Goal: Task Accomplishment & Management: Use online tool/utility

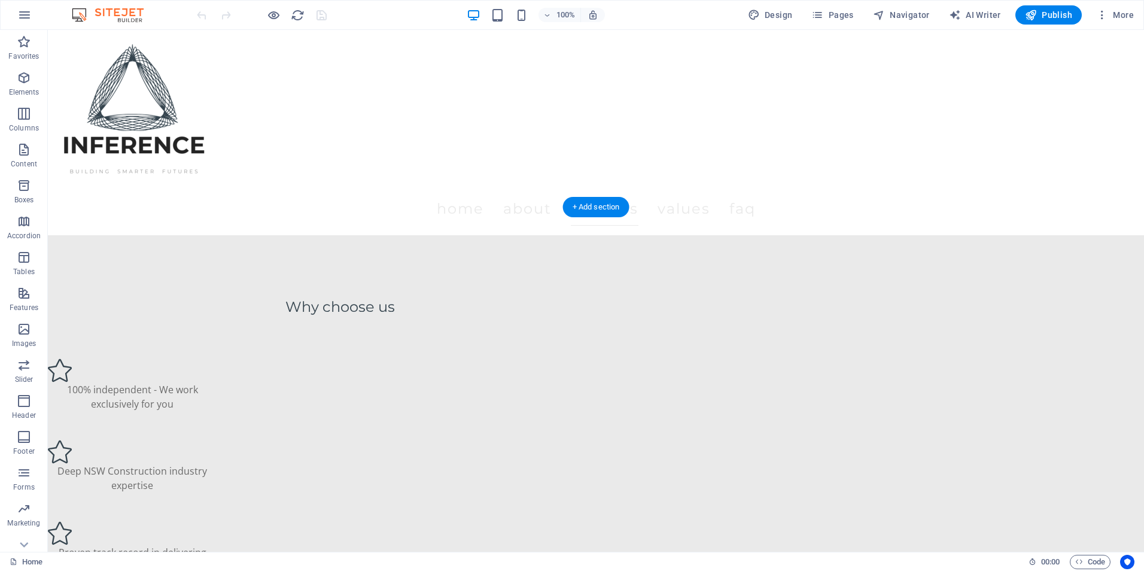
scroll to position [1555, 0]
drag, startPoint x: 644, startPoint y: 312, endPoint x: 258, endPoint y: 307, distance: 385.9
drag, startPoint x: 651, startPoint y: 319, endPoint x: 544, endPoint y: 309, distance: 108.1
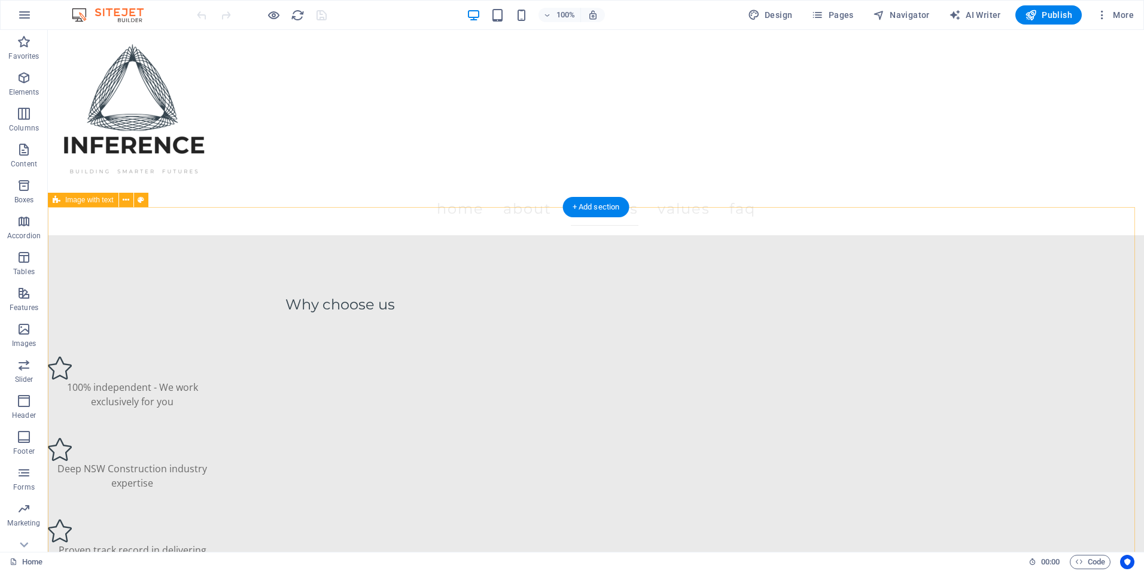
drag, startPoint x: 625, startPoint y: 306, endPoint x: 702, endPoint y: 313, distance: 78.0
drag, startPoint x: 672, startPoint y: 268, endPoint x: 304, endPoint y: 285, distance: 368.3
drag, startPoint x: 345, startPoint y: 281, endPoint x: 417, endPoint y: 251, distance: 78.0
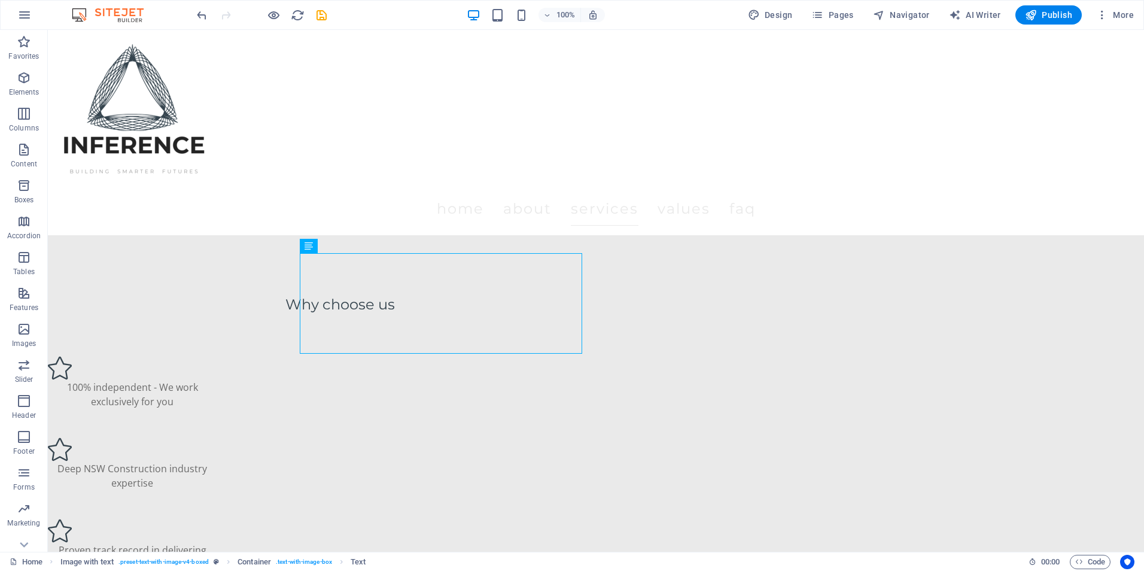
click at [194, 17] on div "100% Design Pages Navigator AI Writer Publish More" at bounding box center [572, 15] width 1143 height 29
click at [203, 19] on icon "undo" at bounding box center [202, 15] width 14 height 14
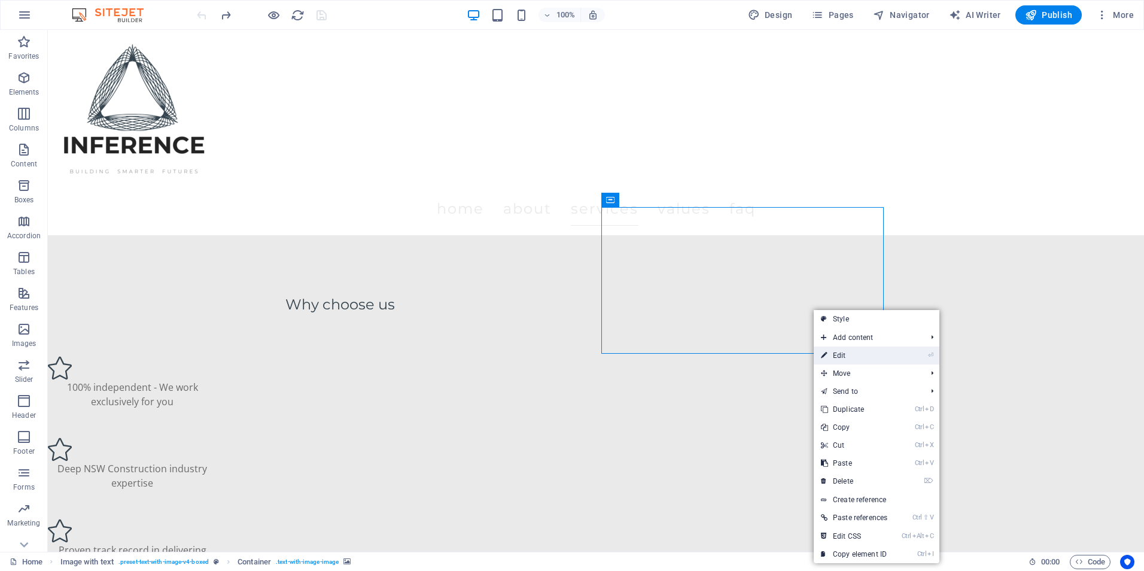
click at [872, 360] on link "⏎ Edit" at bounding box center [854, 355] width 81 height 18
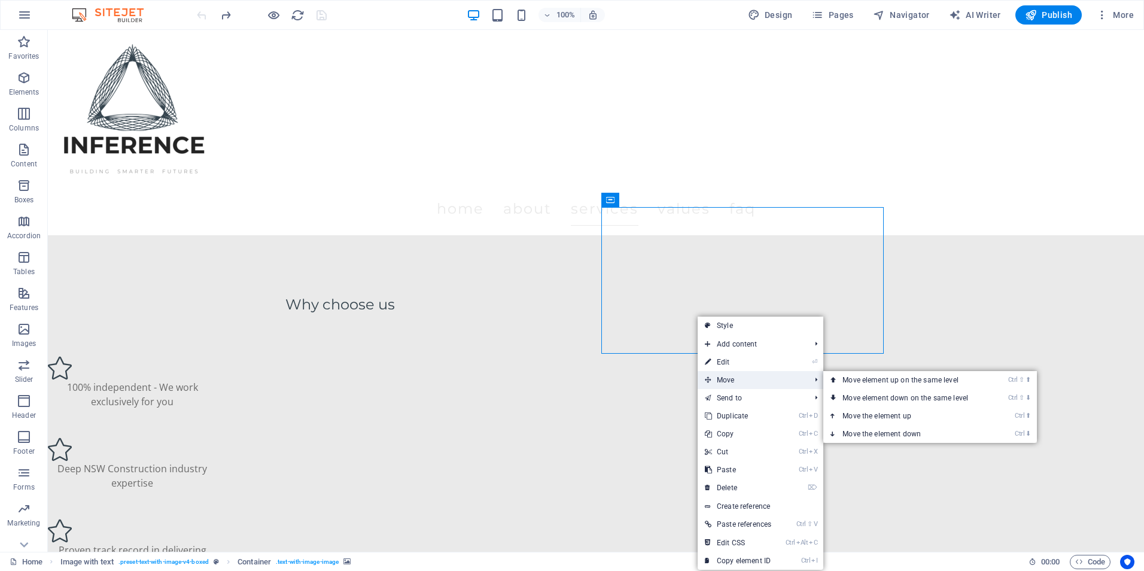
click at [752, 376] on span "Move" at bounding box center [752, 380] width 108 height 18
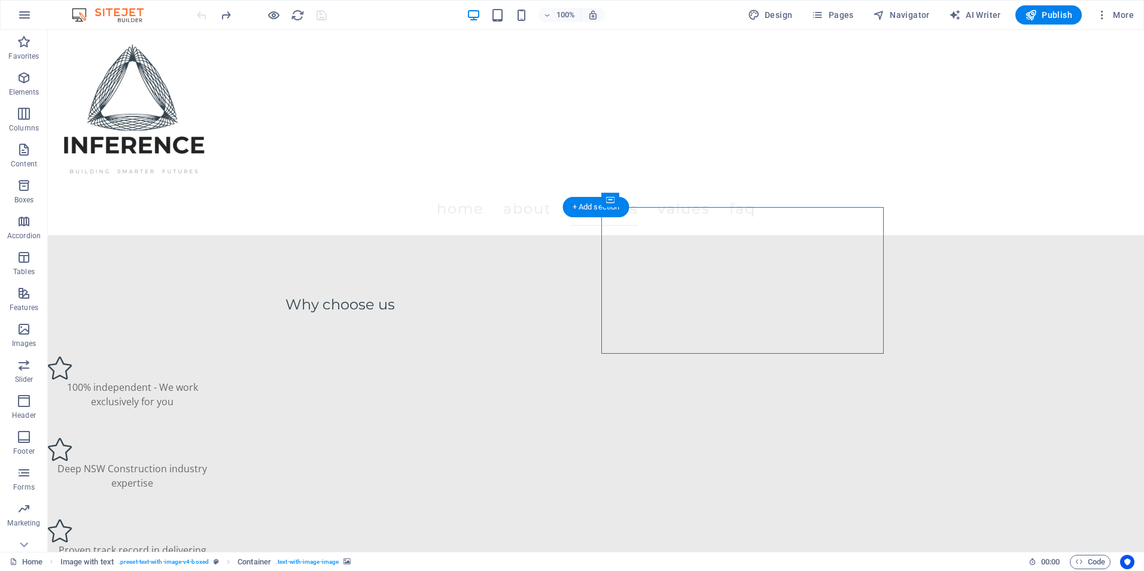
drag, startPoint x: 800, startPoint y: 406, endPoint x: 657, endPoint y: 330, distance: 161.9
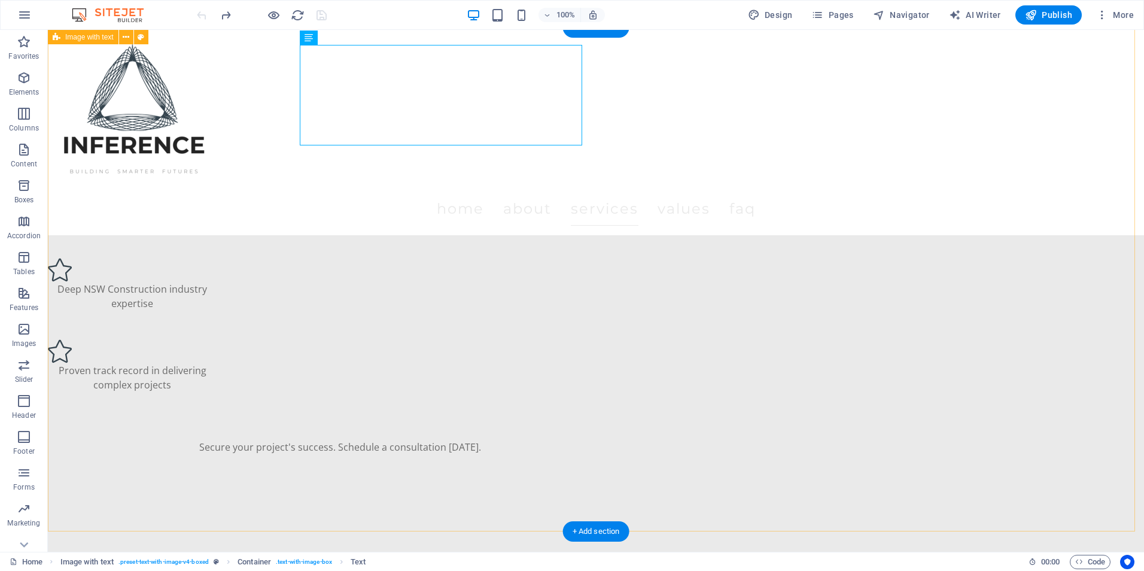
scroll to position [1854, 0]
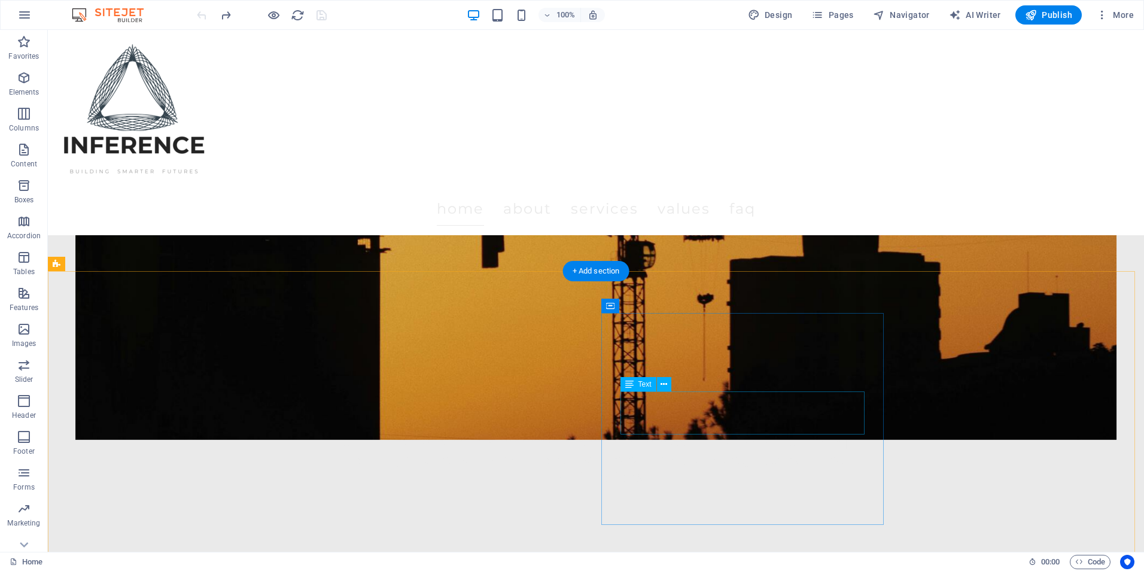
scroll to position [479, 0]
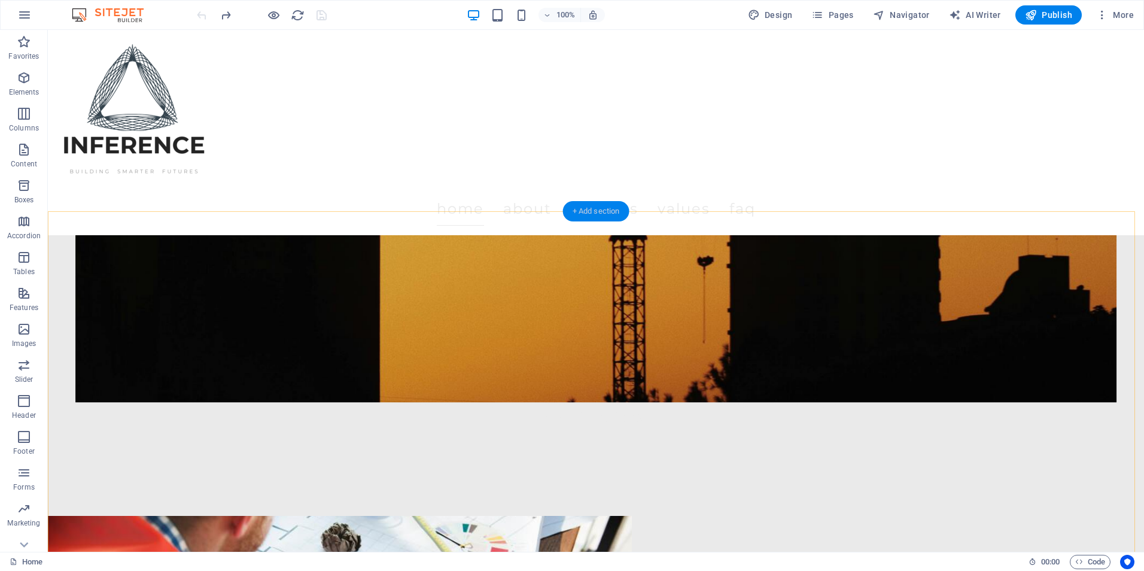
click at [579, 212] on div "+ Add section" at bounding box center [596, 211] width 66 height 20
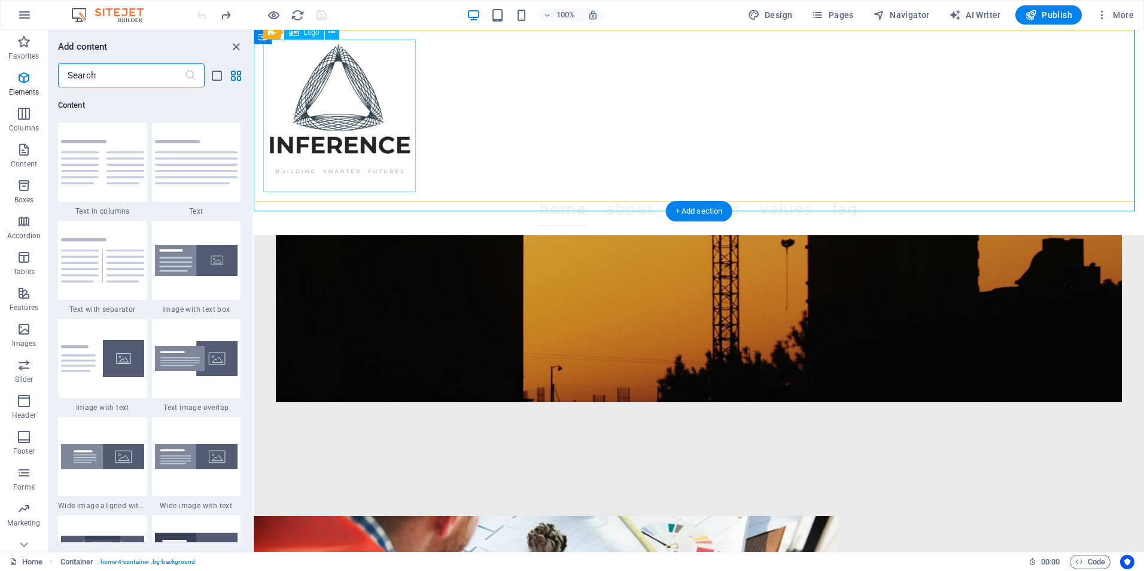
scroll to position [2093, 0]
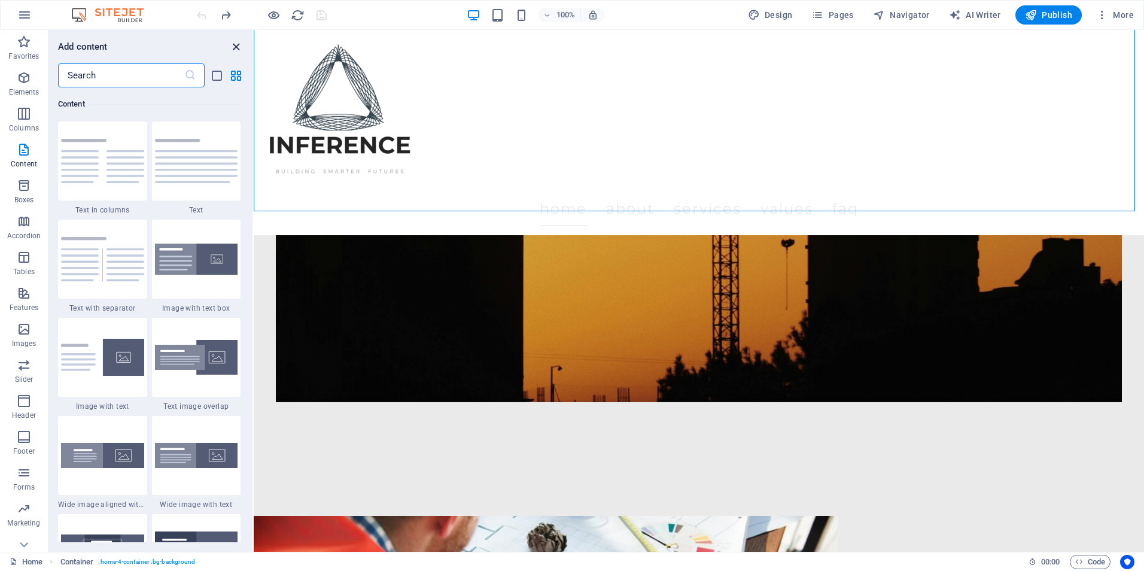
click at [231, 48] on icon "close panel" at bounding box center [236, 47] width 14 height 14
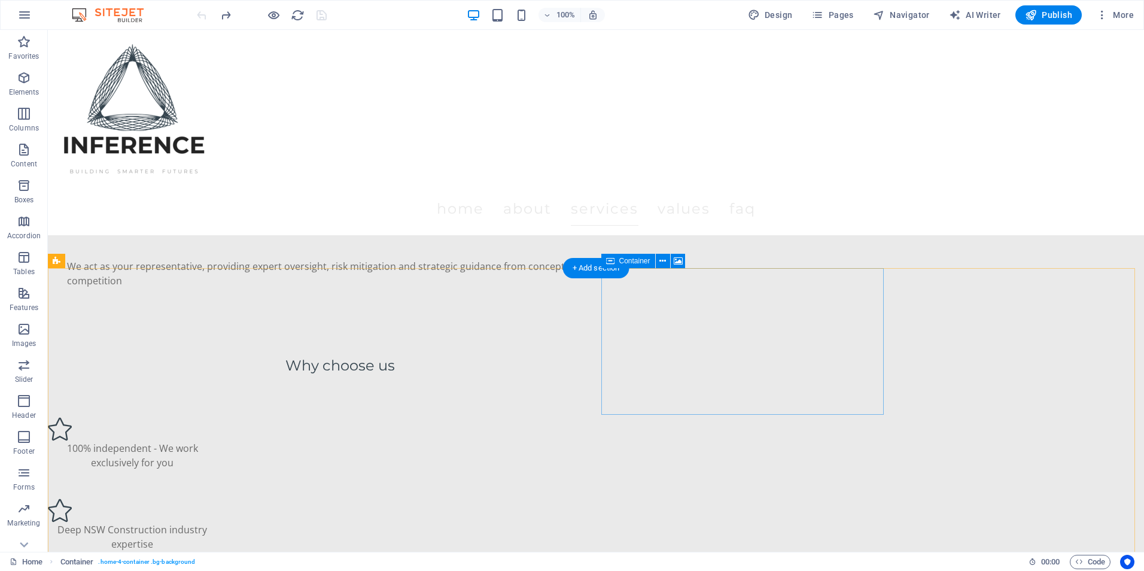
scroll to position [1496, 0]
click at [660, 254] on icon at bounding box center [662, 260] width 7 height 13
click at [29, 75] on icon "button" at bounding box center [24, 78] width 14 height 14
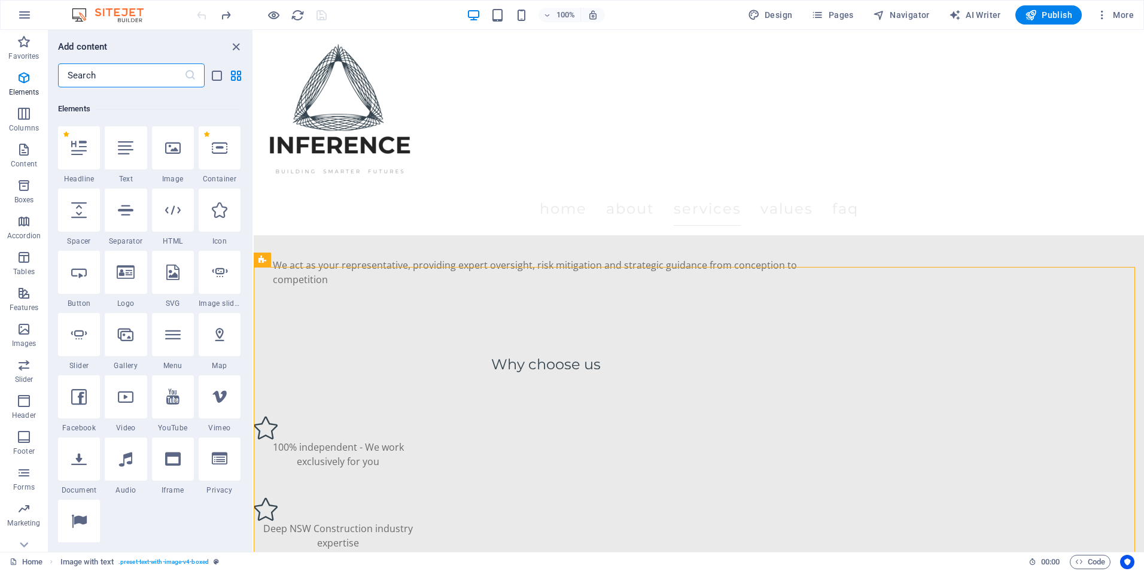
scroll to position [127, 0]
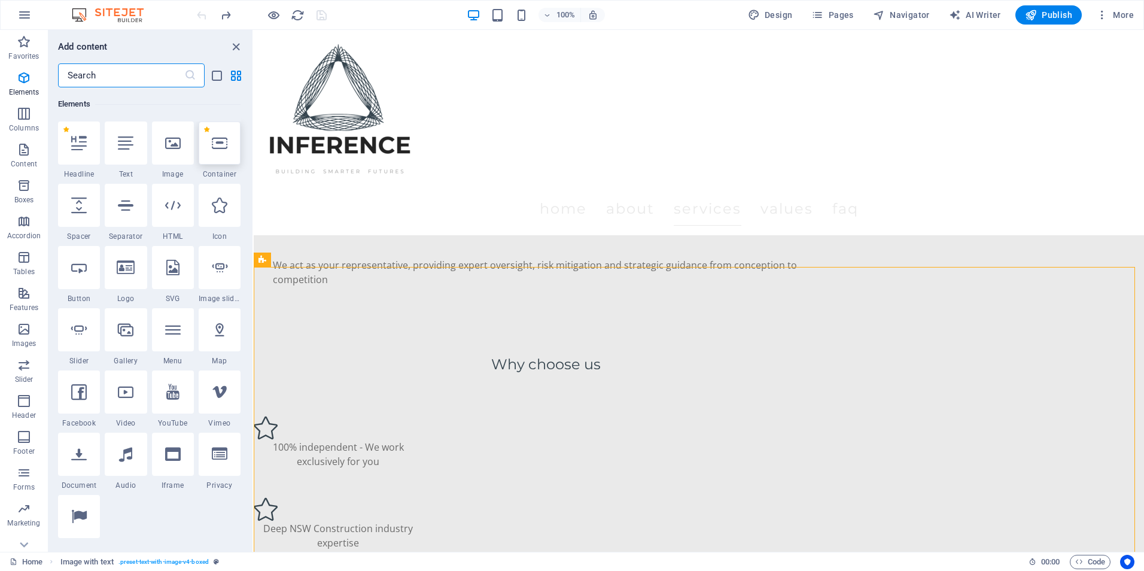
click at [215, 157] on div at bounding box center [220, 142] width 42 height 43
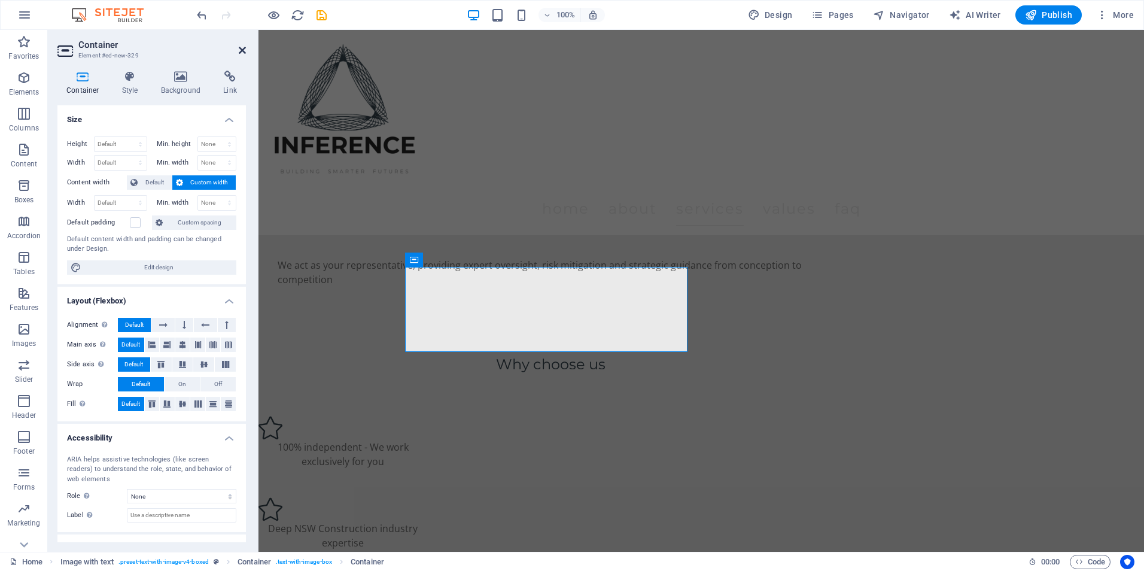
click at [242, 50] on icon at bounding box center [242, 50] width 7 height 10
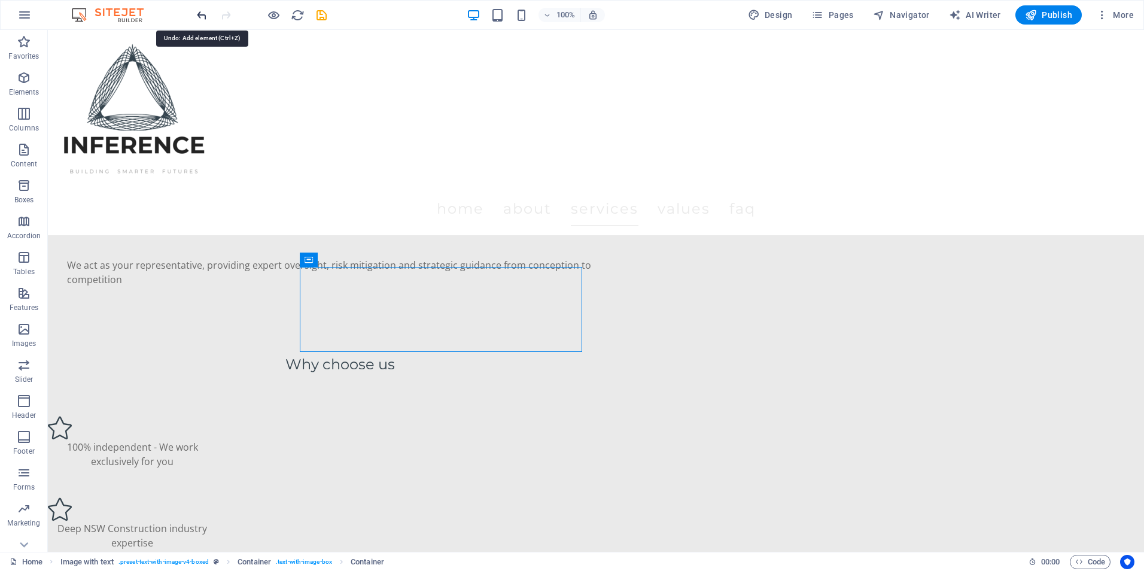
click at [196, 10] on icon "undo" at bounding box center [202, 15] width 14 height 14
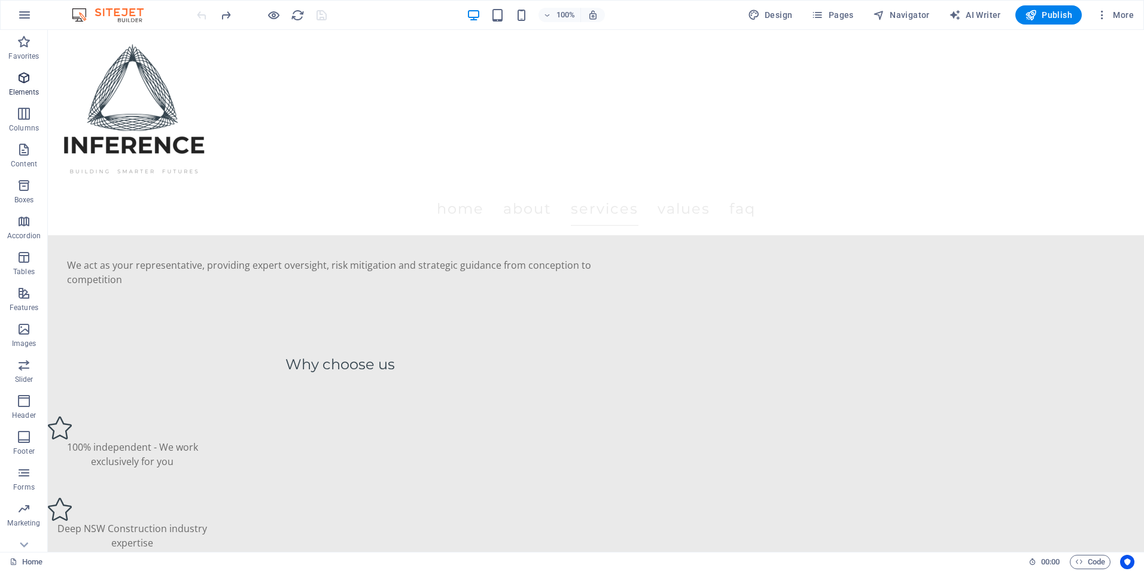
click at [10, 68] on button "Elements" at bounding box center [24, 84] width 48 height 36
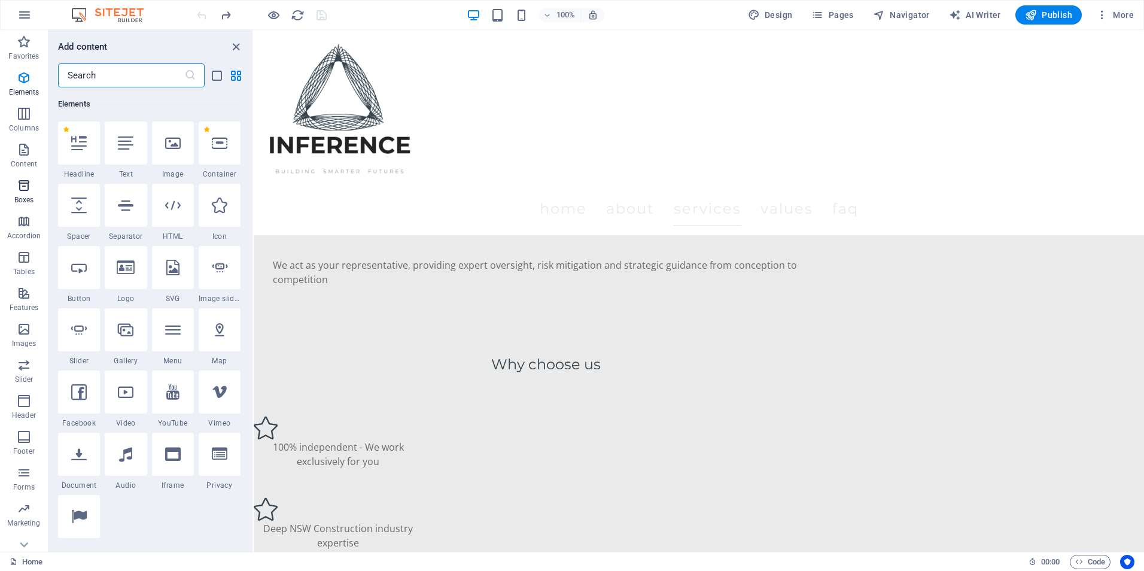
click at [14, 187] on span "Boxes" at bounding box center [24, 192] width 48 height 29
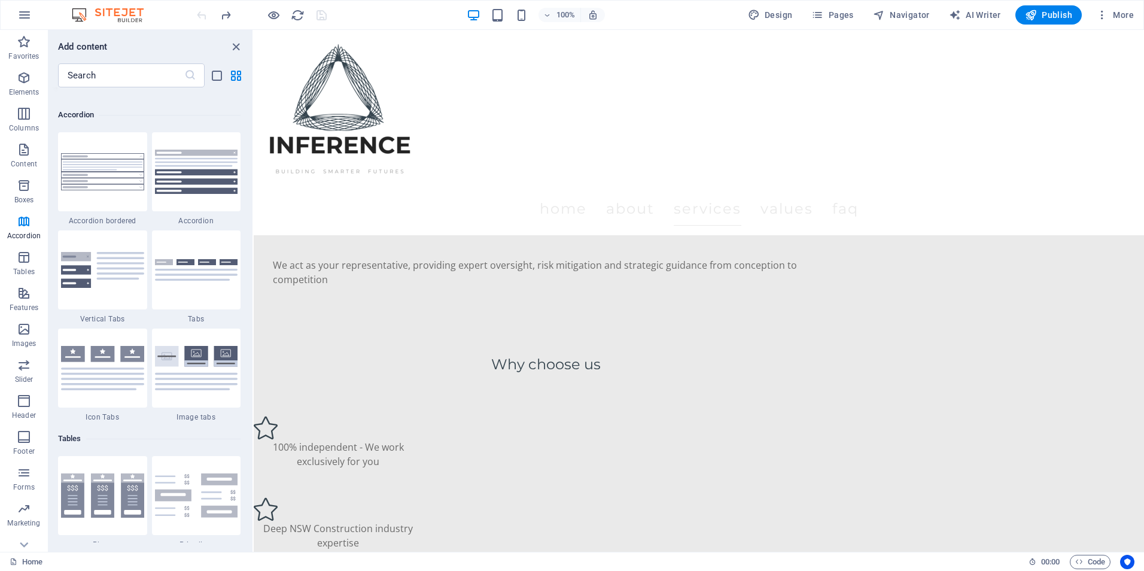
scroll to position [3838, 0]
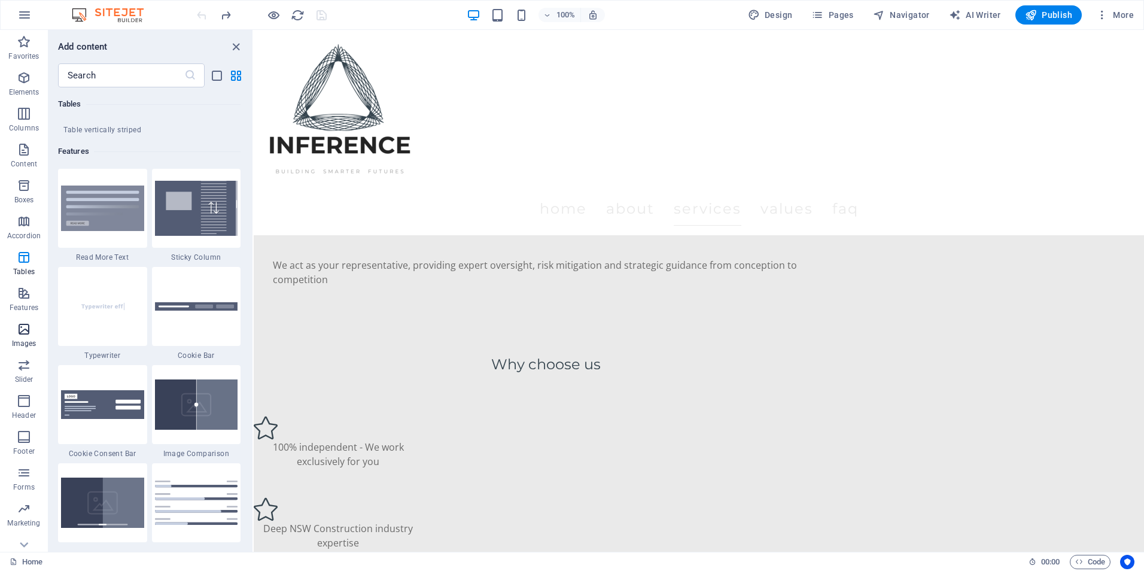
click at [26, 330] on icon "button" at bounding box center [24, 329] width 14 height 14
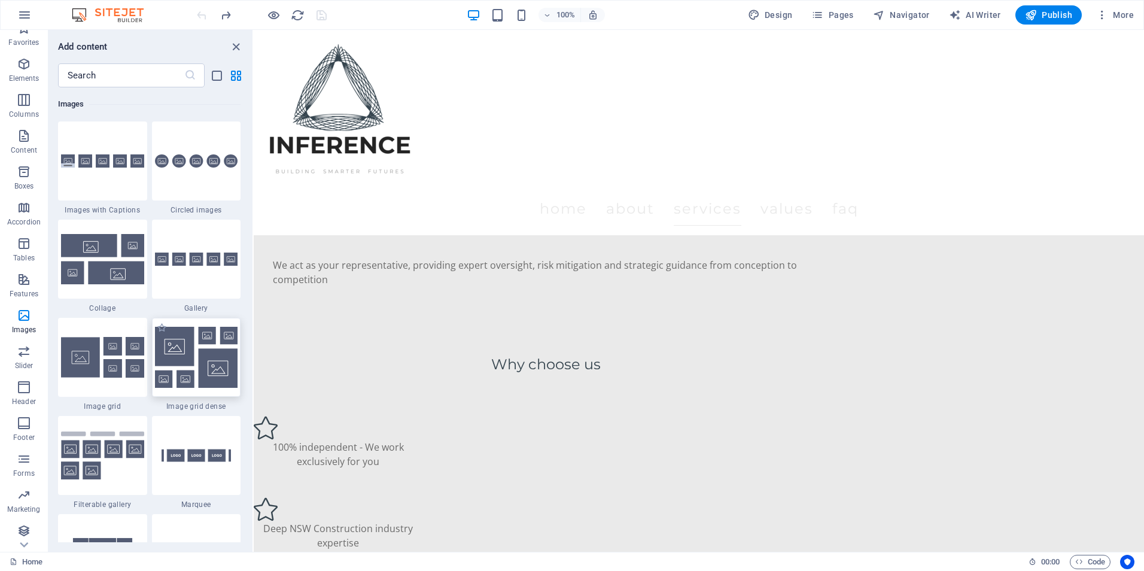
scroll to position [17, 0]
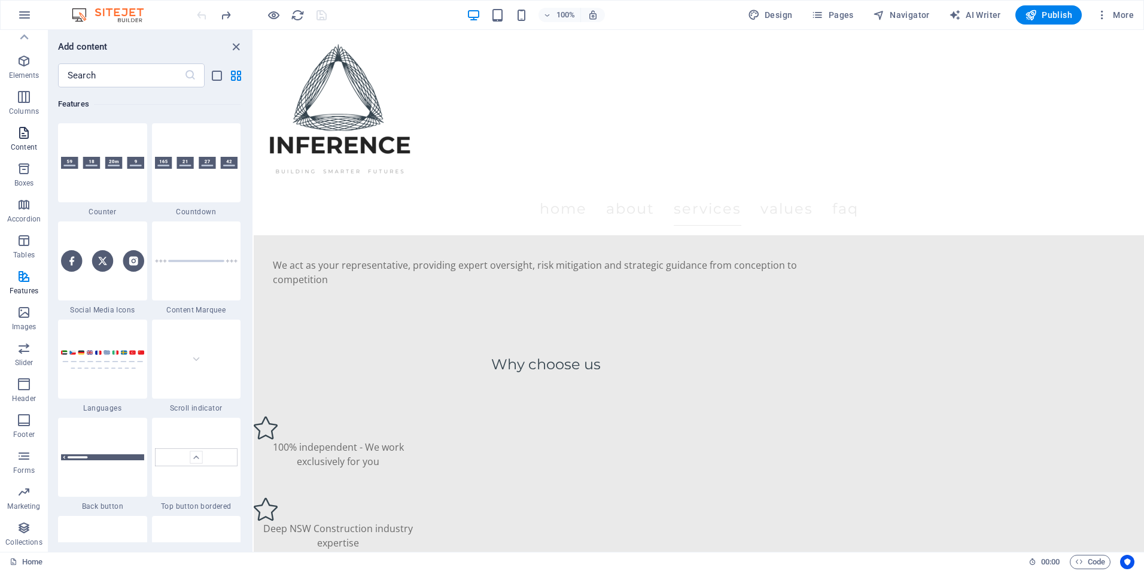
click at [23, 135] on icon "button" at bounding box center [24, 133] width 14 height 14
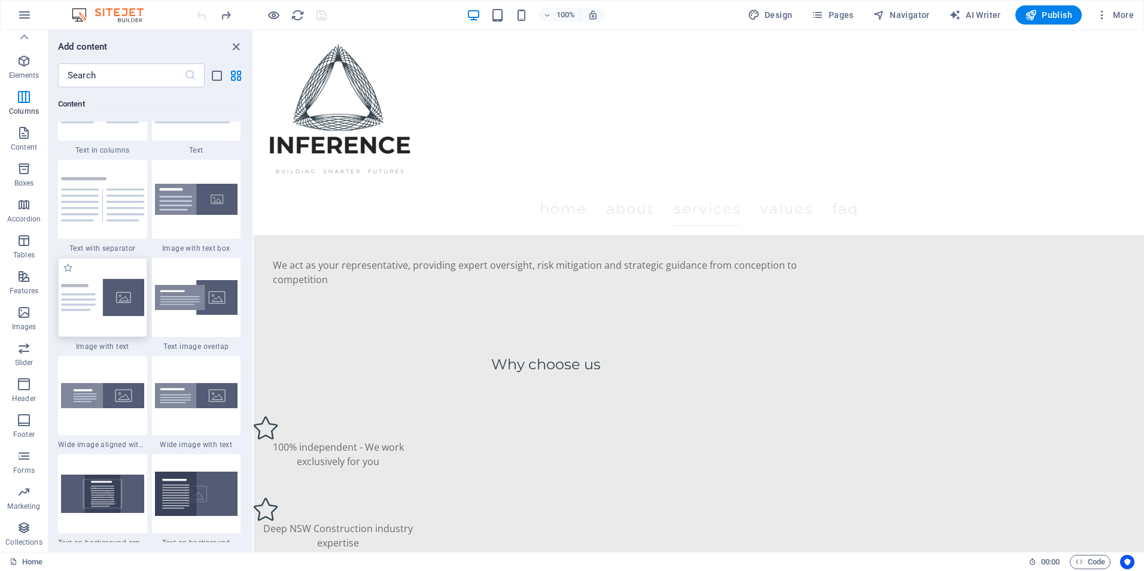
scroll to position [2213, 0]
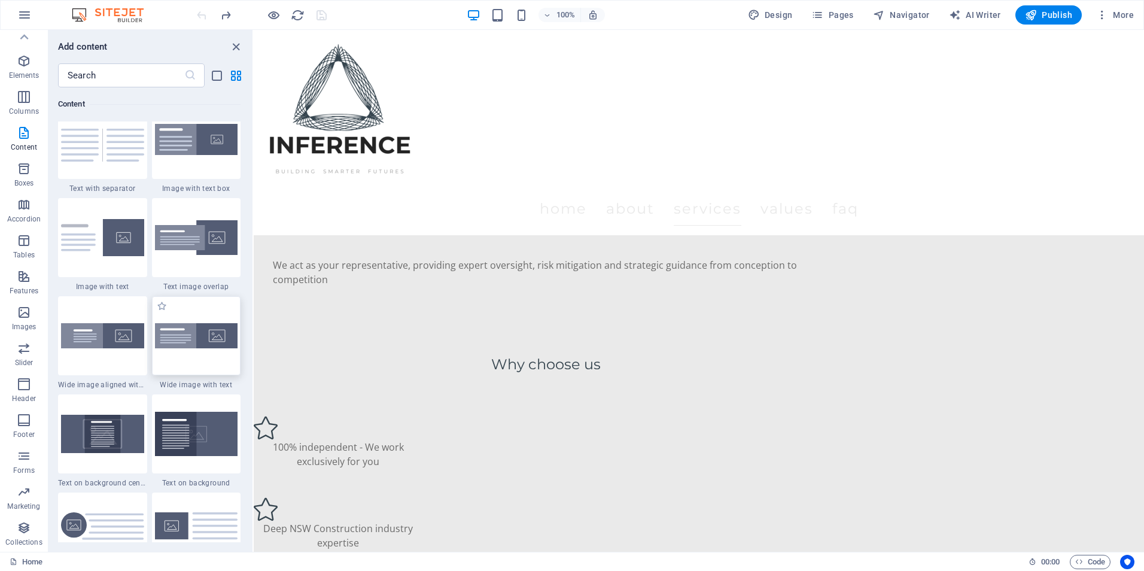
drag, startPoint x: 200, startPoint y: 321, endPoint x: 185, endPoint y: 333, distance: 18.7
click at [185, 333] on img at bounding box center [196, 335] width 83 height 25
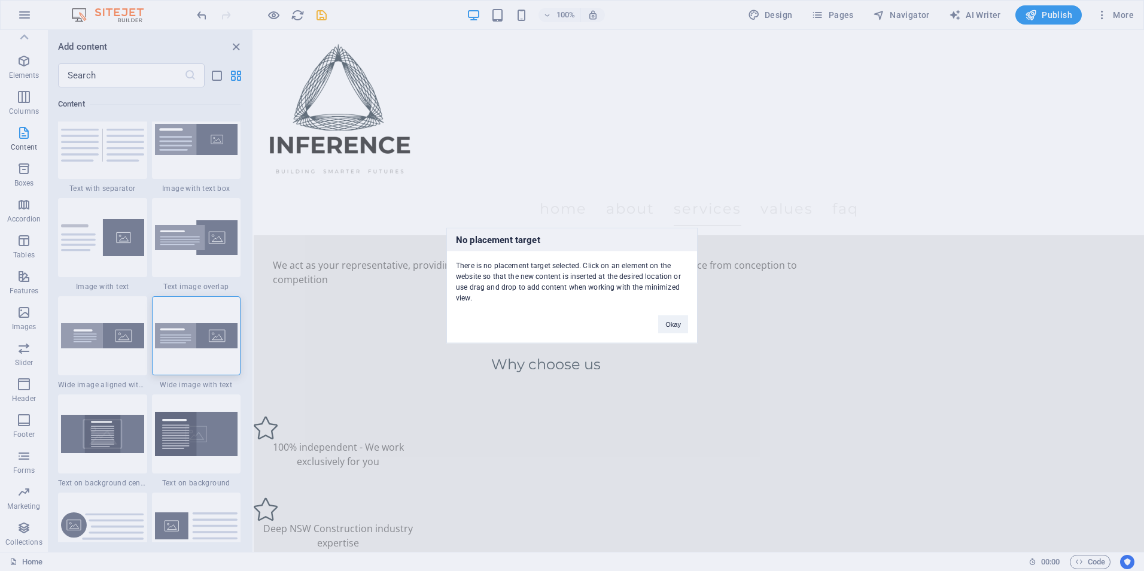
click at [671, 309] on div "Okay" at bounding box center [673, 318] width 48 height 31
click at [671, 323] on button "Okay" at bounding box center [673, 324] width 30 height 18
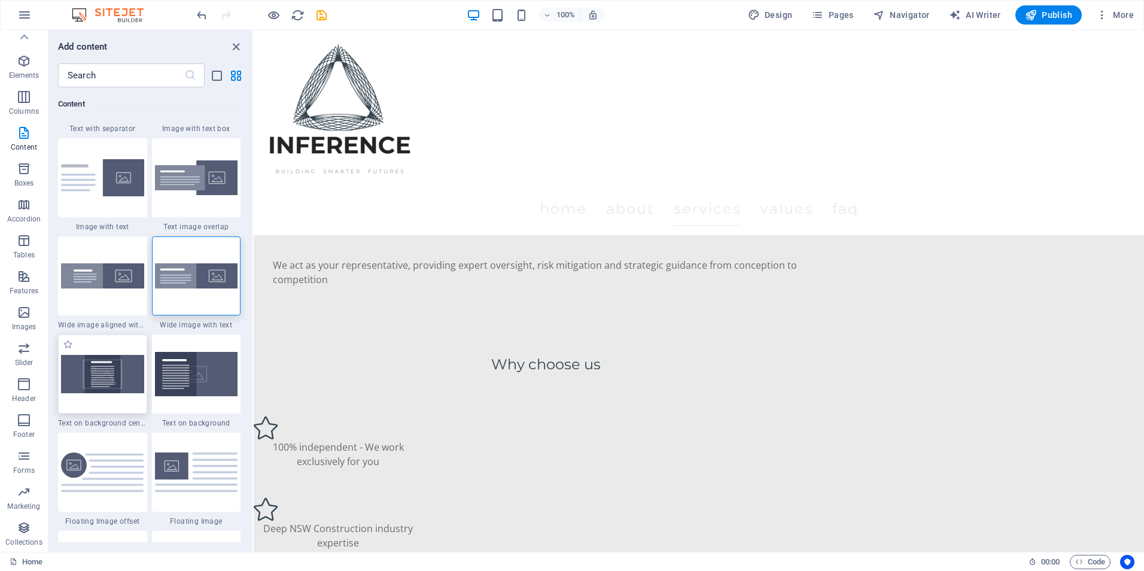
scroll to position [2093, 0]
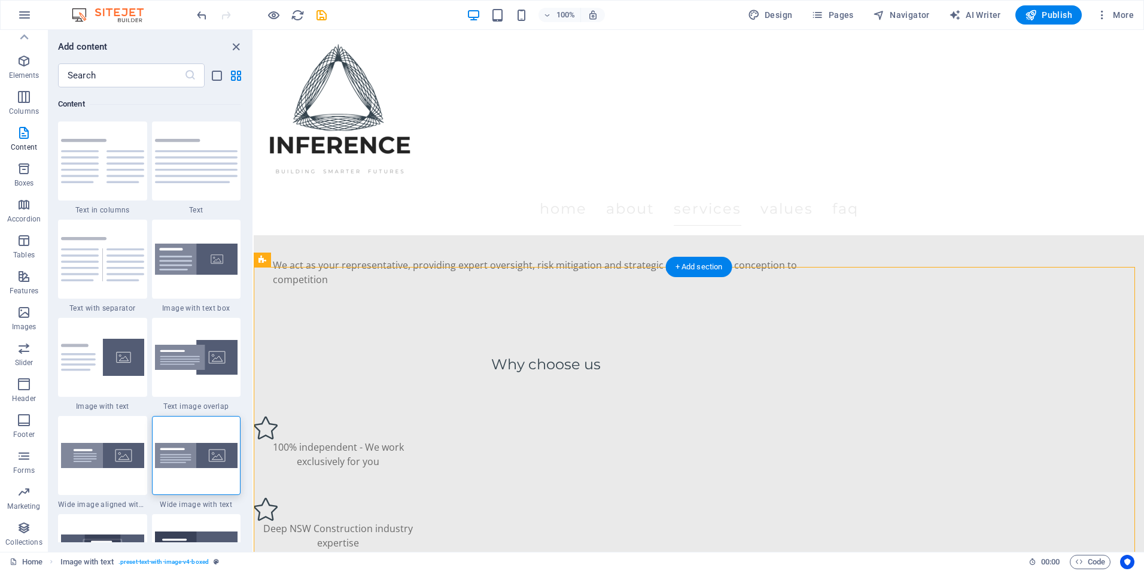
drag, startPoint x: 428, startPoint y: 331, endPoint x: 581, endPoint y: 339, distance: 153.3
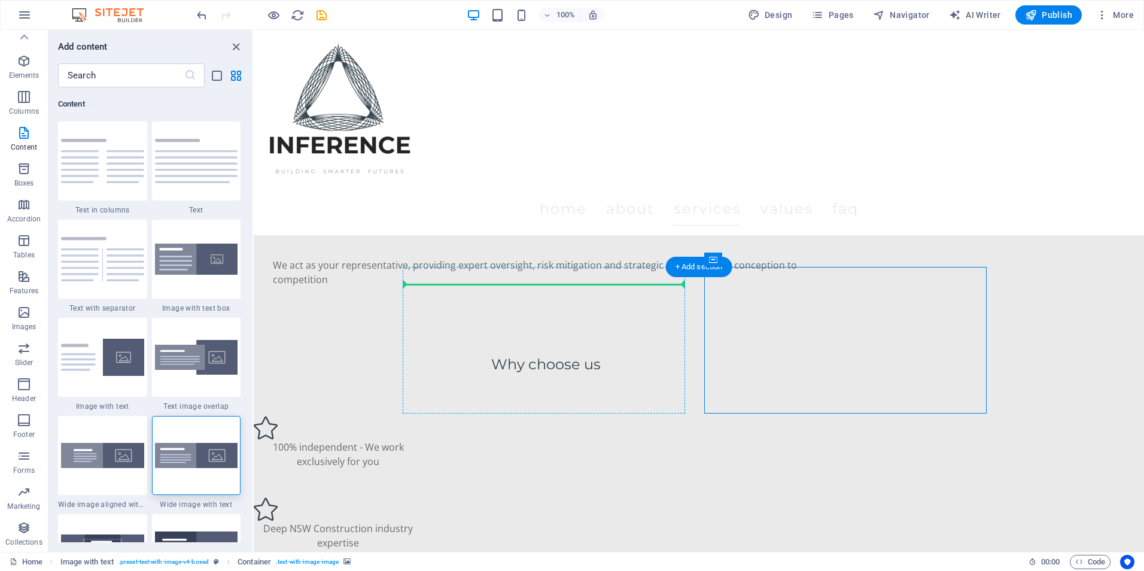
drag, startPoint x: 829, startPoint y: 291, endPoint x: 416, endPoint y: 318, distance: 413.1
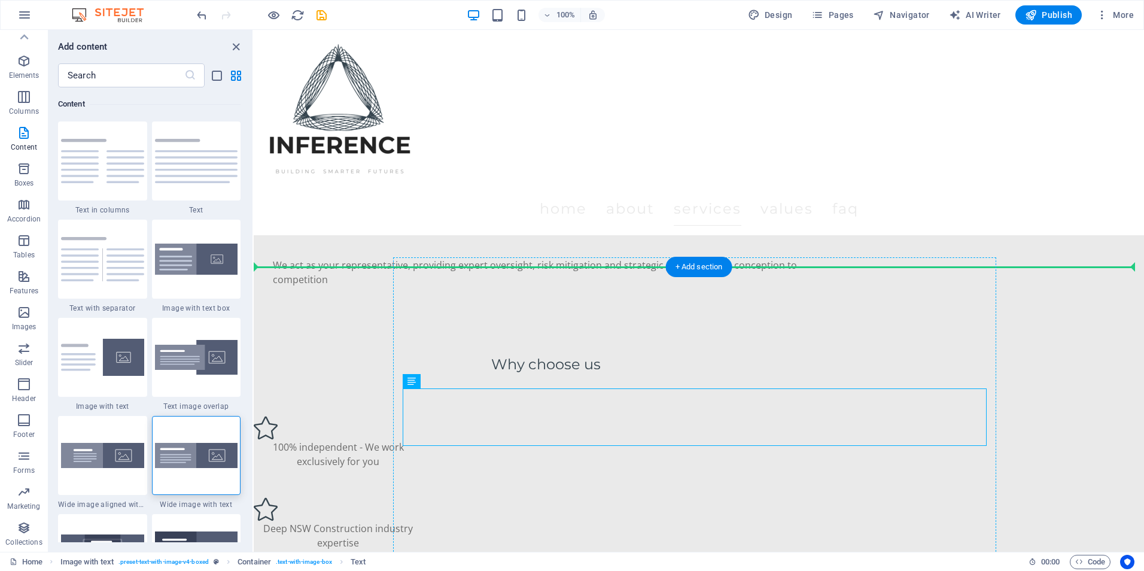
drag, startPoint x: 476, startPoint y: 391, endPoint x: 759, endPoint y: 342, distance: 286.6
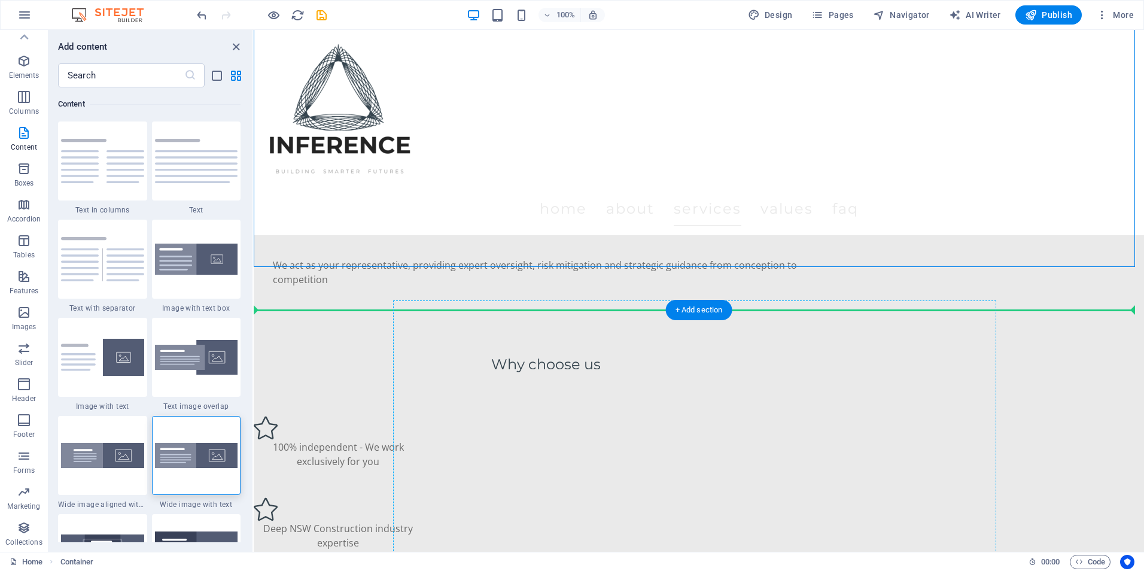
drag, startPoint x: 461, startPoint y: 263, endPoint x: 777, endPoint y: 362, distance: 331.1
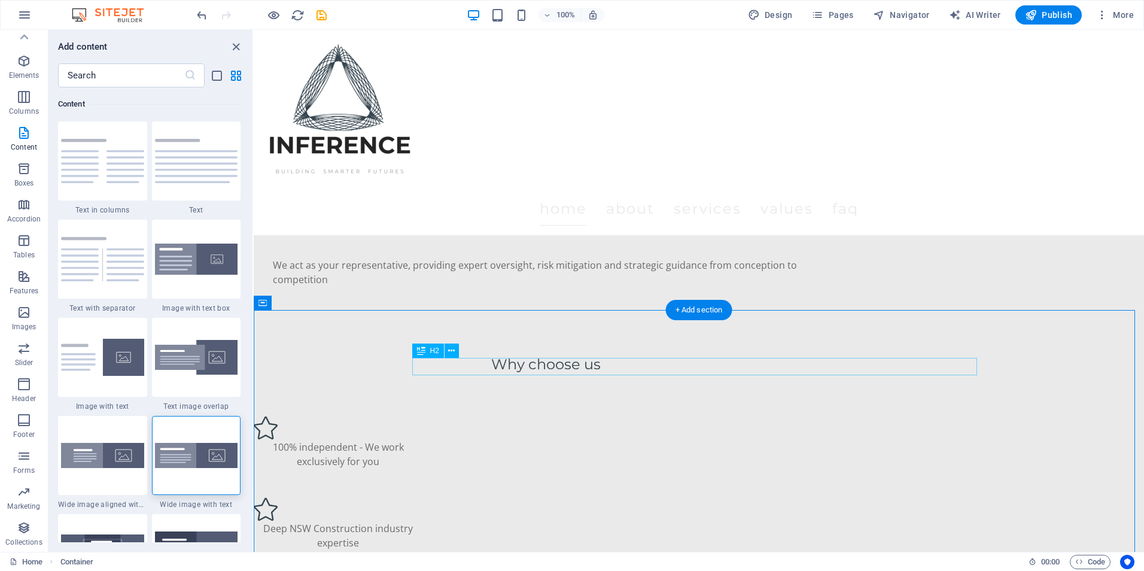
scroll to position [982, 0]
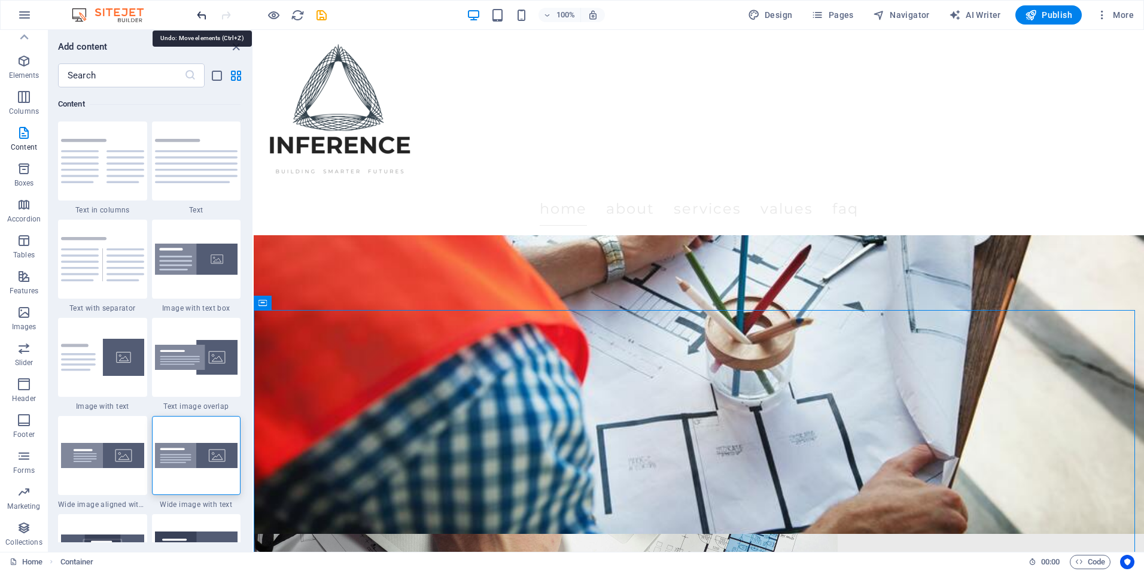
click at [205, 20] on icon "undo" at bounding box center [202, 15] width 14 height 14
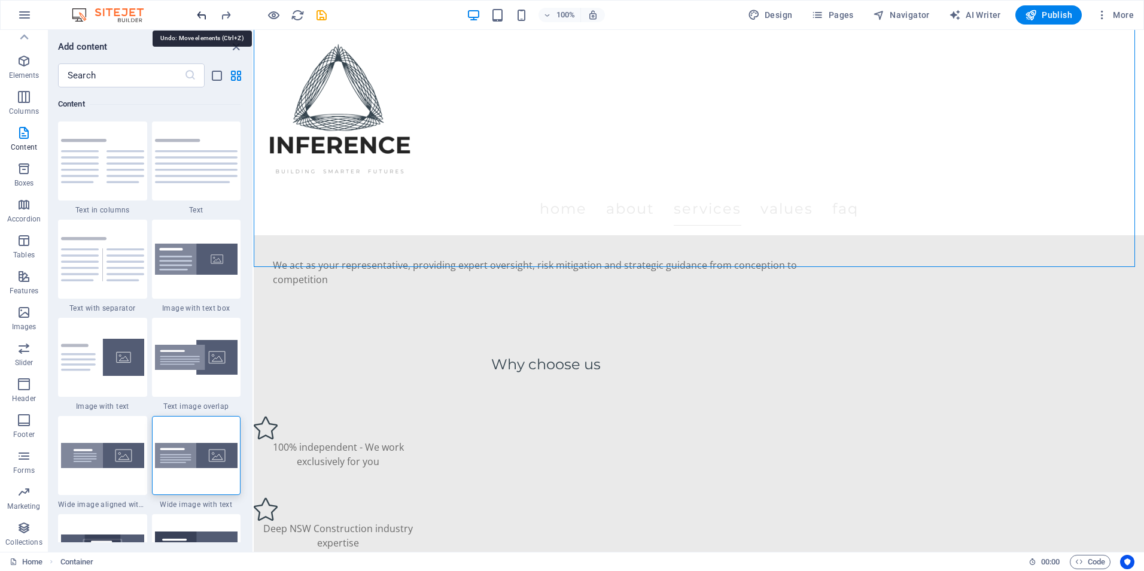
click at [205, 20] on icon "undo" at bounding box center [202, 15] width 14 height 14
click at [232, 48] on icon "close panel" at bounding box center [236, 47] width 14 height 14
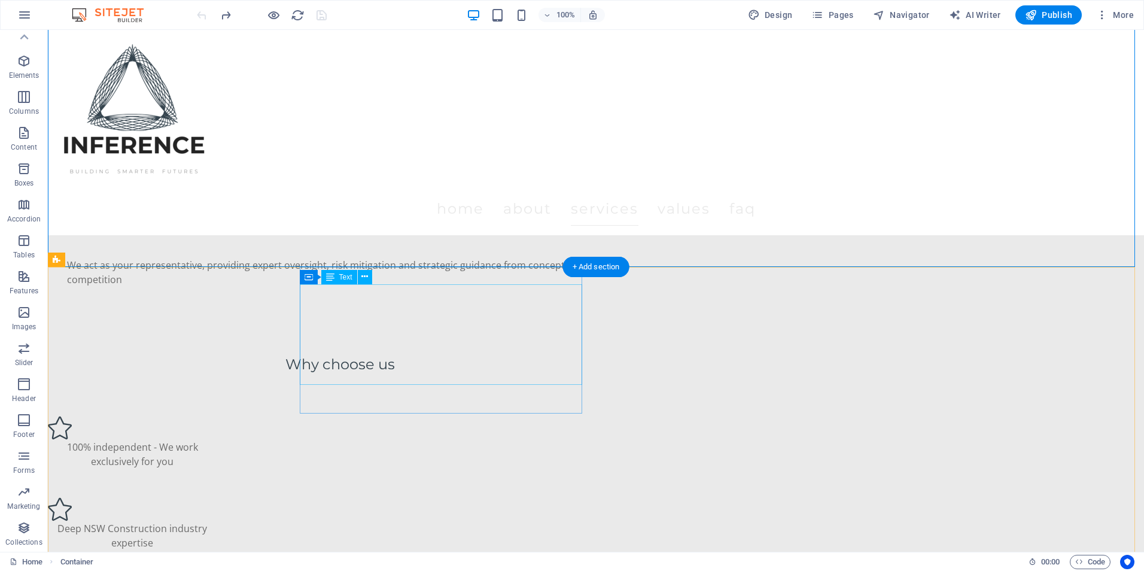
drag, startPoint x: 633, startPoint y: 366, endPoint x: 446, endPoint y: 358, distance: 186.8
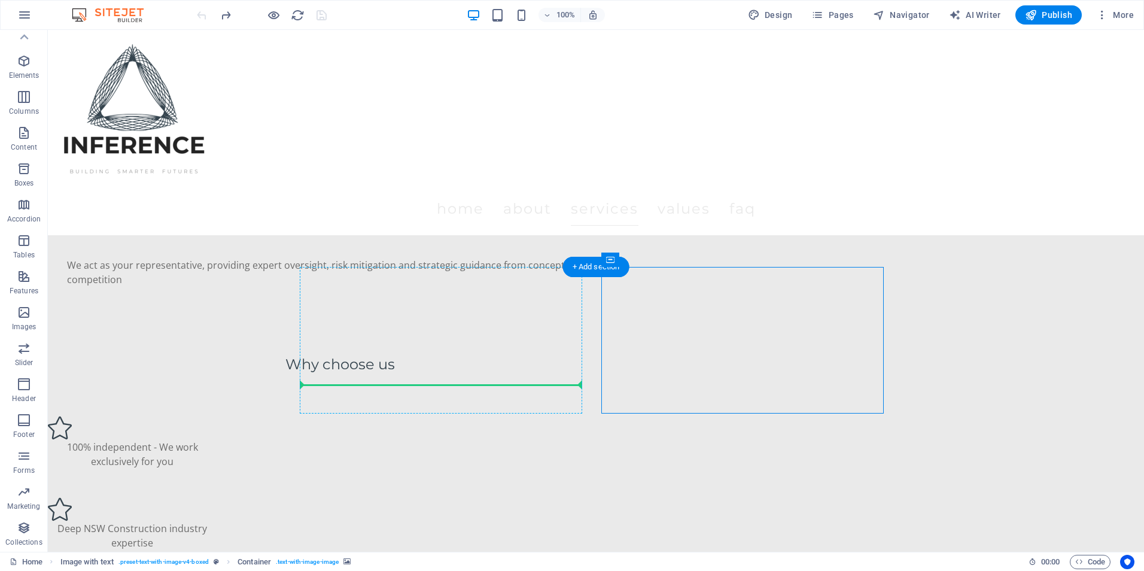
drag, startPoint x: 641, startPoint y: 306, endPoint x: 302, endPoint y: 349, distance: 341.8
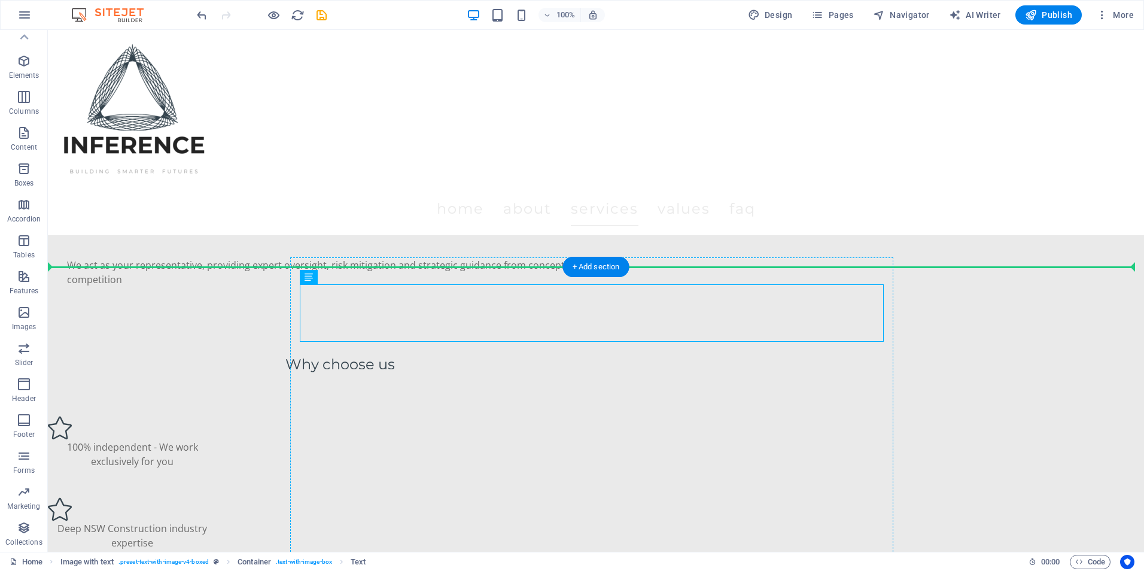
drag, startPoint x: 355, startPoint y: 308, endPoint x: 590, endPoint y: 424, distance: 262.5
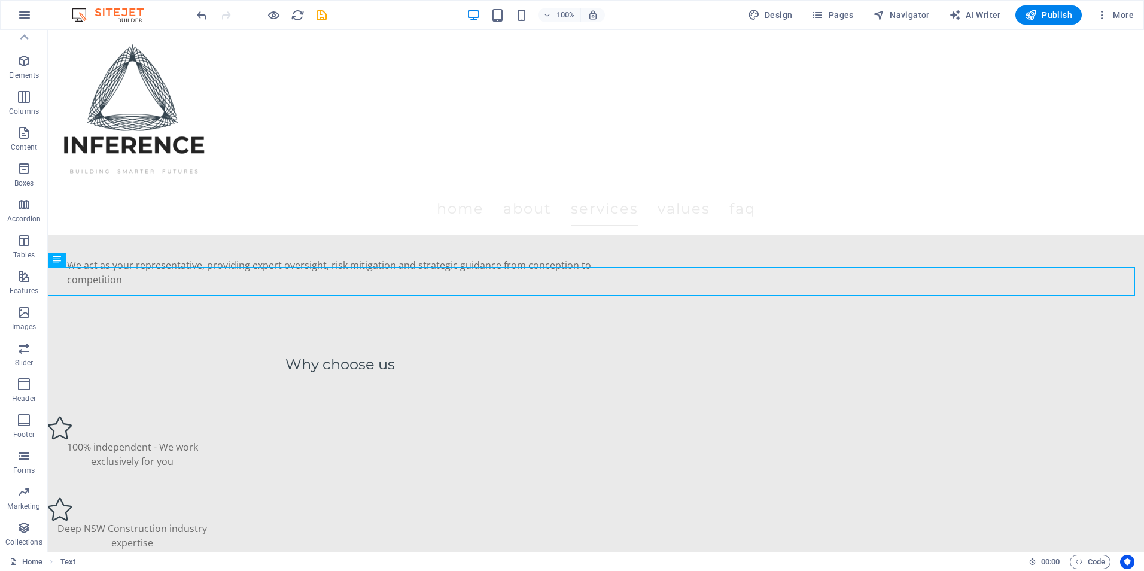
click at [203, 23] on div at bounding box center [261, 14] width 134 height 19
click at [203, 21] on icon "undo" at bounding box center [202, 15] width 14 height 14
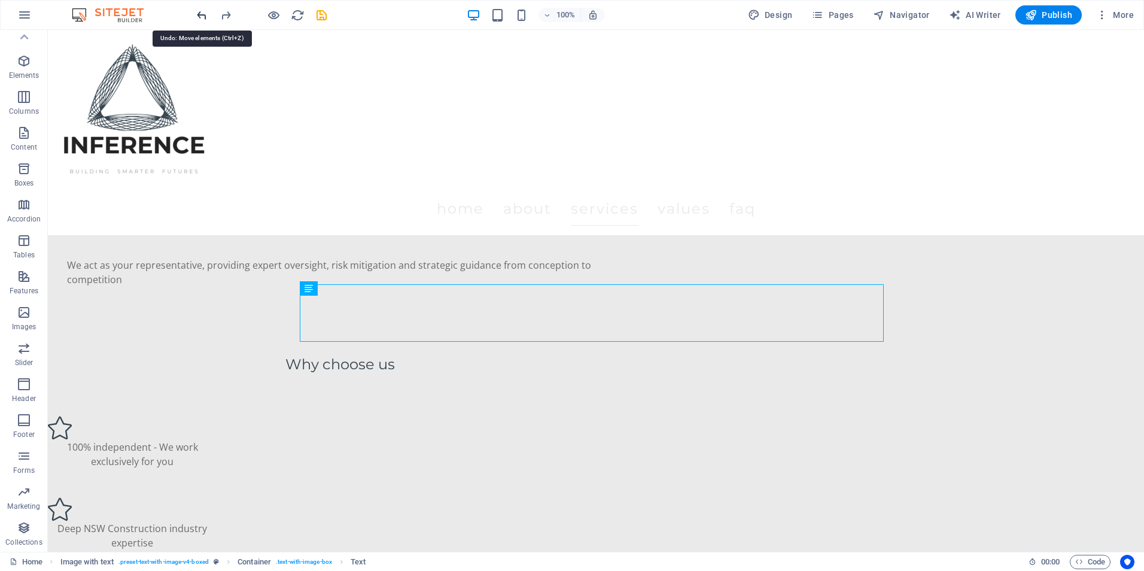
click at [203, 21] on icon "undo" at bounding box center [202, 15] width 14 height 14
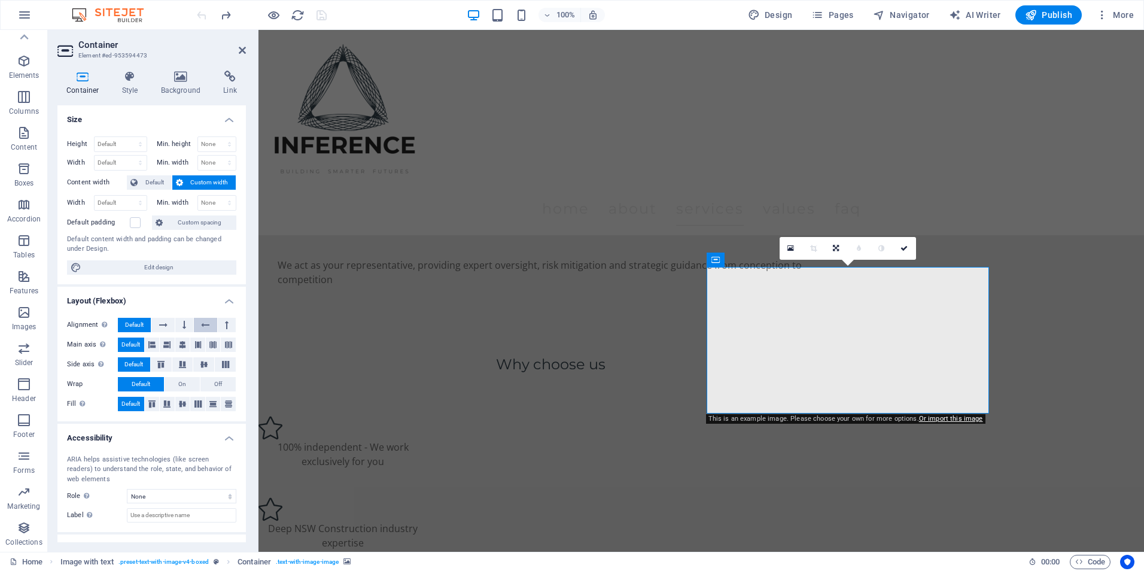
click at [197, 321] on button at bounding box center [205, 325] width 23 height 14
click at [202, 322] on icon at bounding box center [205, 325] width 8 height 14
click at [130, 316] on div "Alignment Determines the flex direction. Default Main axis Determine how elemen…" at bounding box center [151, 364] width 188 height 113
click at [131, 321] on span "Default" at bounding box center [134, 325] width 19 height 14
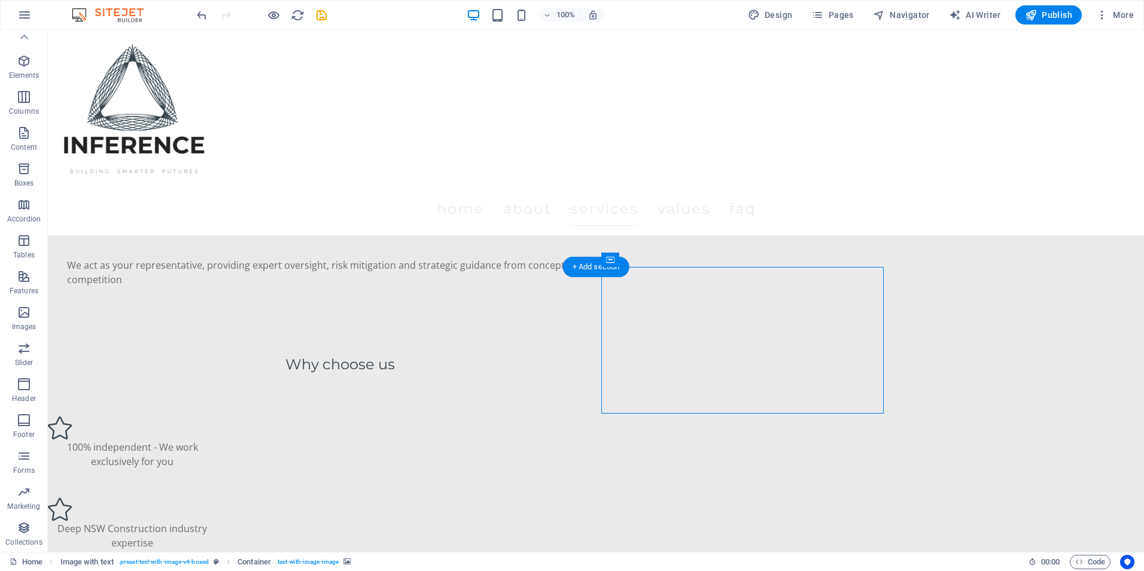
drag, startPoint x: 863, startPoint y: 307, endPoint x: 665, endPoint y: 366, distance: 205.9
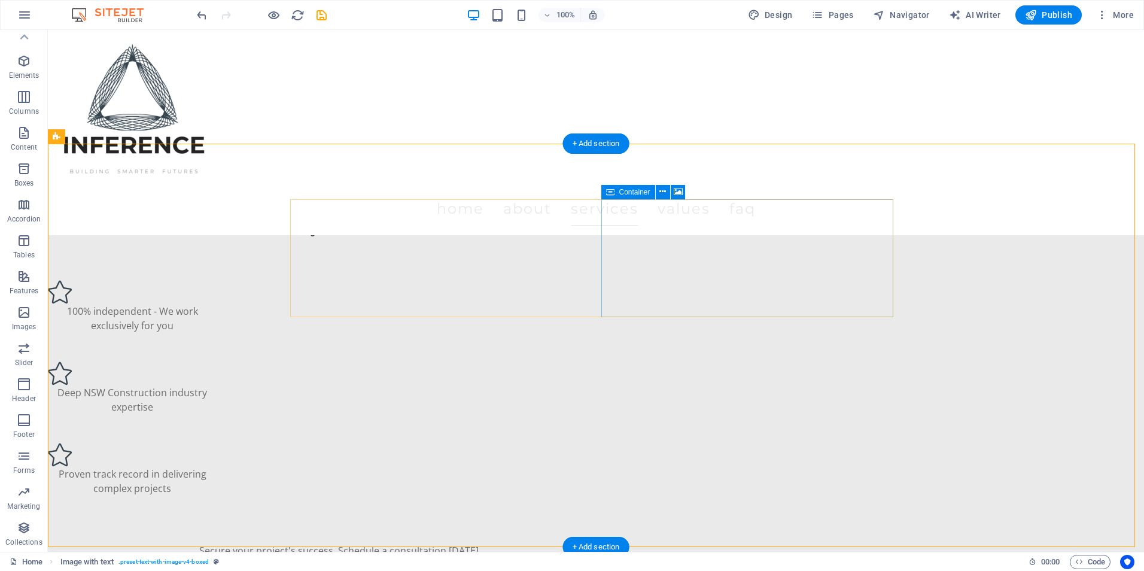
scroll to position [1615, 0]
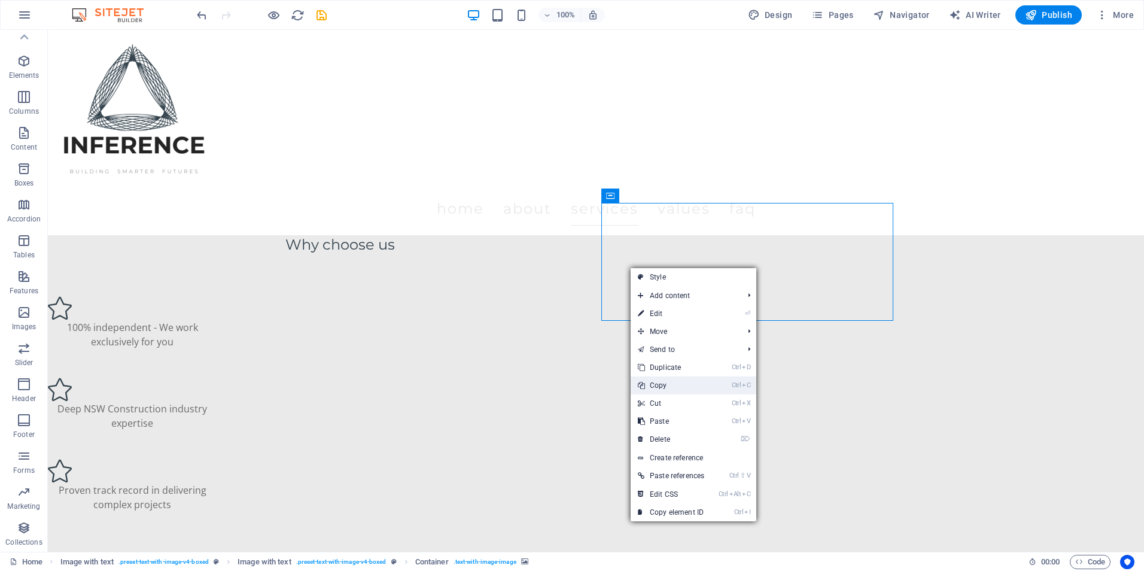
click at [674, 382] on link "Ctrl C Copy" at bounding box center [671, 385] width 81 height 18
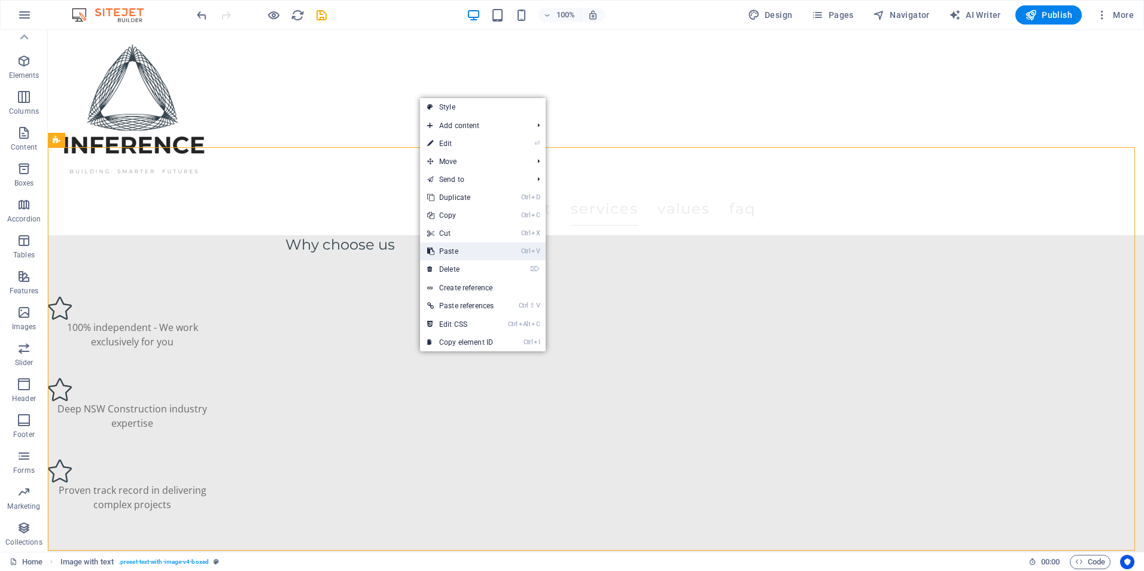
click at [460, 248] on link "Ctrl V Paste" at bounding box center [460, 251] width 81 height 18
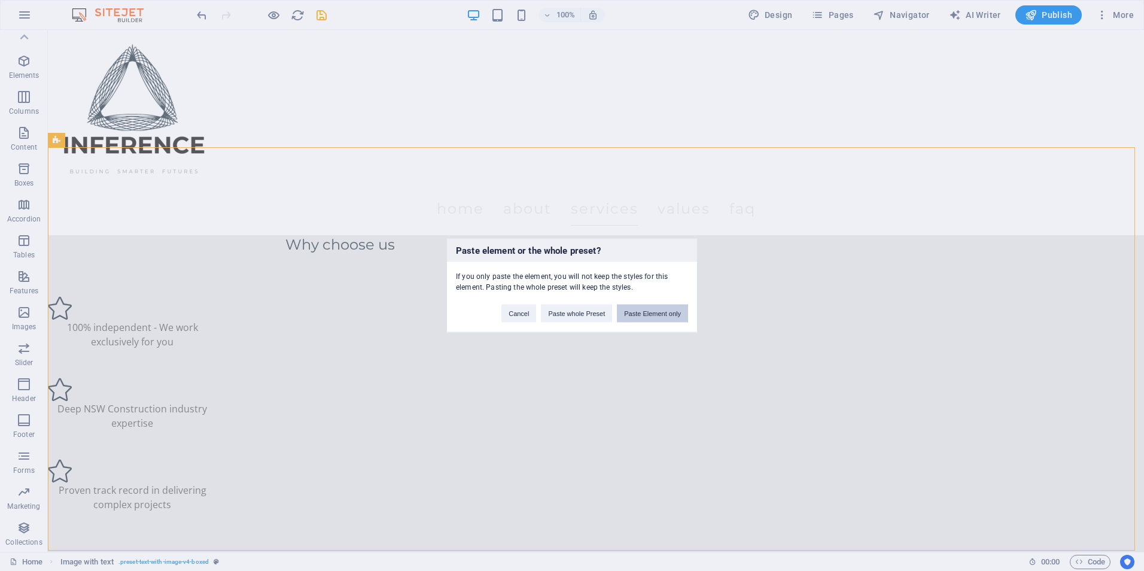
click at [637, 318] on button "Paste Element only" at bounding box center [652, 313] width 71 height 18
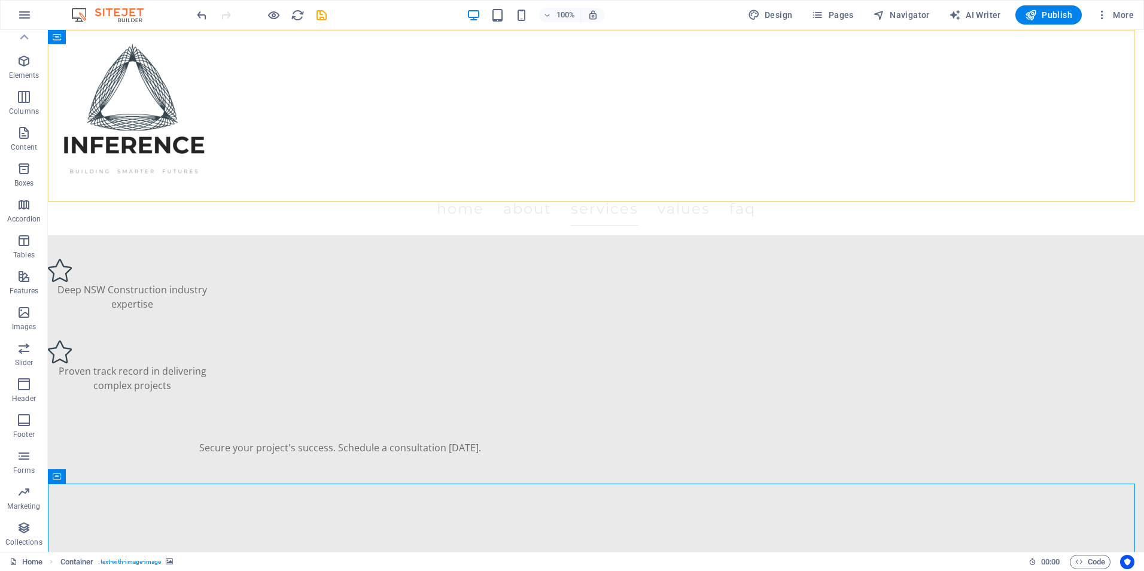
scroll to position [1735, 0]
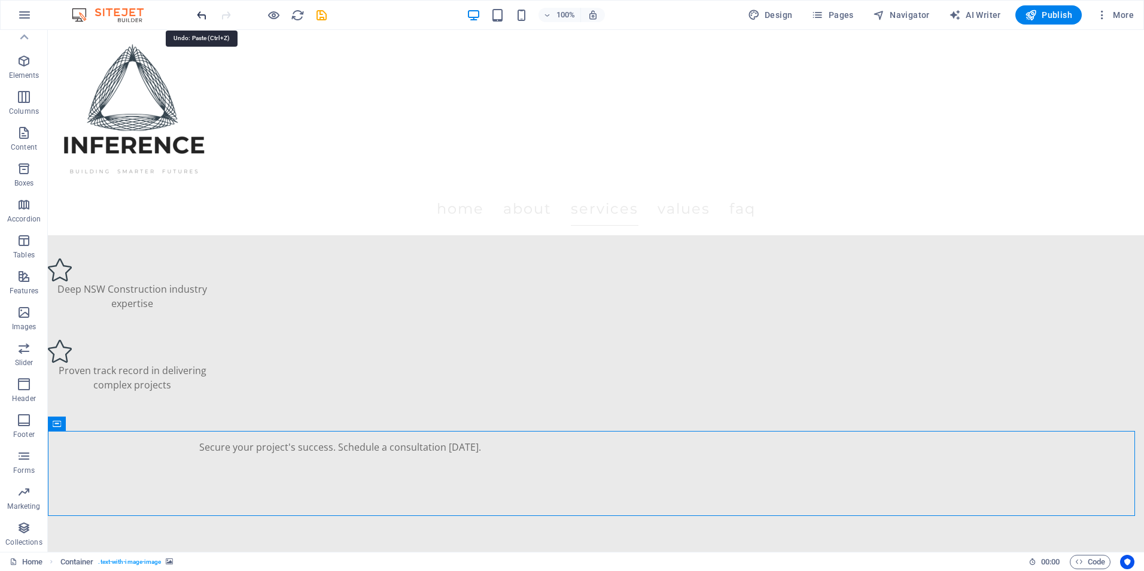
click at [201, 21] on icon "undo" at bounding box center [202, 15] width 14 height 14
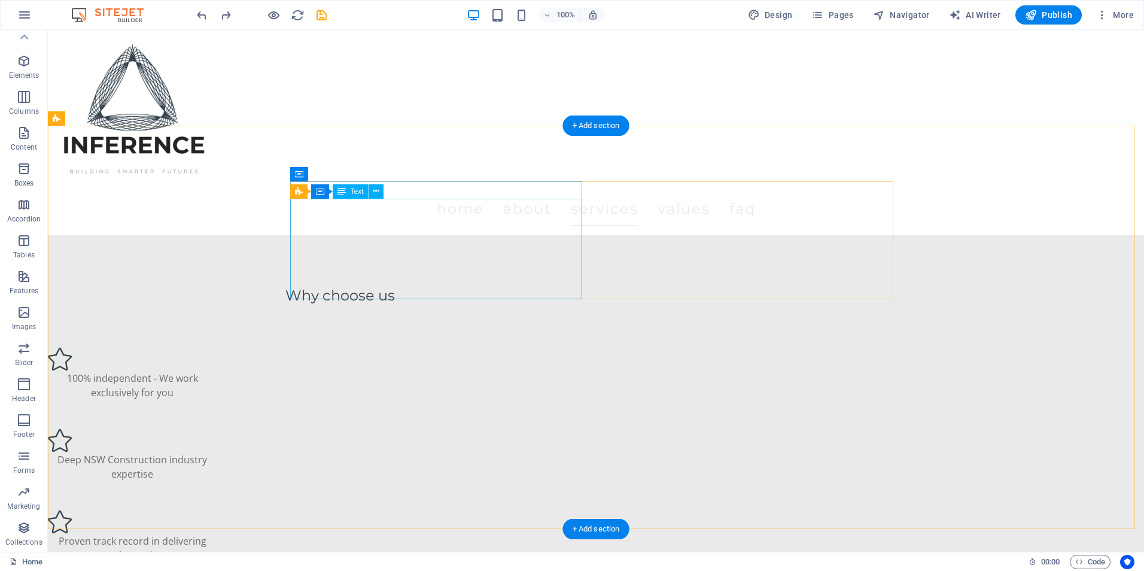
scroll to position [1496, 0]
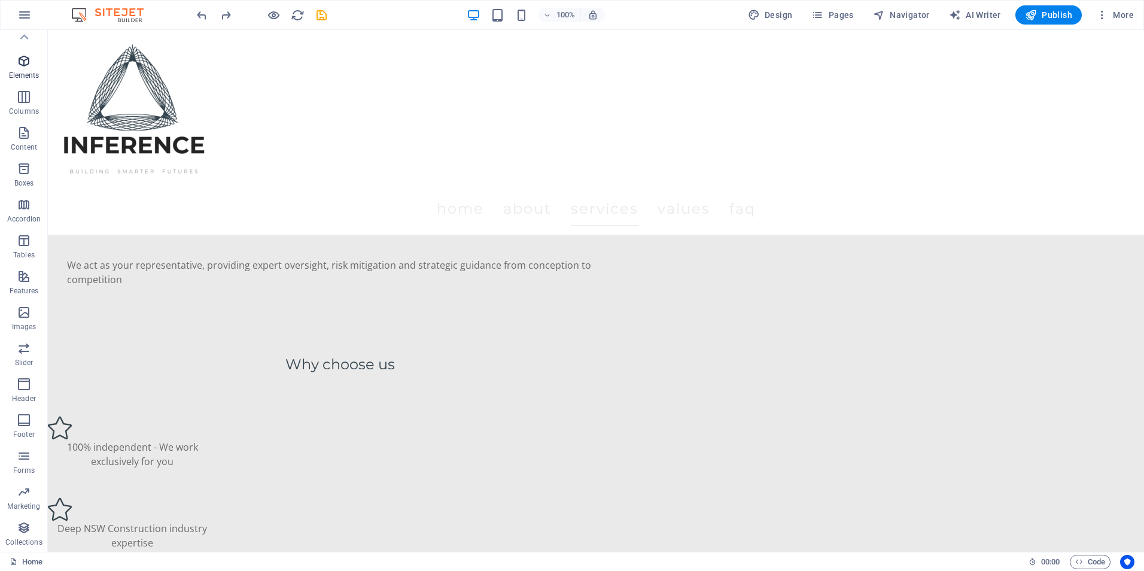
click at [26, 52] on button "Elements" at bounding box center [24, 67] width 48 height 36
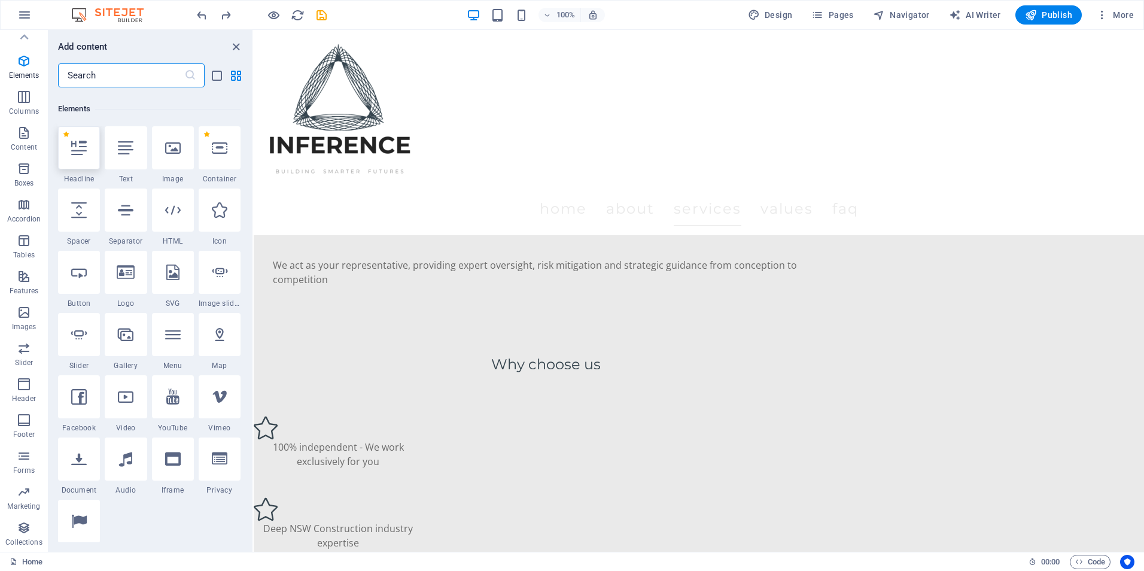
scroll to position [127, 0]
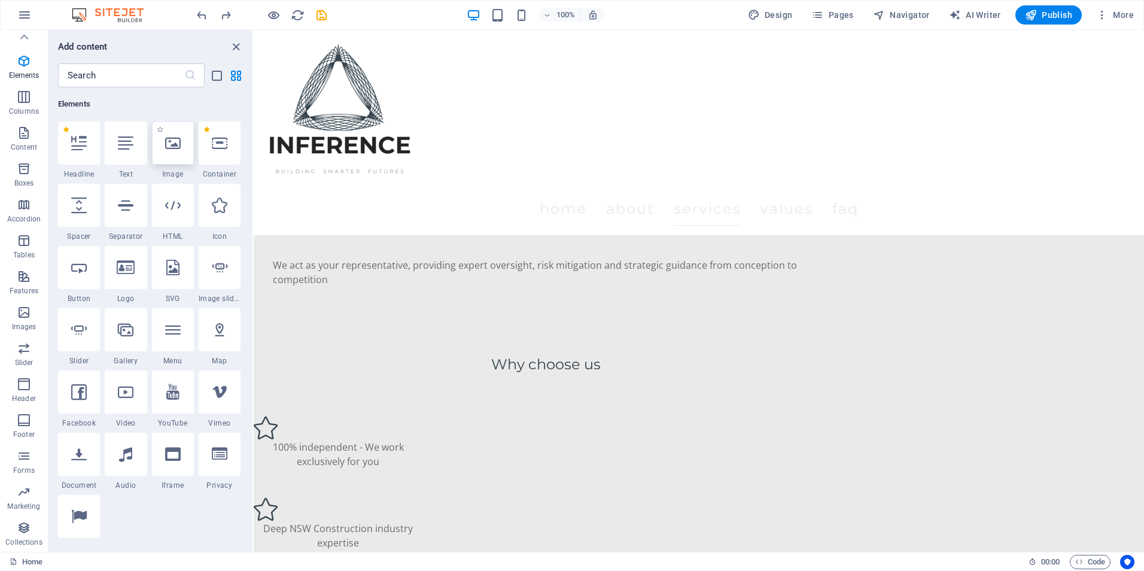
click at [152, 154] on div at bounding box center [173, 142] width 42 height 43
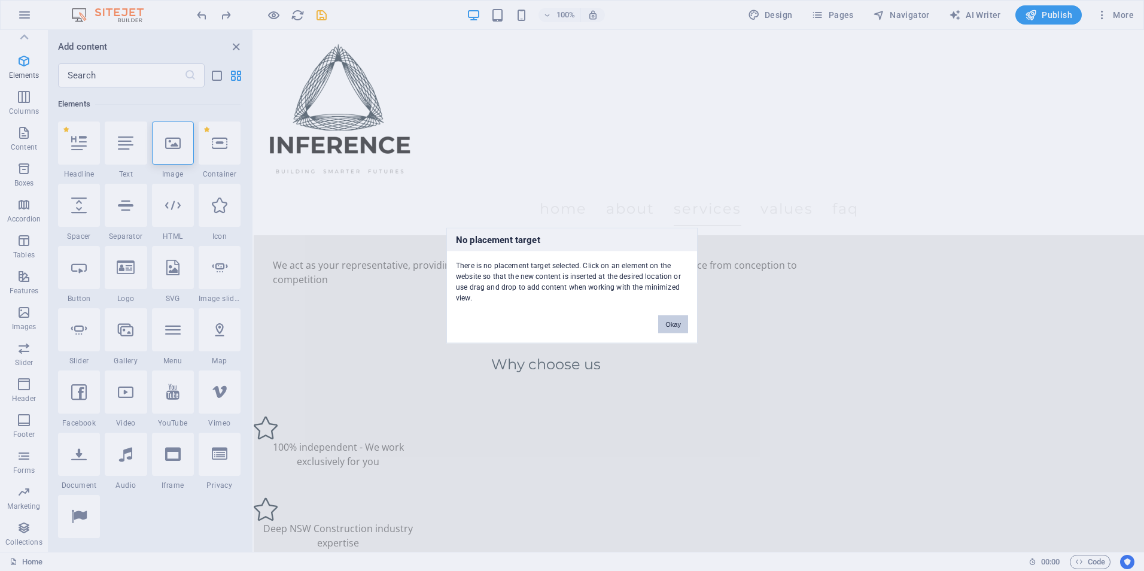
click at [687, 331] on button "Okay" at bounding box center [673, 324] width 30 height 18
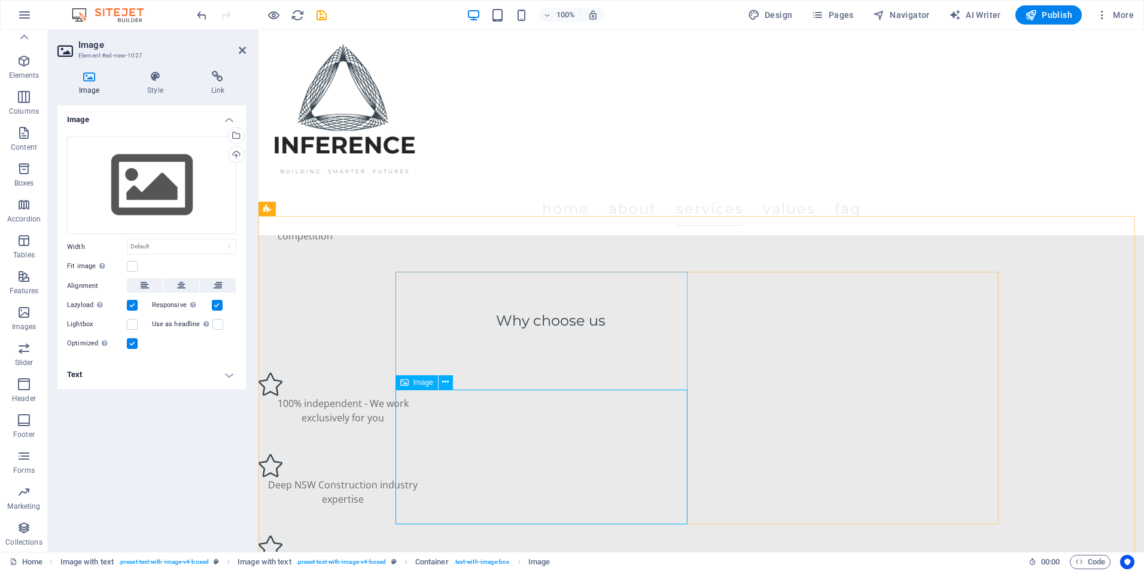
scroll to position [1555, 0]
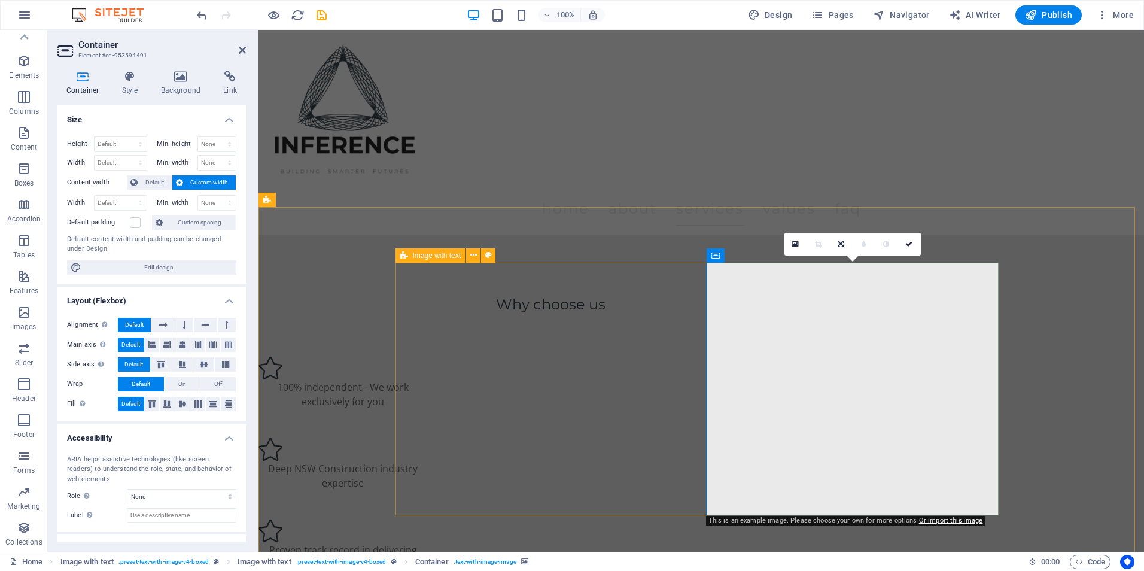
drag, startPoint x: 995, startPoint y: 511, endPoint x: 984, endPoint y: 453, distance: 59.0
click at [197, 17] on icon "undo" at bounding box center [202, 15] width 14 height 14
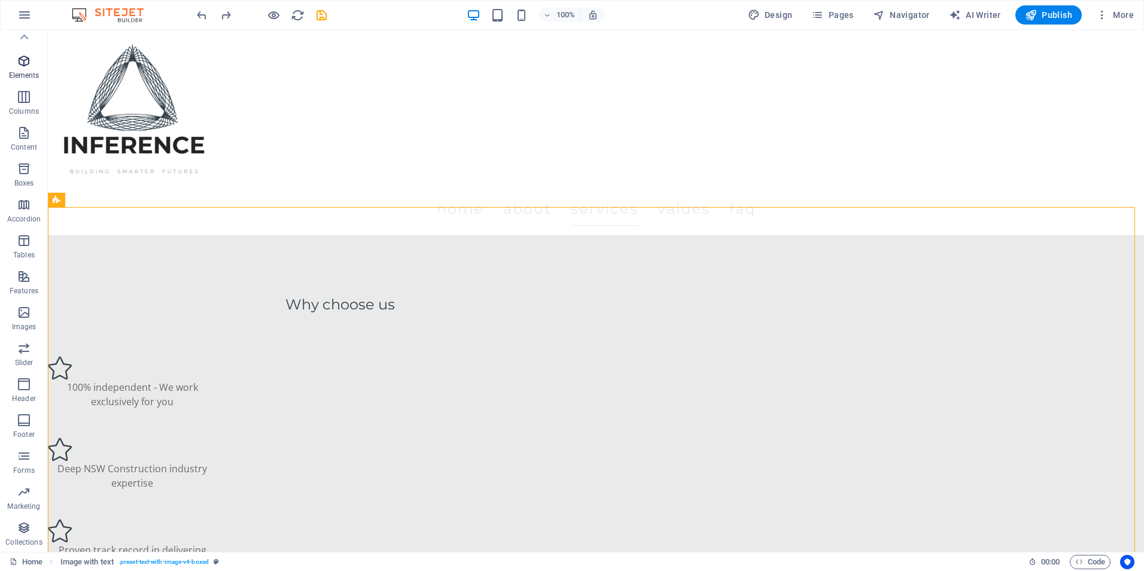
click at [16, 64] on span "Elements" at bounding box center [24, 68] width 48 height 29
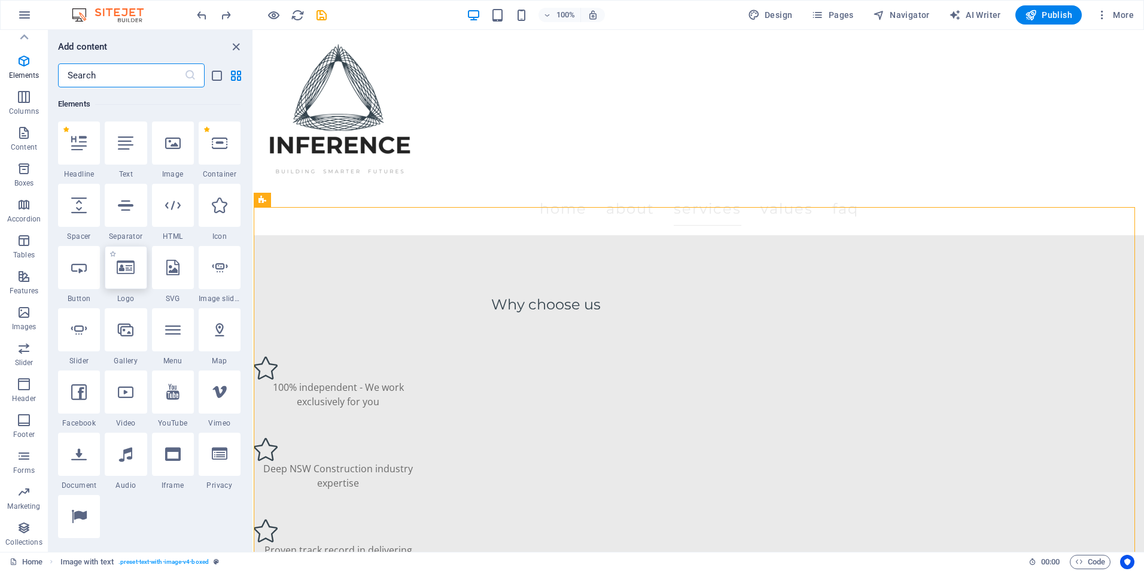
scroll to position [127, 0]
click at [26, 136] on icon "button" at bounding box center [24, 133] width 14 height 14
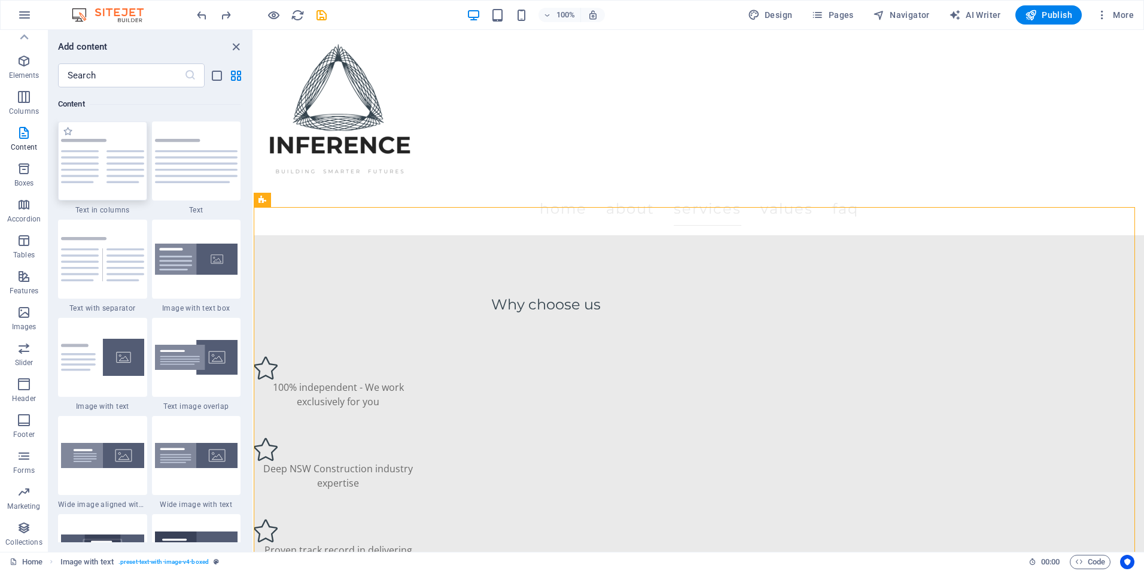
scroll to position [2153, 0]
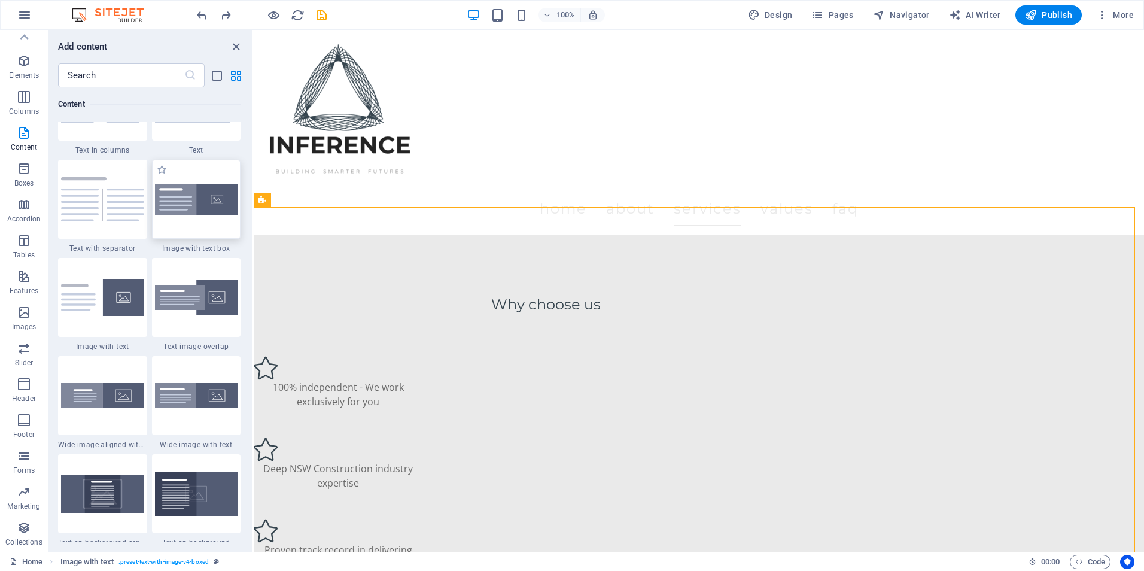
click at [178, 226] on div at bounding box center [196, 199] width 89 height 79
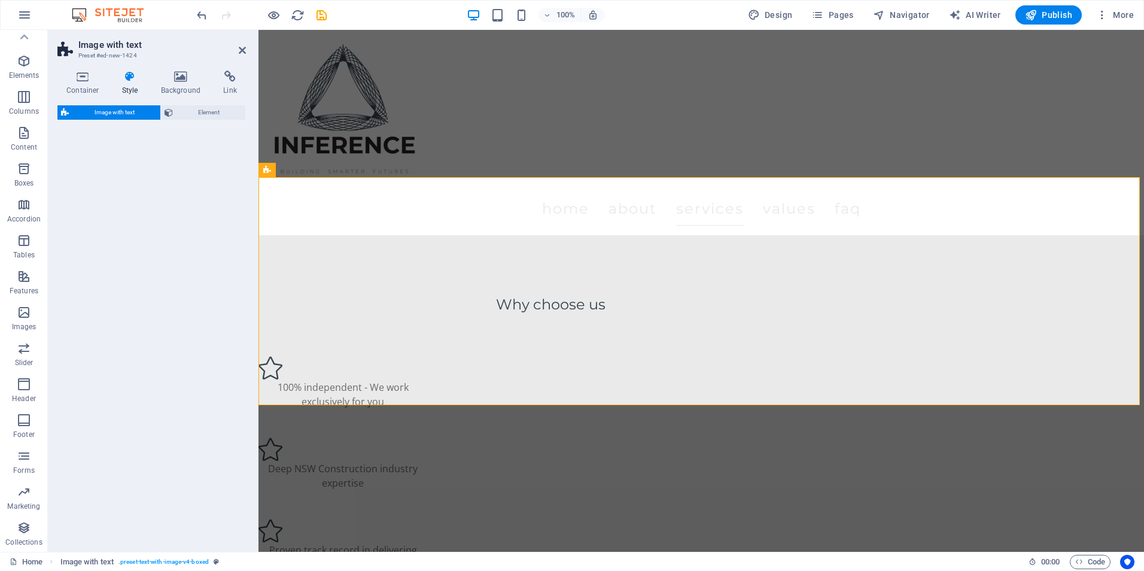
scroll to position [1988, 0]
select select "rem"
select select "px"
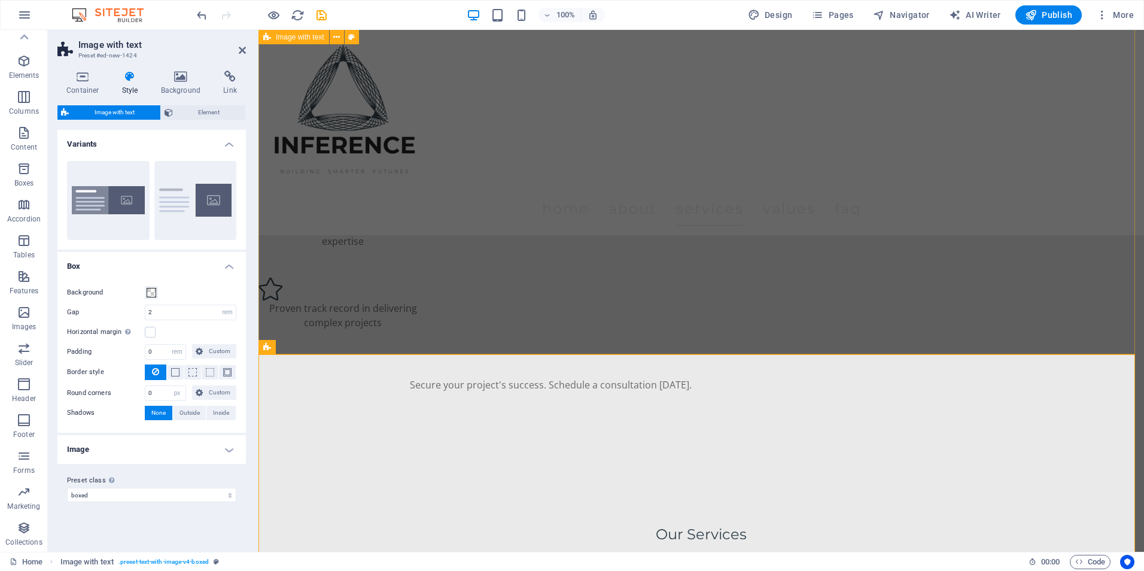
scroll to position [1869, 0]
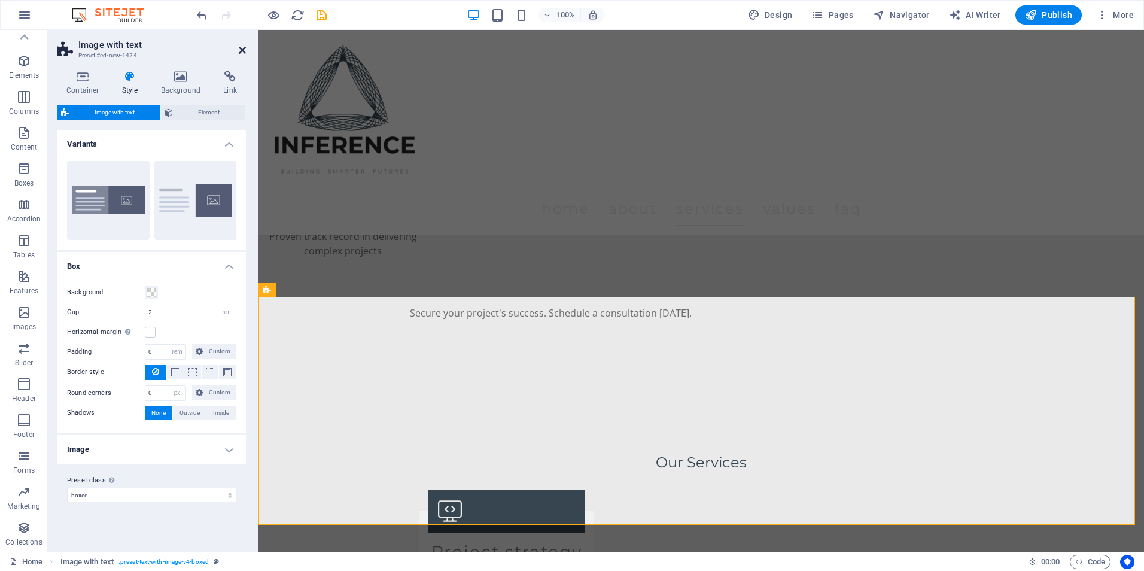
click at [239, 50] on icon at bounding box center [242, 50] width 7 height 10
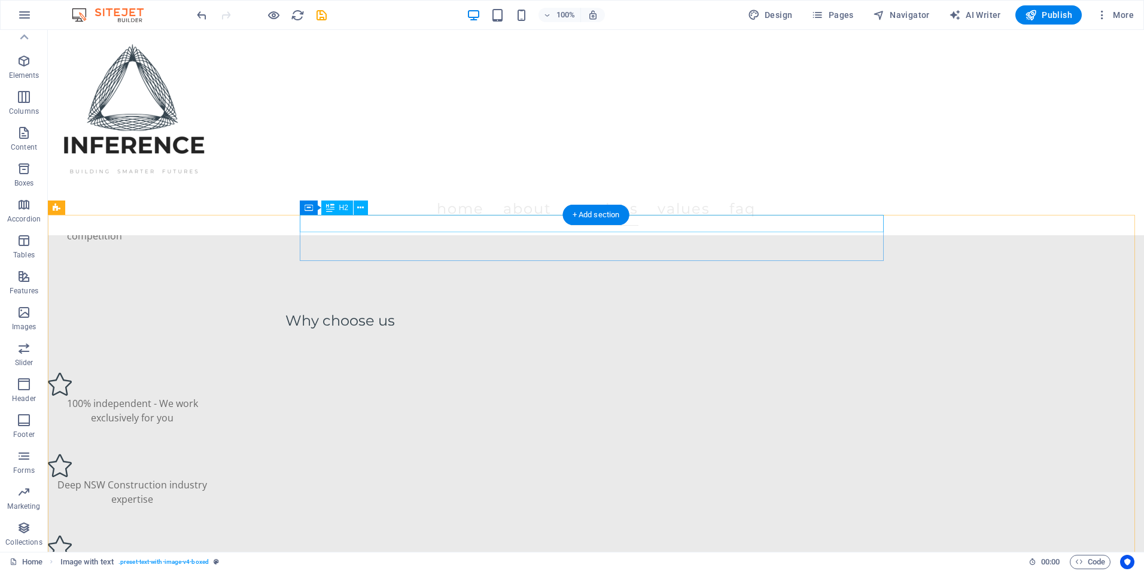
scroll to position [1510, 0]
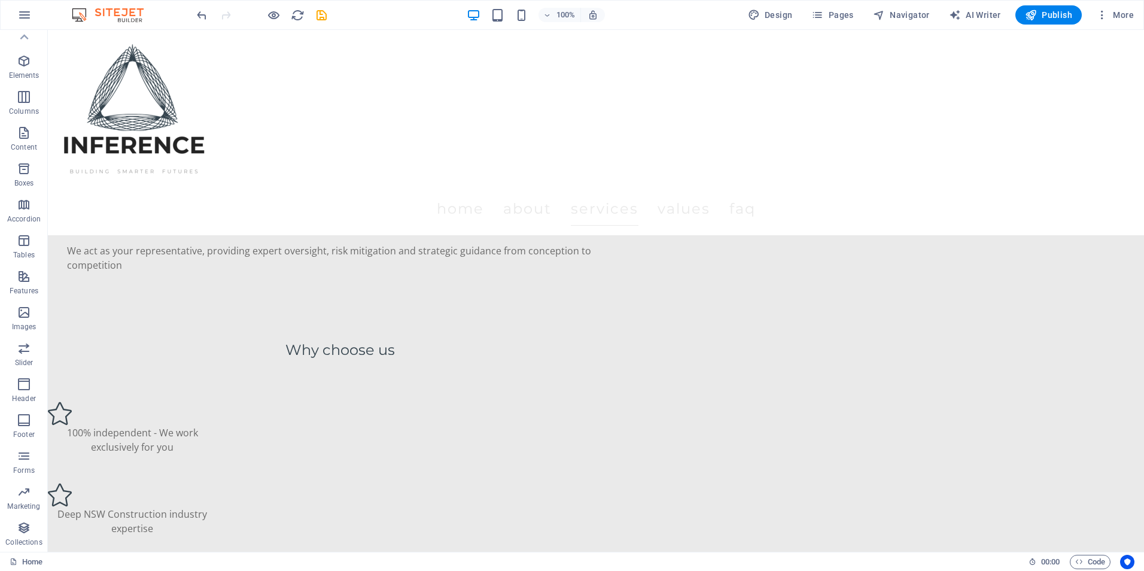
click at [189, 13] on div "100% Design Pages Navigator AI Writer Publish More" at bounding box center [572, 15] width 1143 height 29
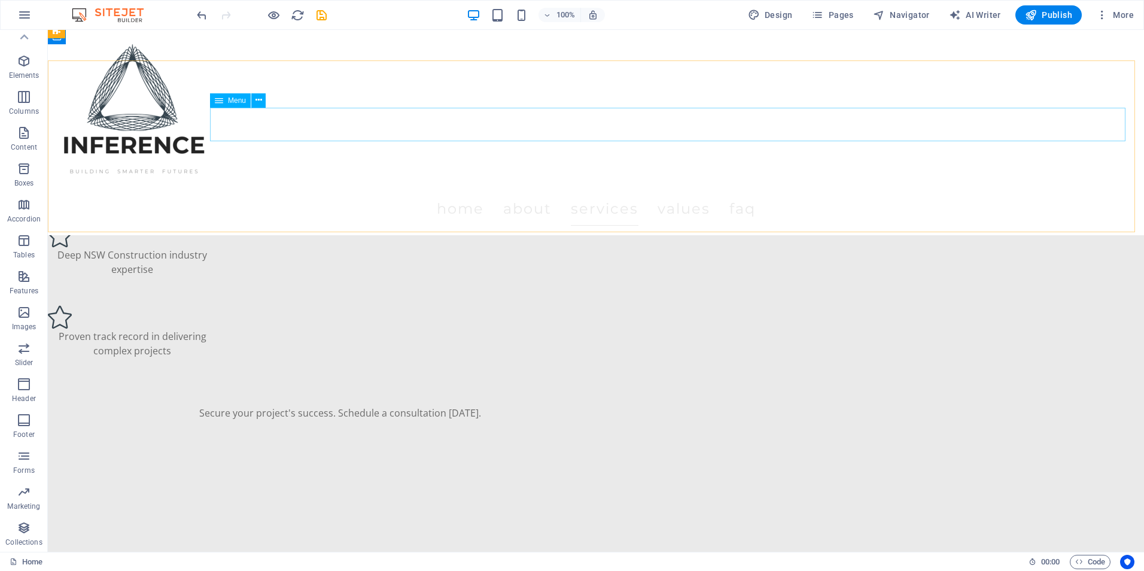
scroll to position [1749, 0]
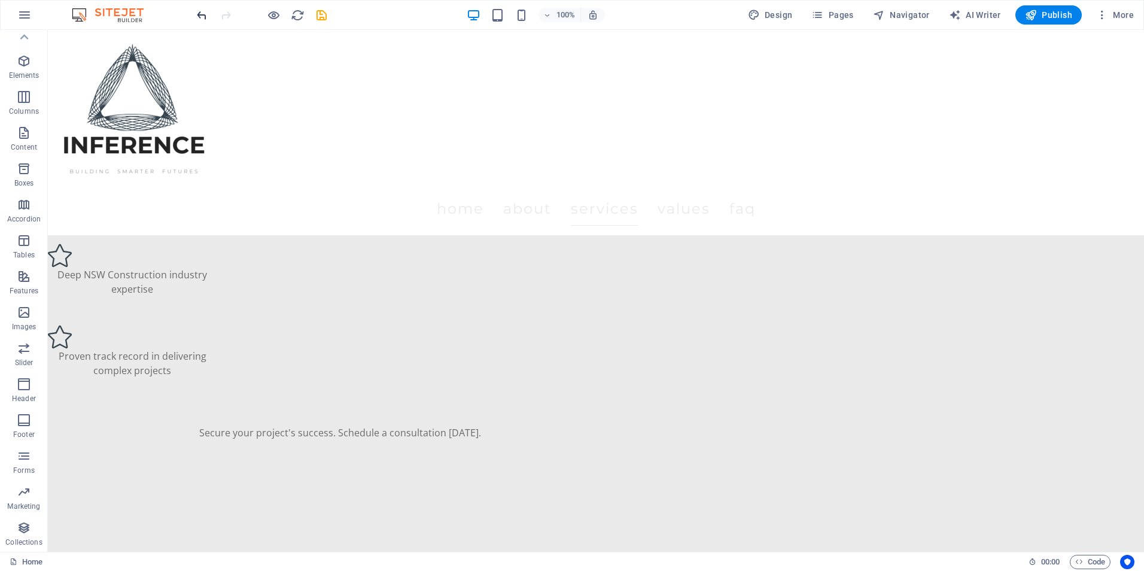
click at [200, 20] on icon "undo" at bounding box center [202, 15] width 14 height 14
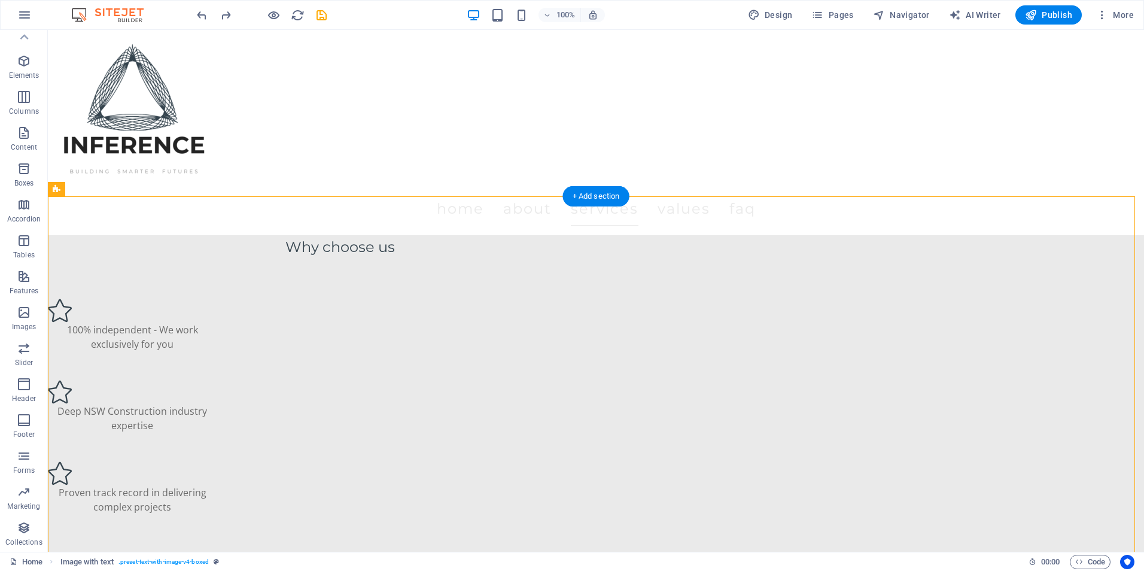
scroll to position [1616, 0]
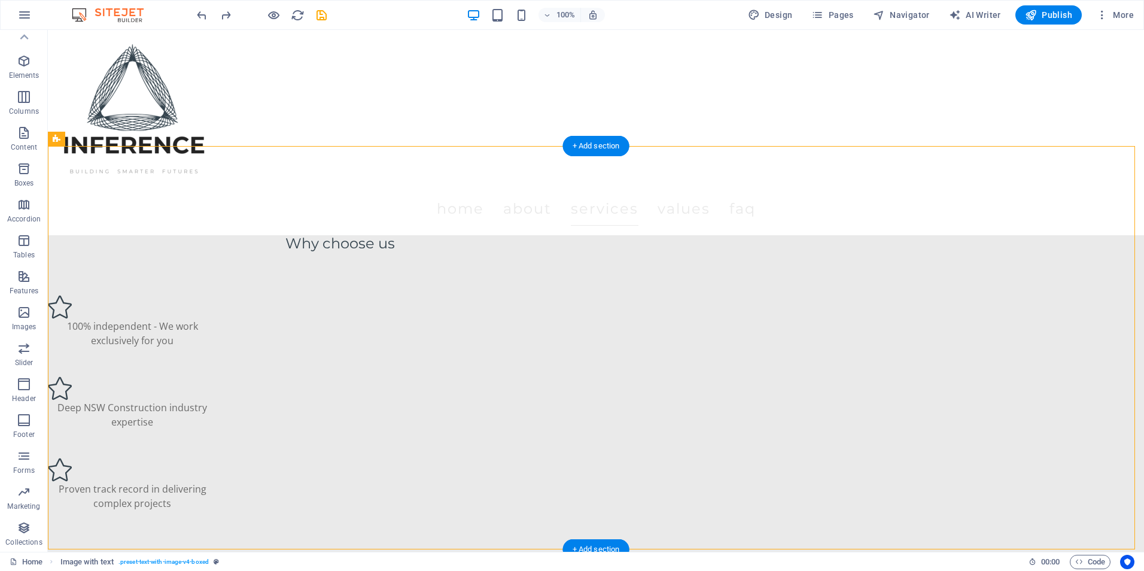
drag, startPoint x: 644, startPoint y: 365, endPoint x: 331, endPoint y: 334, distance: 314.4
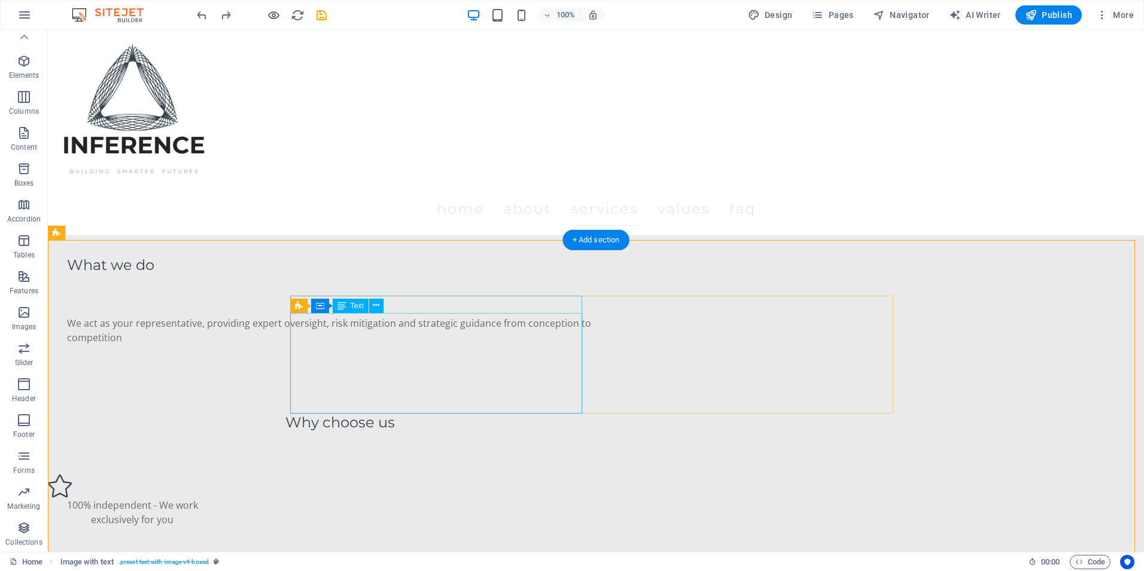
scroll to position [1437, 0]
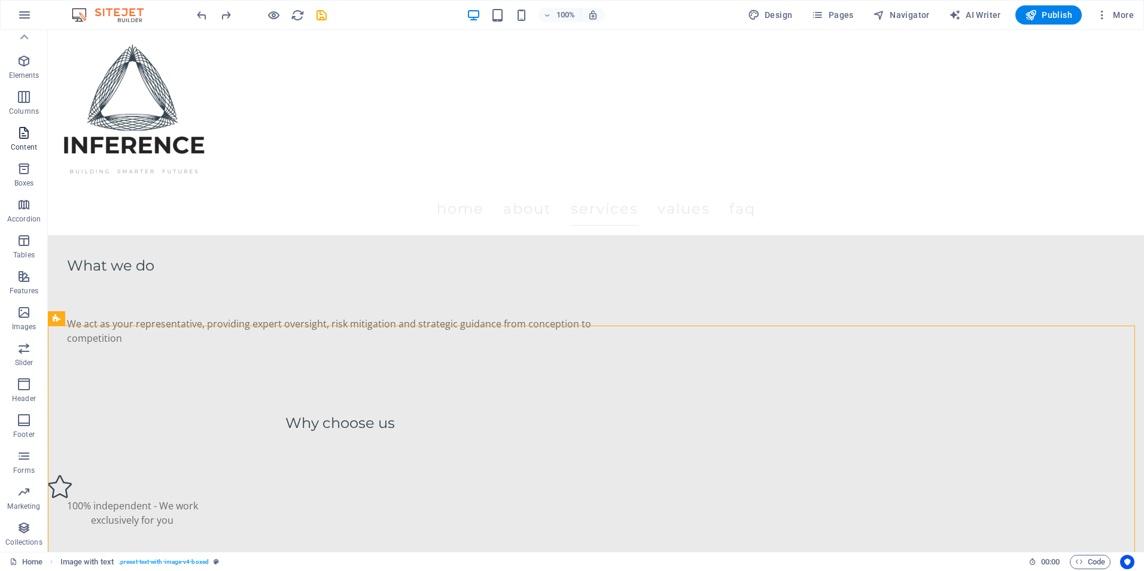
click at [13, 148] on p "Content" at bounding box center [24, 147] width 26 height 10
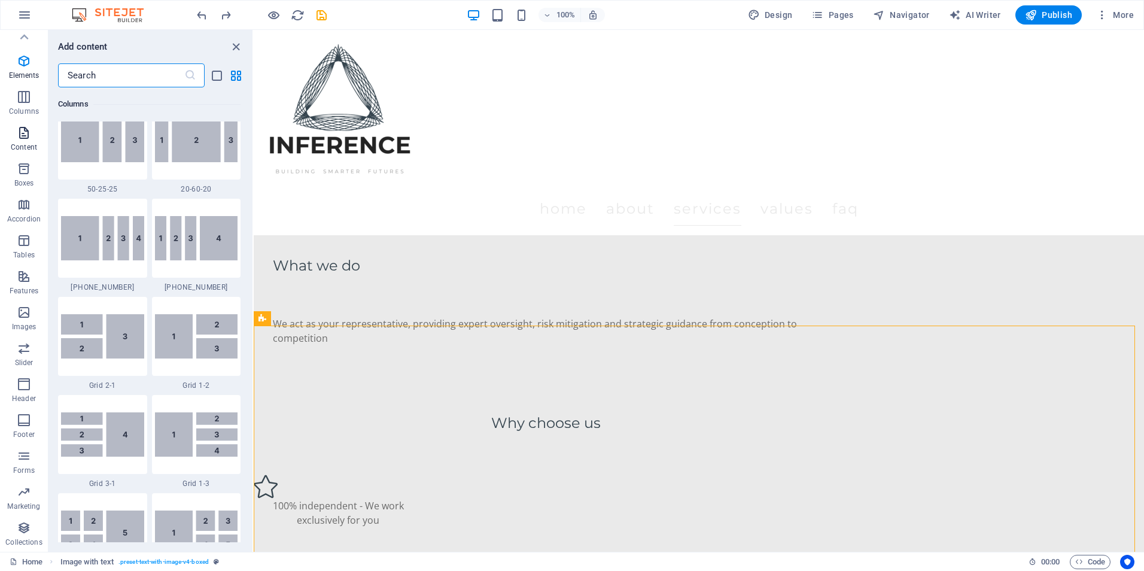
scroll to position [2093, 0]
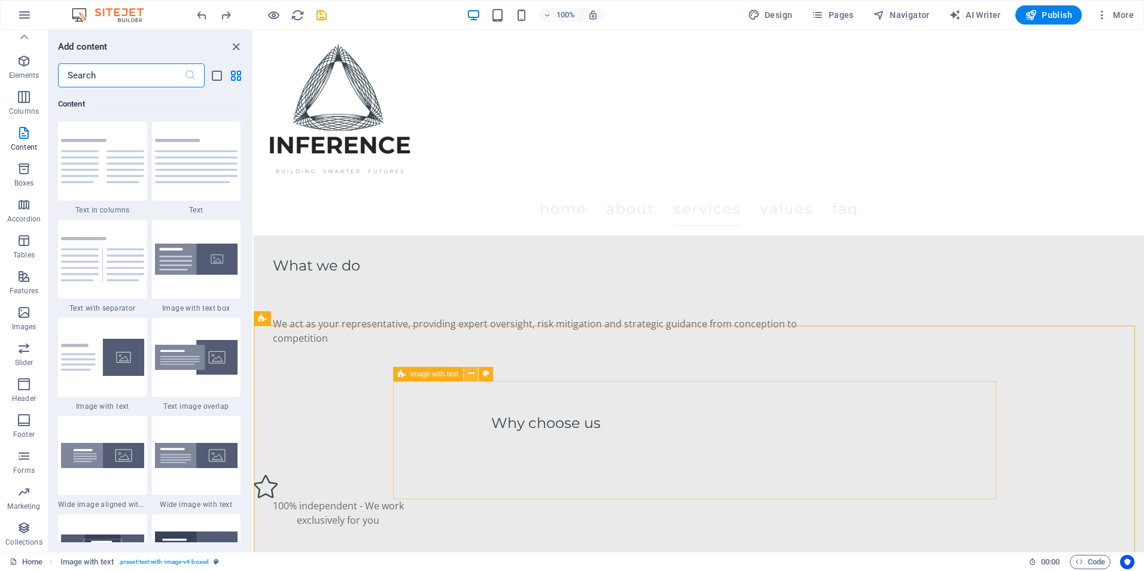
click at [467, 379] on button at bounding box center [471, 374] width 14 height 14
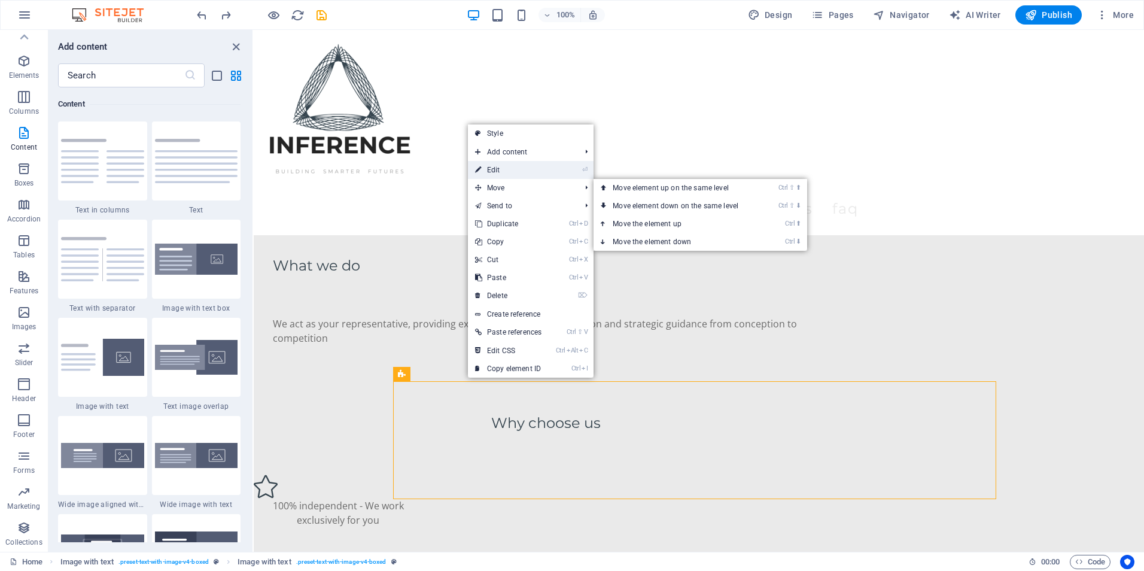
click at [507, 175] on link "⏎ Edit" at bounding box center [508, 170] width 81 height 18
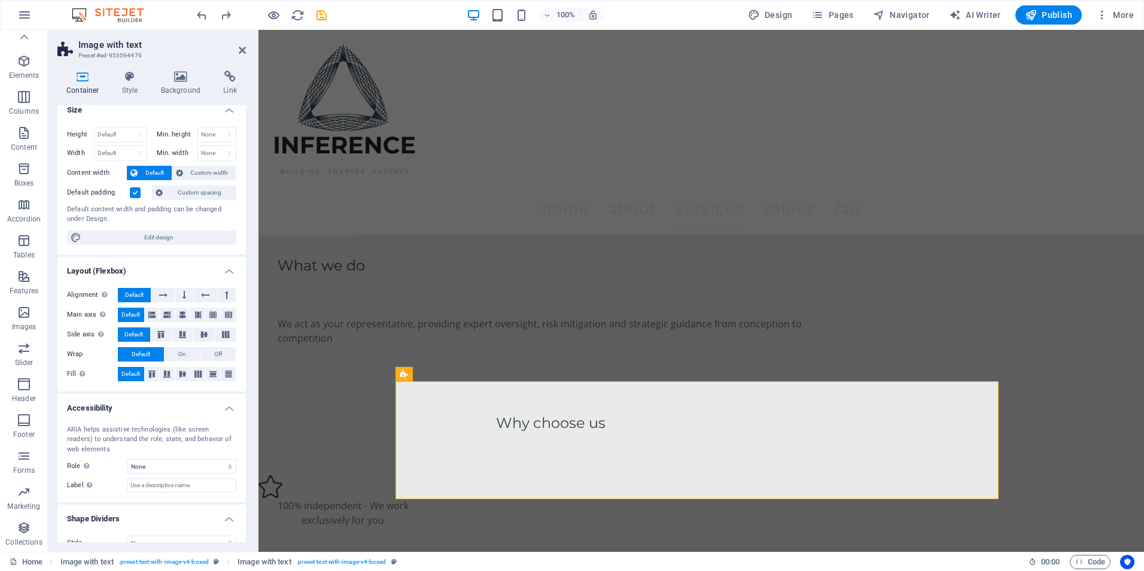
scroll to position [0, 0]
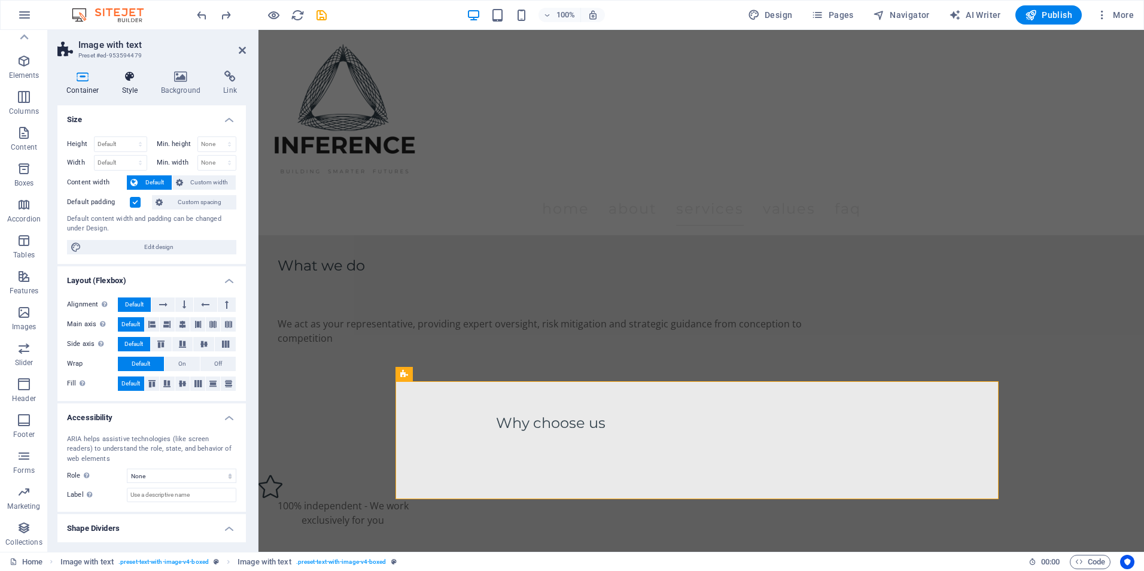
click at [126, 85] on h4 "Style" at bounding box center [132, 83] width 39 height 25
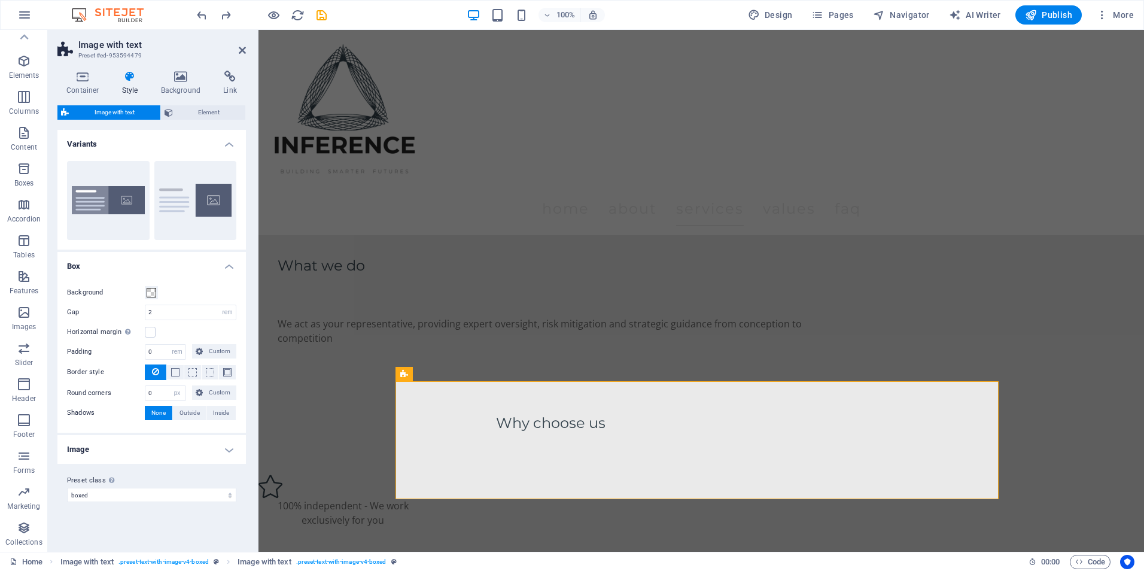
click at [159, 449] on h4 "Image" at bounding box center [151, 449] width 188 height 29
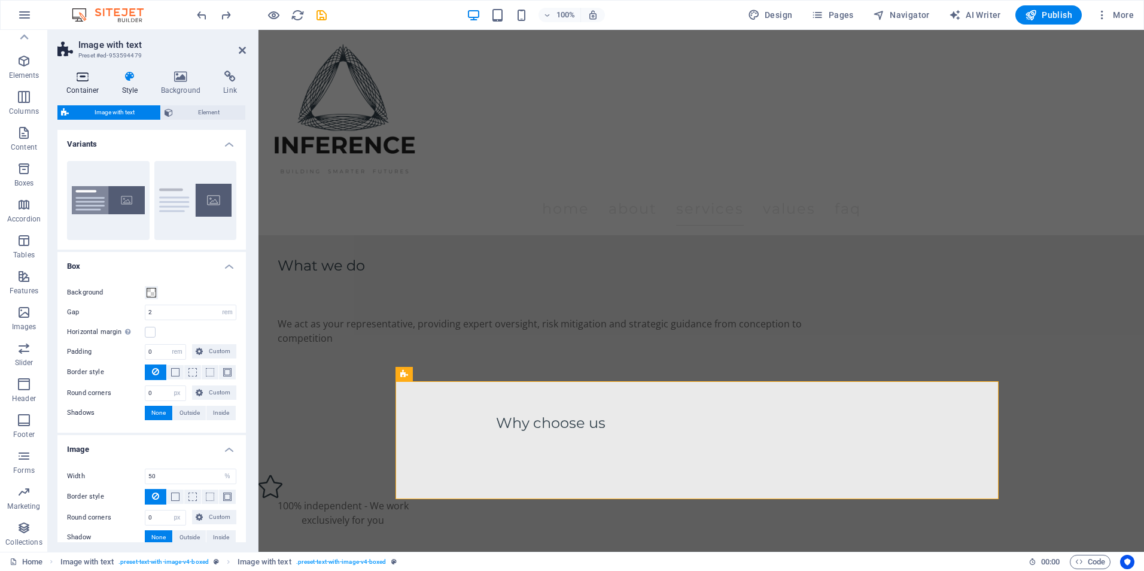
click at [75, 79] on icon at bounding box center [82, 77] width 51 height 12
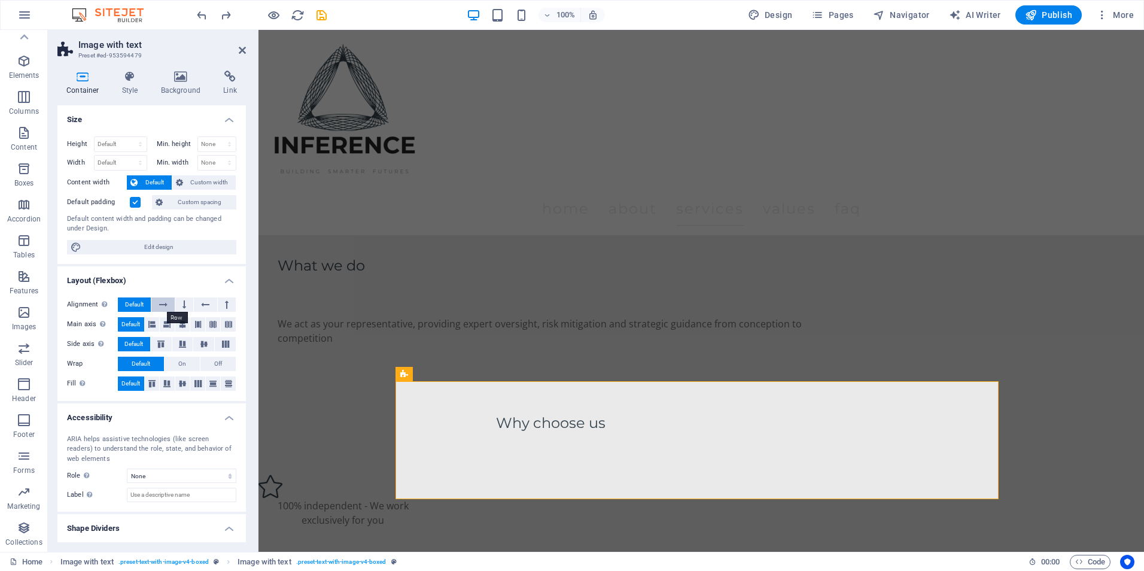
click at [163, 304] on icon at bounding box center [163, 304] width 8 height 14
click at [136, 302] on span "Default" at bounding box center [134, 304] width 19 height 14
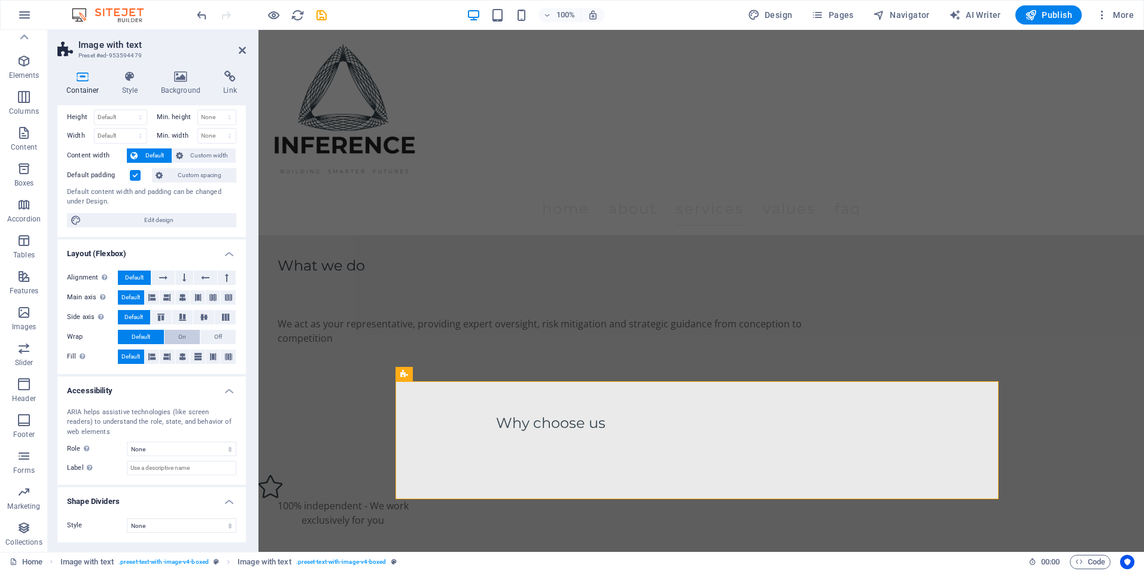
click at [179, 340] on span "On" at bounding box center [182, 337] width 8 height 14
click at [210, 336] on button "Off" at bounding box center [217, 337] width 35 height 14
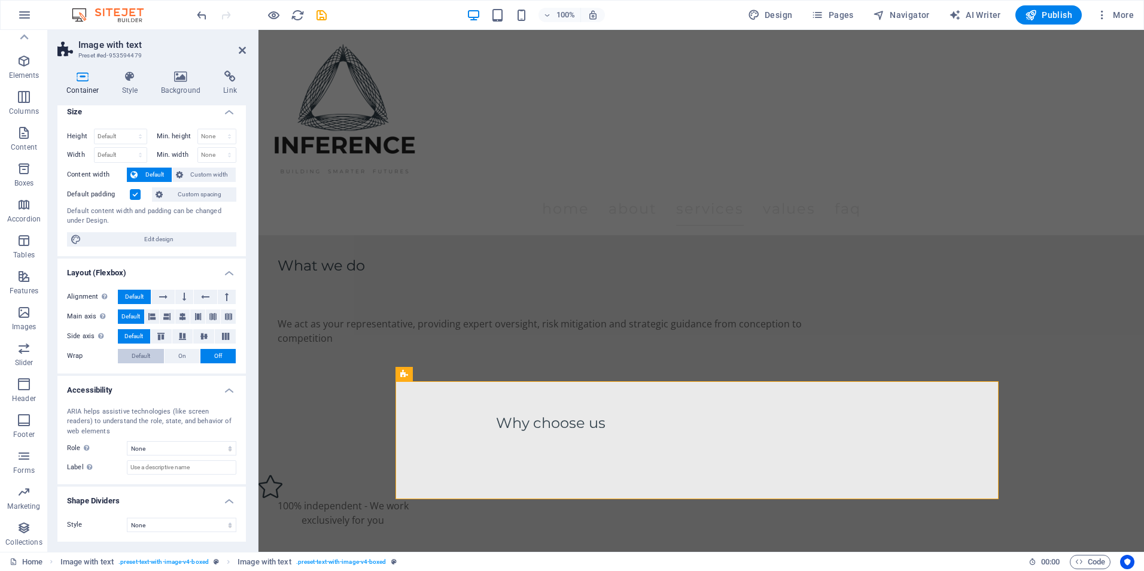
click at [144, 360] on span "Default" at bounding box center [141, 356] width 19 height 14
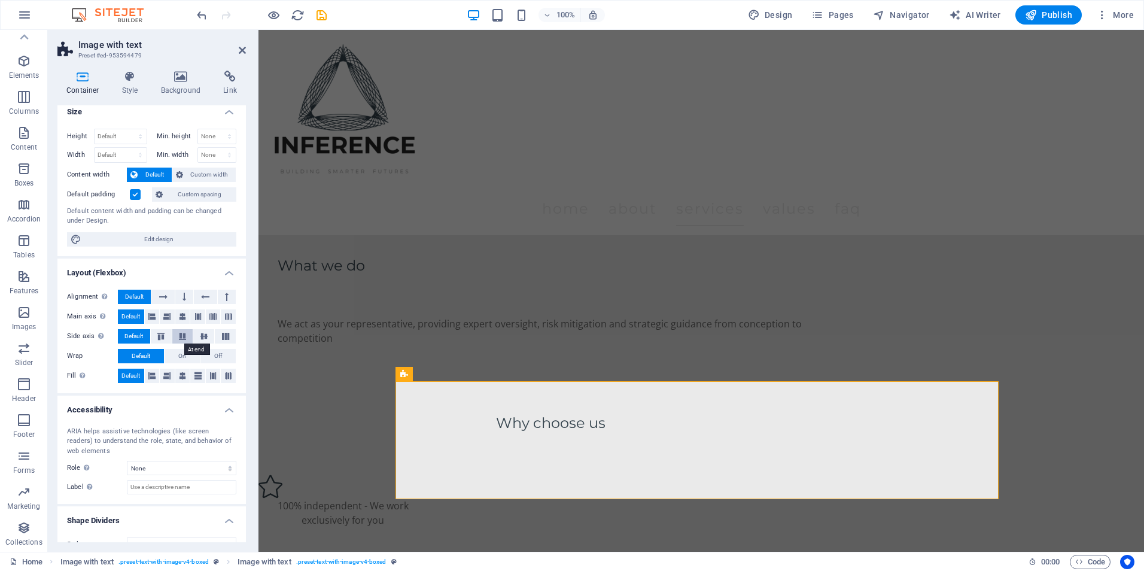
scroll to position [27, 0]
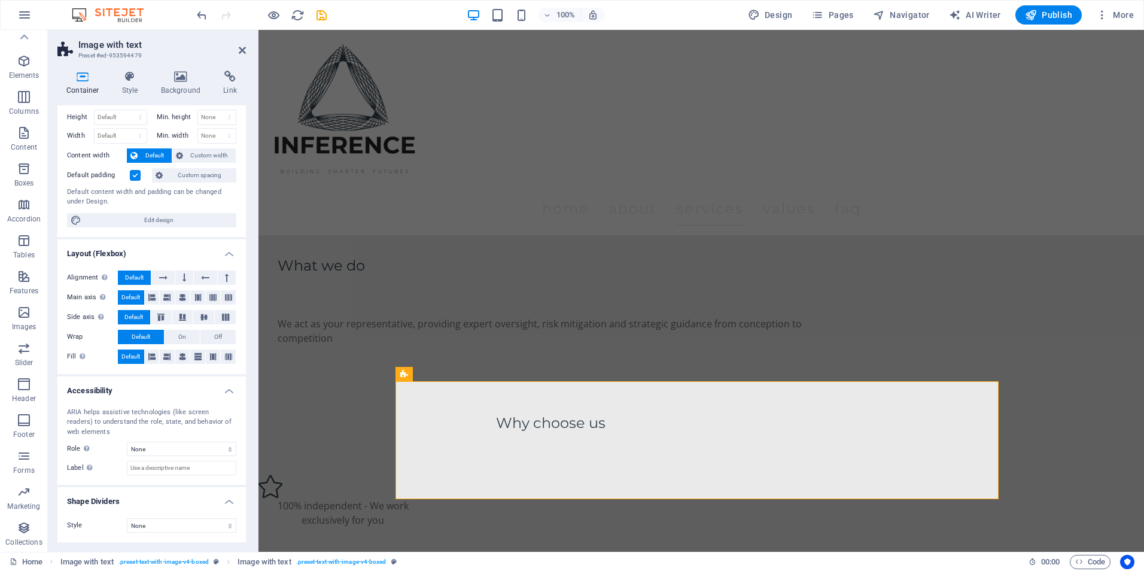
click at [237, 51] on header "Image with text Preset #ed-953594479" at bounding box center [151, 45] width 188 height 31
click at [237, 48] on h2 "Image with text" at bounding box center [162, 44] width 168 height 11
click at [240, 48] on icon at bounding box center [242, 50] width 7 height 10
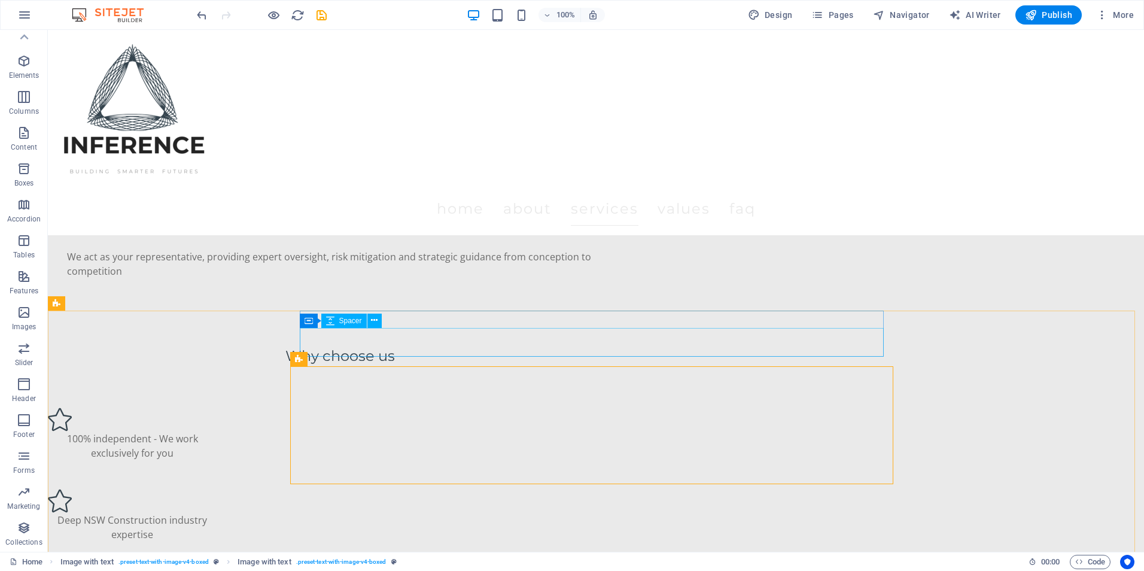
scroll to position [1557, 0]
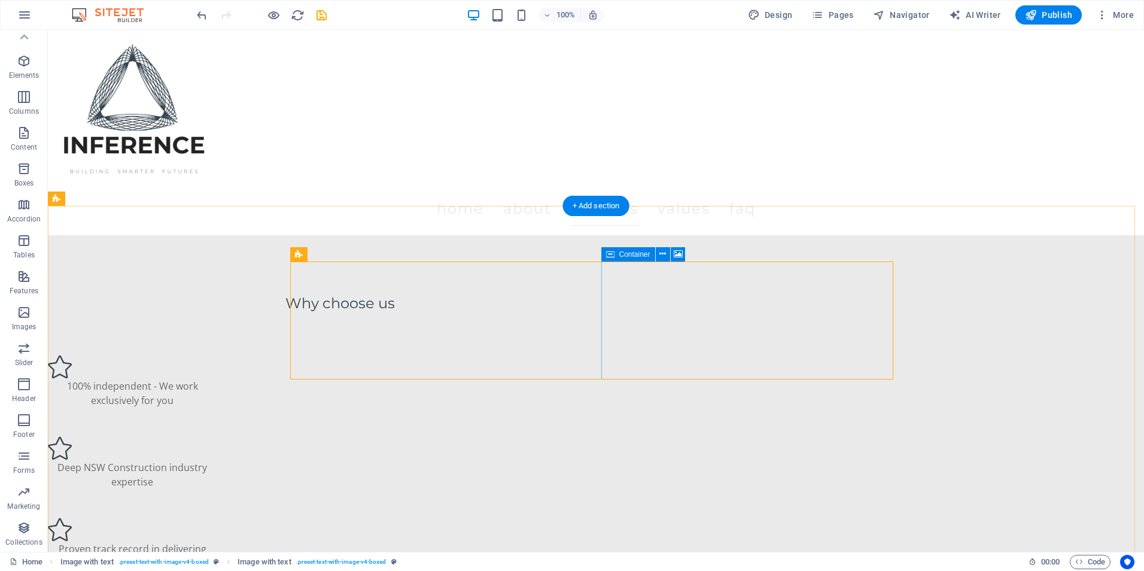
click at [658, 250] on button at bounding box center [663, 254] width 14 height 14
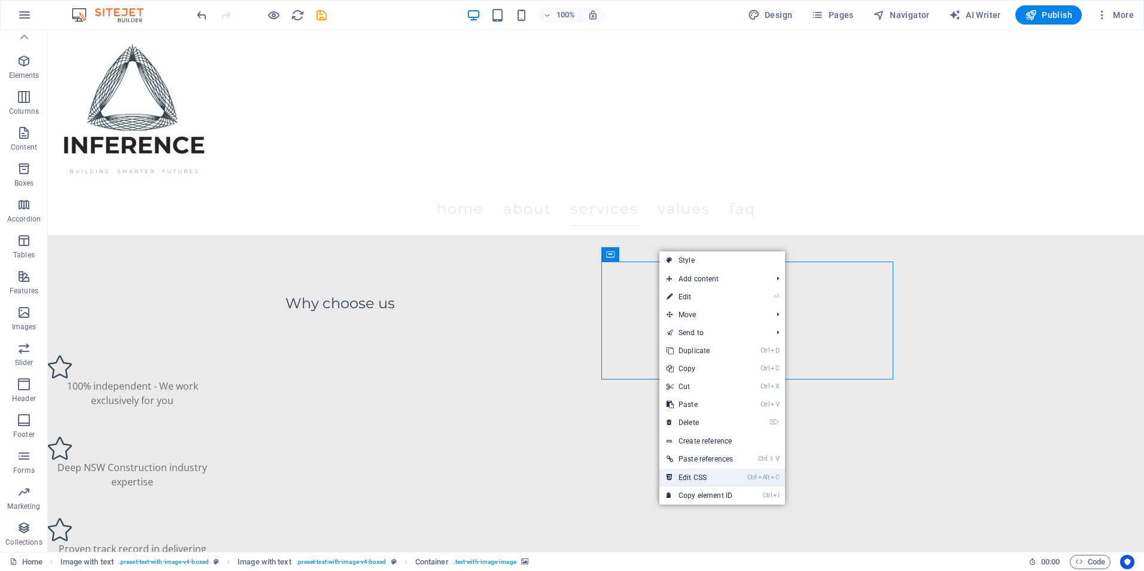
click at [701, 475] on link "Ctrl Alt C Edit CSS" at bounding box center [699, 477] width 81 height 18
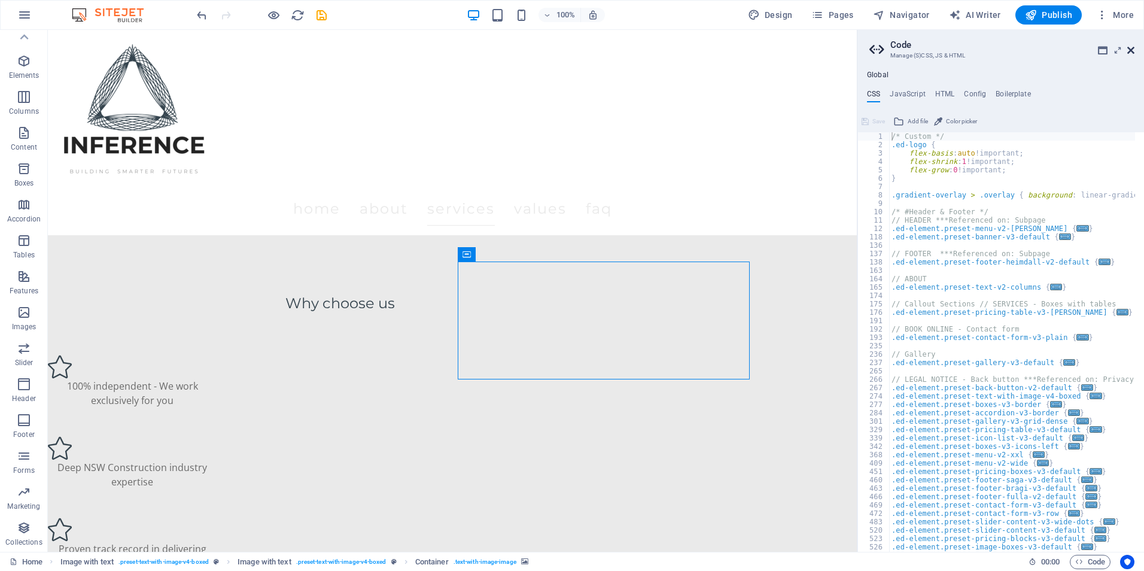
click at [1128, 53] on icon at bounding box center [1130, 50] width 7 height 10
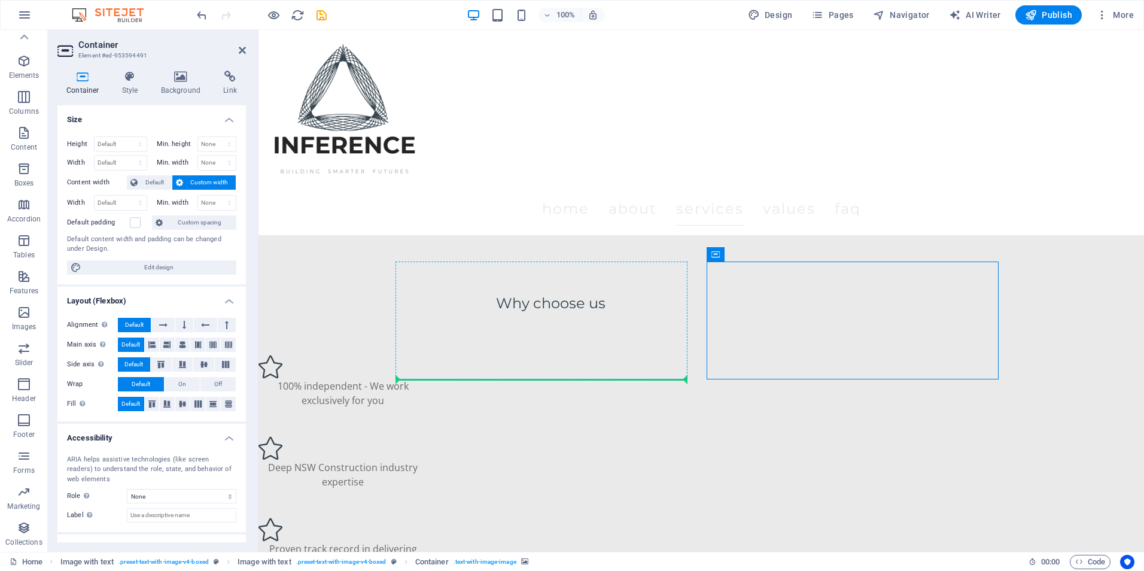
drag, startPoint x: 724, startPoint y: 282, endPoint x: 403, endPoint y: 352, distance: 329.2
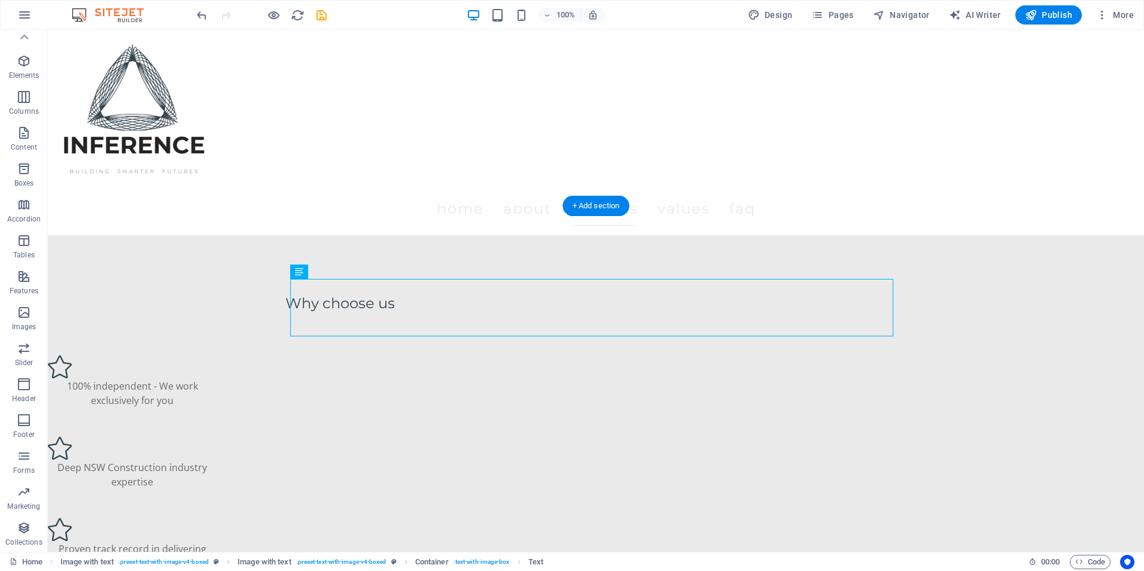
drag, startPoint x: 337, startPoint y: 281, endPoint x: 580, endPoint y: 412, distance: 275.7
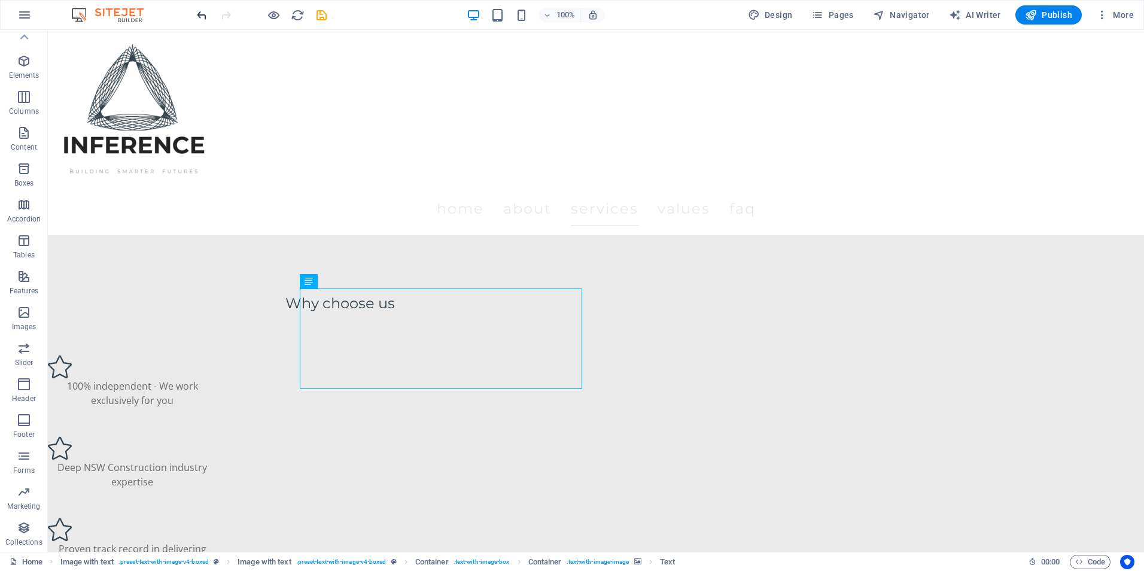
click at [203, 17] on icon "undo" at bounding box center [202, 15] width 14 height 14
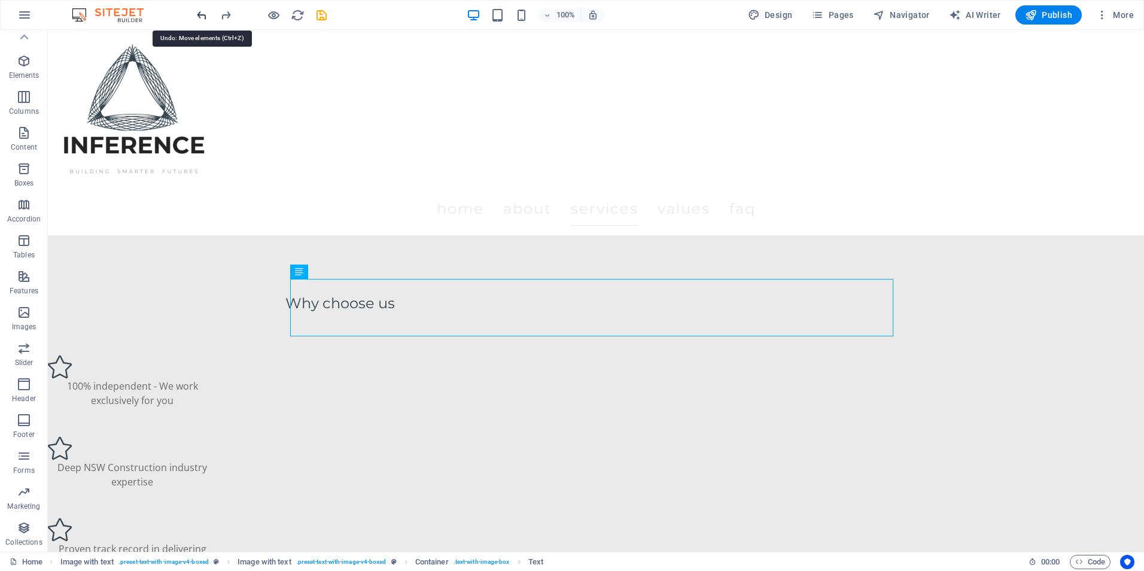
click at [203, 17] on icon "undo" at bounding box center [202, 15] width 14 height 14
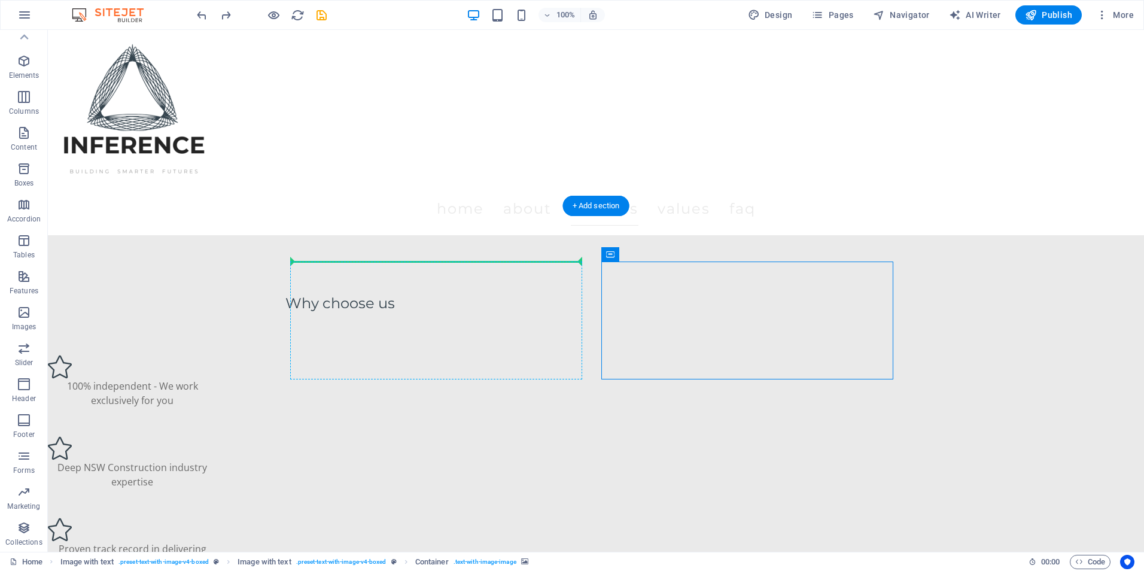
drag, startPoint x: 669, startPoint y: 309, endPoint x: 370, endPoint y: 267, distance: 302.1
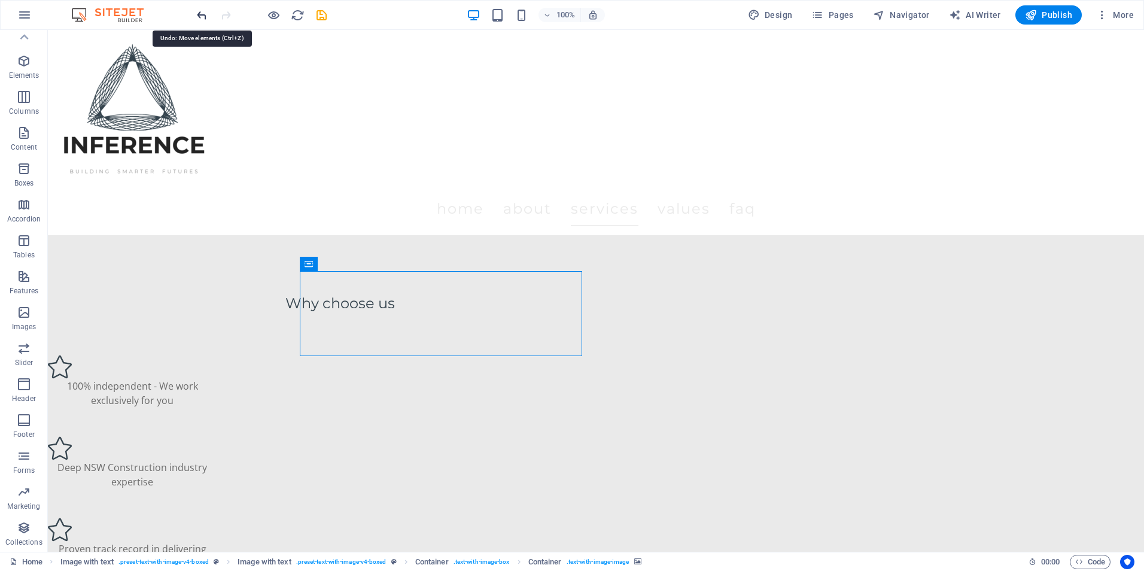
click at [197, 13] on icon "undo" at bounding box center [202, 15] width 14 height 14
click at [15, 132] on span "Content" at bounding box center [24, 140] width 48 height 29
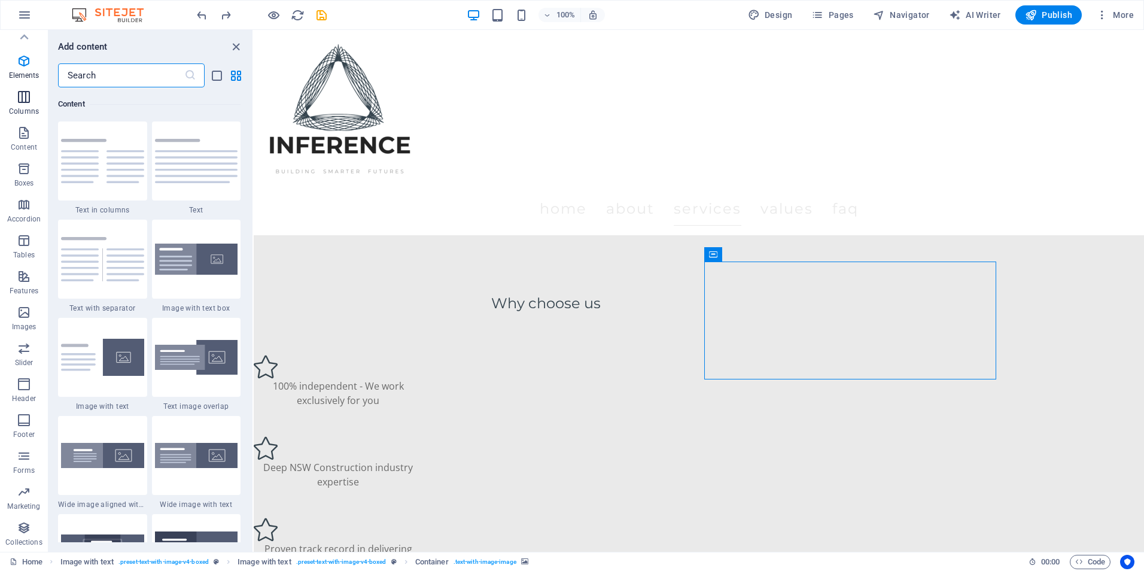
click at [28, 92] on icon "button" at bounding box center [24, 97] width 14 height 14
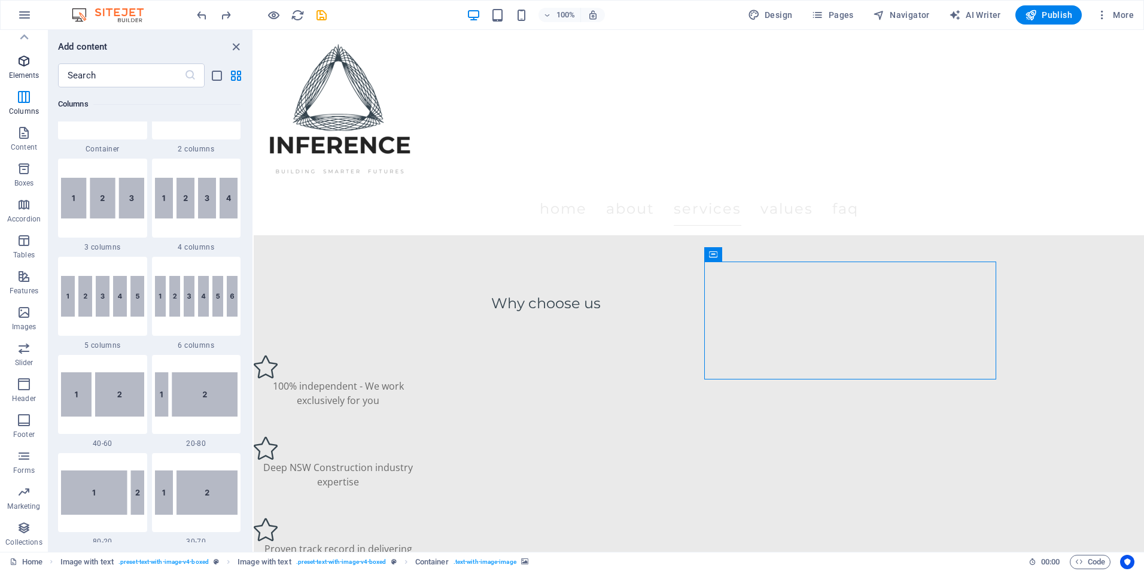
click at [27, 75] on p "Elements" at bounding box center [24, 76] width 31 height 10
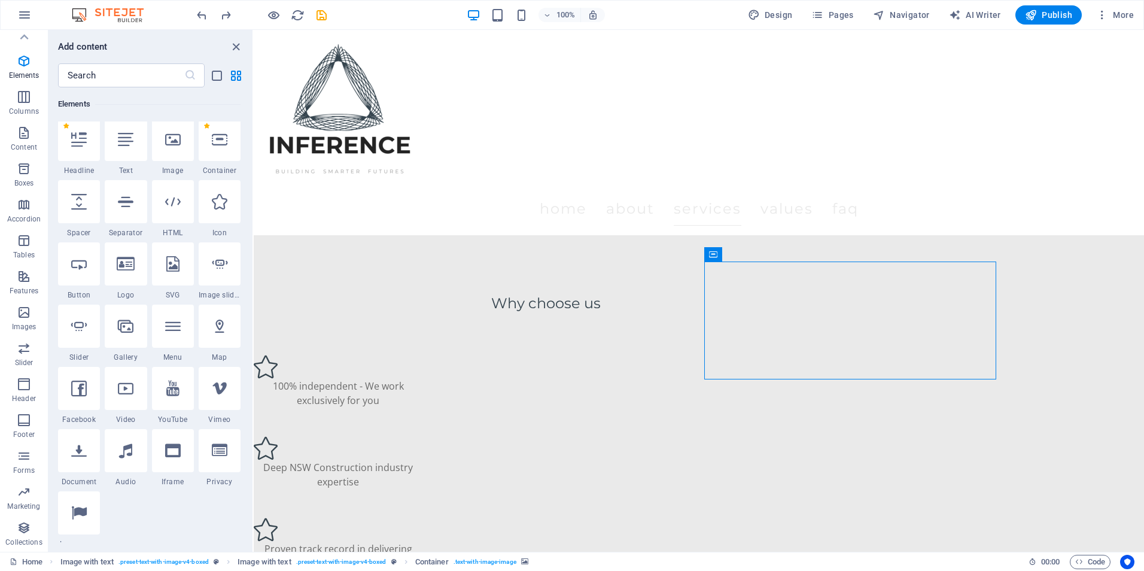
scroll to position [127, 0]
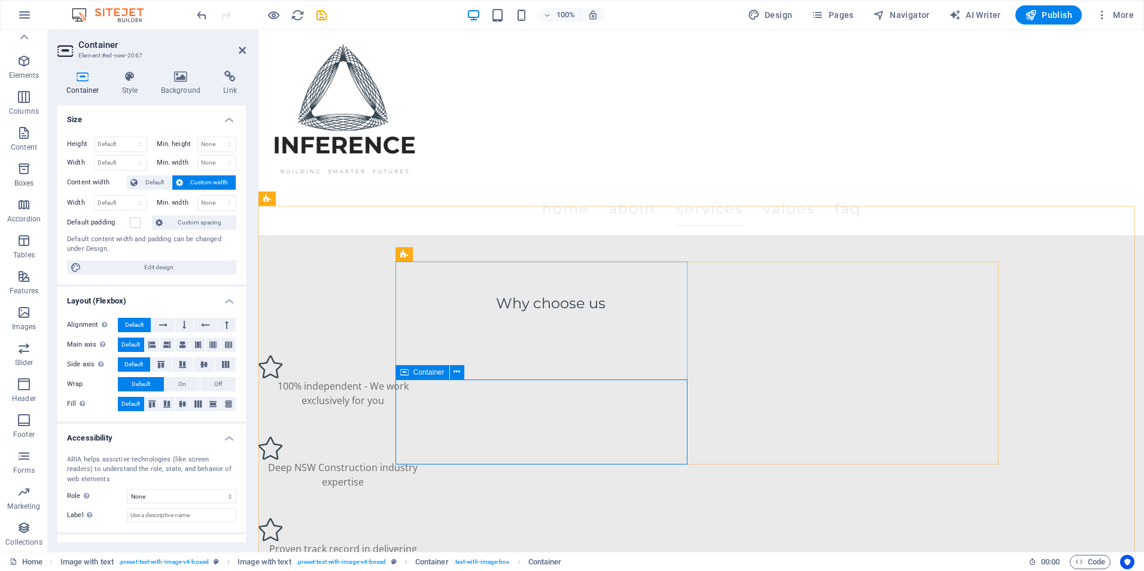
drag, startPoint x: 768, startPoint y: 386, endPoint x: 563, endPoint y: 403, distance: 205.8
drag, startPoint x: 775, startPoint y: 370, endPoint x: 739, endPoint y: 380, distance: 37.3
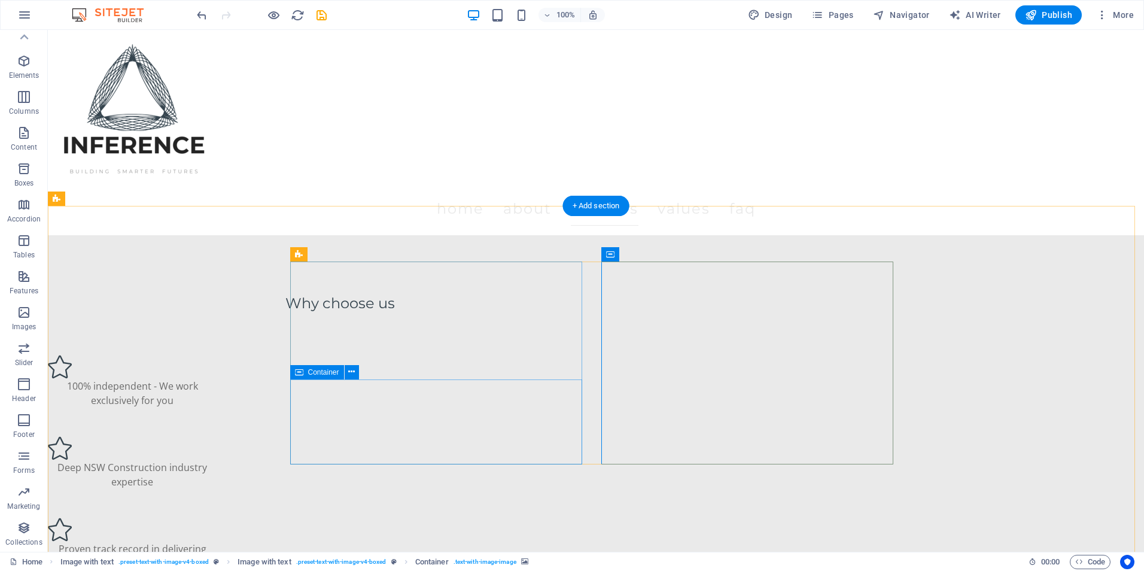
drag, startPoint x: 751, startPoint y: 359, endPoint x: 433, endPoint y: 430, distance: 326.1
drag, startPoint x: 636, startPoint y: 302, endPoint x: 494, endPoint y: 422, distance: 186.4
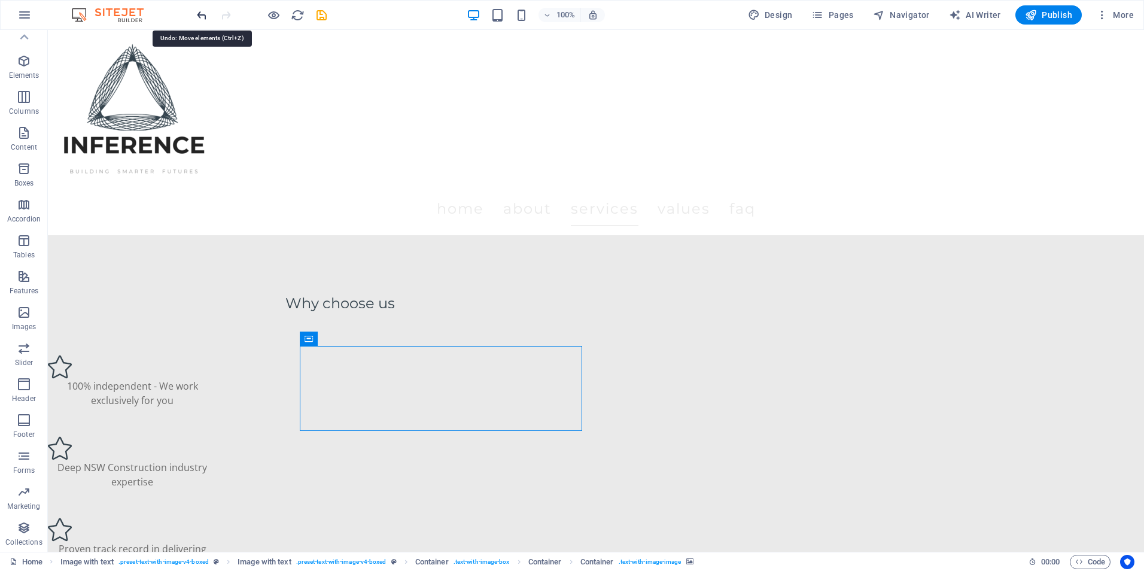
click at [198, 15] on icon "undo" at bounding box center [202, 15] width 14 height 14
click at [205, 15] on icon "undo" at bounding box center [202, 15] width 14 height 14
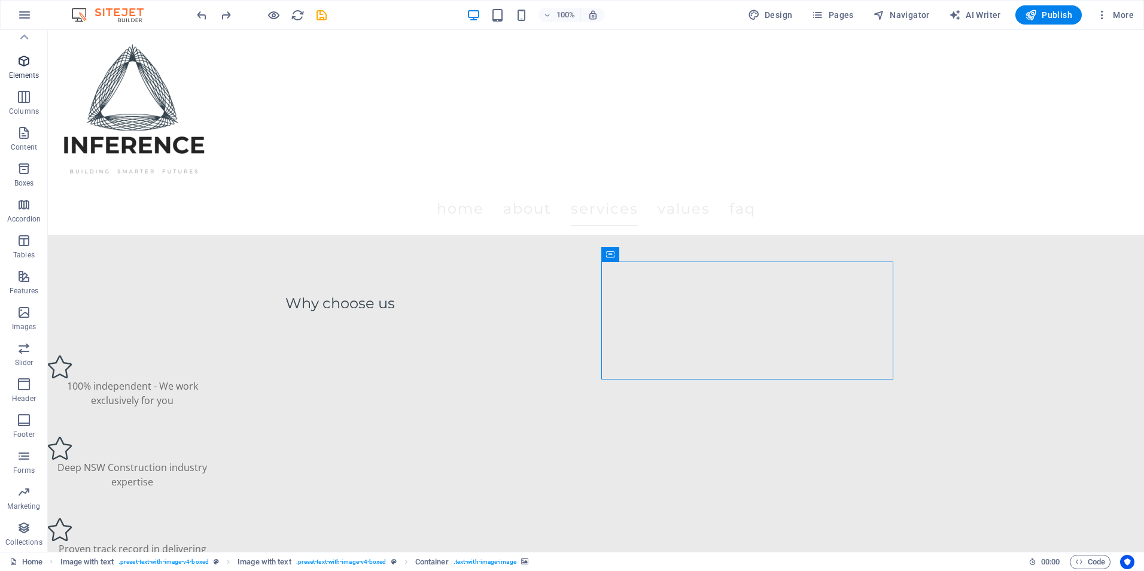
click at [17, 60] on icon "button" at bounding box center [24, 61] width 14 height 14
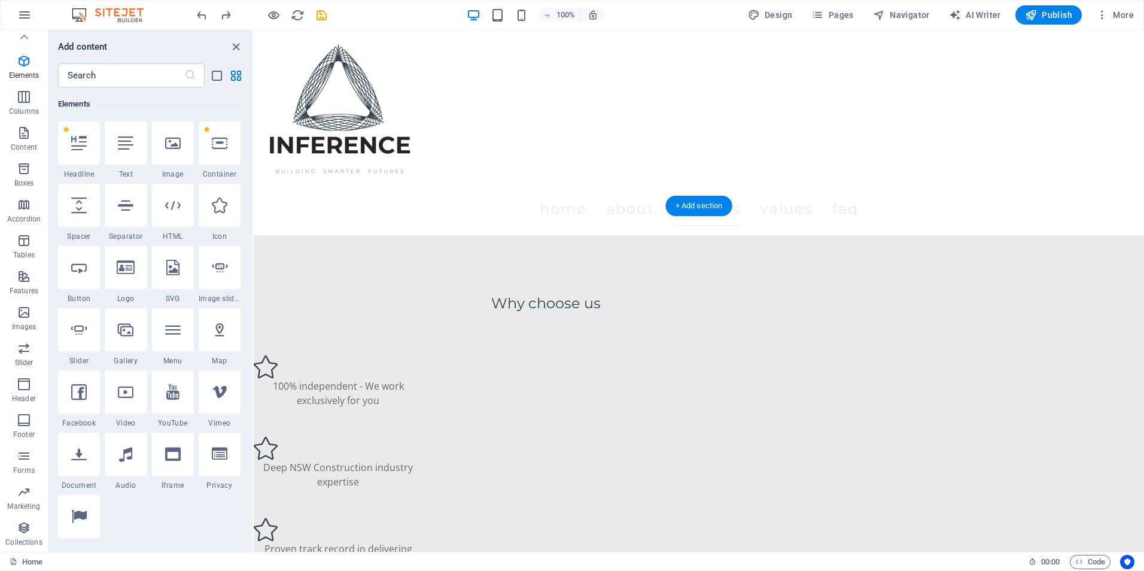
click at [235, 48] on icon "close panel" at bounding box center [236, 47] width 14 height 14
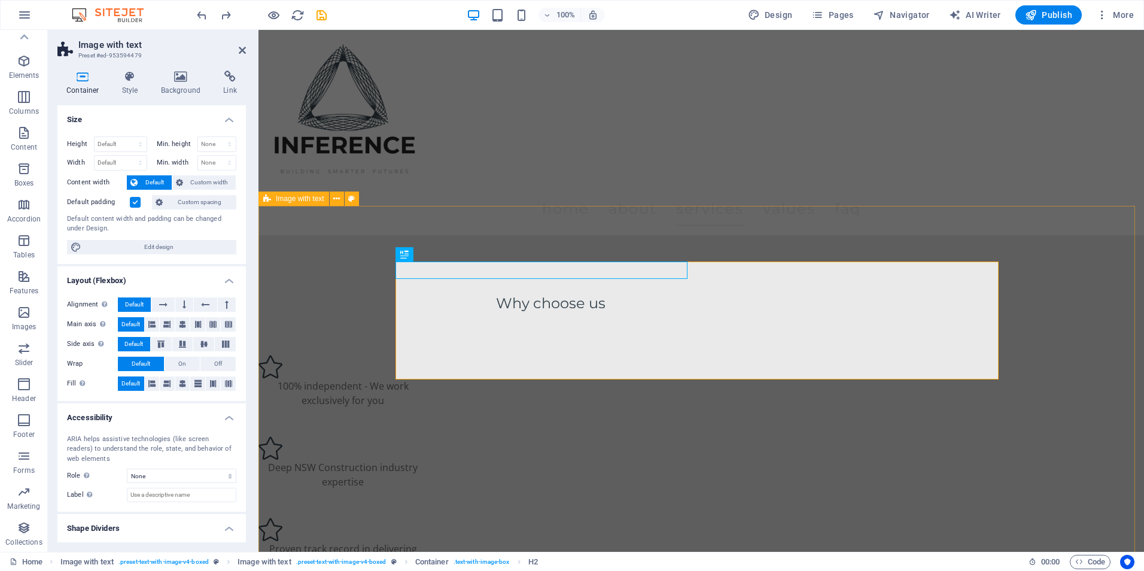
drag, startPoint x: 997, startPoint y: 377, endPoint x: 847, endPoint y: 377, distance: 150.2
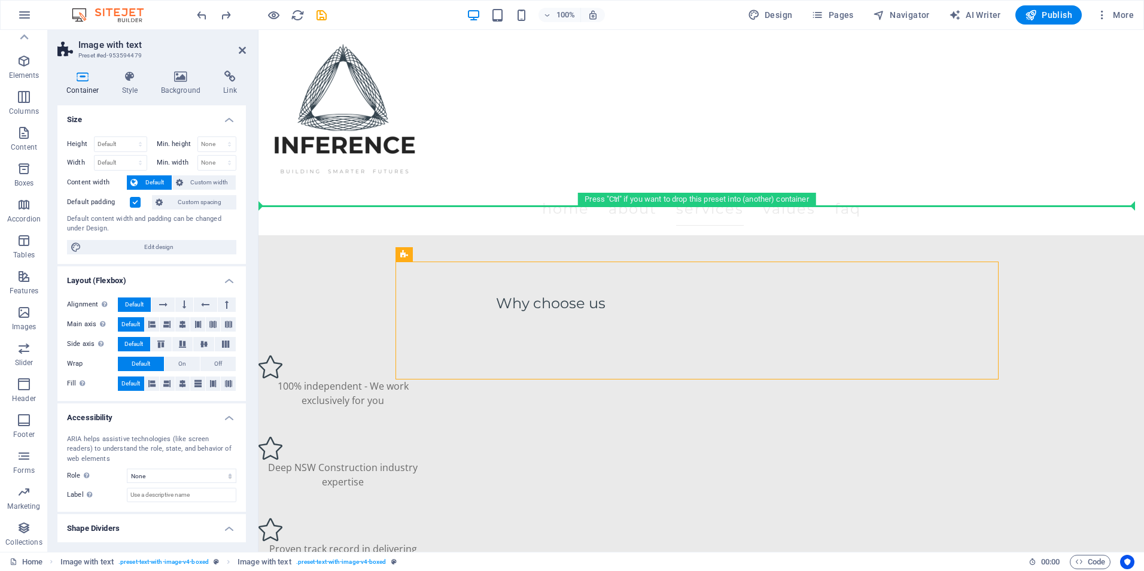
drag, startPoint x: 695, startPoint y: 376, endPoint x: 697, endPoint y: 385, distance: 8.6
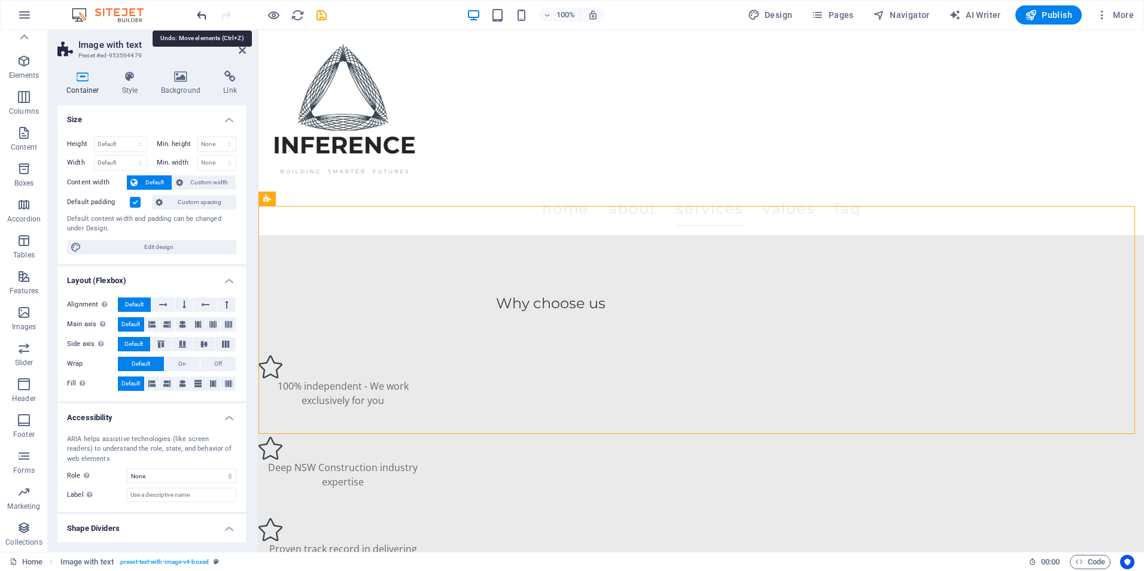
click at [199, 16] on icon "undo" at bounding box center [202, 15] width 14 height 14
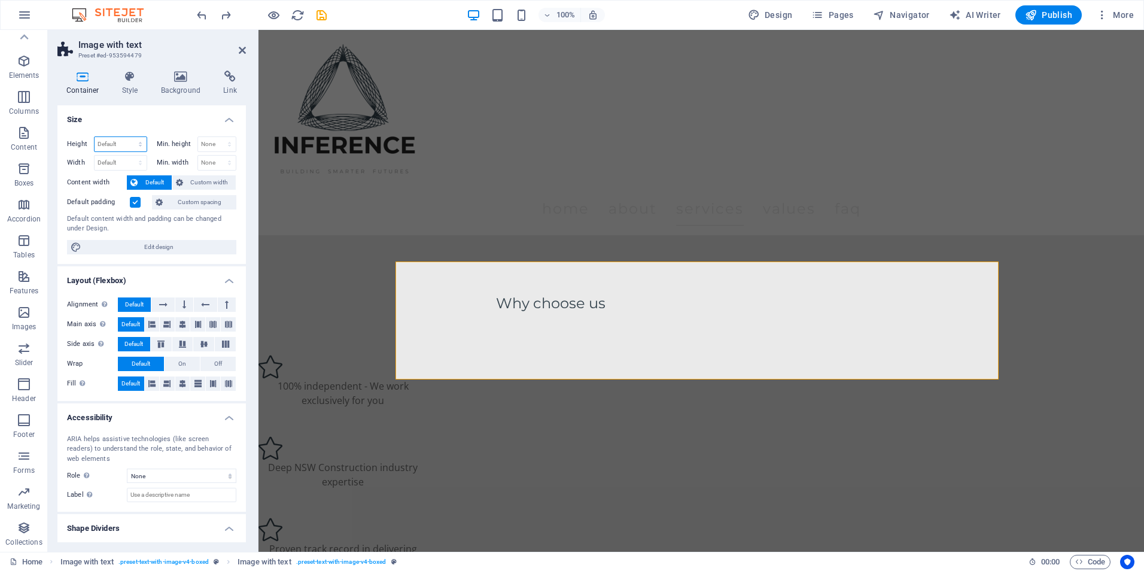
click at [126, 147] on select "Default px rem % vh vw" at bounding box center [121, 144] width 52 height 14
click at [137, 89] on h4 "Style" at bounding box center [132, 83] width 39 height 25
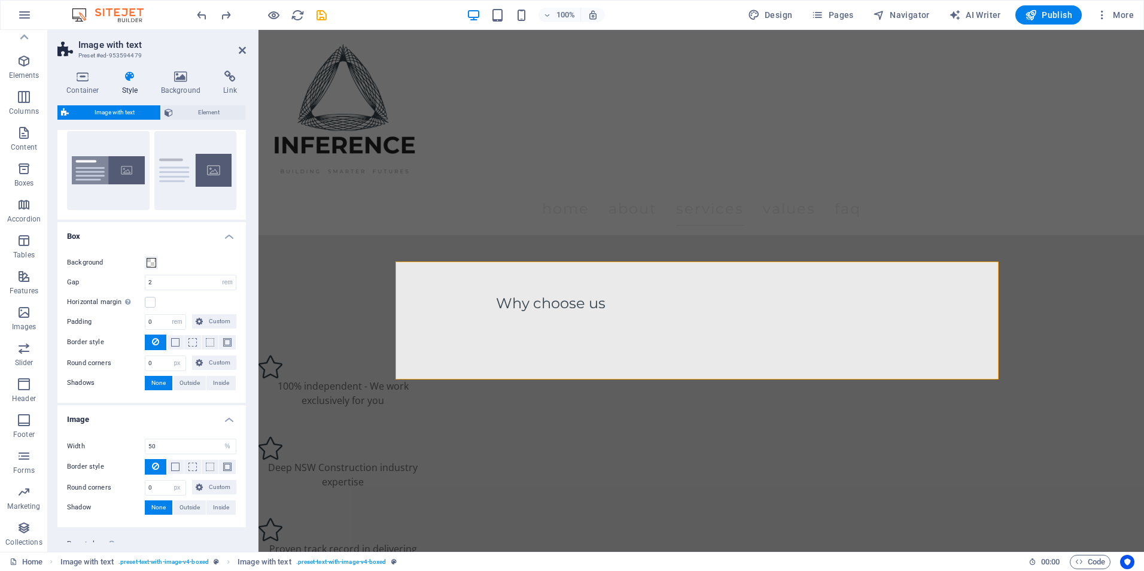
scroll to position [0, 0]
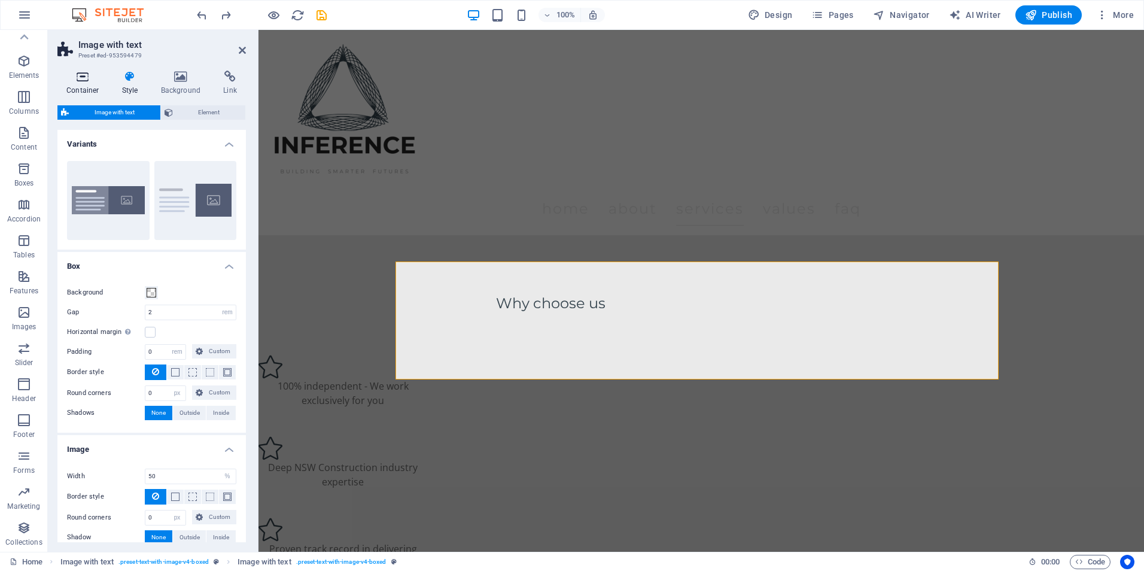
click at [87, 89] on h4 "Container" at bounding box center [85, 83] width 56 height 25
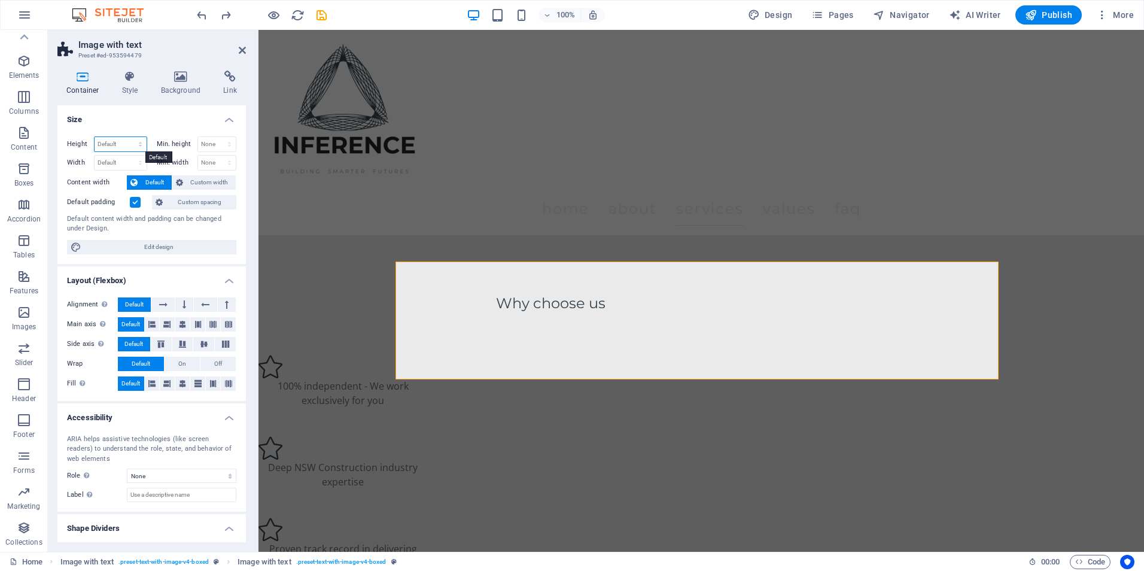
click at [121, 141] on select "Default px rem % vh vw" at bounding box center [121, 144] width 52 height 14
click at [228, 139] on select "None px rem % vh vw" at bounding box center [217, 144] width 38 height 14
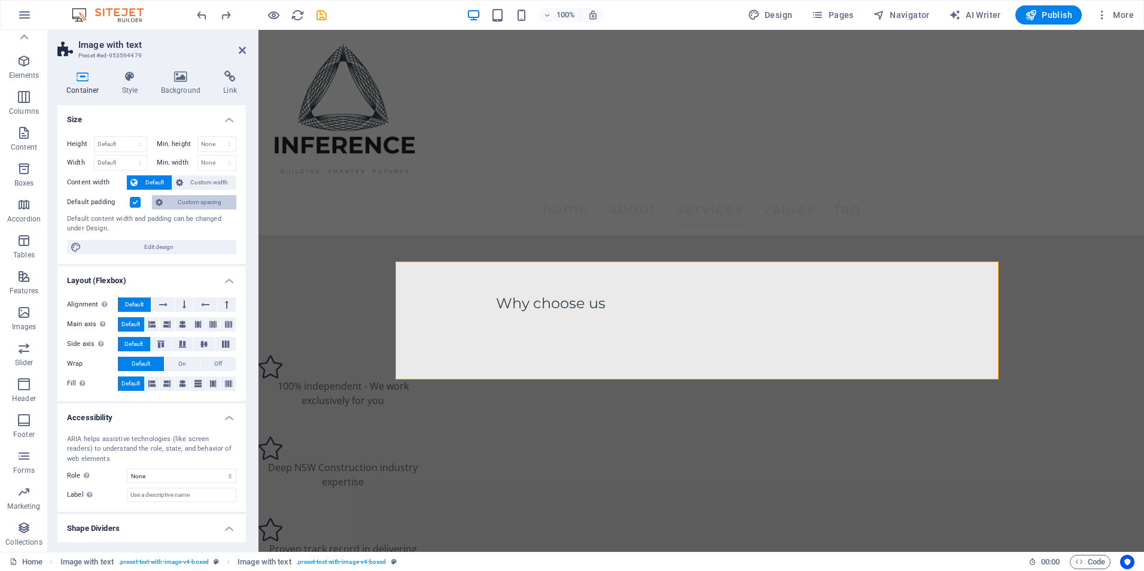
click at [182, 200] on span "Custom spacing" at bounding box center [199, 202] width 66 height 14
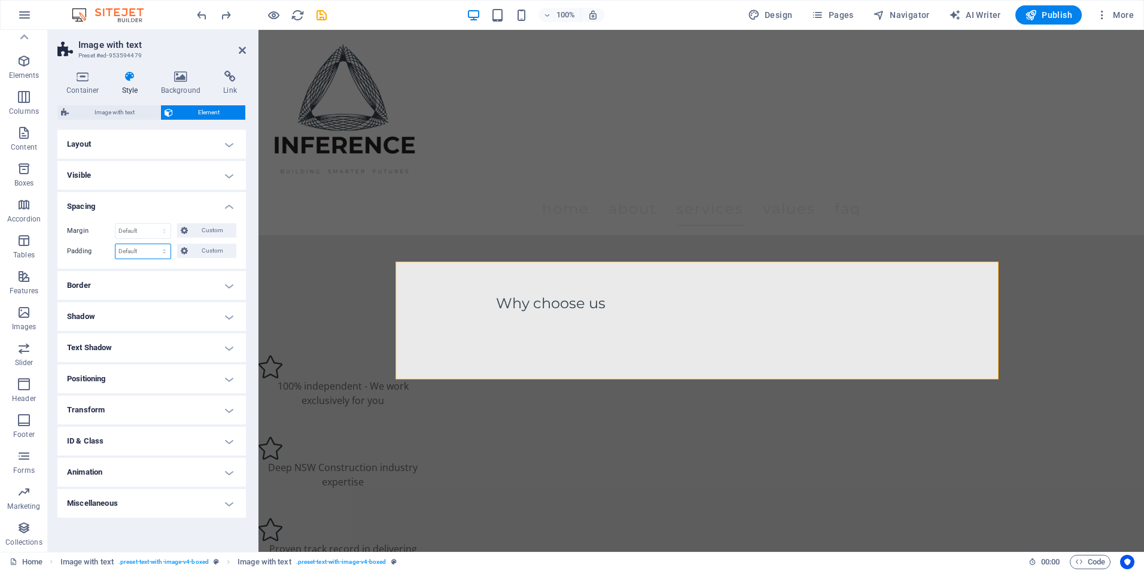
click at [136, 246] on select "Default px rem % vh vw Custom" at bounding box center [142, 251] width 55 height 14
click at [193, 248] on span "Custom" at bounding box center [211, 250] width 41 height 14
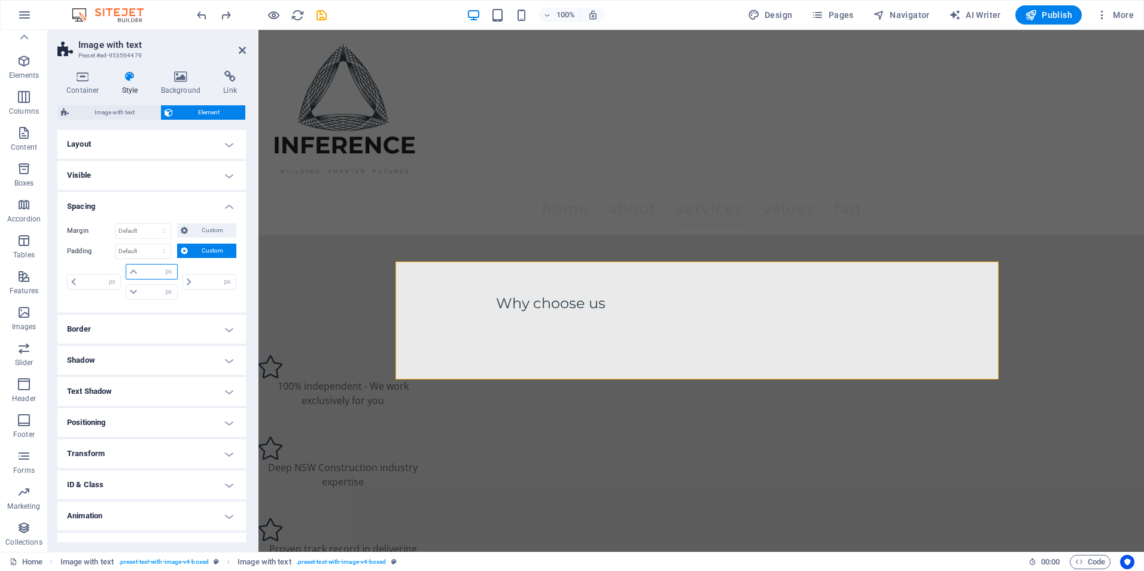
click at [153, 269] on input "number" at bounding box center [159, 271] width 36 height 14
type input "500"
type input "0"
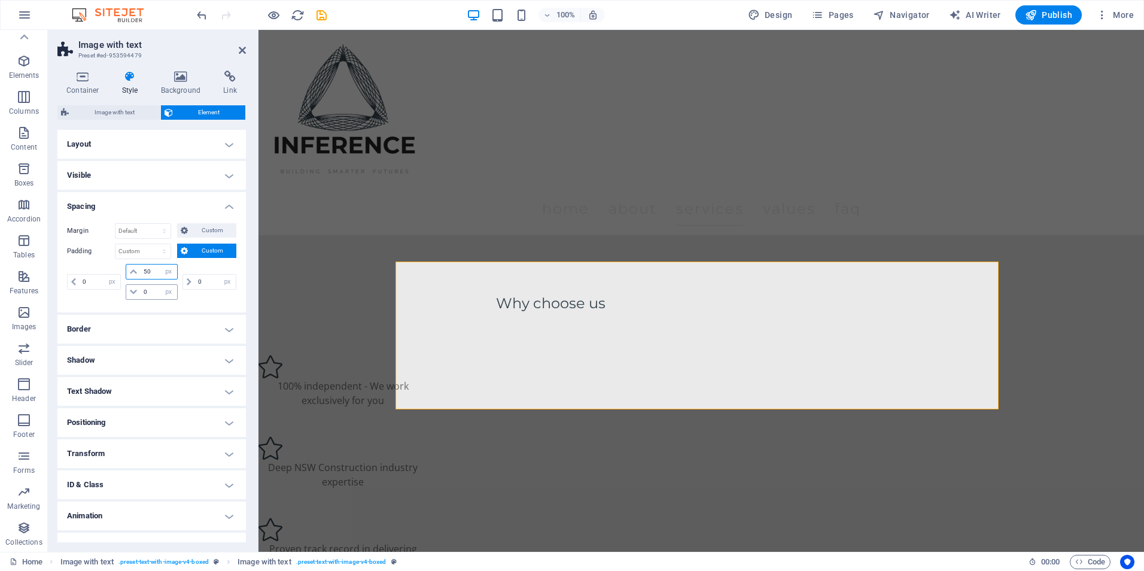
type input "50"
click at [148, 288] on input "0" at bounding box center [159, 292] width 36 height 14
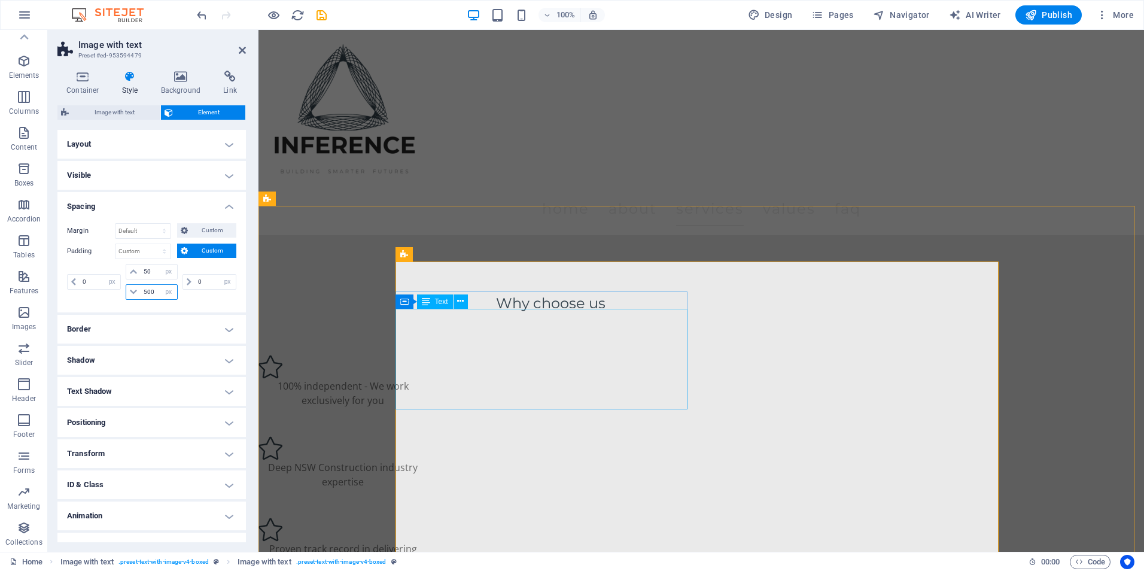
type input "500"
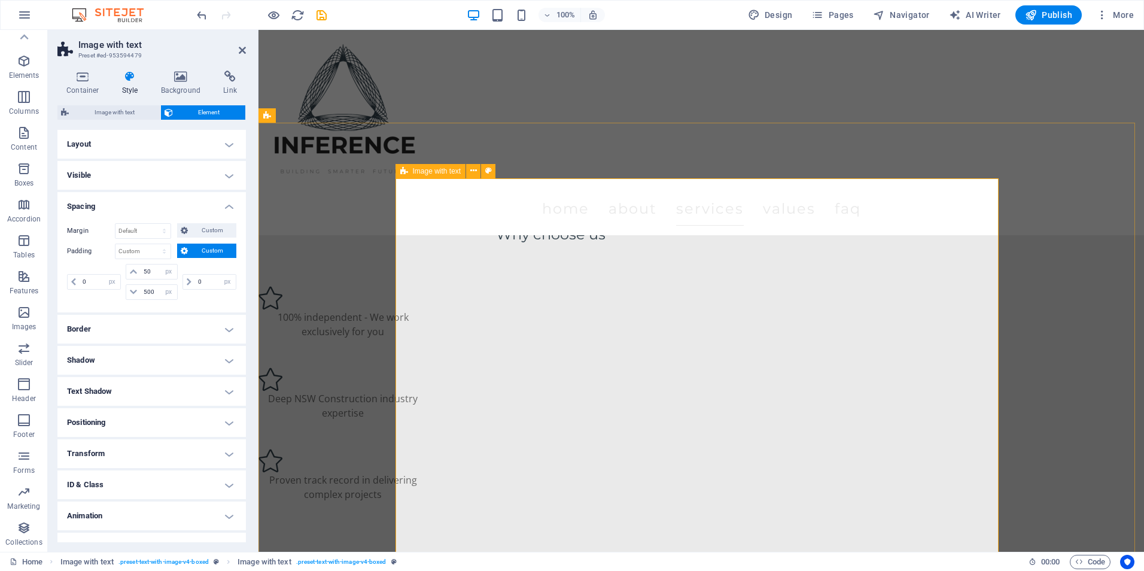
scroll to position [1557, 0]
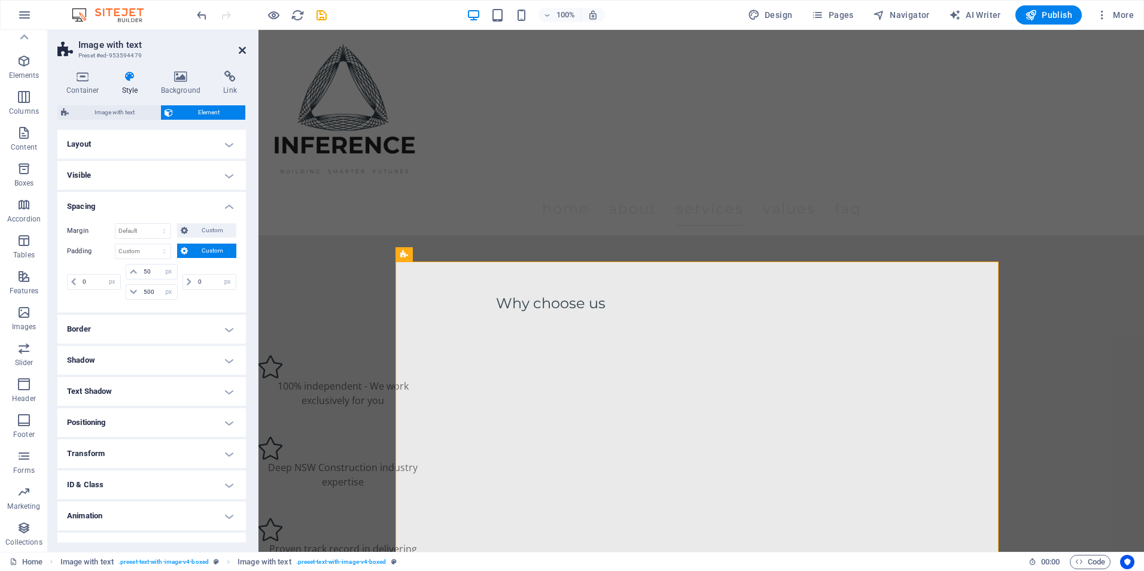
click at [243, 53] on icon at bounding box center [242, 50] width 7 height 10
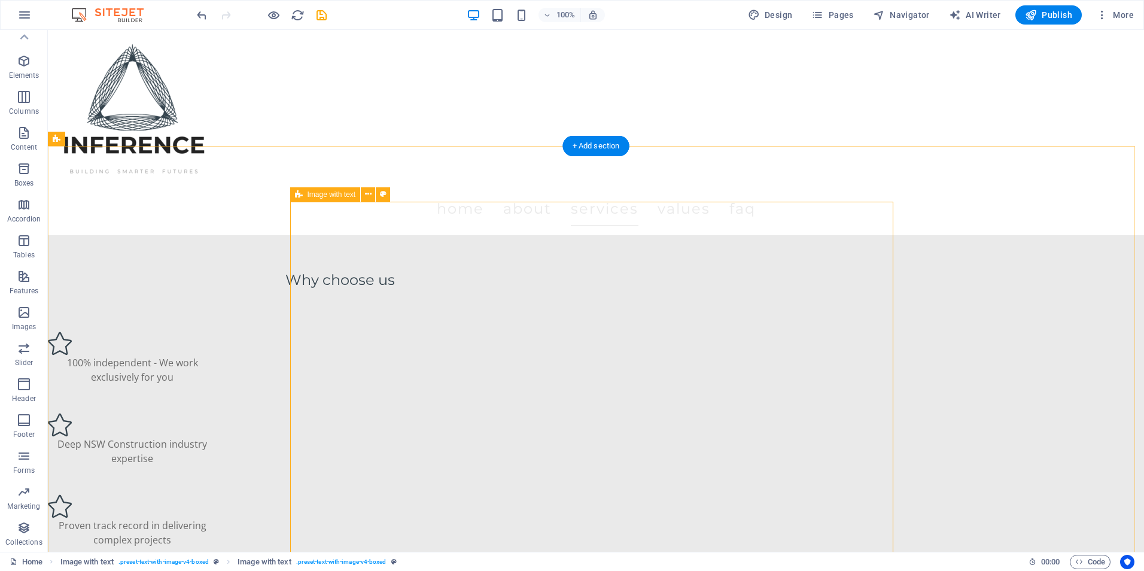
scroll to position [1616, 0]
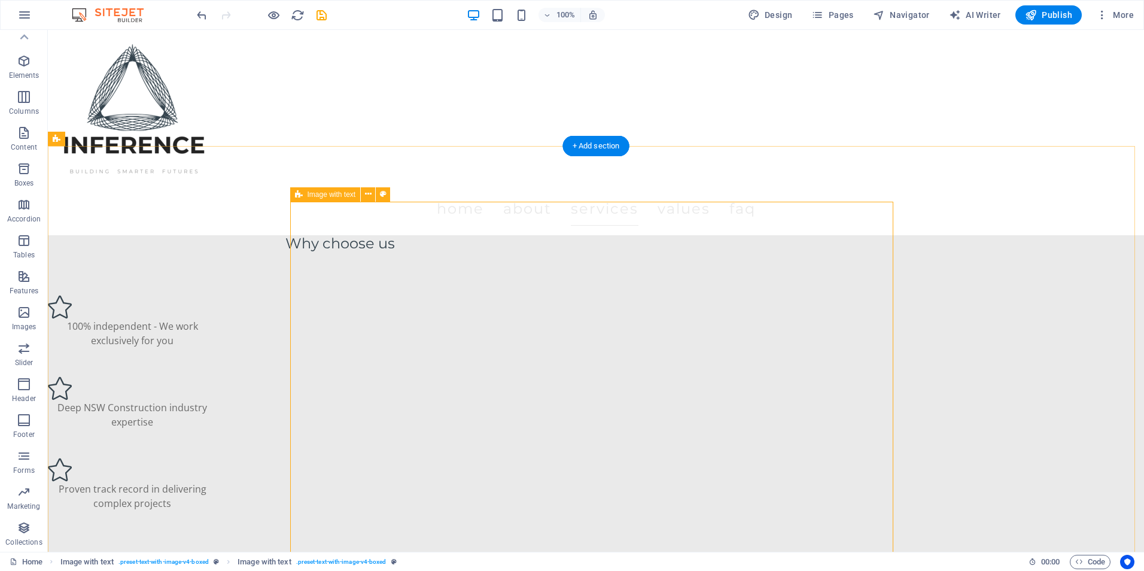
drag, startPoint x: 642, startPoint y: 337, endPoint x: 559, endPoint y: 410, distance: 110.6
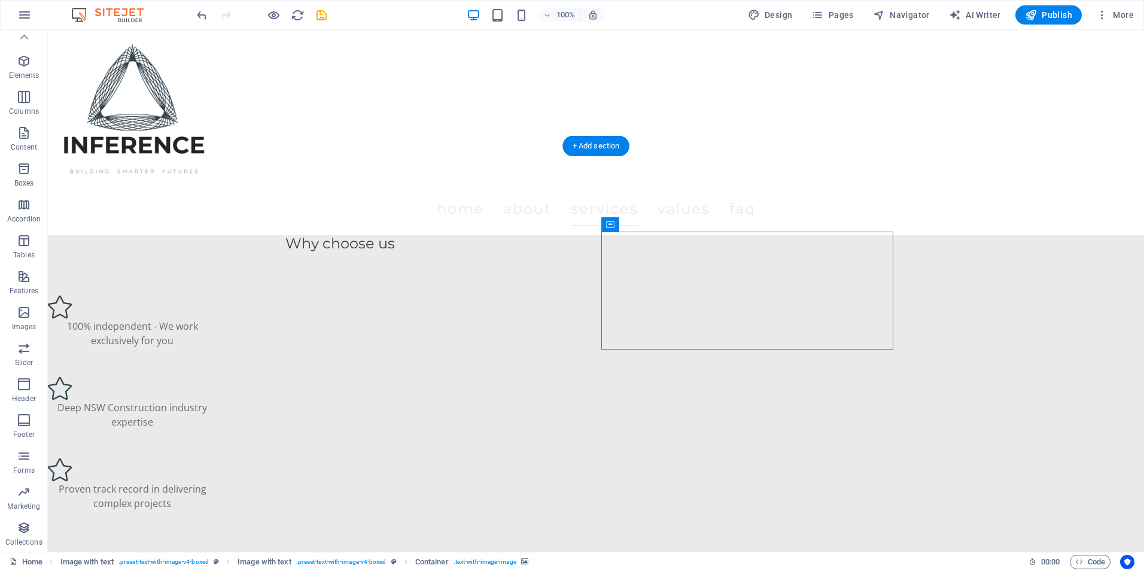
drag, startPoint x: 659, startPoint y: 276, endPoint x: 639, endPoint y: 305, distance: 34.8
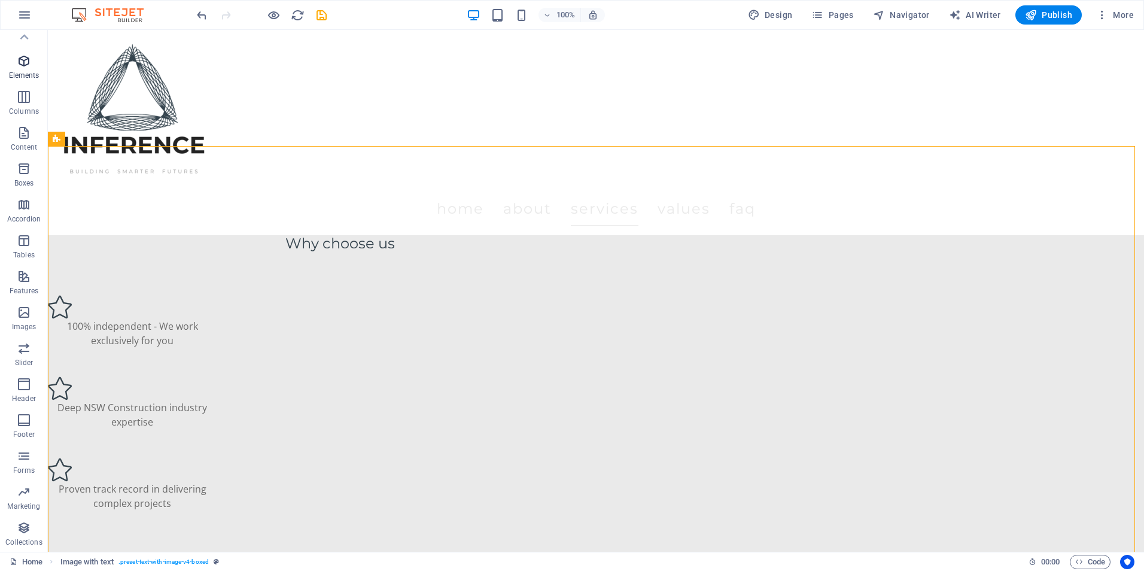
click at [25, 81] on span "Elements" at bounding box center [24, 68] width 48 height 29
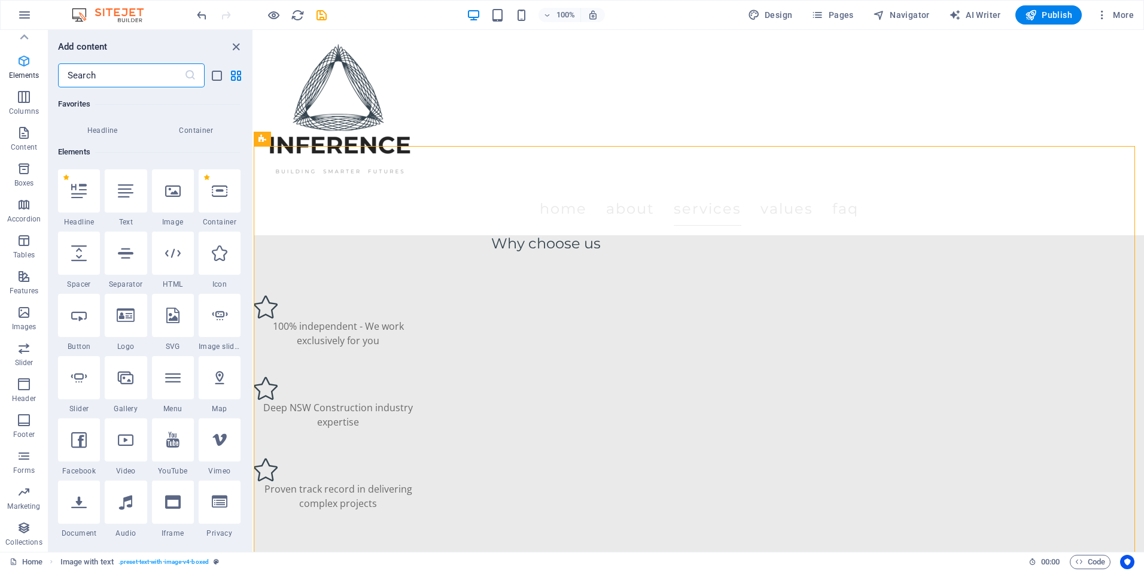
scroll to position [127, 0]
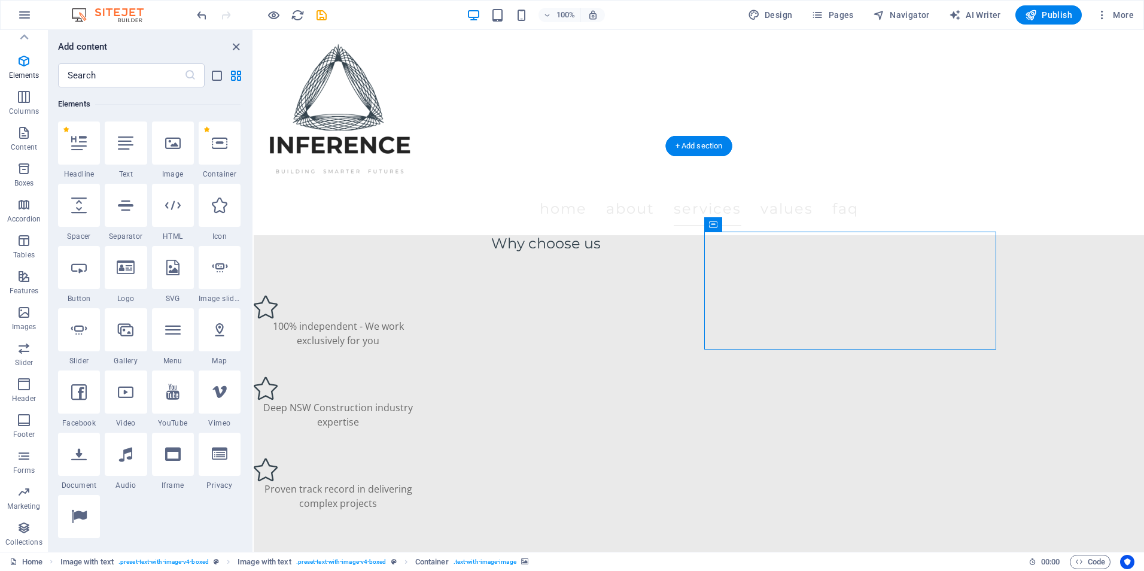
drag, startPoint x: 776, startPoint y: 281, endPoint x: 729, endPoint y: 310, distance: 56.1
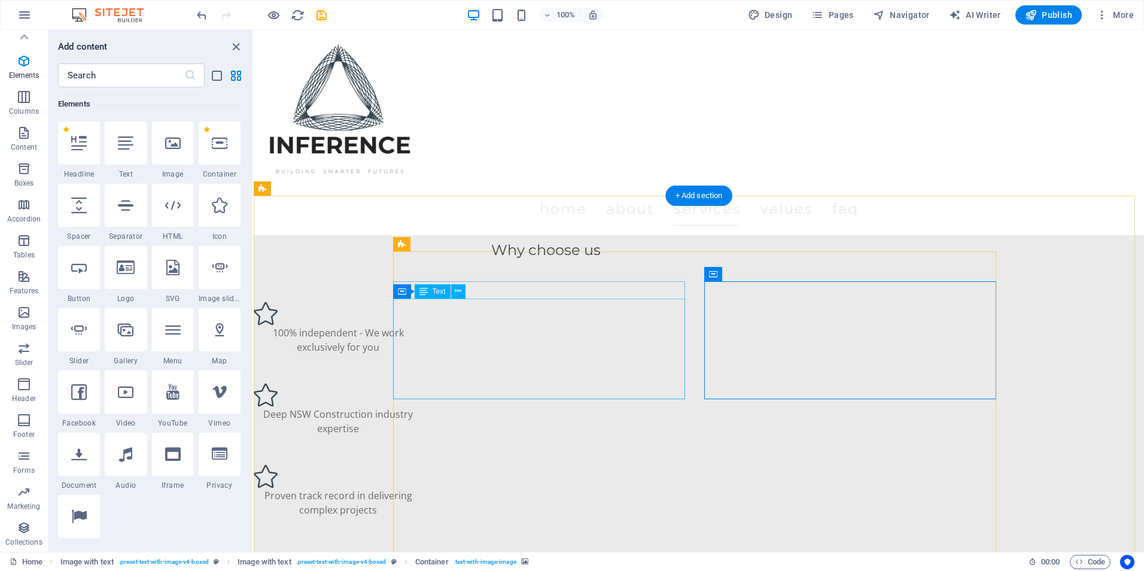
scroll to position [1557, 0]
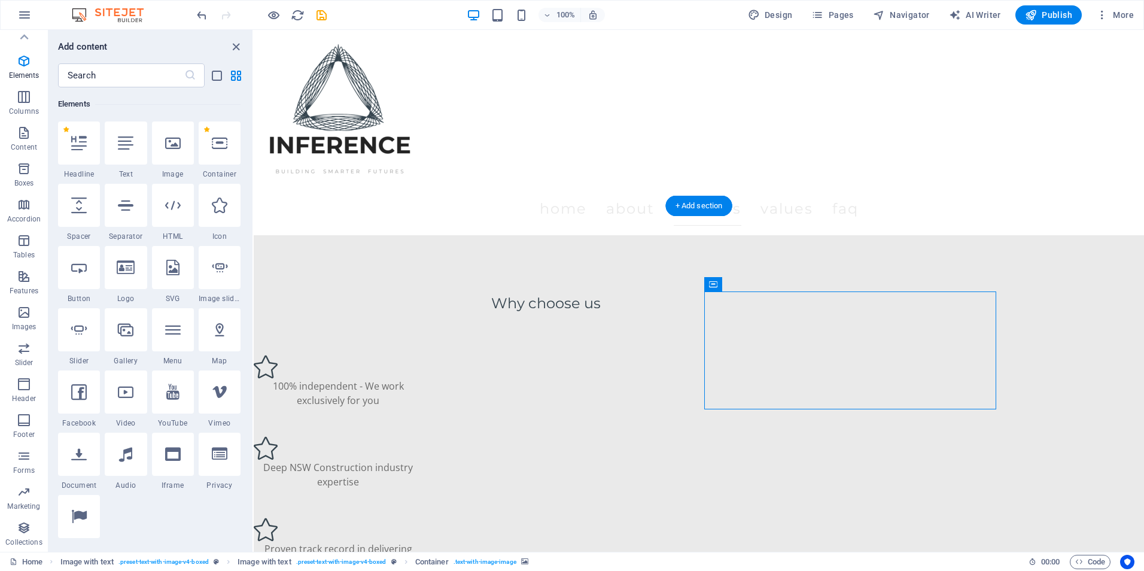
drag, startPoint x: 680, startPoint y: 363, endPoint x: 520, endPoint y: 409, distance: 165.7
drag, startPoint x: 708, startPoint y: 339, endPoint x: 733, endPoint y: 380, distance: 48.5
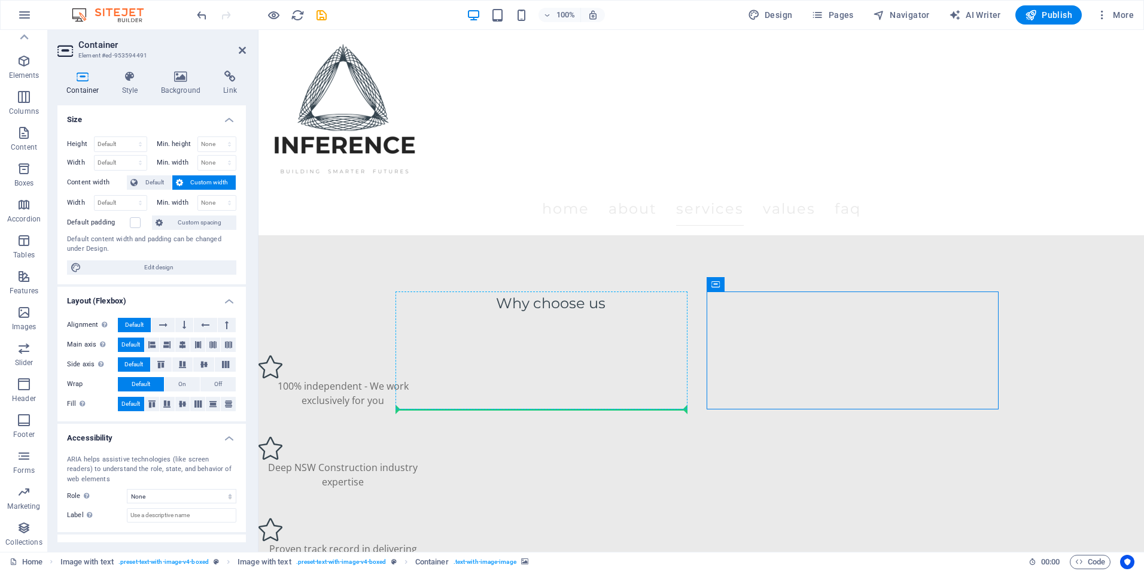
drag, startPoint x: 743, startPoint y: 340, endPoint x: 602, endPoint y: 408, distance: 156.0
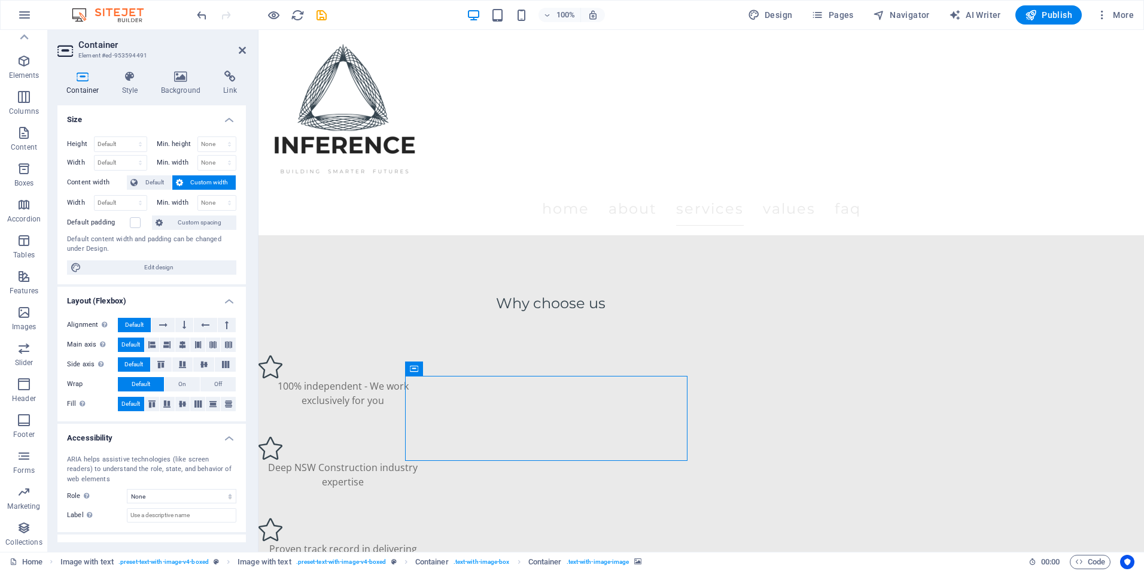
click at [212, 11] on div at bounding box center [261, 14] width 134 height 19
click at [206, 14] on icon "undo" at bounding box center [202, 15] width 14 height 14
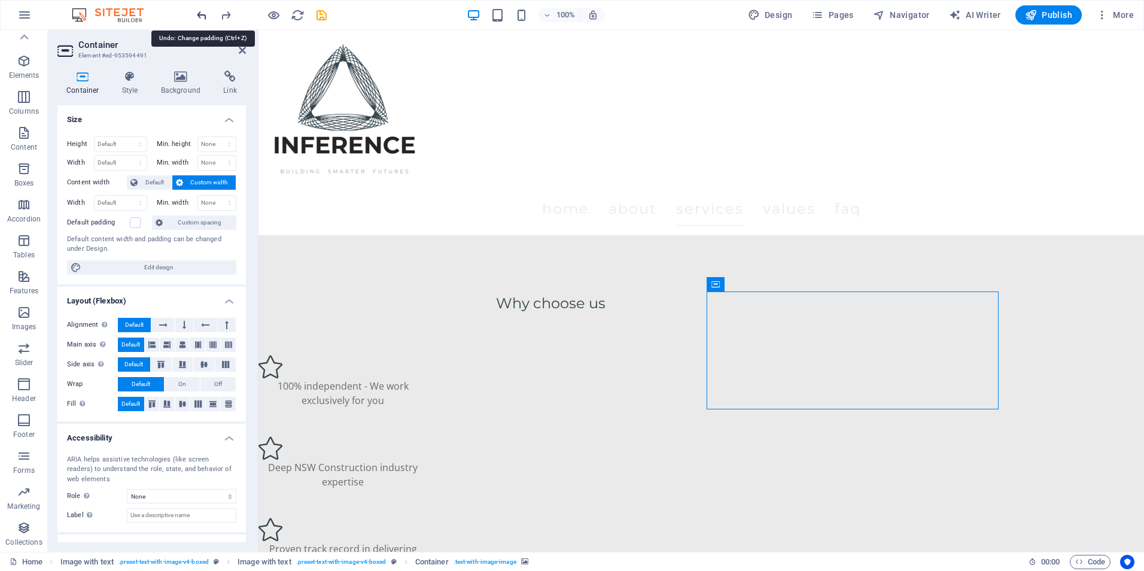
click at [206, 14] on icon "undo" at bounding box center [202, 15] width 14 height 14
click at [226, 19] on icon "redo" at bounding box center [226, 15] width 14 height 14
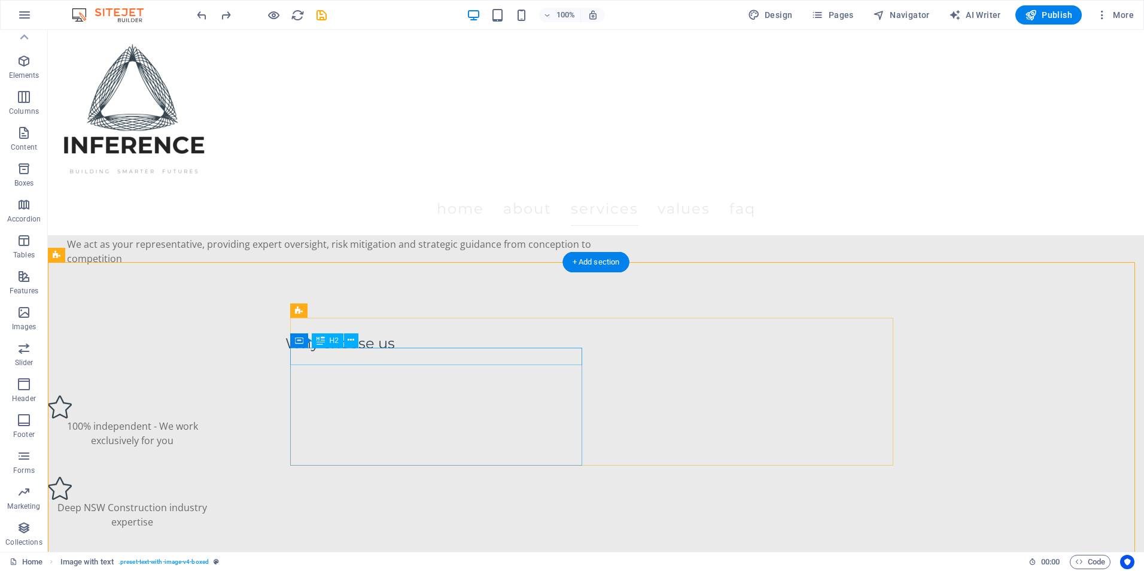
scroll to position [1497, 0]
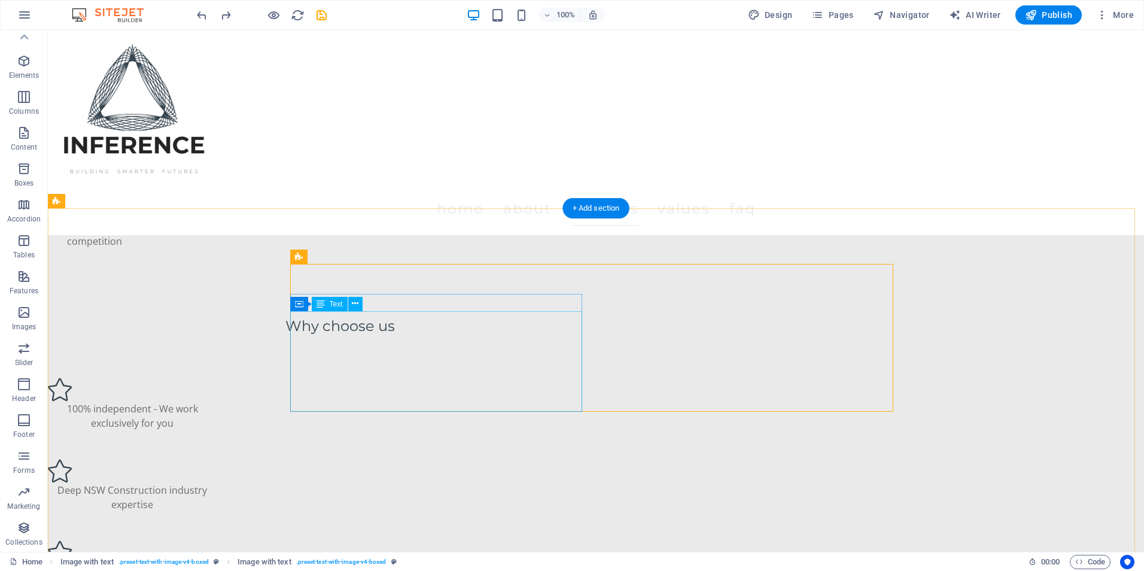
scroll to position [1557, 0]
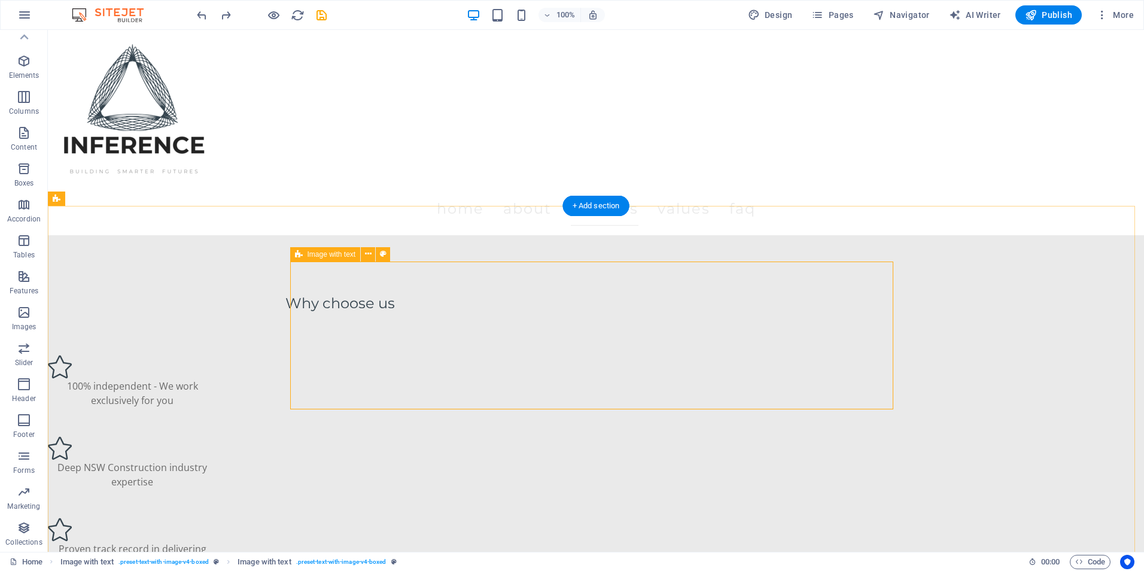
select select "px"
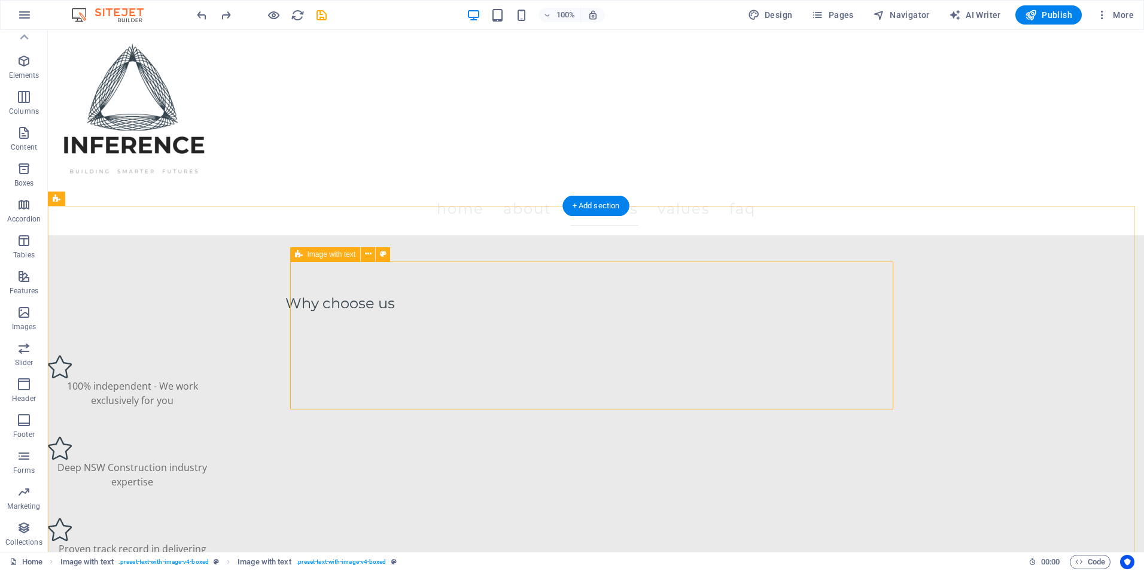
select select "px"
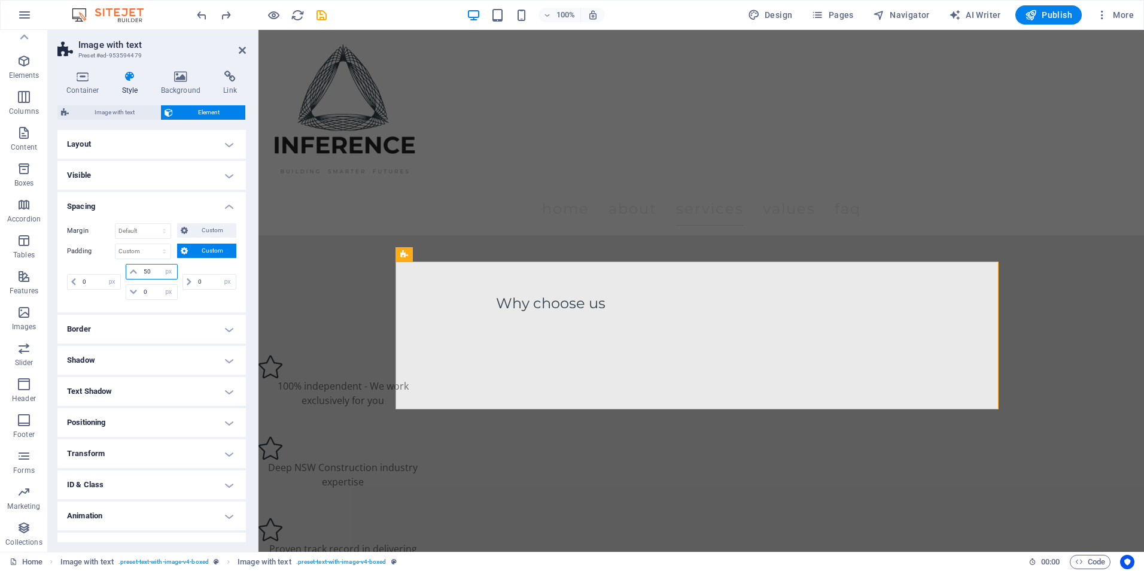
click at [153, 275] on input "50" at bounding box center [159, 271] width 36 height 14
drag, startPoint x: 150, startPoint y: 269, endPoint x: 116, endPoint y: 271, distance: 33.6
click at [116, 271] on div "0 px rem % vh vw 50 px rem % vh vw 0 px rem % vh vw 0 px rem % vh vw" at bounding box center [151, 282] width 169 height 36
type input "0"
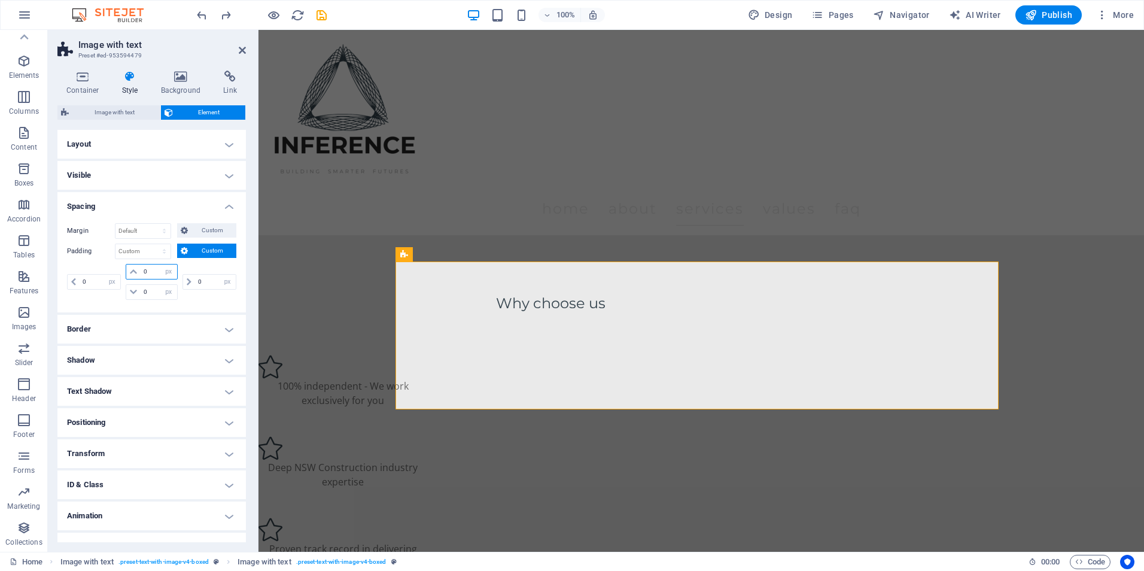
type input "0"
select select "px"
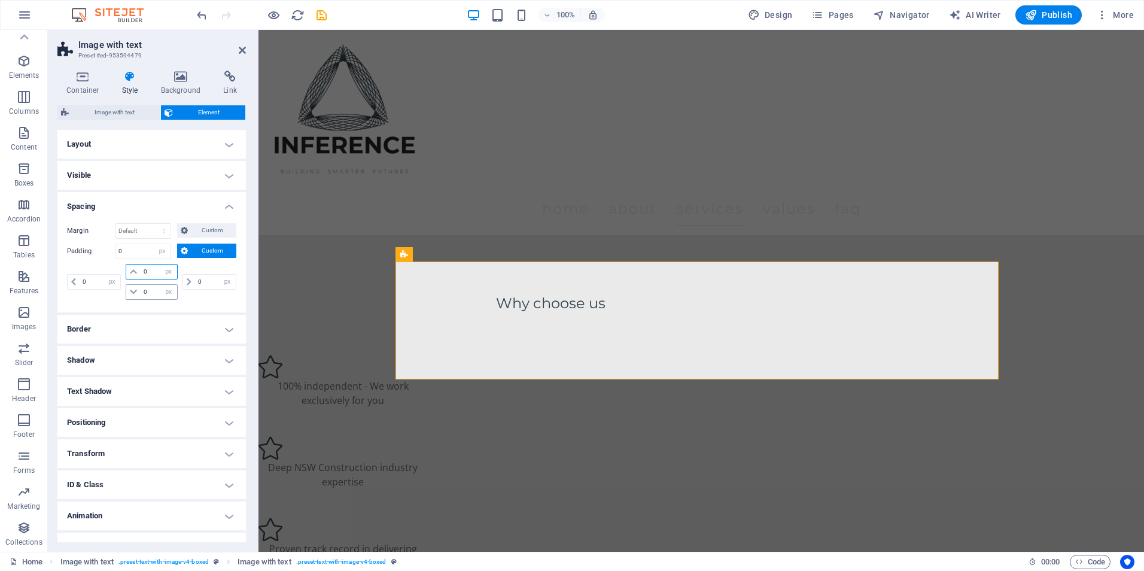
type input "0"
click at [145, 289] on input "0" at bounding box center [159, 292] width 36 height 14
click at [147, 289] on input "0" at bounding box center [159, 292] width 36 height 14
type input "500"
select select "DISABLED_OPTION_VALUE"
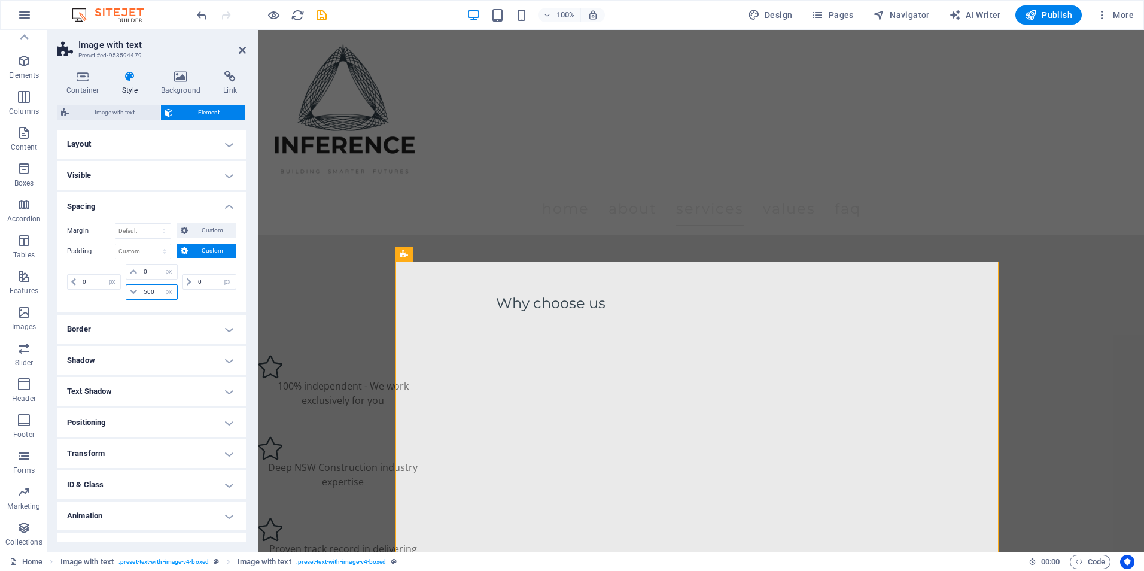
type input "500"
click at [242, 41] on h2 "Image with text" at bounding box center [162, 44] width 168 height 11
click at [242, 45] on header "Image with text Preset #ed-953594479" at bounding box center [151, 45] width 188 height 31
click at [243, 48] on icon at bounding box center [242, 50] width 7 height 10
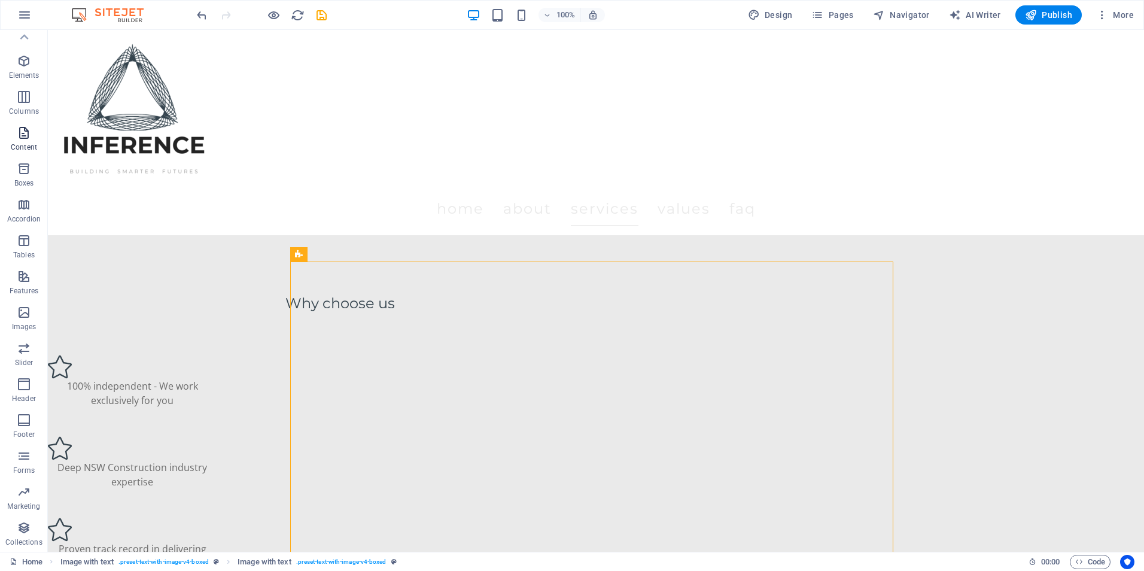
click at [20, 126] on icon "button" at bounding box center [24, 133] width 14 height 14
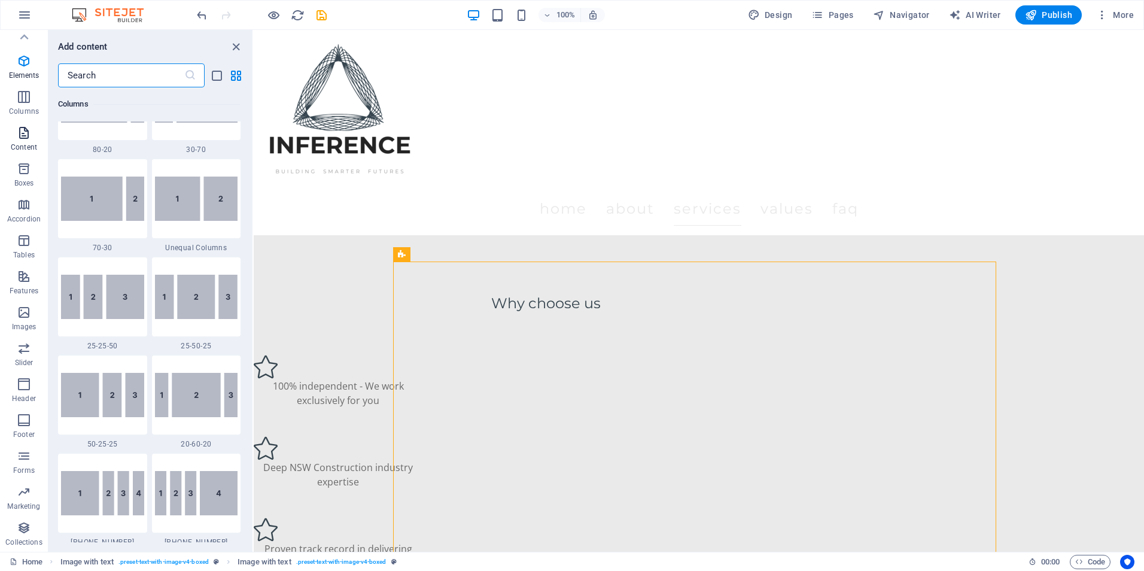
scroll to position [2093, 0]
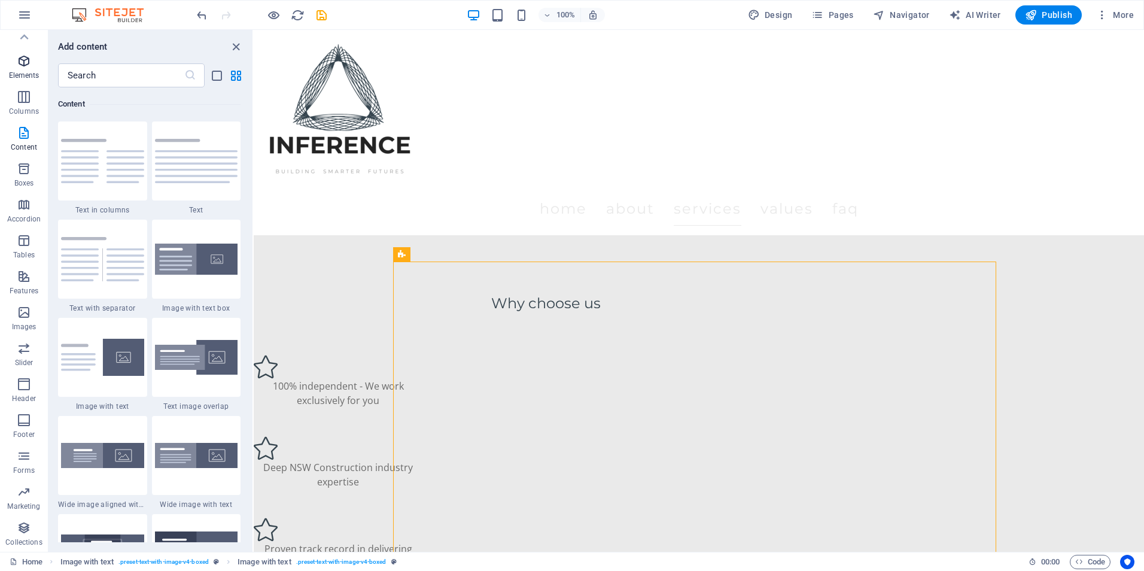
click at [23, 72] on p "Elements" at bounding box center [24, 76] width 31 height 10
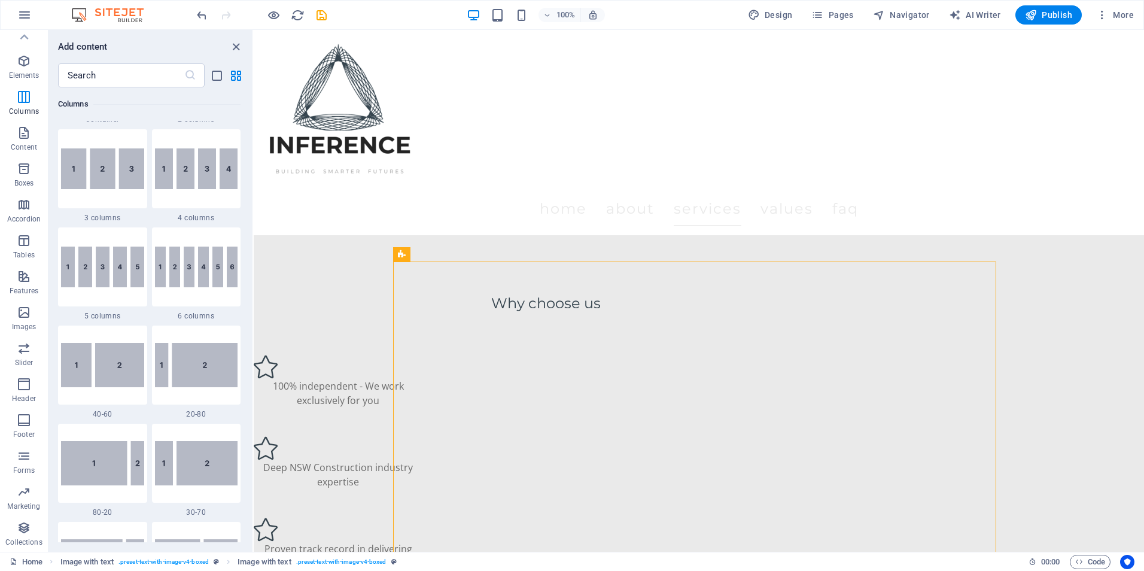
scroll to position [127, 0]
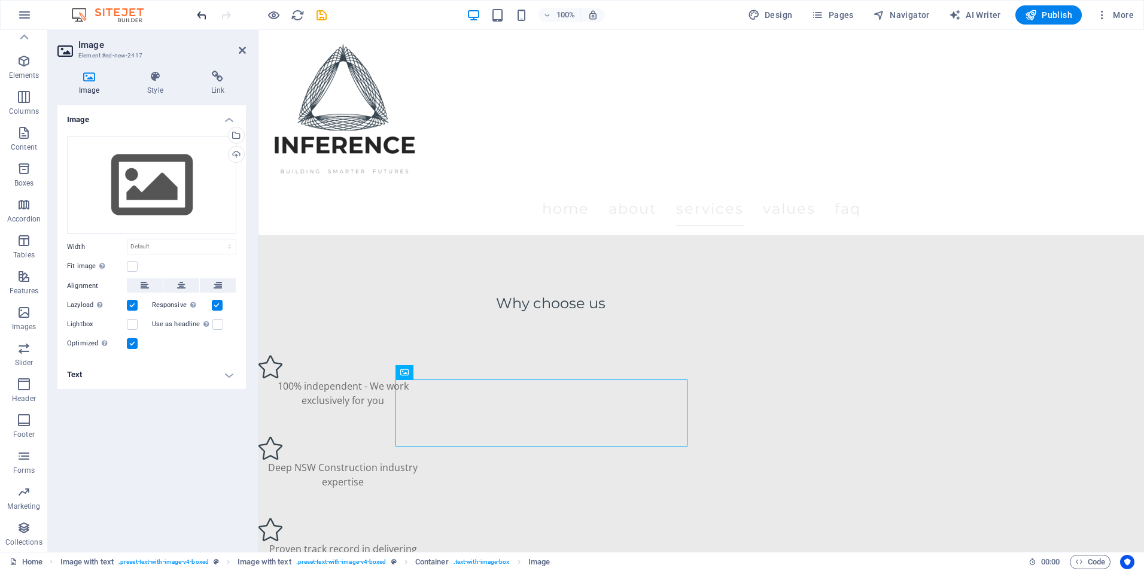
click at [196, 10] on icon "undo" at bounding box center [202, 15] width 14 height 14
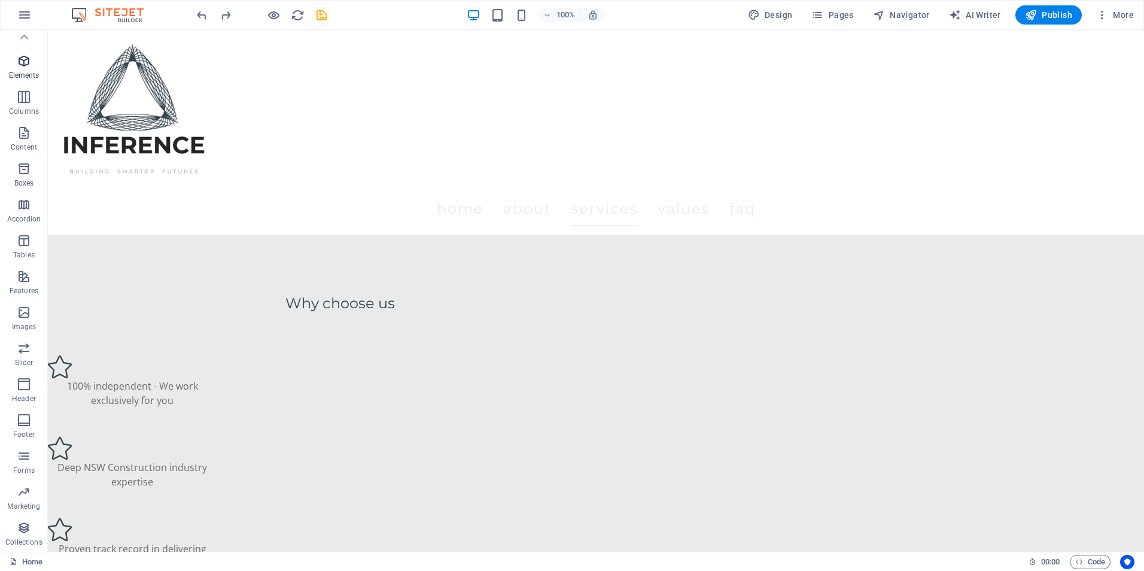
click at [20, 69] on span "Elements" at bounding box center [24, 68] width 48 height 29
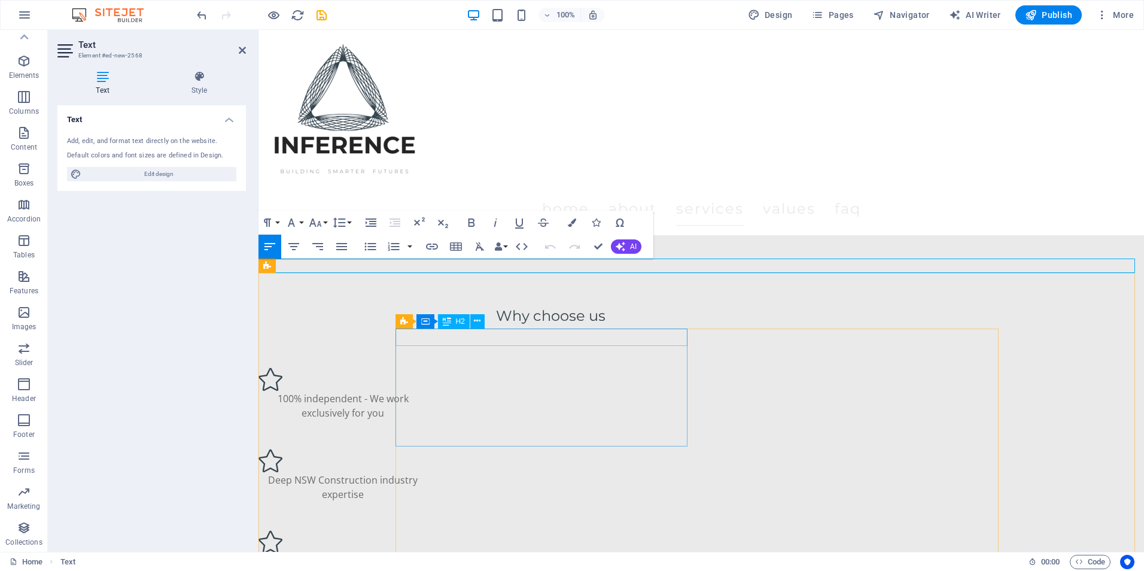
scroll to position [1497, 0]
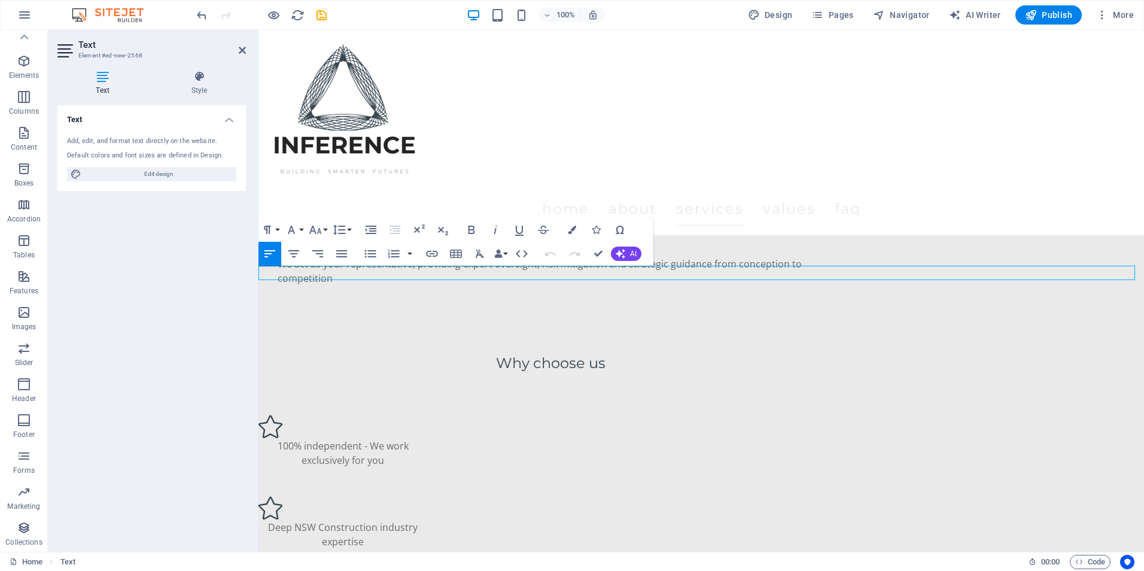
drag, startPoint x: 479, startPoint y: 269, endPoint x: 330, endPoint y: 318, distance: 156.4
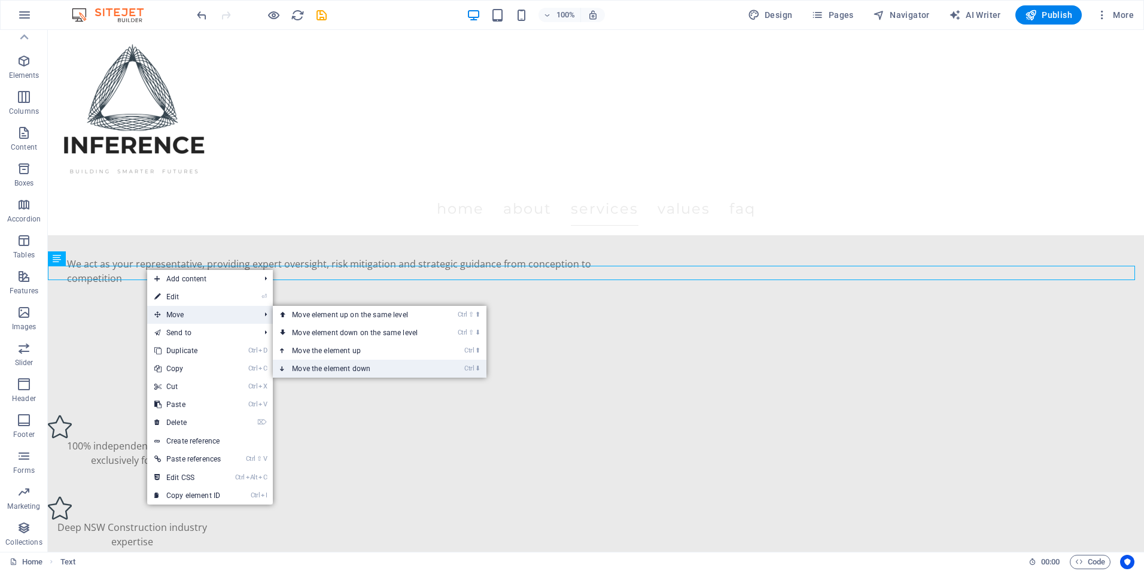
click at [334, 360] on link "Ctrl ⬇ Move the element down" at bounding box center [357, 369] width 169 height 18
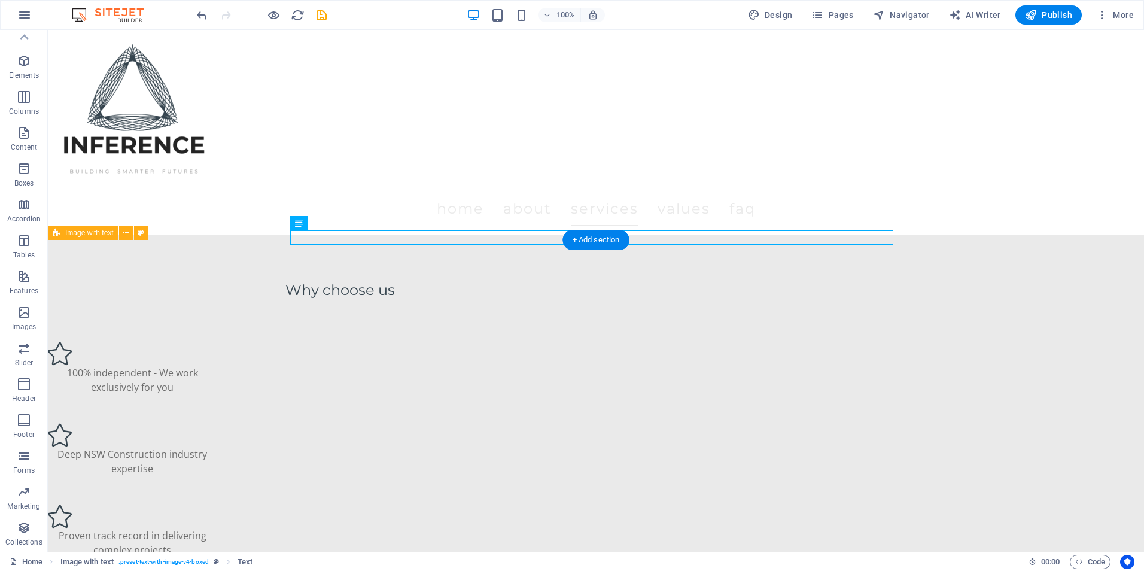
scroll to position [1377, 0]
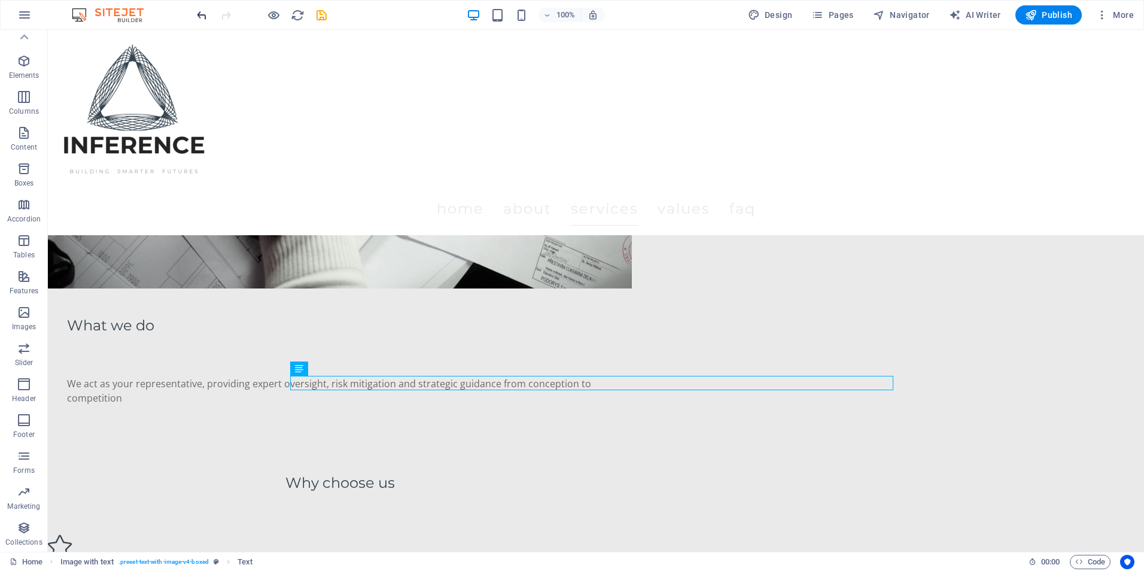
click at [200, 16] on icon "undo" at bounding box center [202, 15] width 14 height 14
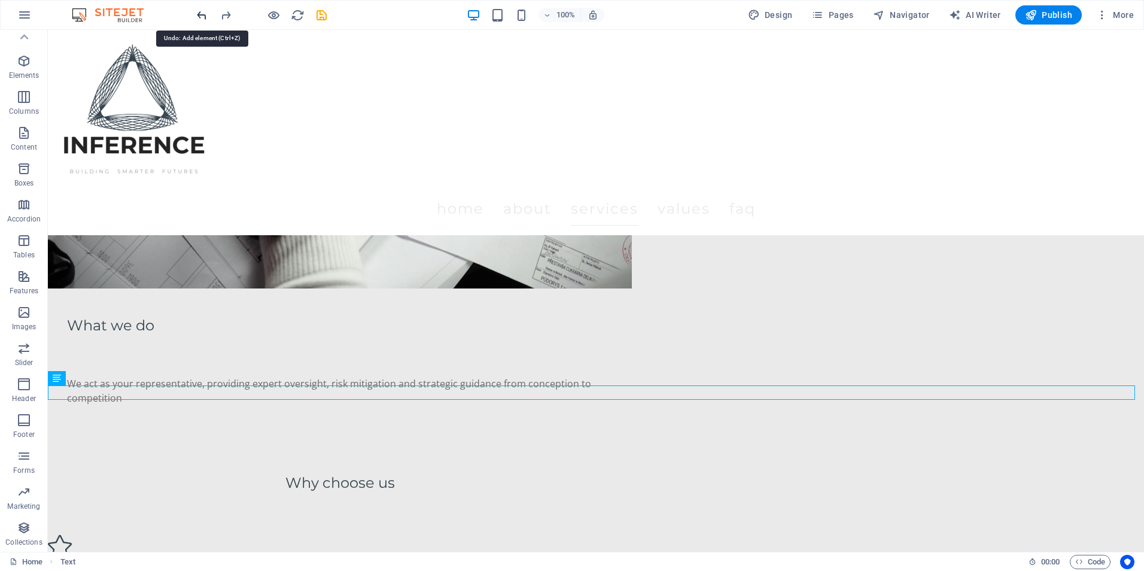
click at [200, 16] on icon "undo" at bounding box center [202, 15] width 14 height 14
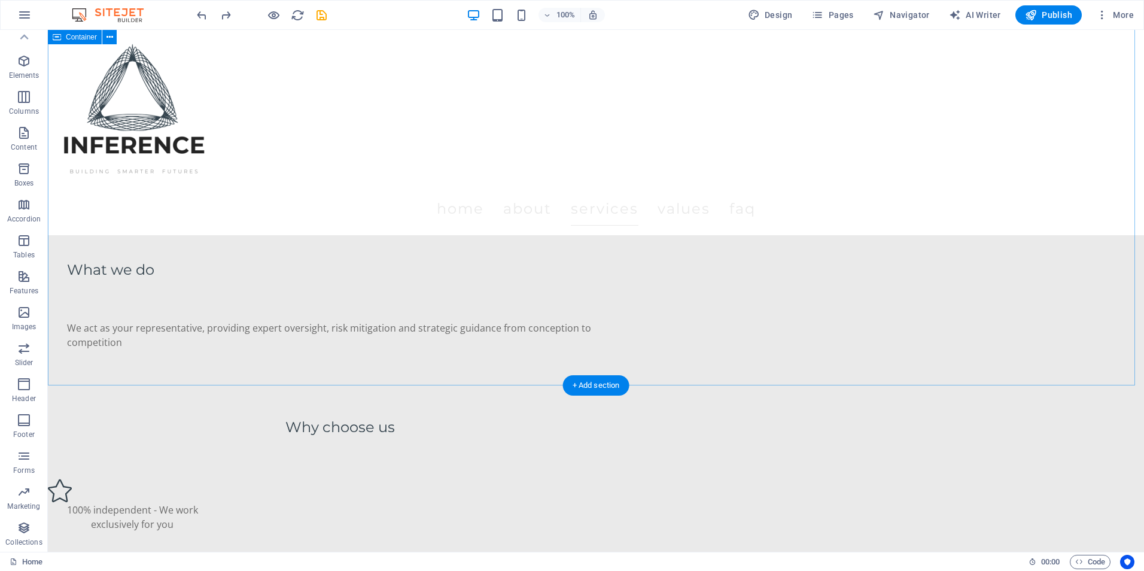
scroll to position [1497, 0]
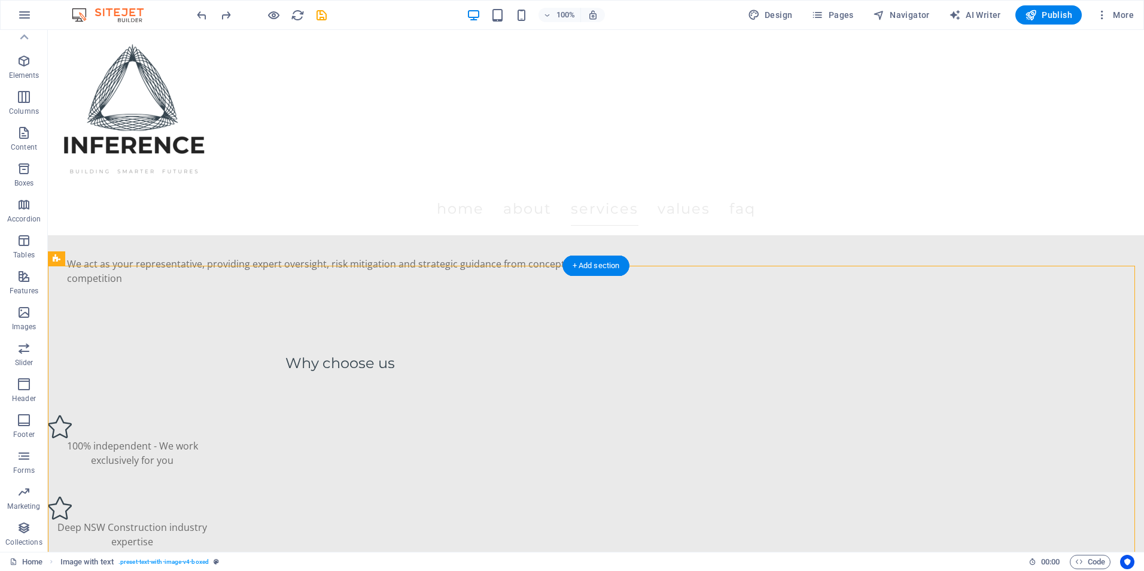
drag, startPoint x: 744, startPoint y: 399, endPoint x: 660, endPoint y: 398, distance: 83.8
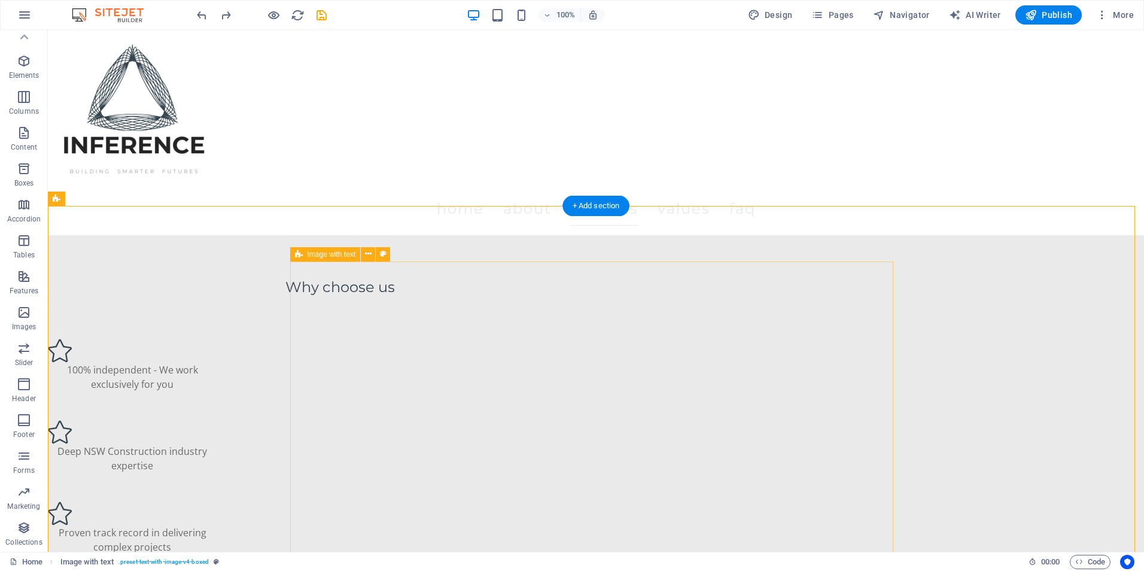
scroll to position [1676, 0]
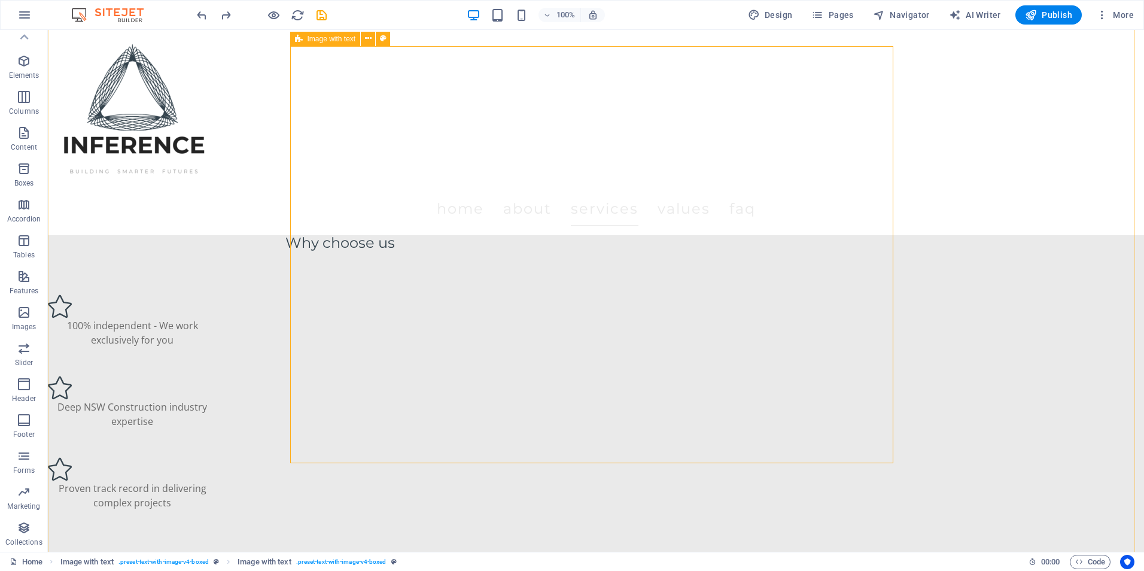
scroll to position [1616, 0]
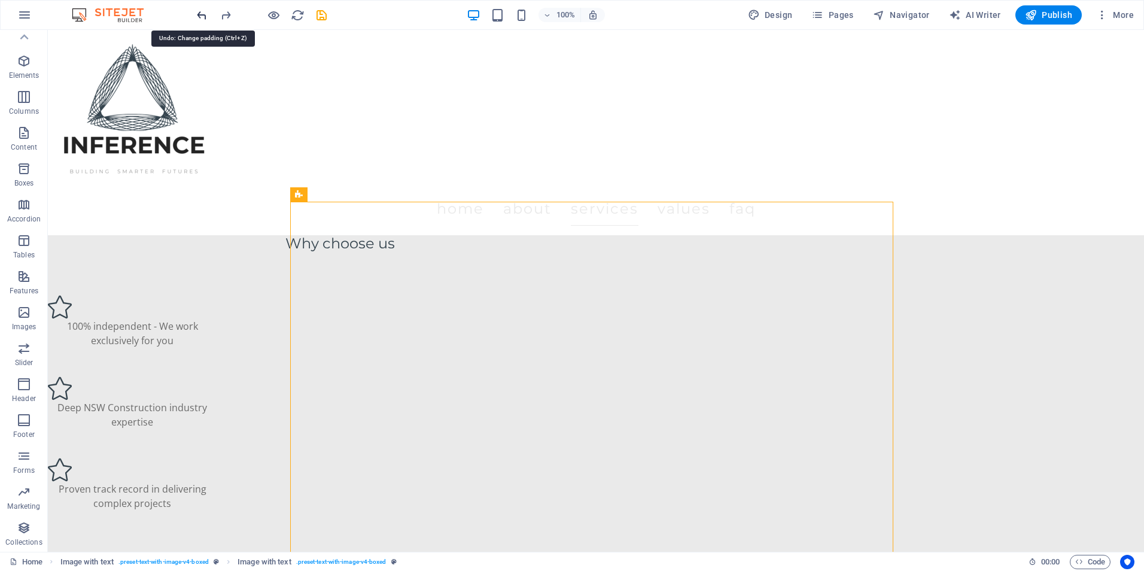
click at [205, 21] on icon "undo" at bounding box center [202, 15] width 14 height 14
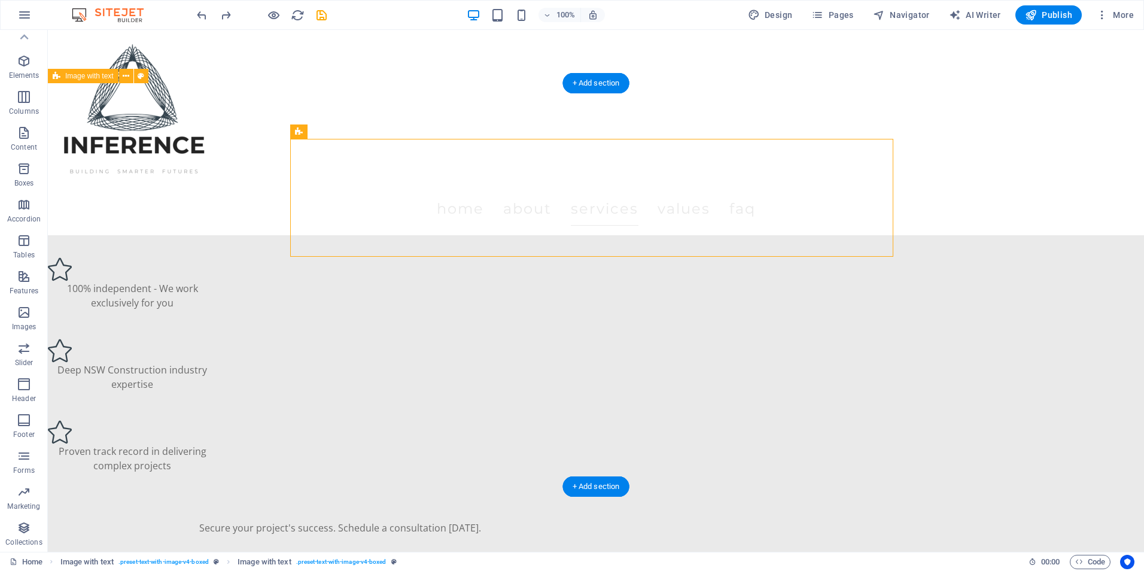
scroll to position [1557, 0]
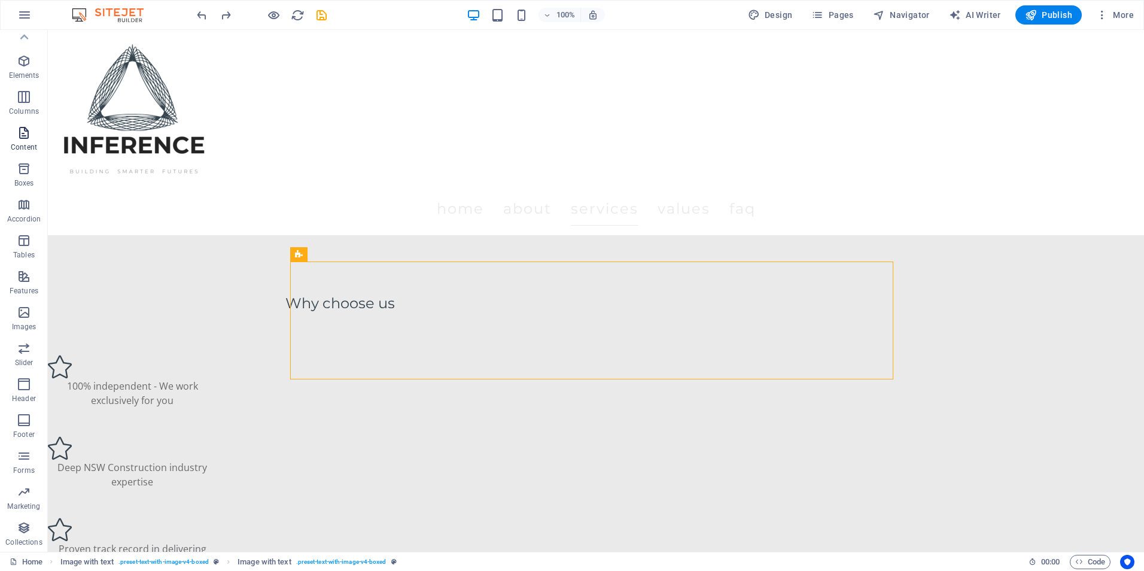
click at [20, 139] on icon "button" at bounding box center [24, 133] width 14 height 14
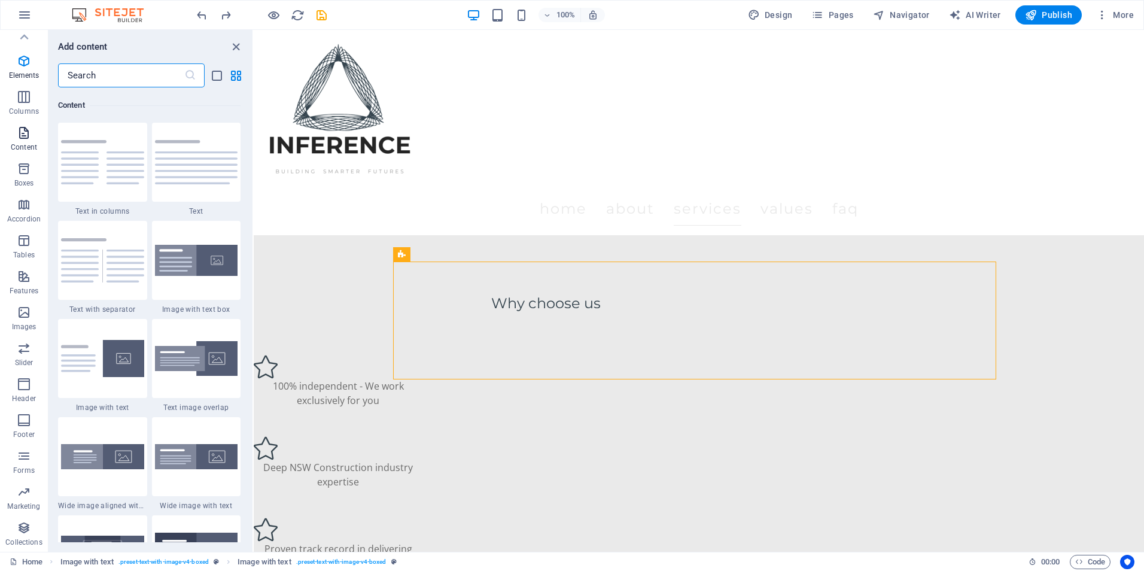
scroll to position [2093, 0]
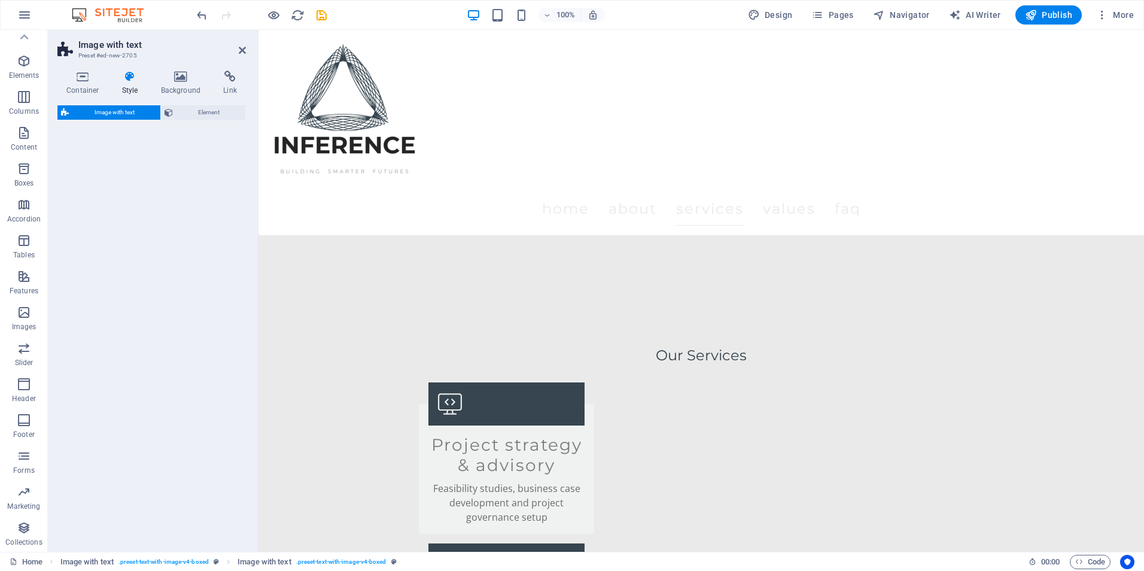
select select "rem"
select select "px"
select select "preset-text-with-image-v4-default"
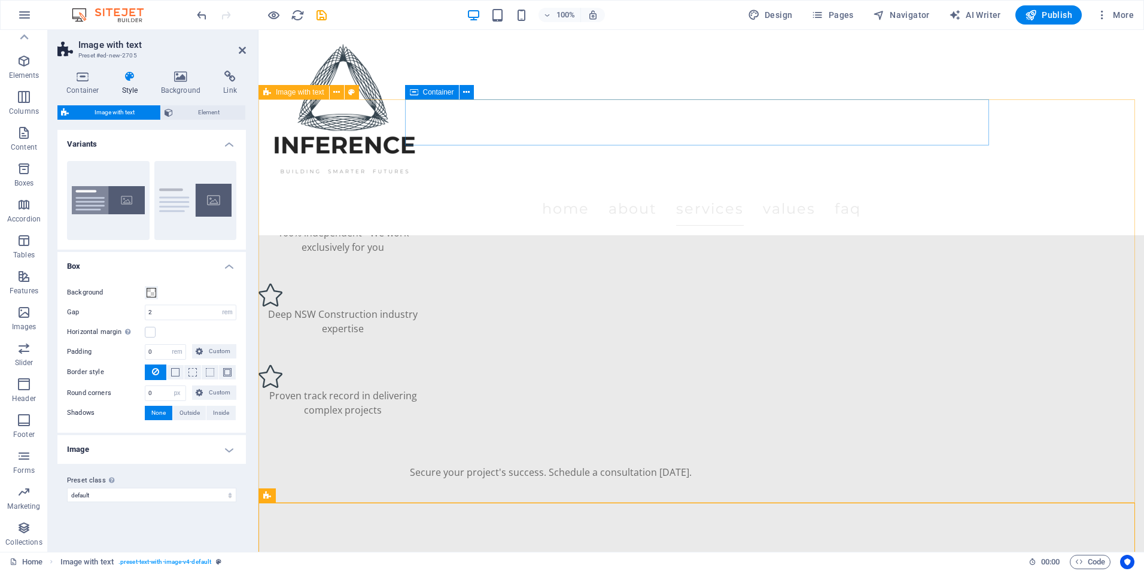
scroll to position [1809, 0]
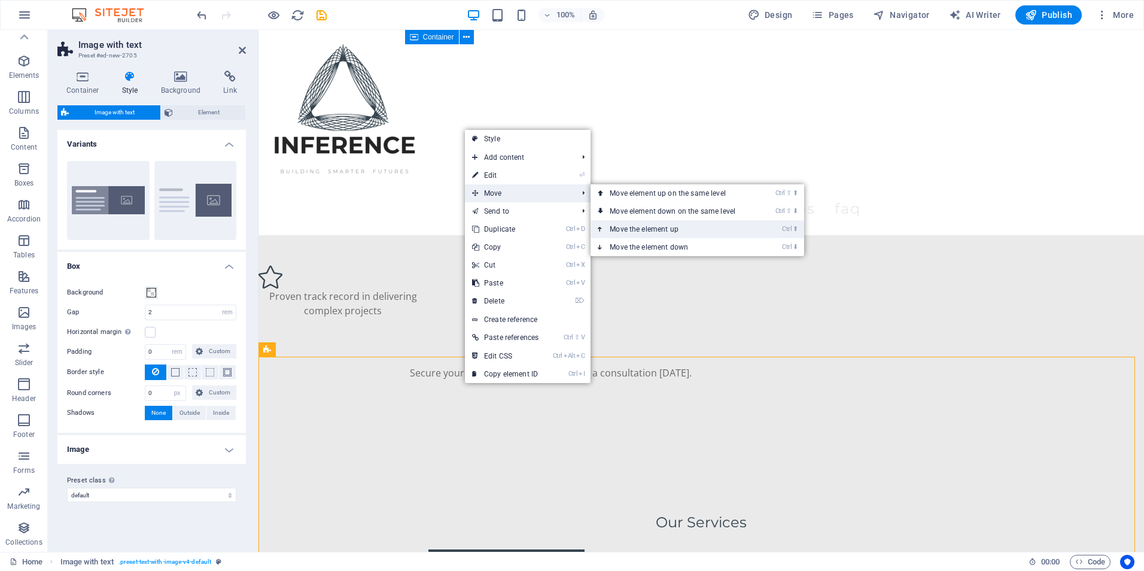
click at [647, 226] on link "Ctrl ⬆ Move the element up" at bounding box center [674, 229] width 169 height 18
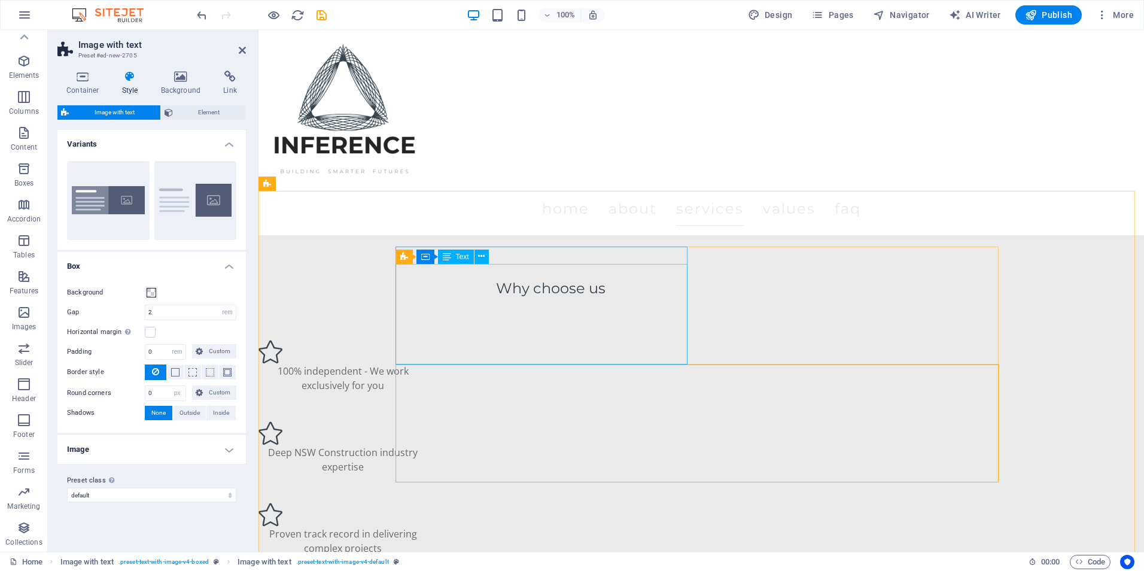
scroll to position [1630, 0]
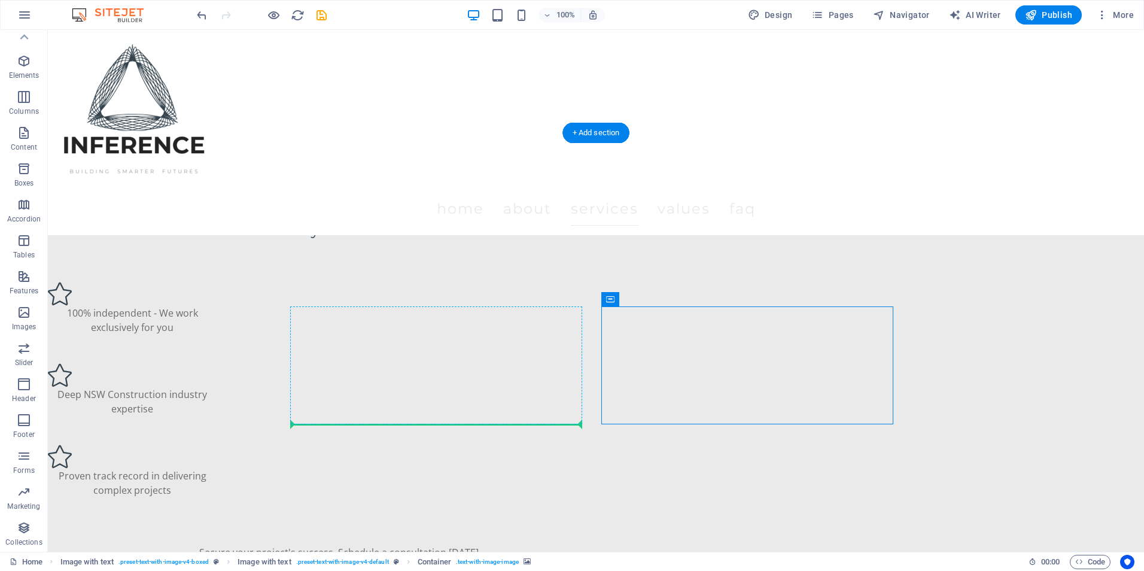
drag, startPoint x: 532, startPoint y: 324, endPoint x: 524, endPoint y: 422, distance: 98.4
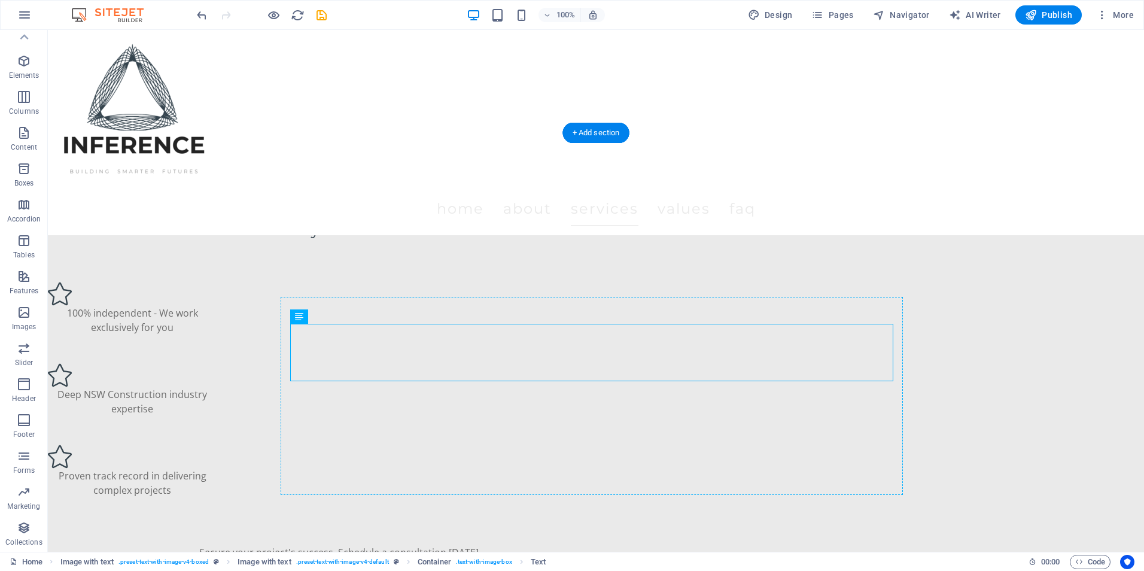
drag, startPoint x: 471, startPoint y: 328, endPoint x: 590, endPoint y: 431, distance: 157.3
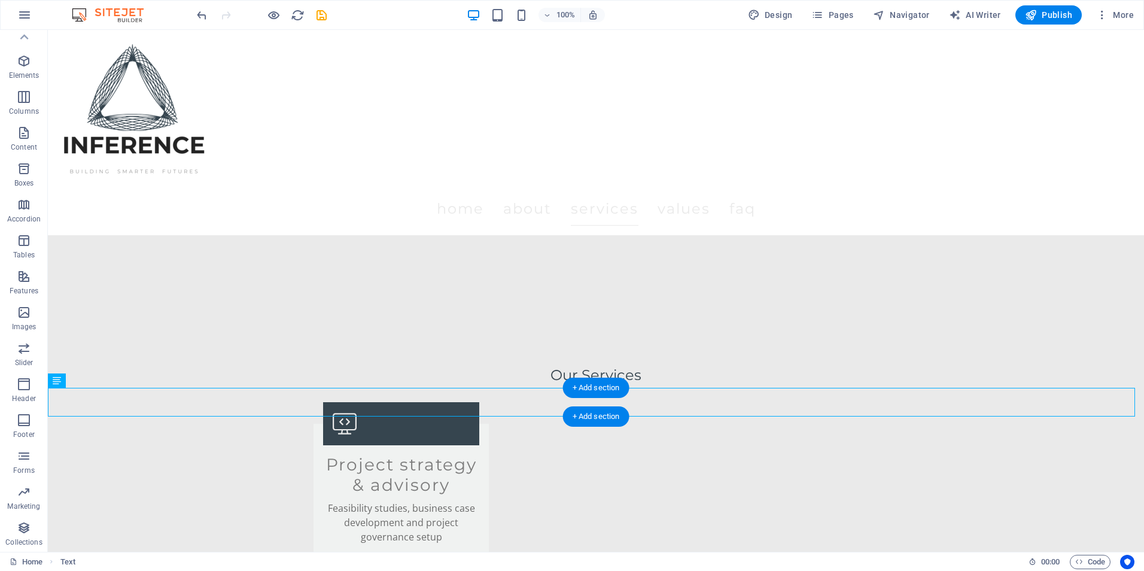
scroll to position [2011, 0]
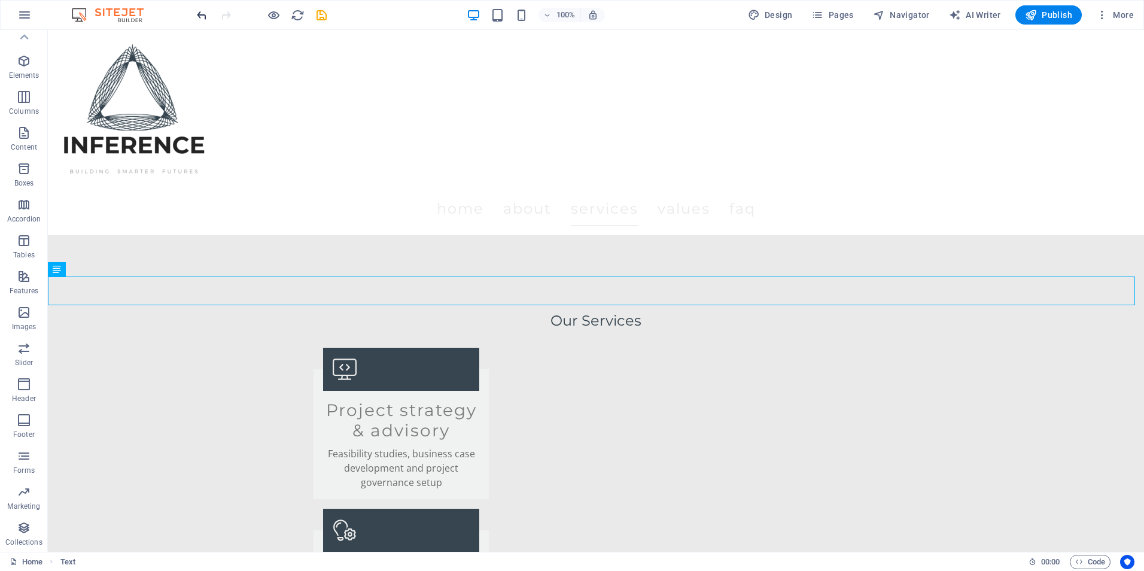
click at [197, 16] on icon "undo" at bounding box center [202, 15] width 14 height 14
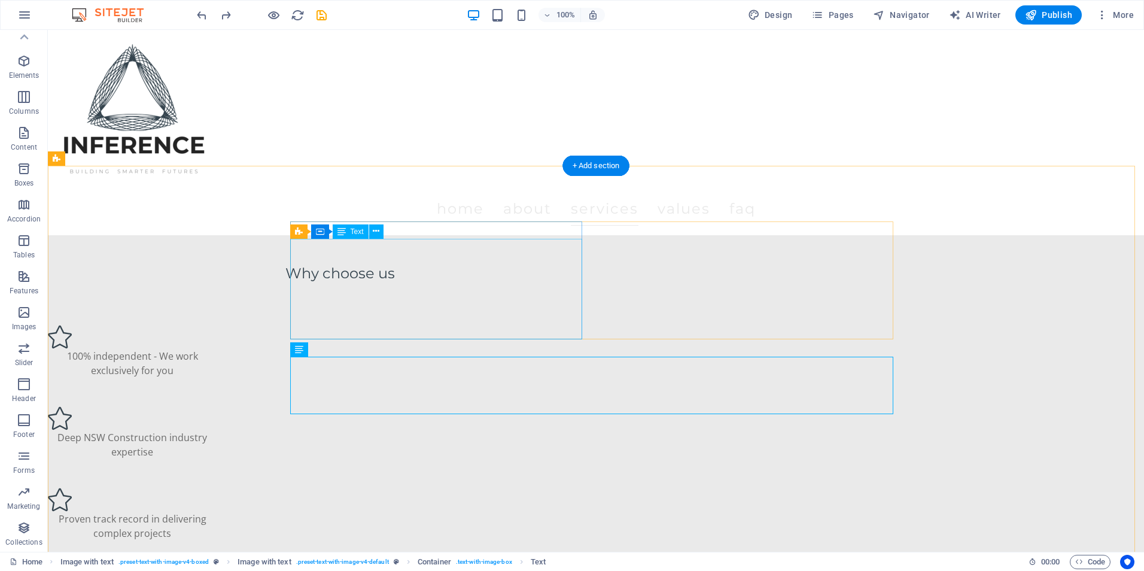
scroll to position [1572, 0]
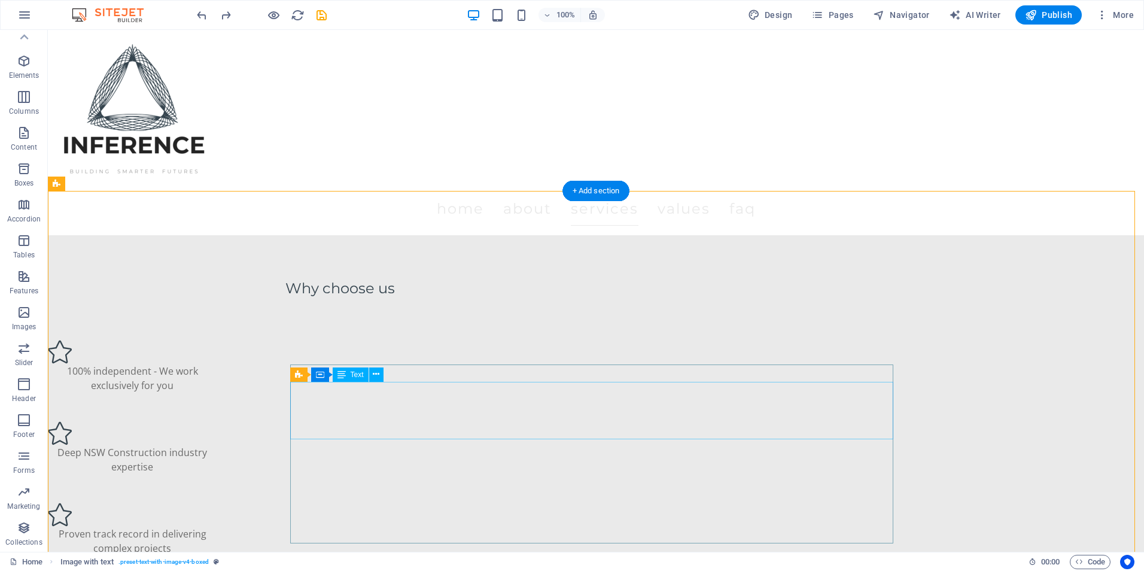
drag, startPoint x: 409, startPoint y: 437, endPoint x: 486, endPoint y: 437, distance: 77.2
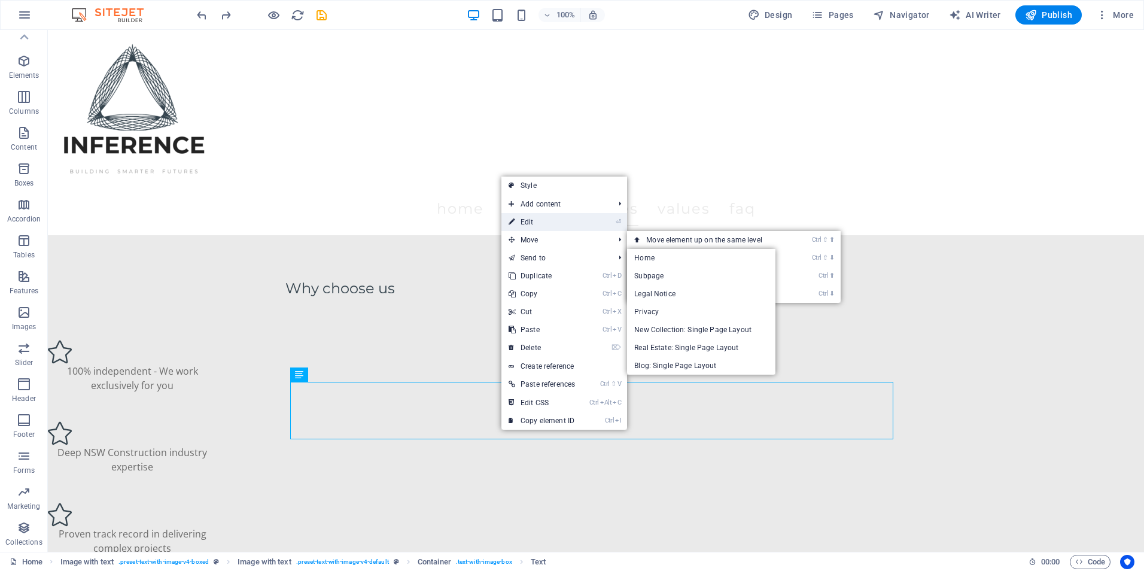
click at [565, 225] on link "⏎ Edit" at bounding box center [541, 222] width 81 height 18
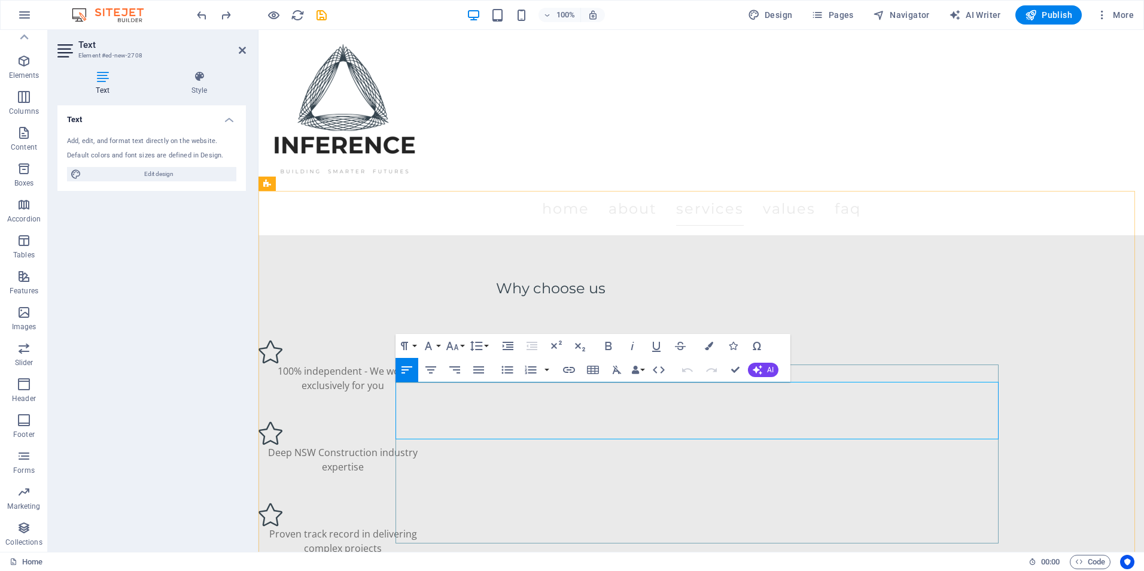
drag, startPoint x: 710, startPoint y: 440, endPoint x: 745, endPoint y: 431, distance: 36.4
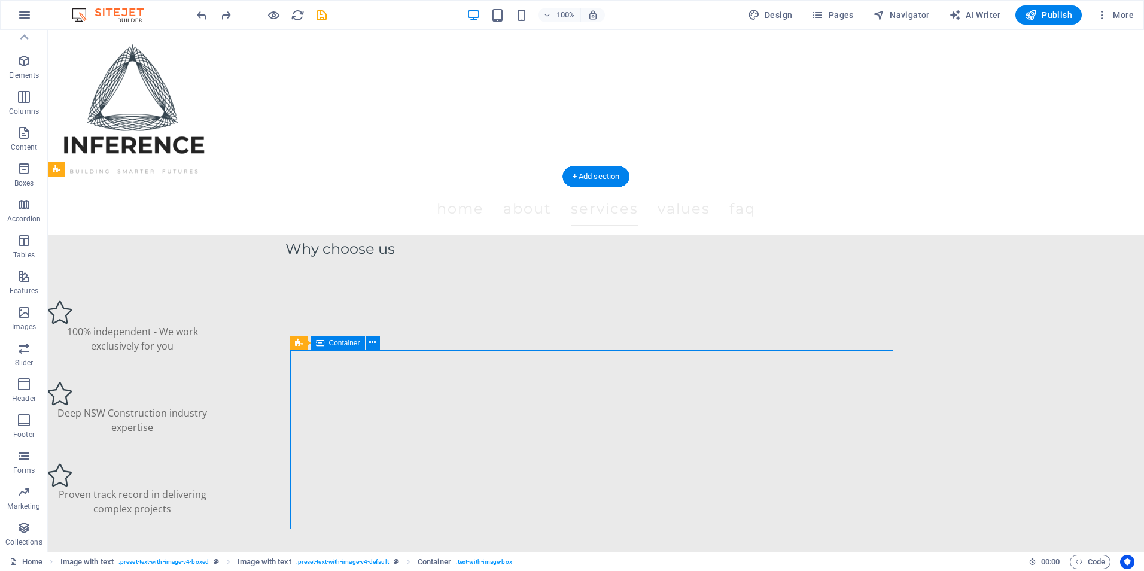
scroll to position [1631, 0]
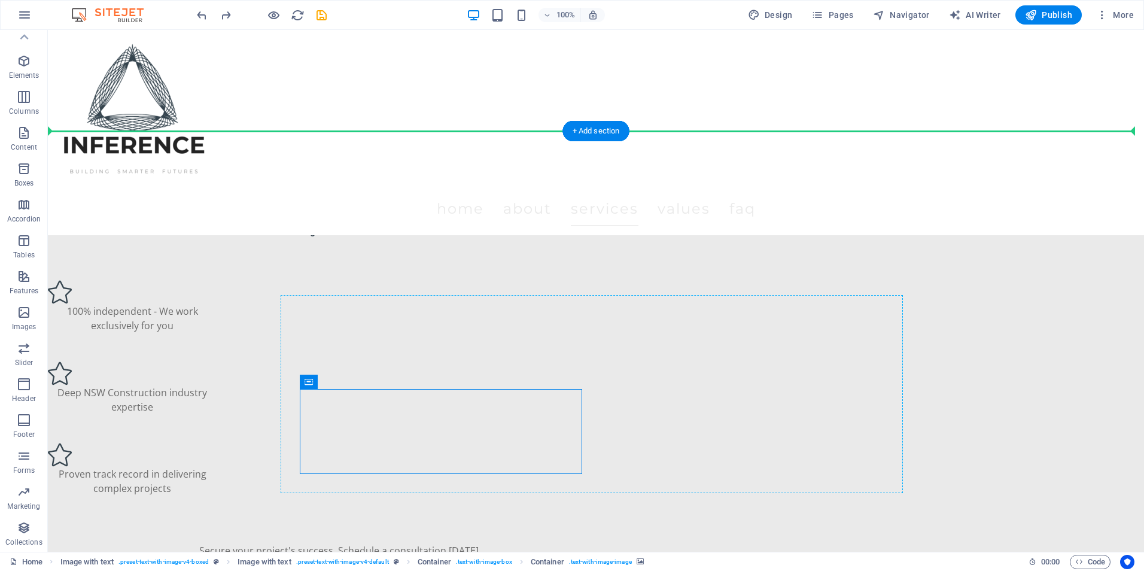
drag, startPoint x: 353, startPoint y: 416, endPoint x: 431, endPoint y: 385, distance: 84.3
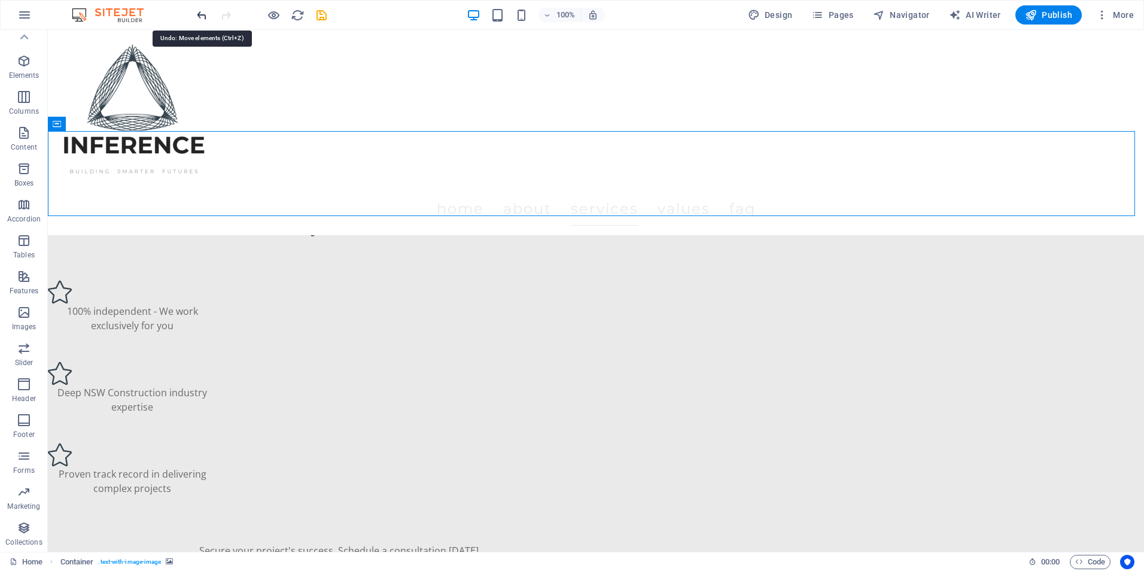
click at [203, 17] on icon "undo" at bounding box center [202, 15] width 14 height 14
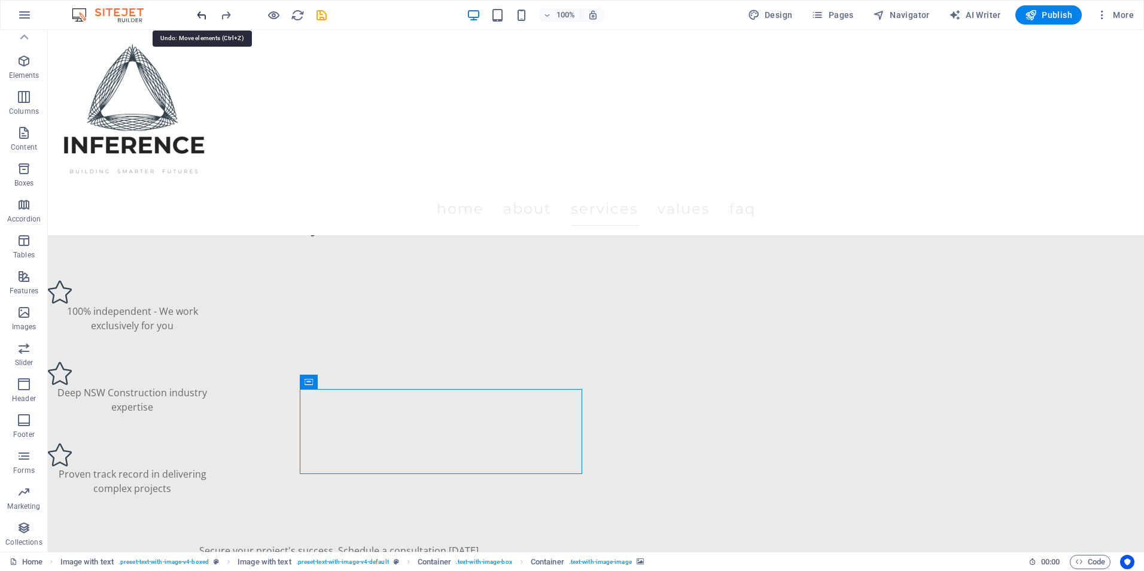
click at [203, 17] on icon "undo" at bounding box center [202, 15] width 14 height 14
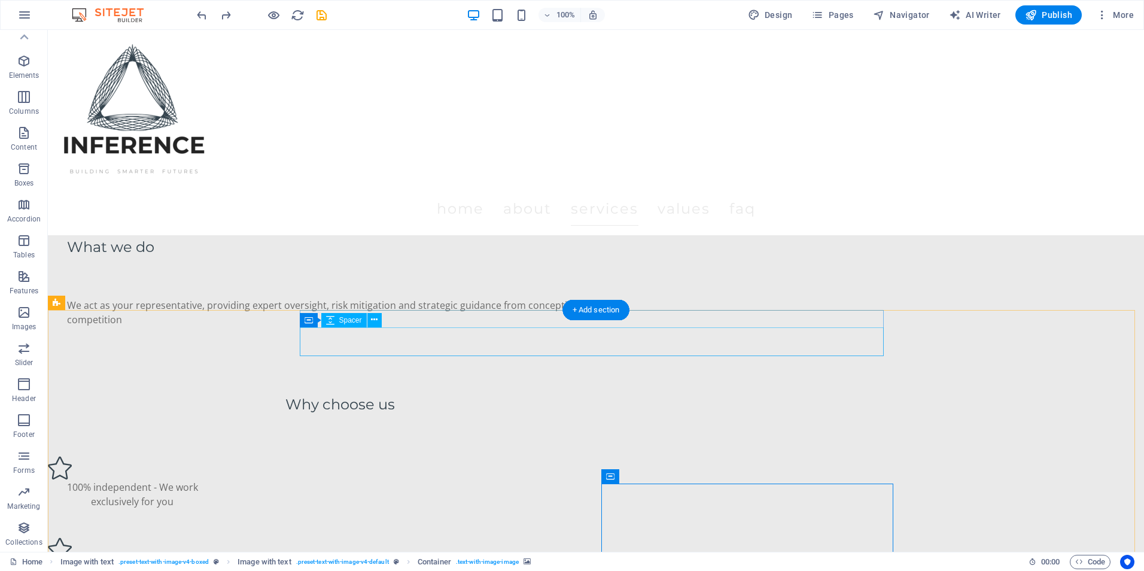
scroll to position [1452, 0]
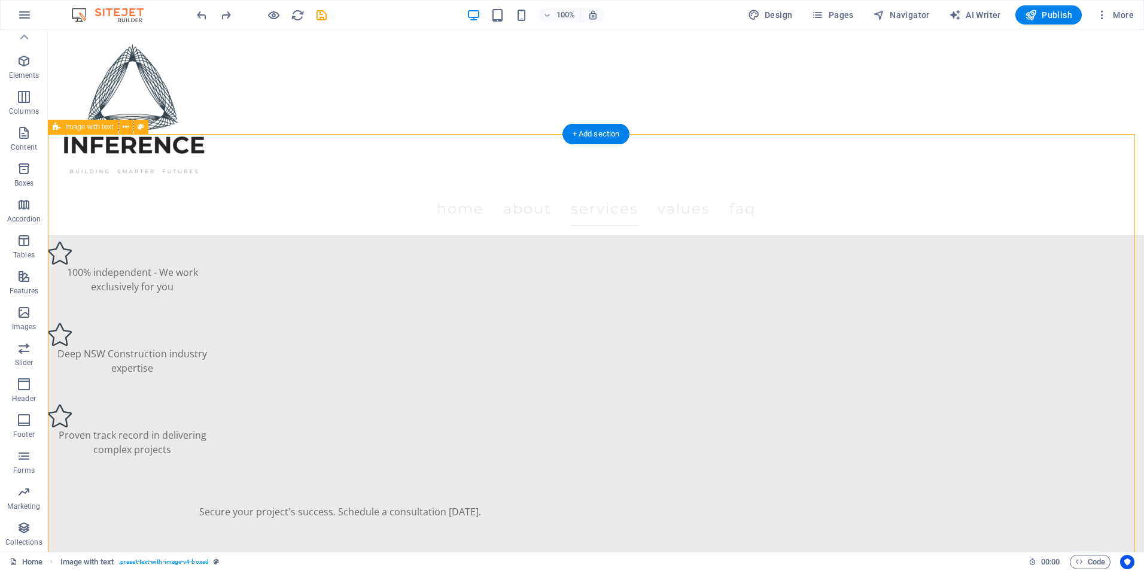
scroll to position [1691, 0]
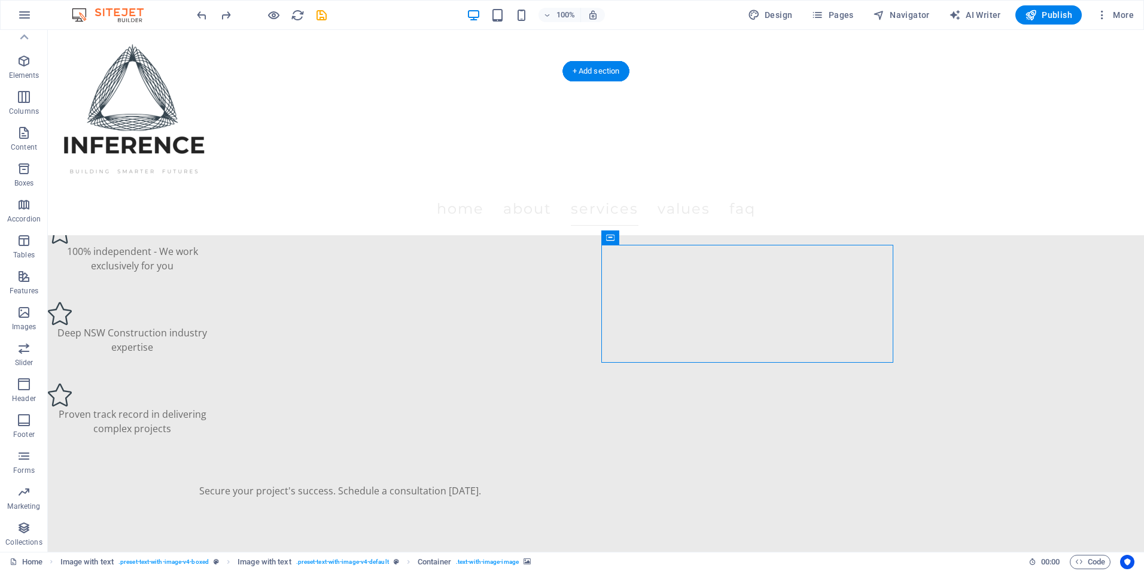
drag, startPoint x: 616, startPoint y: 311, endPoint x: 659, endPoint y: 330, distance: 47.1
click at [24, 124] on button "Content" at bounding box center [24, 139] width 48 height 36
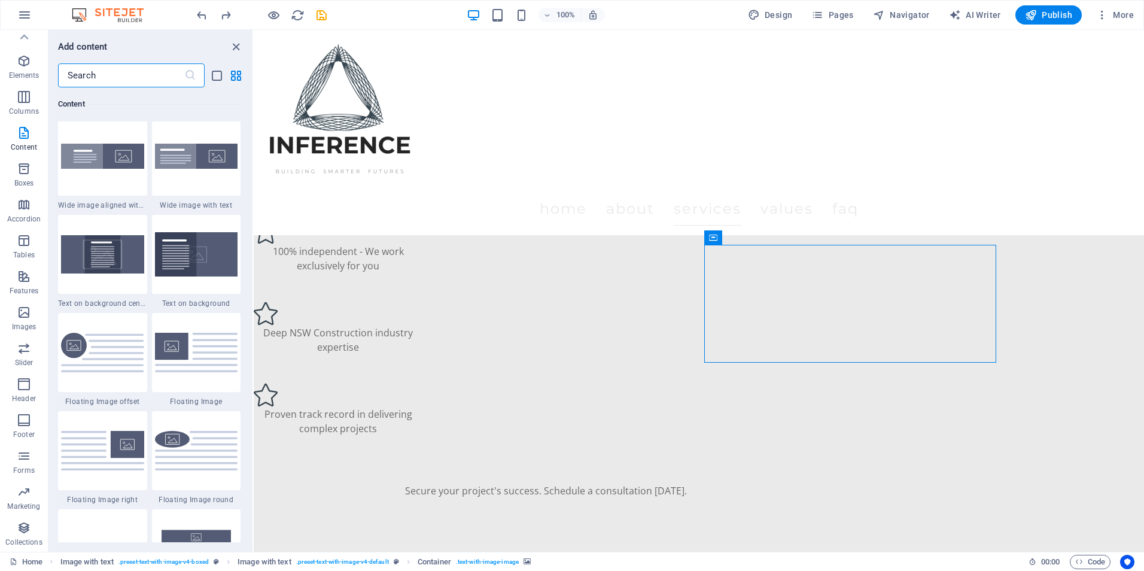
scroll to position [2452, 0]
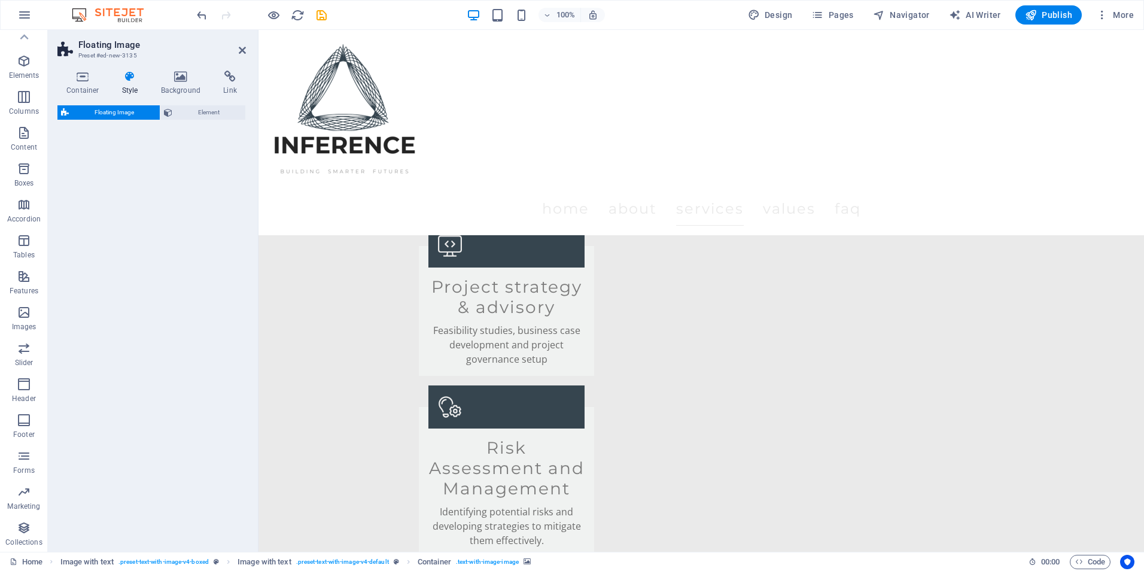
select select "%"
select select "rem"
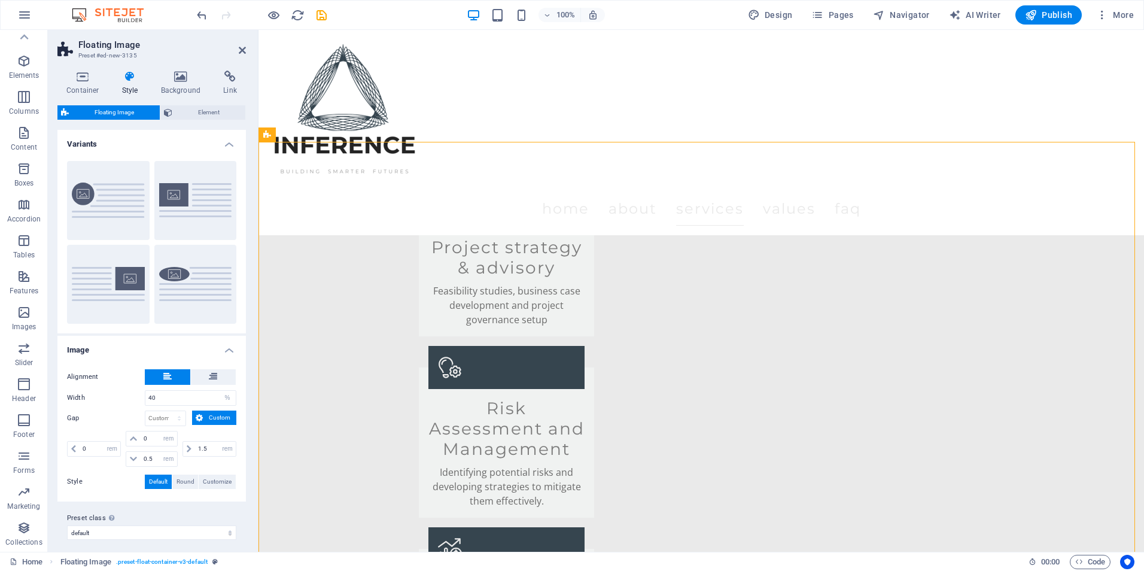
scroll to position [2194, 0]
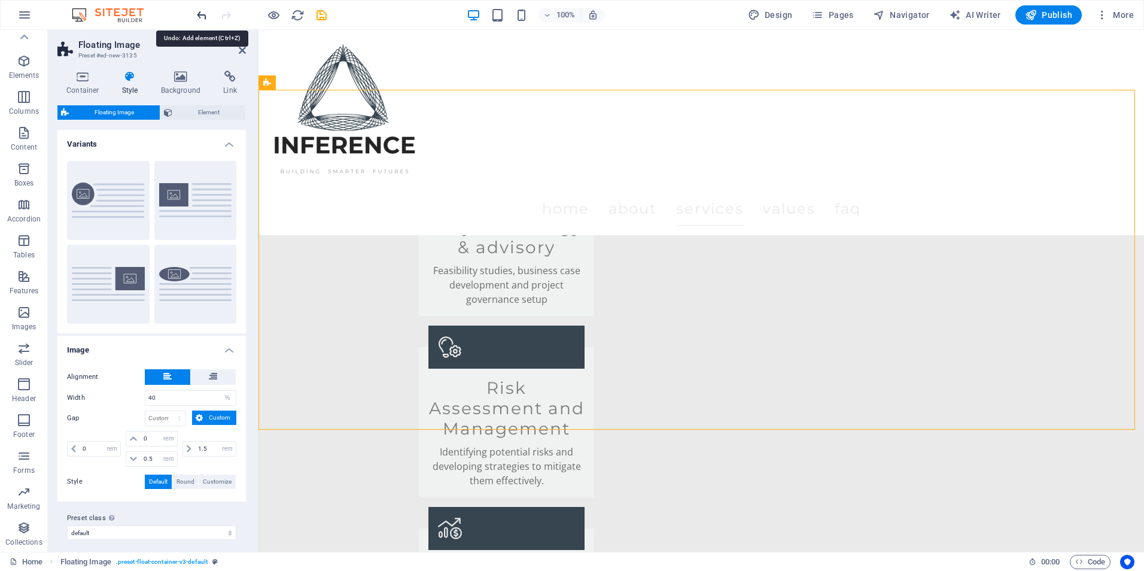
click at [199, 14] on icon "undo" at bounding box center [202, 15] width 14 height 14
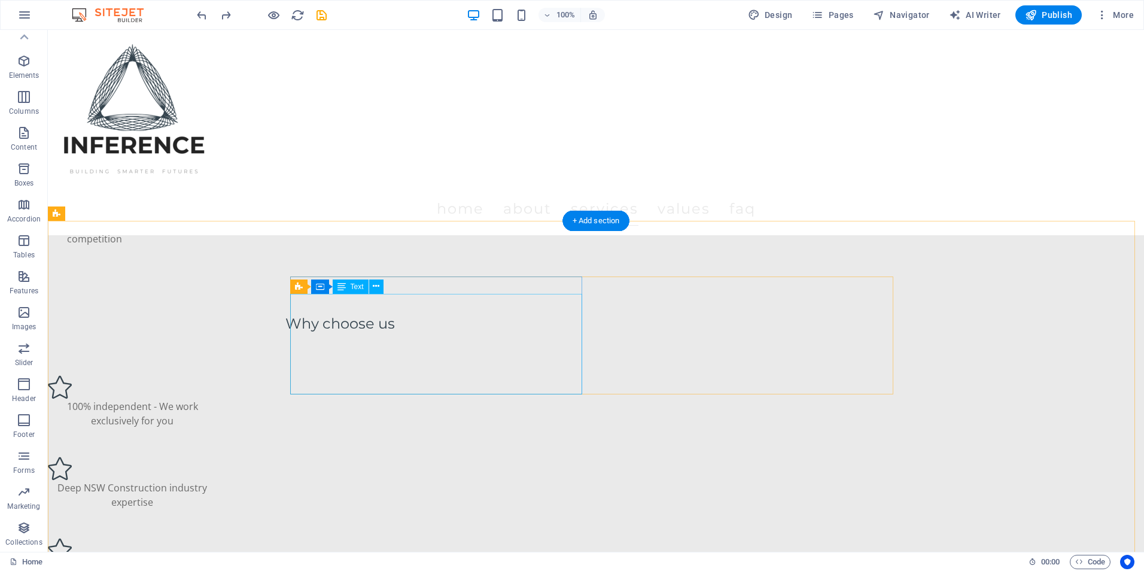
scroll to position [1536, 0]
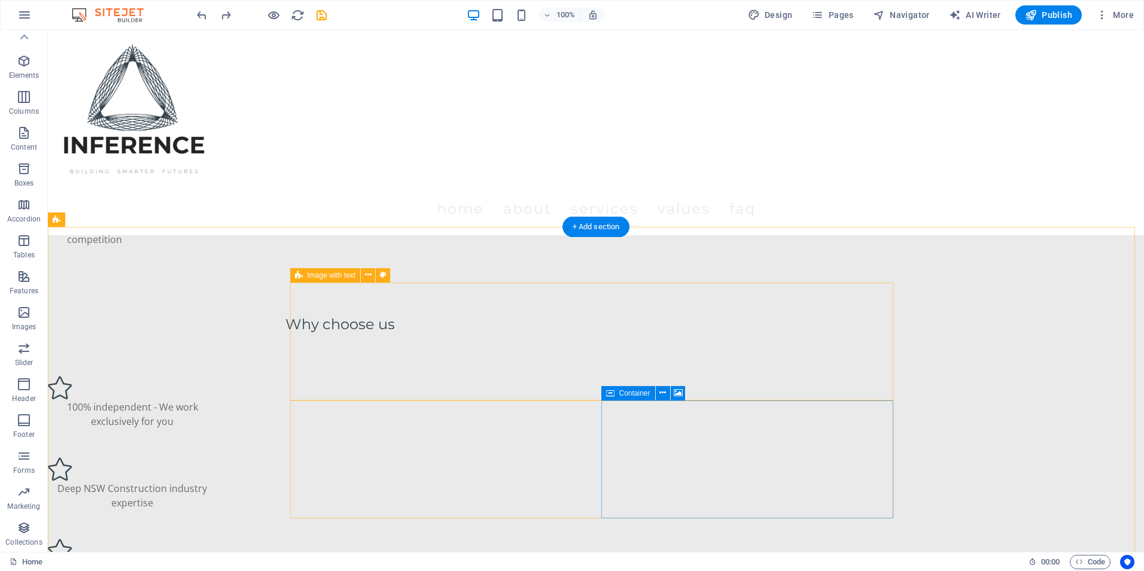
click at [660, 393] on icon at bounding box center [662, 392] width 7 height 13
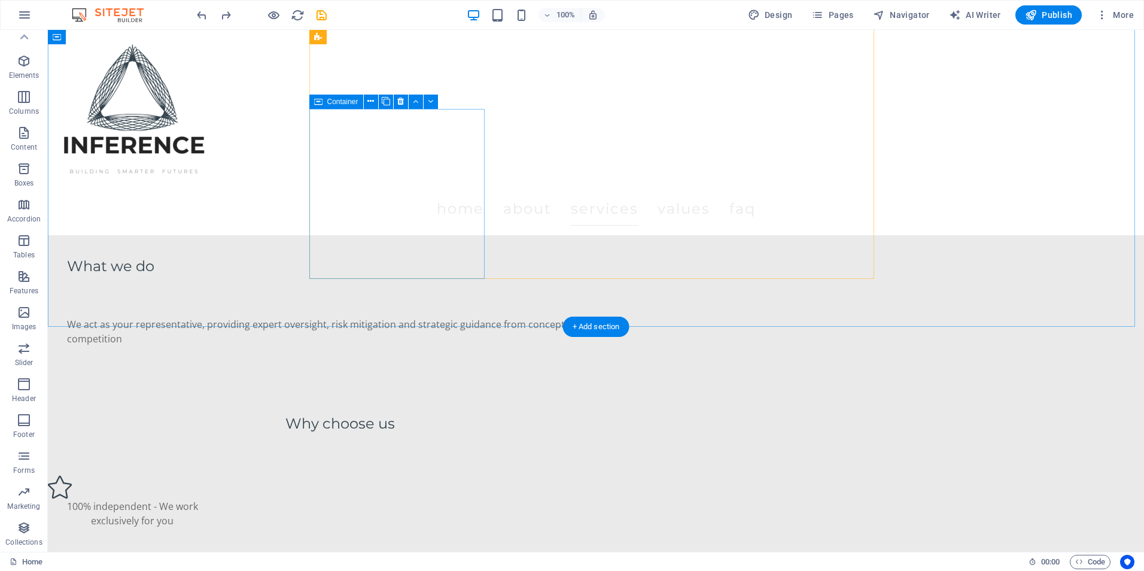
scroll to position [1436, 0]
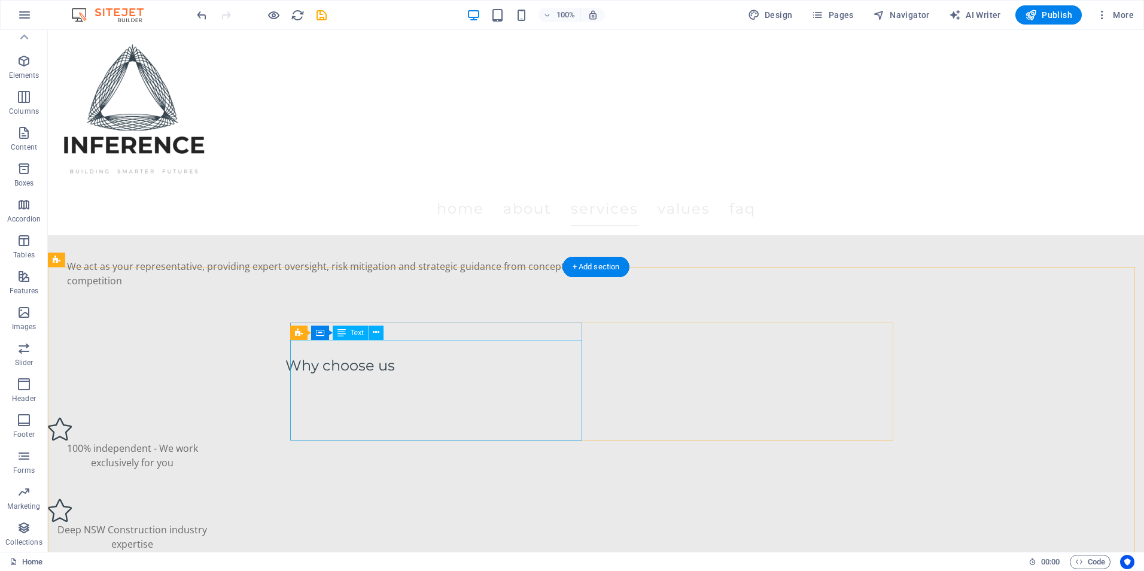
scroll to position [1496, 0]
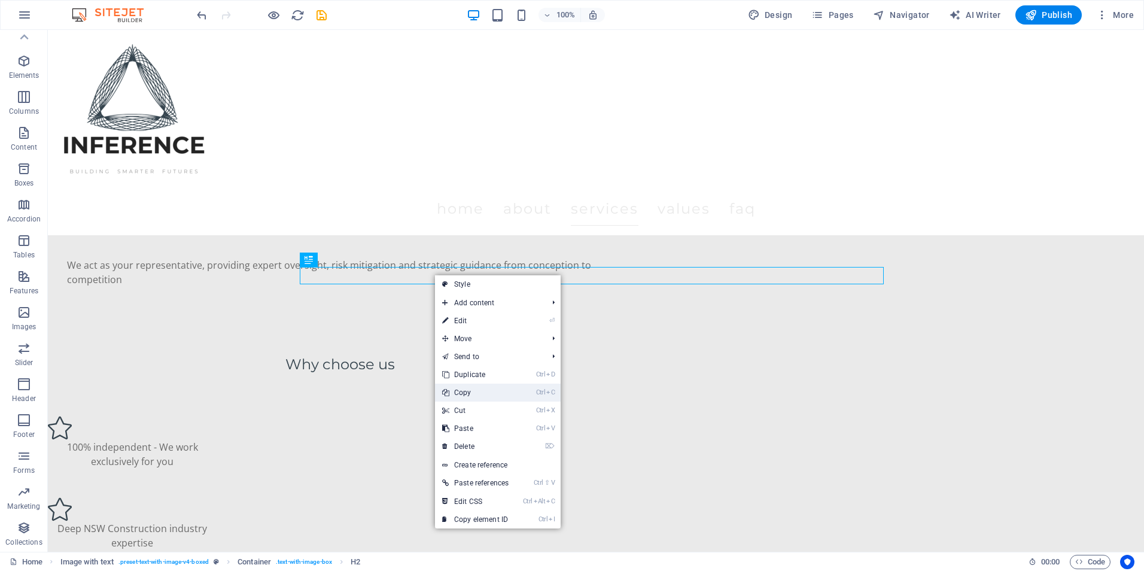
click at [474, 385] on link "Ctrl C Copy" at bounding box center [475, 392] width 81 height 18
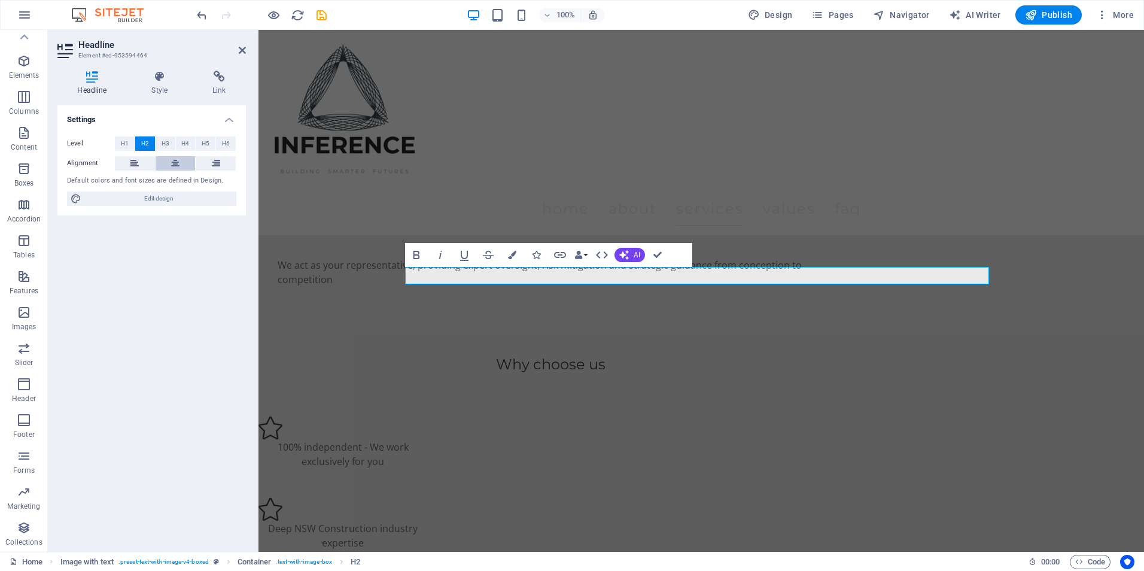
click at [170, 156] on button at bounding box center [176, 163] width 40 height 14
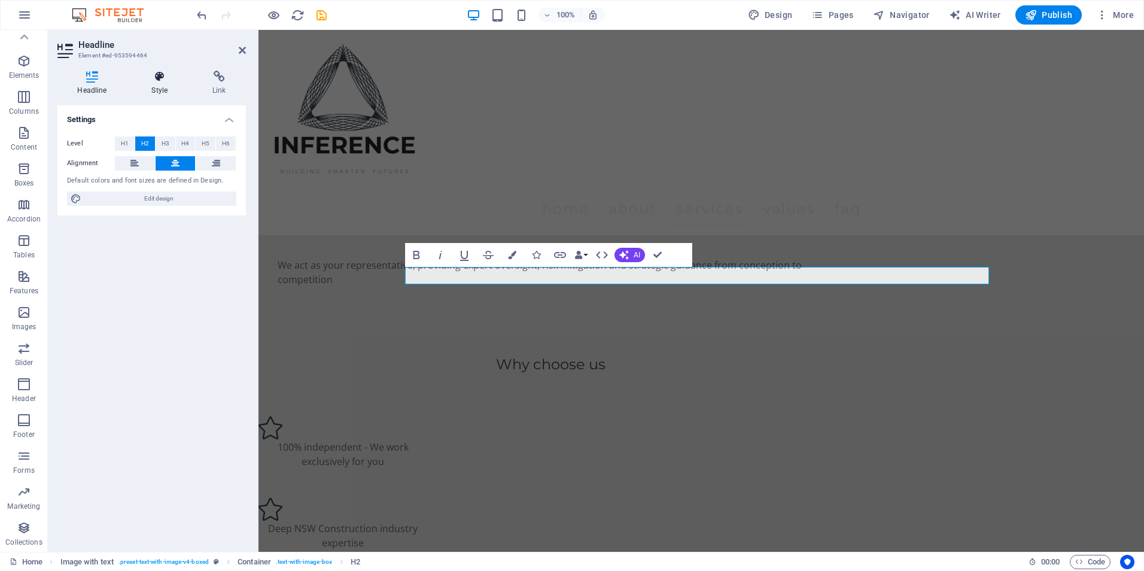
click at [144, 78] on icon at bounding box center [160, 77] width 56 height 12
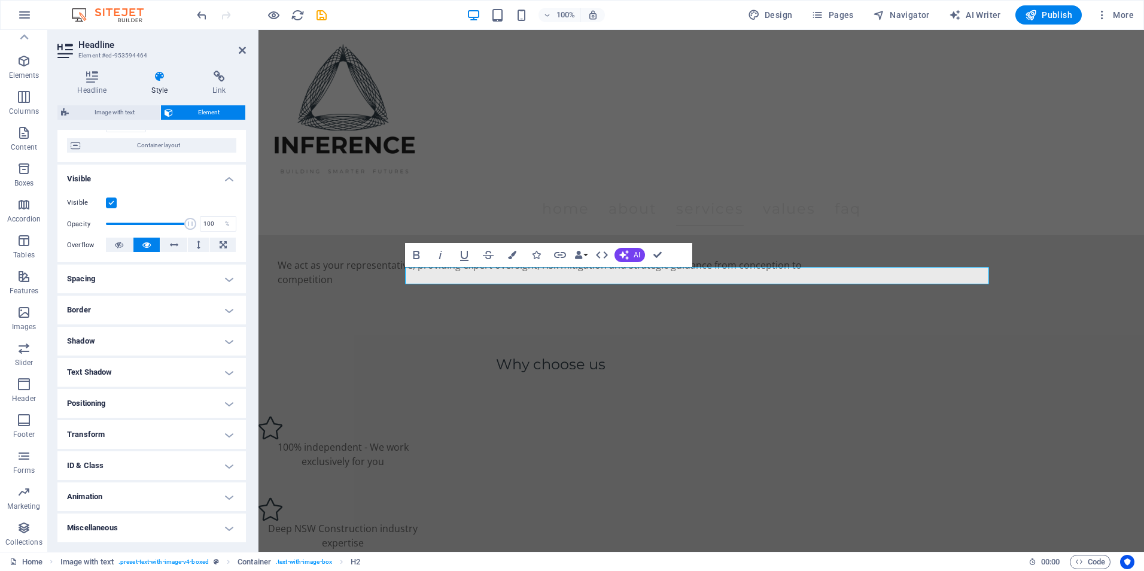
scroll to position [0, 0]
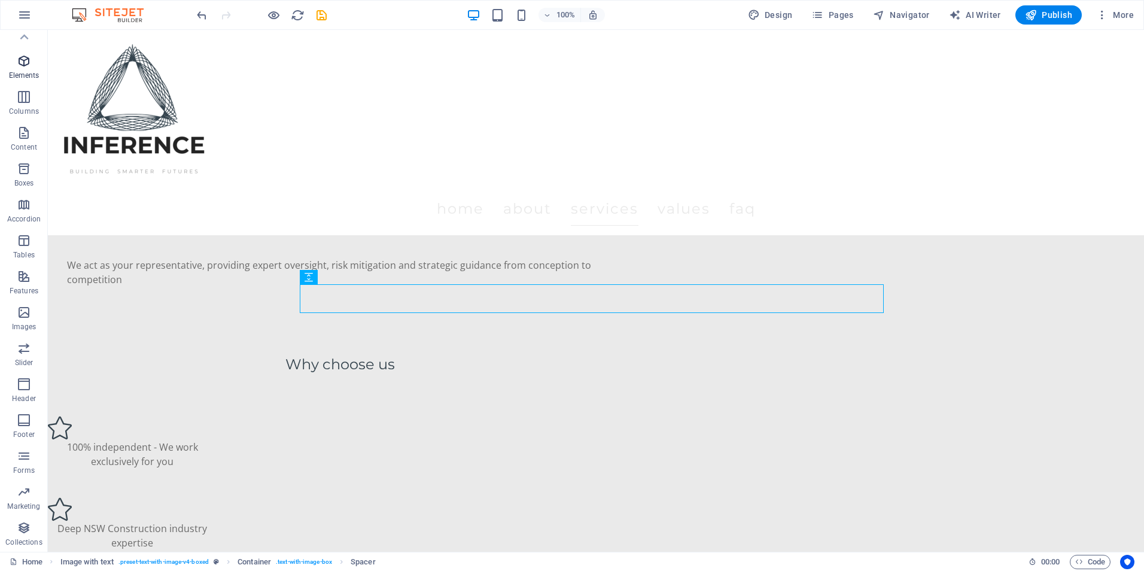
click at [22, 58] on icon "button" at bounding box center [24, 61] width 14 height 14
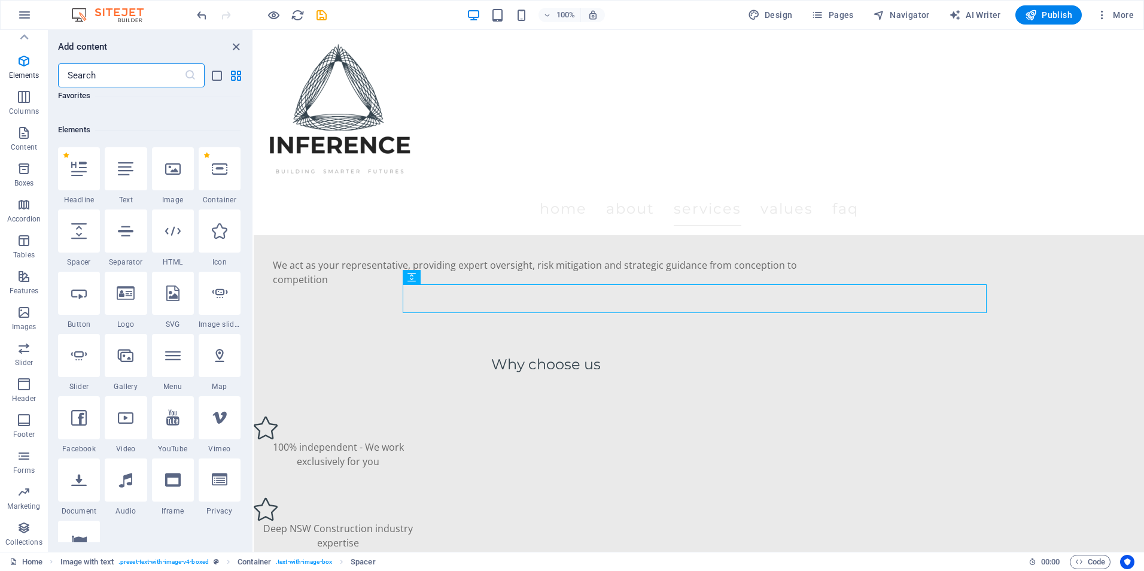
scroll to position [127, 0]
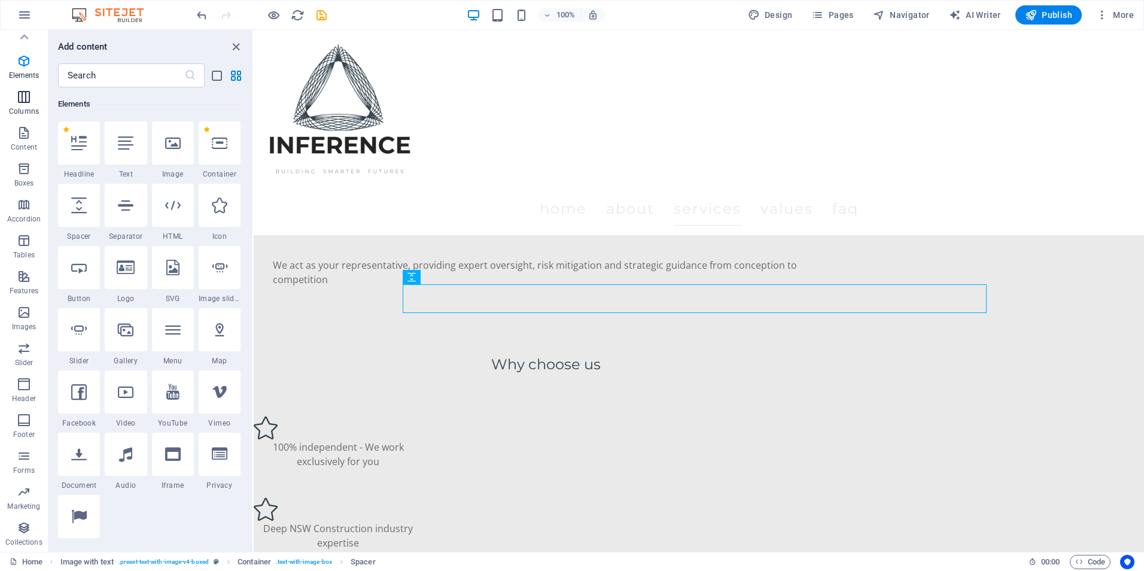
click at [22, 111] on p "Columns" at bounding box center [24, 111] width 30 height 10
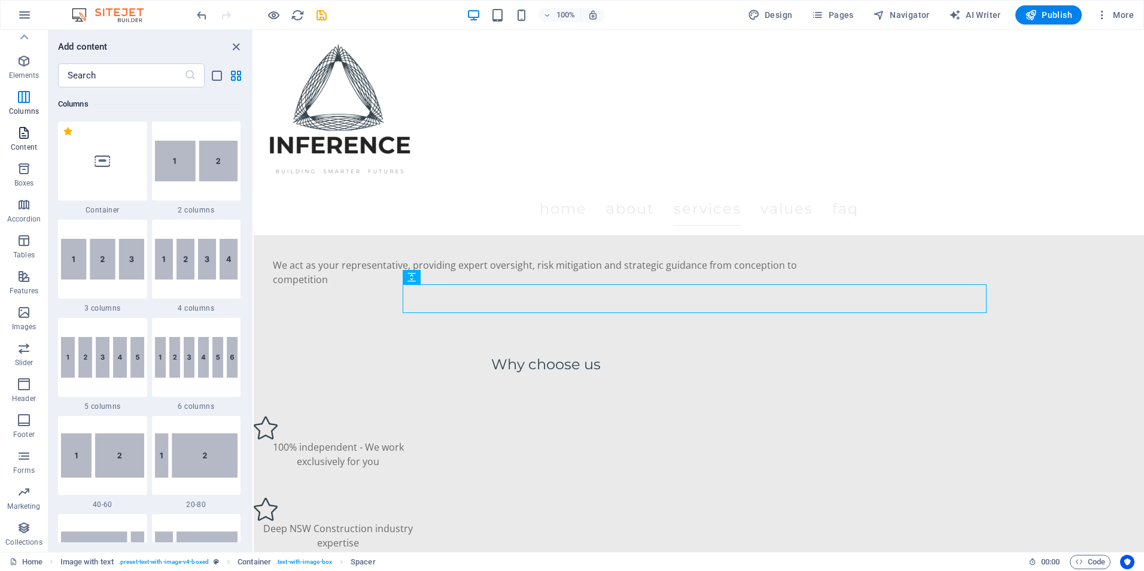
click at [23, 141] on span "Content" at bounding box center [24, 140] width 48 height 29
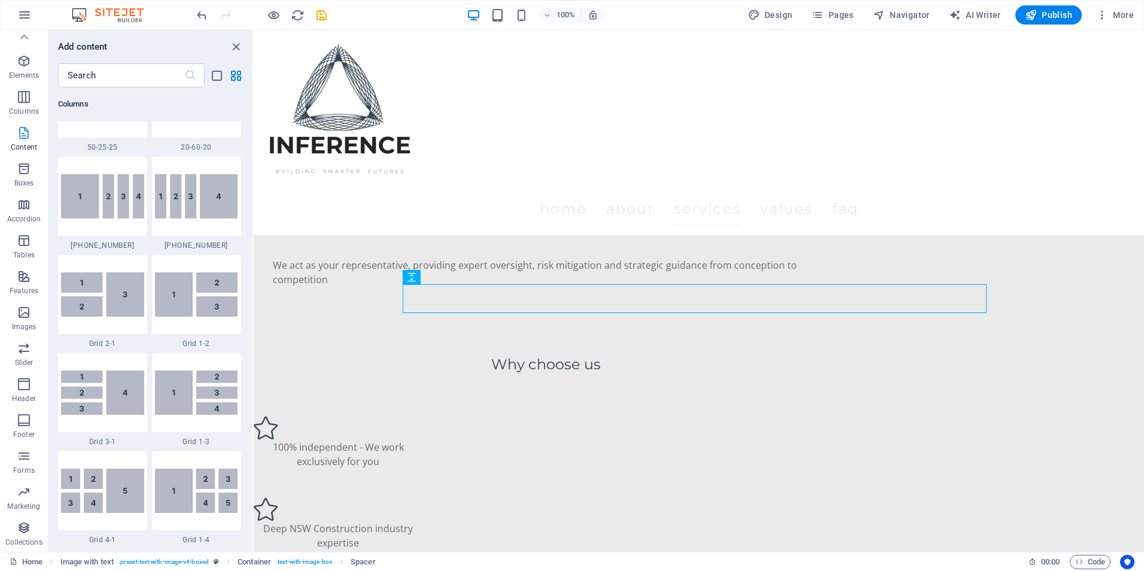
scroll to position [2093, 0]
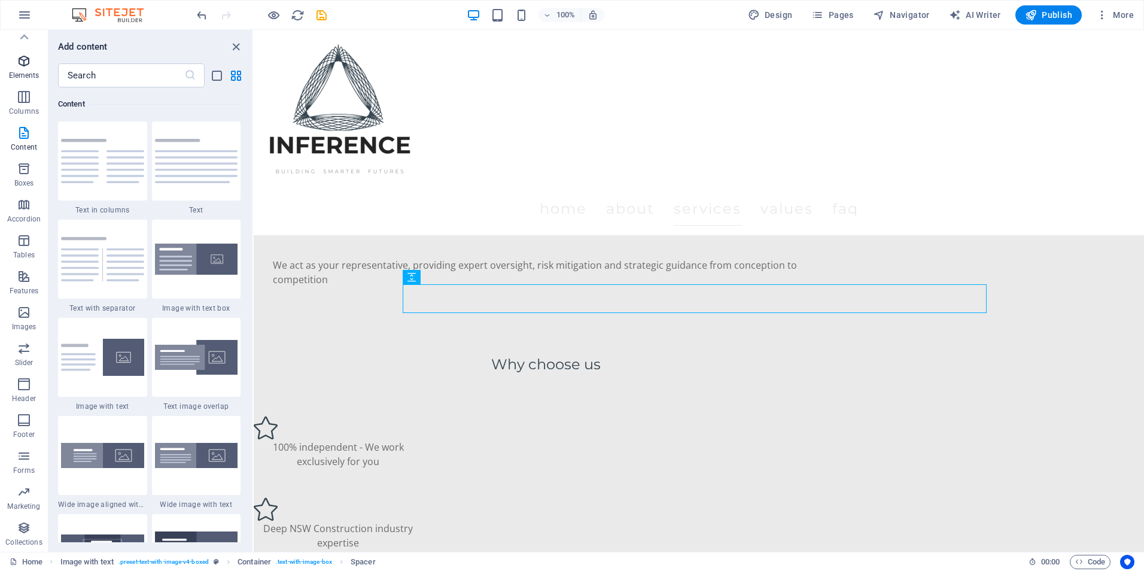
click at [29, 73] on p "Elements" at bounding box center [24, 76] width 31 height 10
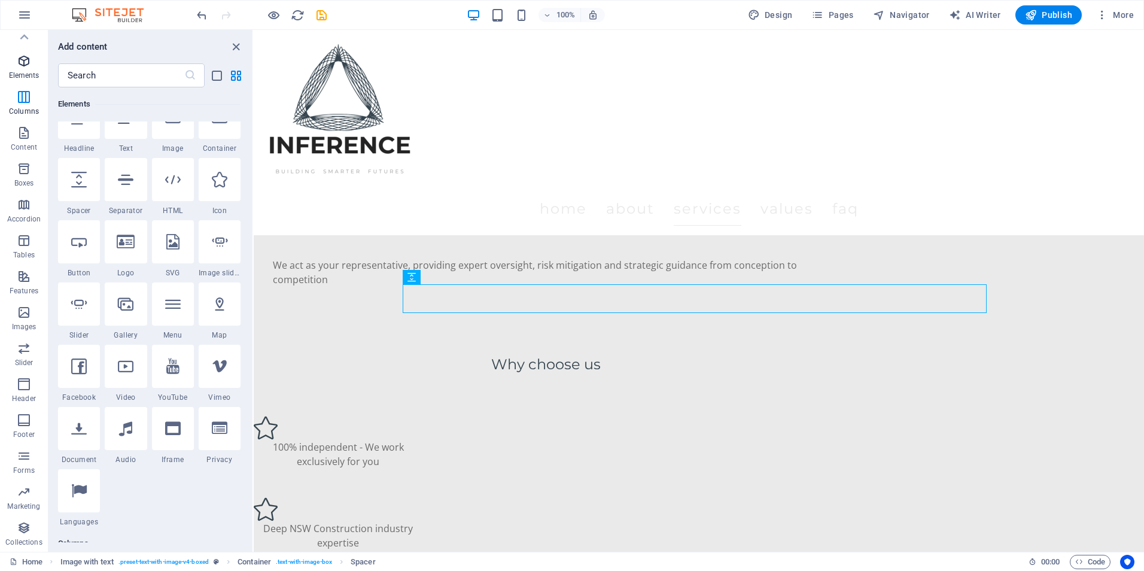
scroll to position [127, 0]
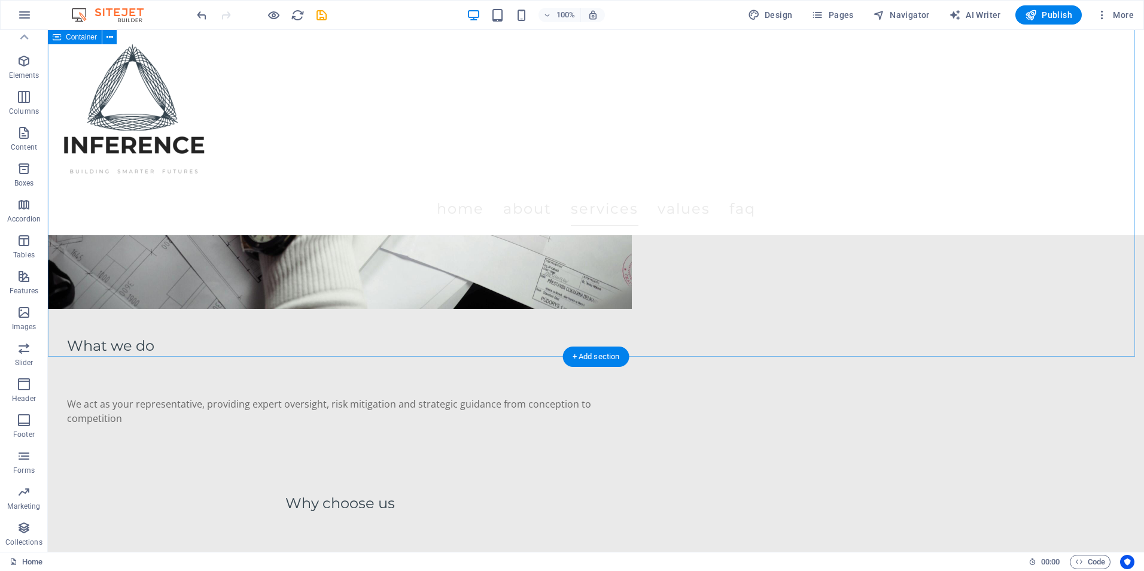
scroll to position [1436, 0]
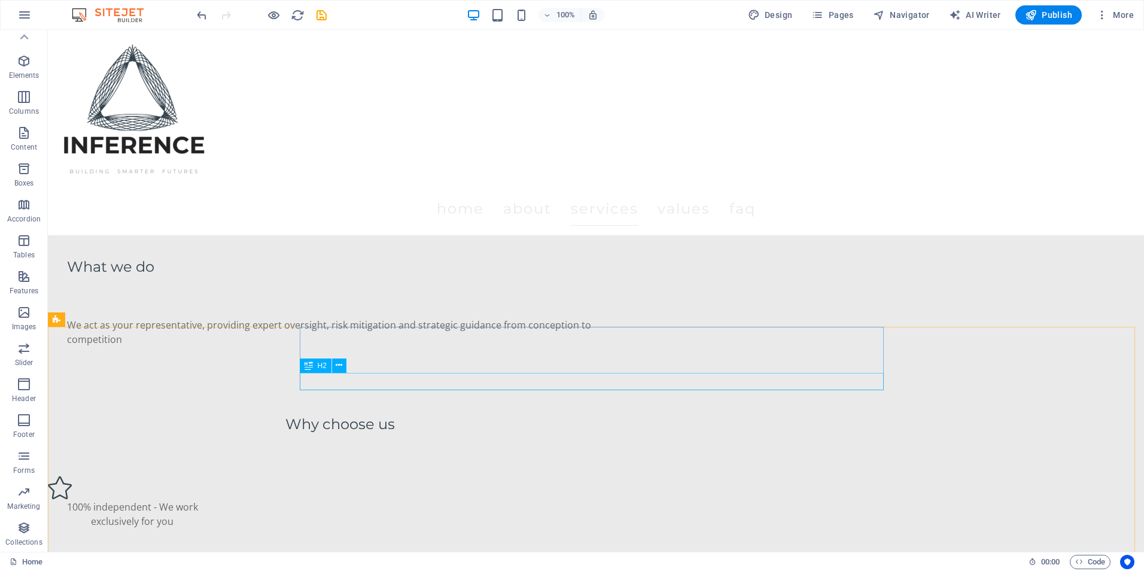
click at [319, 365] on span "H2" at bounding box center [322, 365] width 9 height 7
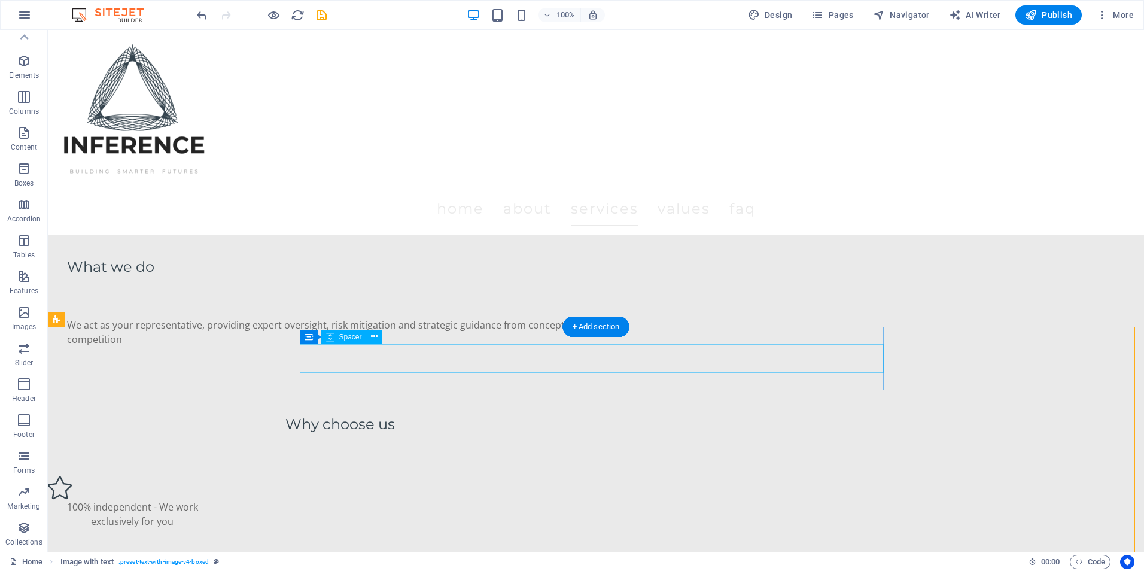
click at [314, 364] on div "H2" at bounding box center [316, 365] width 32 height 14
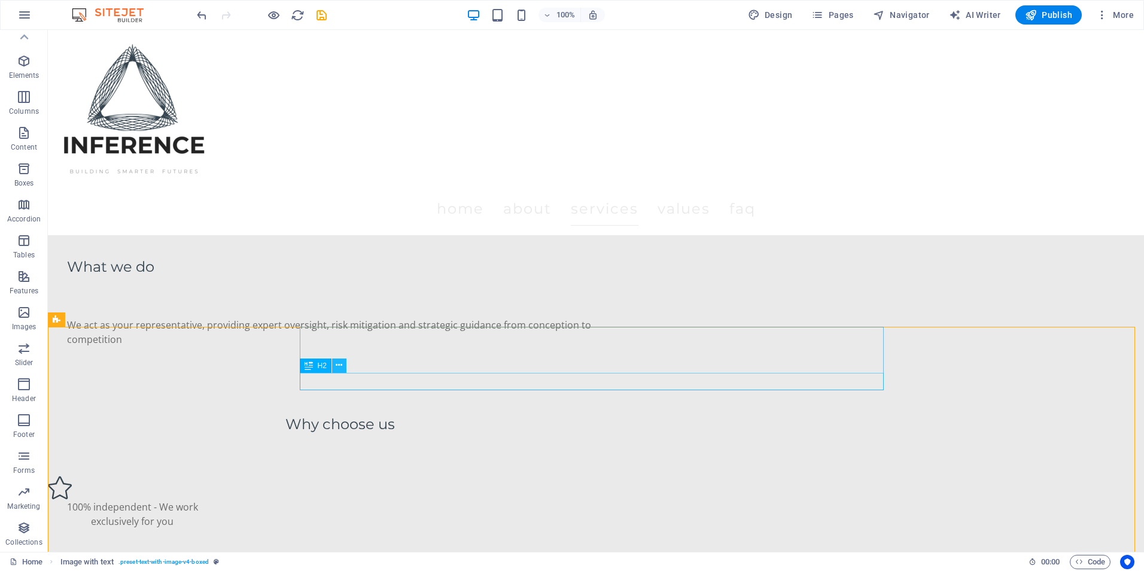
click at [337, 363] on icon at bounding box center [339, 365] width 7 height 13
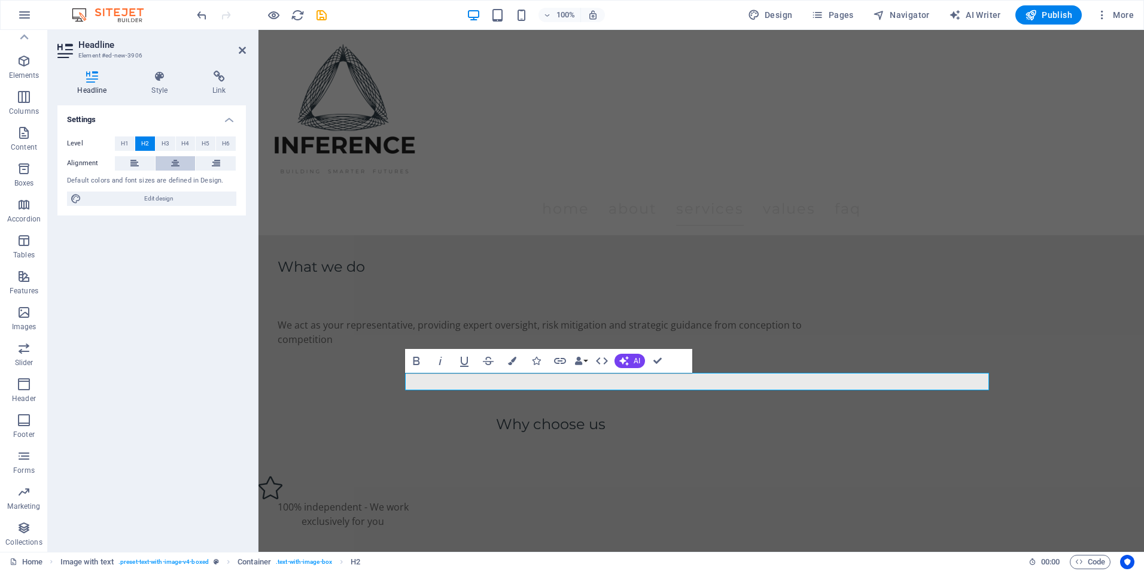
click at [175, 157] on icon at bounding box center [175, 163] width 8 height 14
click at [167, 146] on span "H3" at bounding box center [166, 143] width 8 height 14
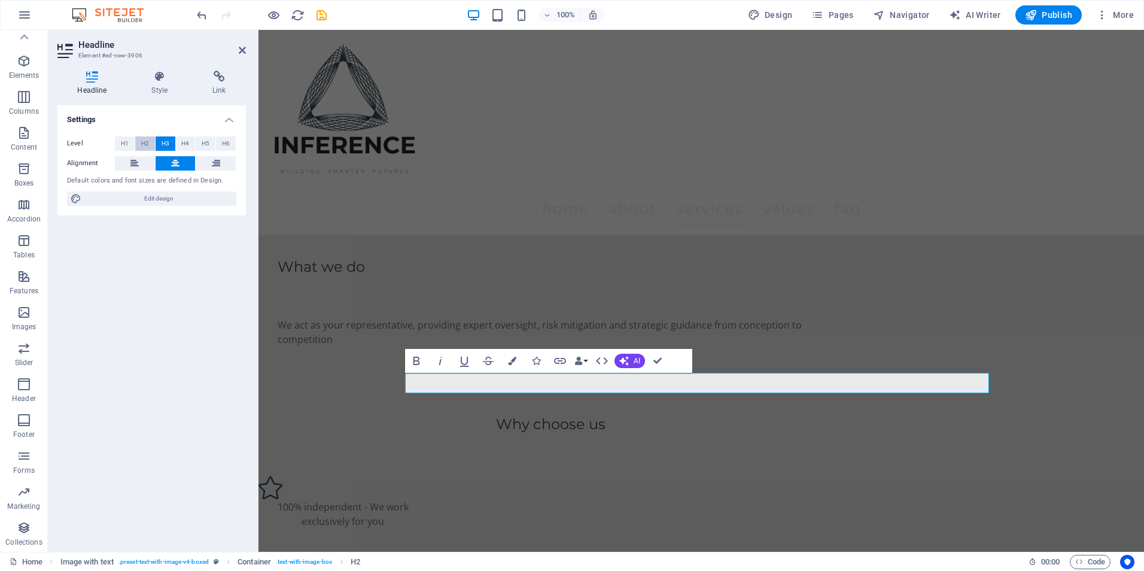
click at [138, 139] on button "H2" at bounding box center [145, 143] width 20 height 14
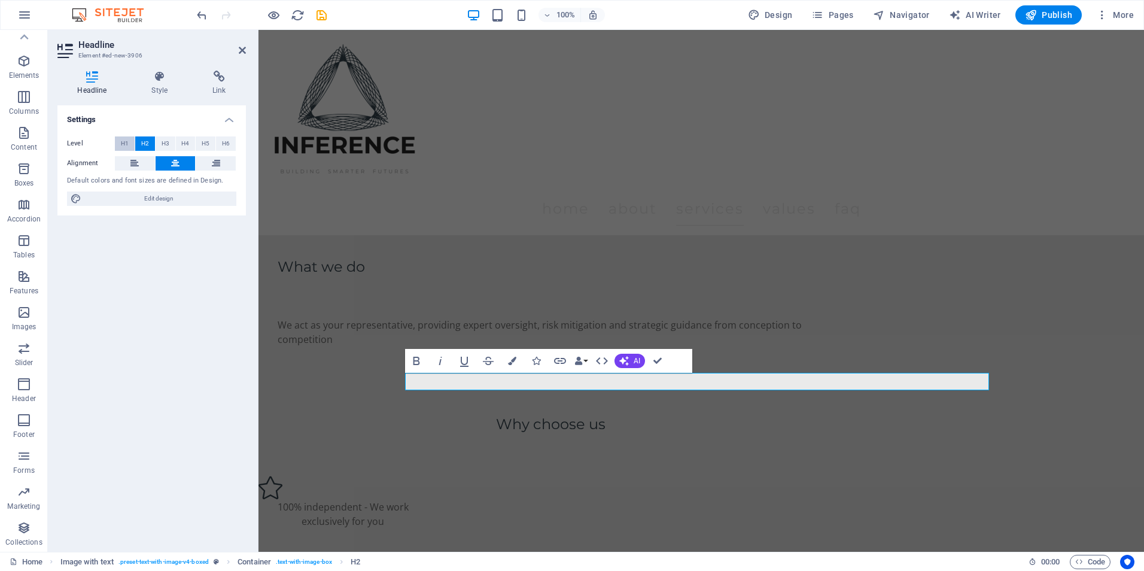
click at [127, 139] on span "H1" at bounding box center [125, 143] width 8 height 14
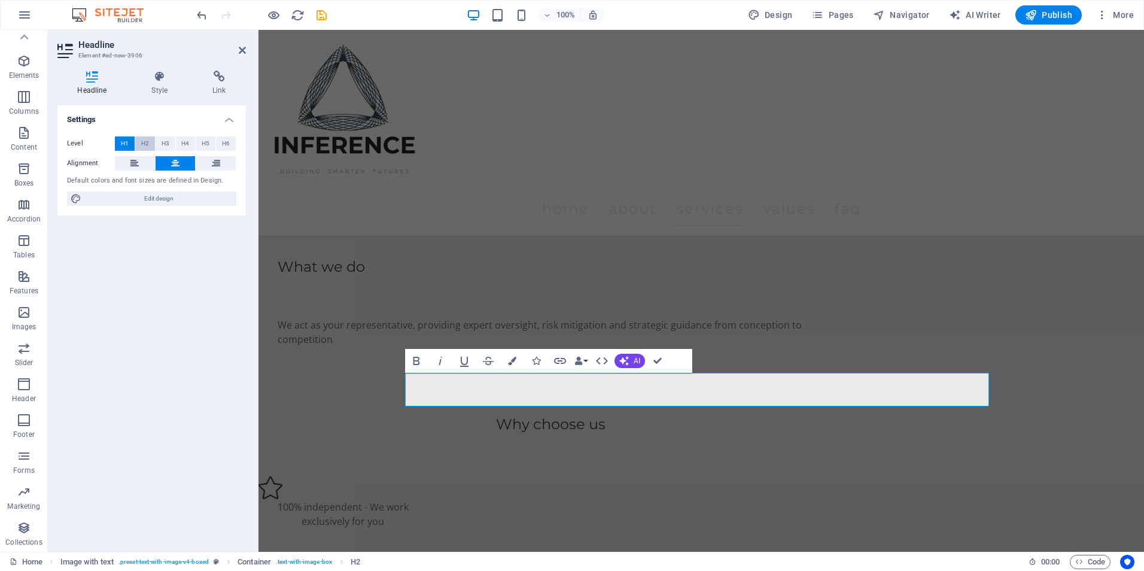
click at [140, 139] on button "H2" at bounding box center [145, 143] width 20 height 14
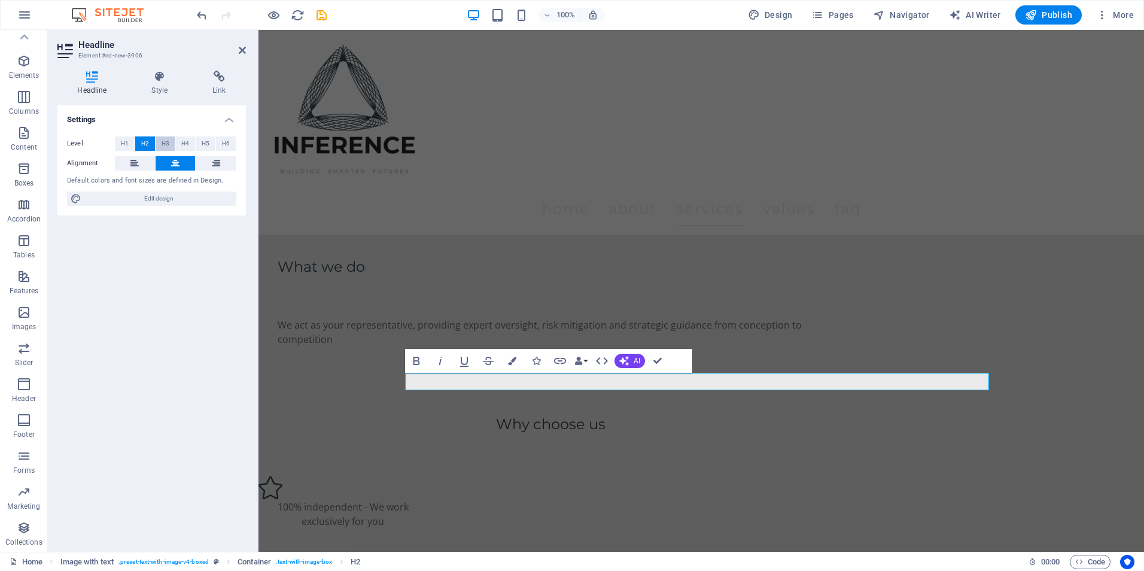
click at [160, 142] on button "H3" at bounding box center [166, 143] width 20 height 14
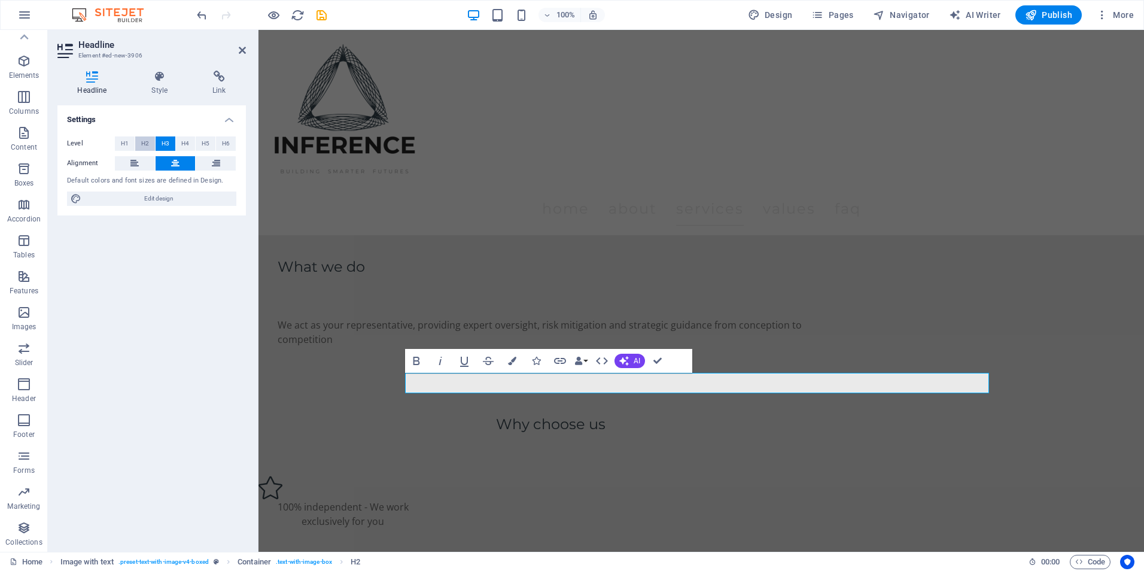
click at [143, 145] on span "H2" at bounding box center [145, 143] width 8 height 14
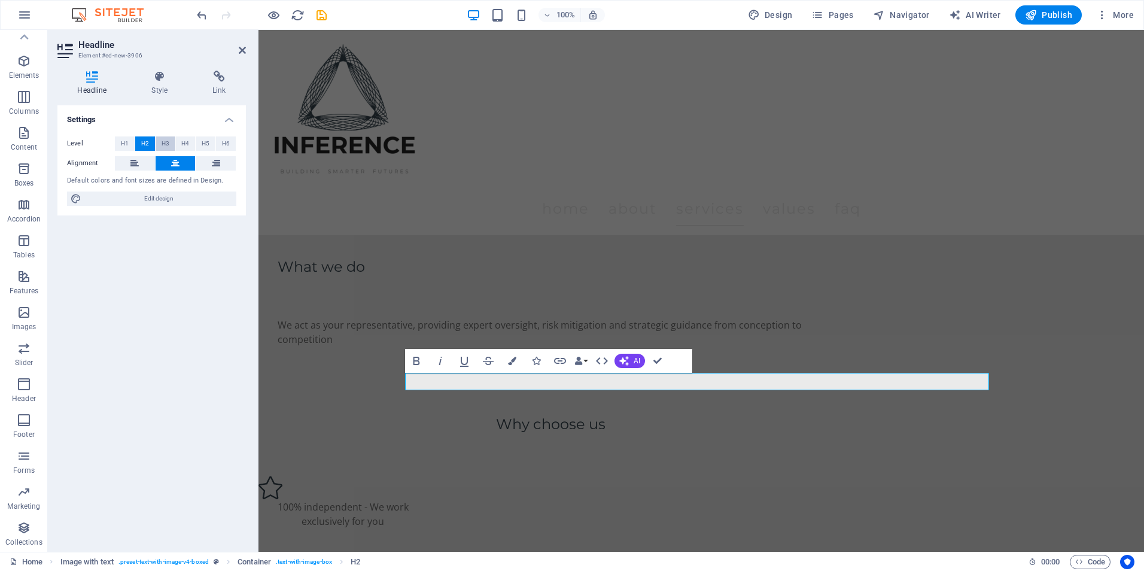
click at [170, 144] on button "H3" at bounding box center [166, 143] width 20 height 14
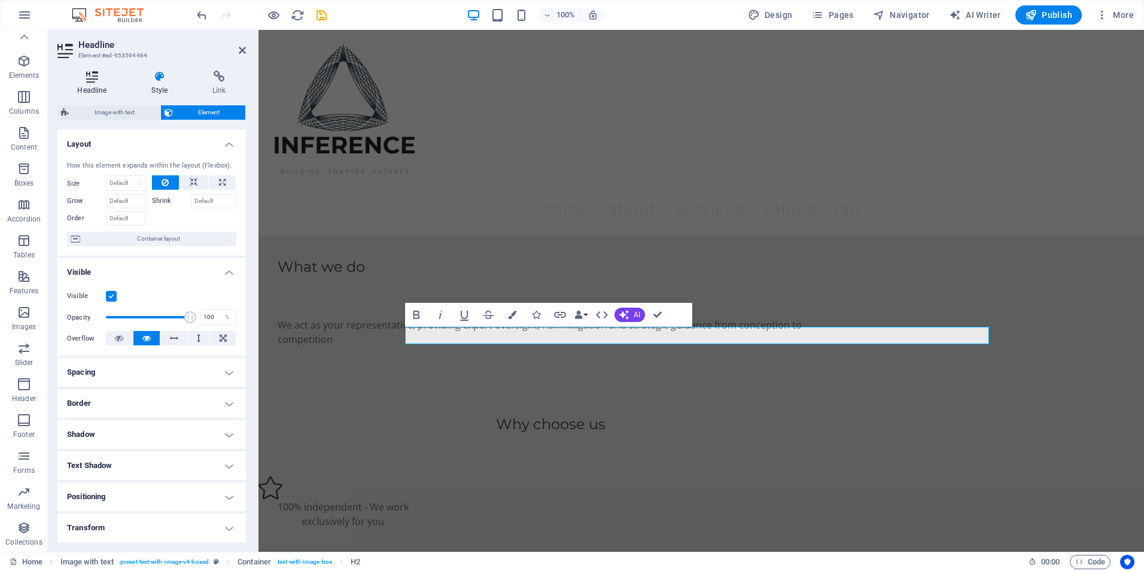
click at [105, 87] on h4 "Headline" at bounding box center [94, 83] width 74 height 25
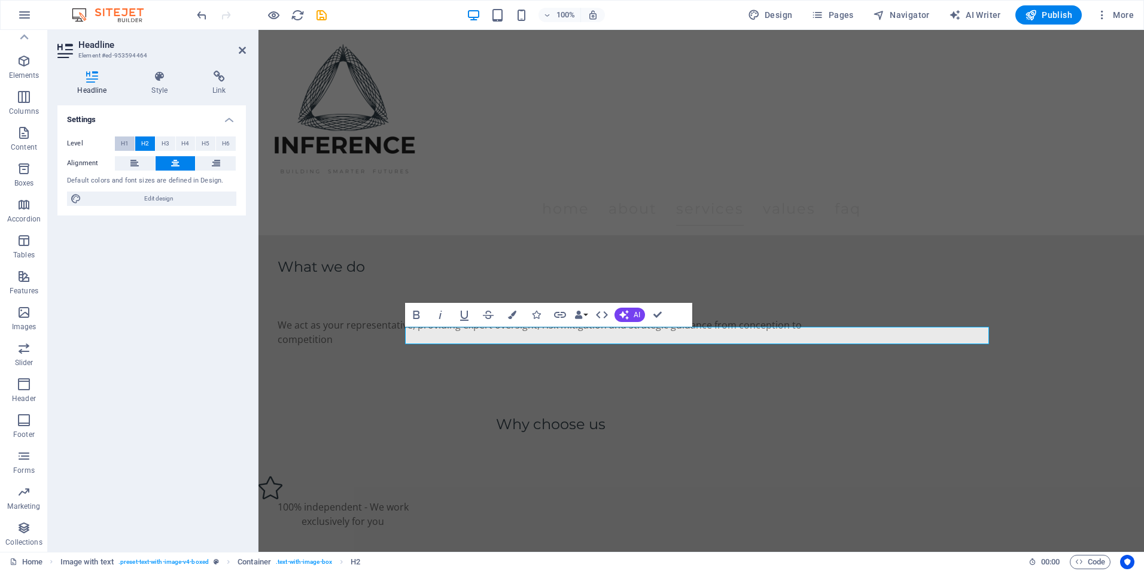
click at [129, 143] on button "H1" at bounding box center [125, 143] width 20 height 14
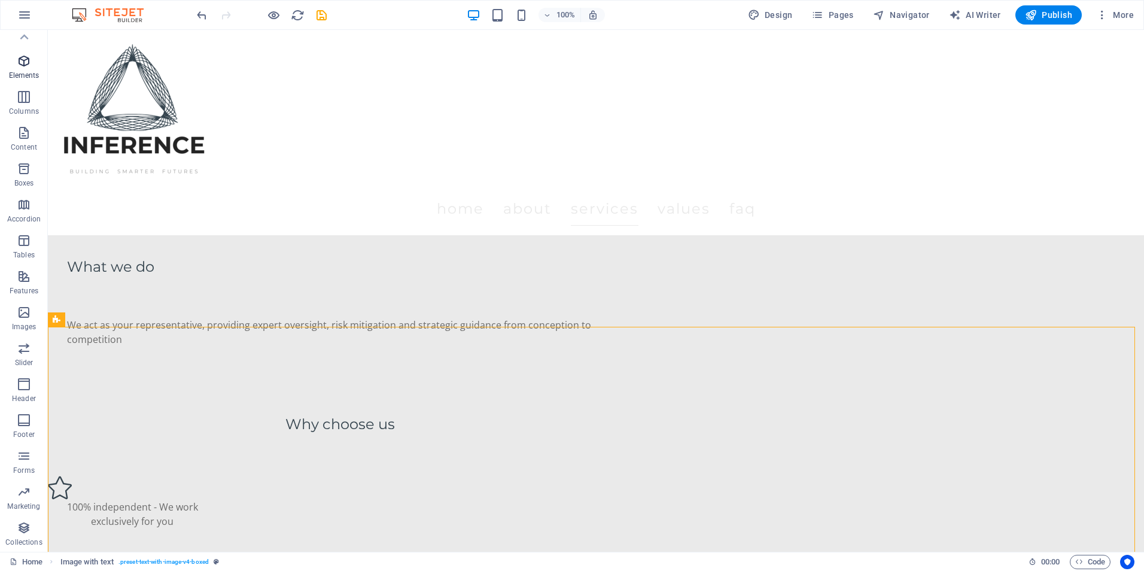
click at [26, 61] on icon "button" at bounding box center [24, 61] width 14 height 14
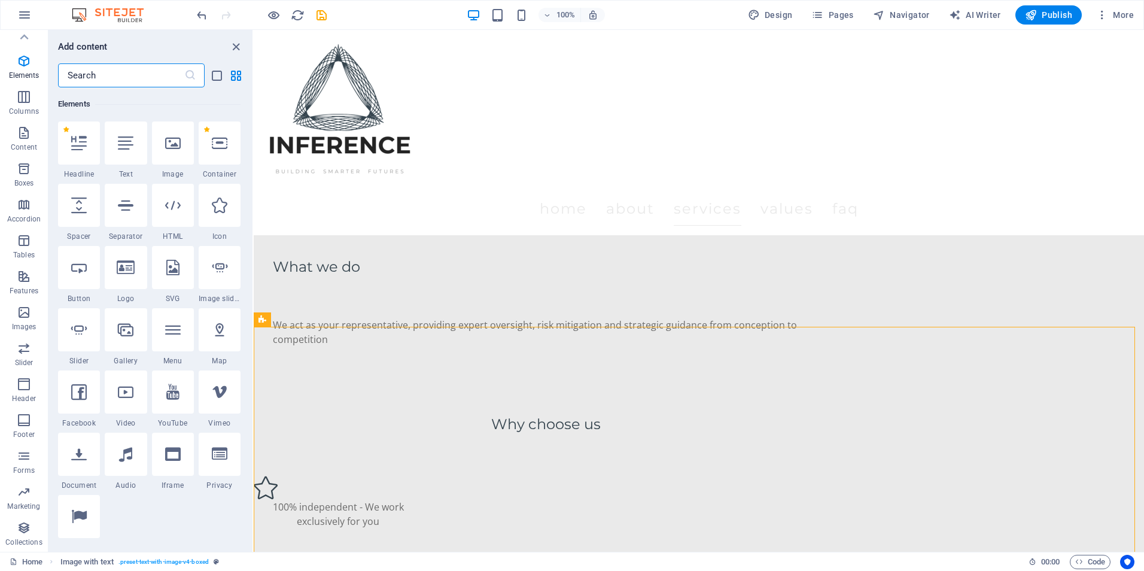
scroll to position [127, 0]
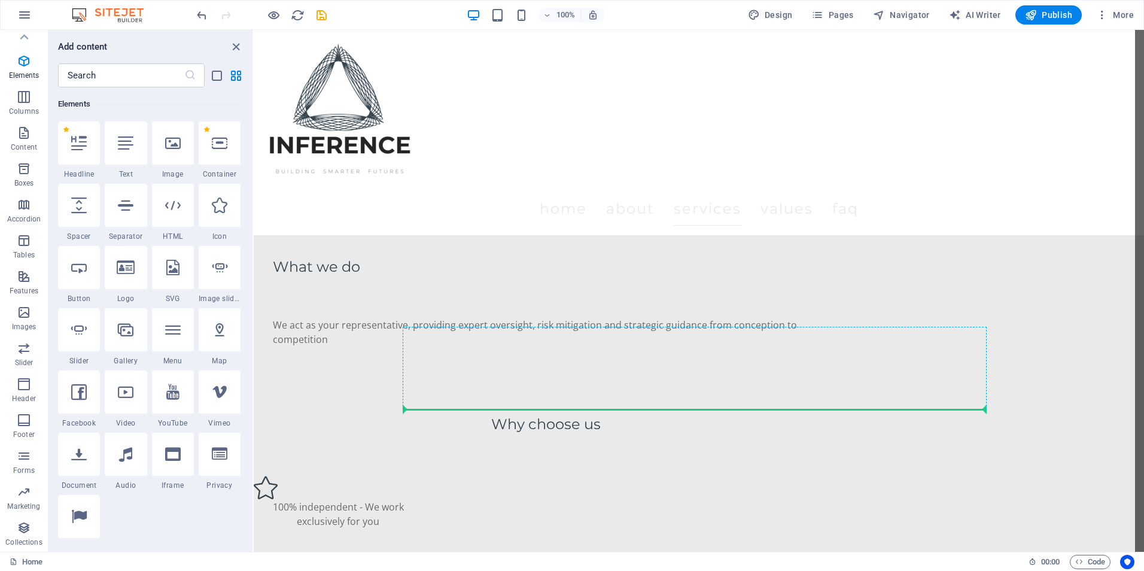
select select "px"
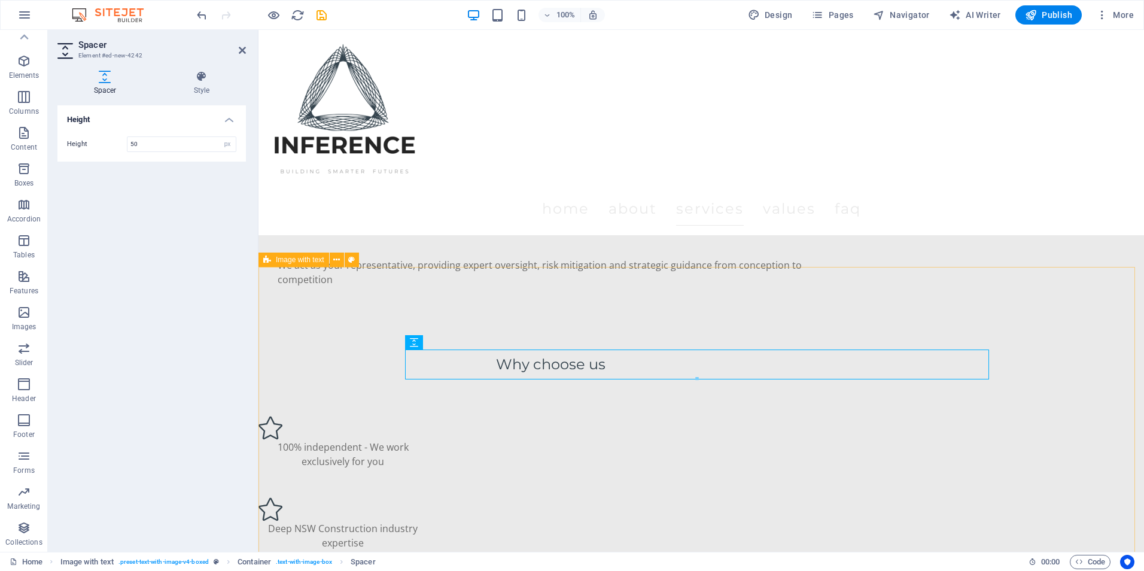
scroll to position [1555, 0]
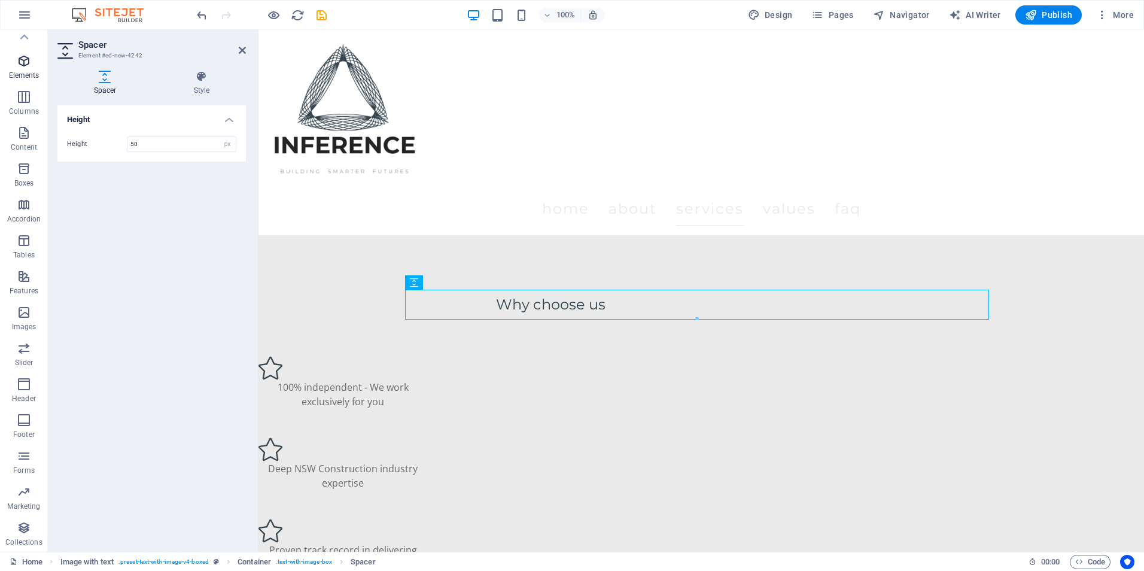
click at [26, 65] on icon "button" at bounding box center [24, 61] width 14 height 14
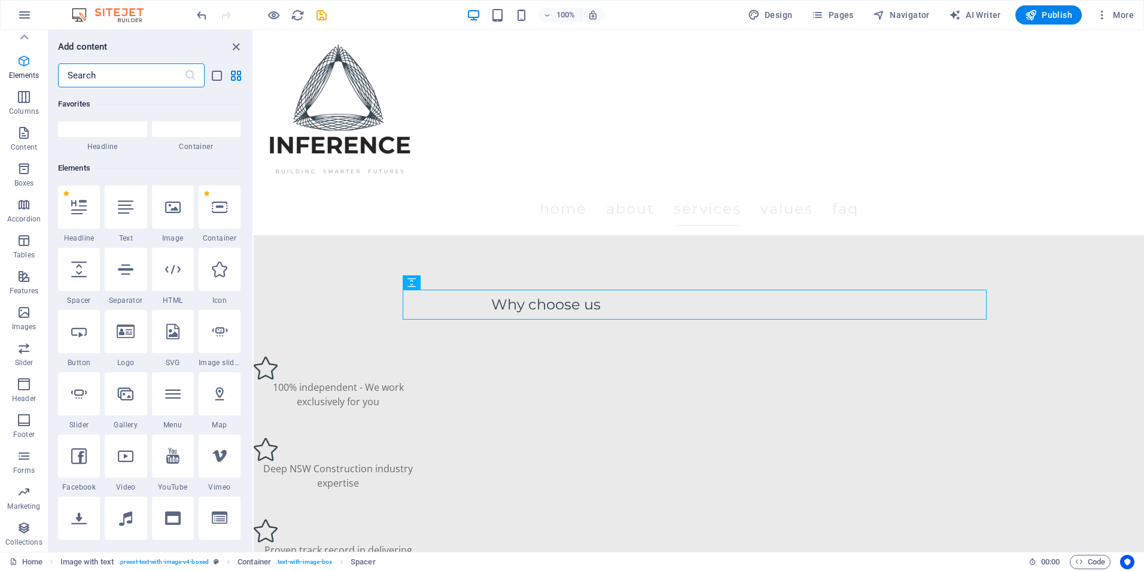
scroll to position [127, 0]
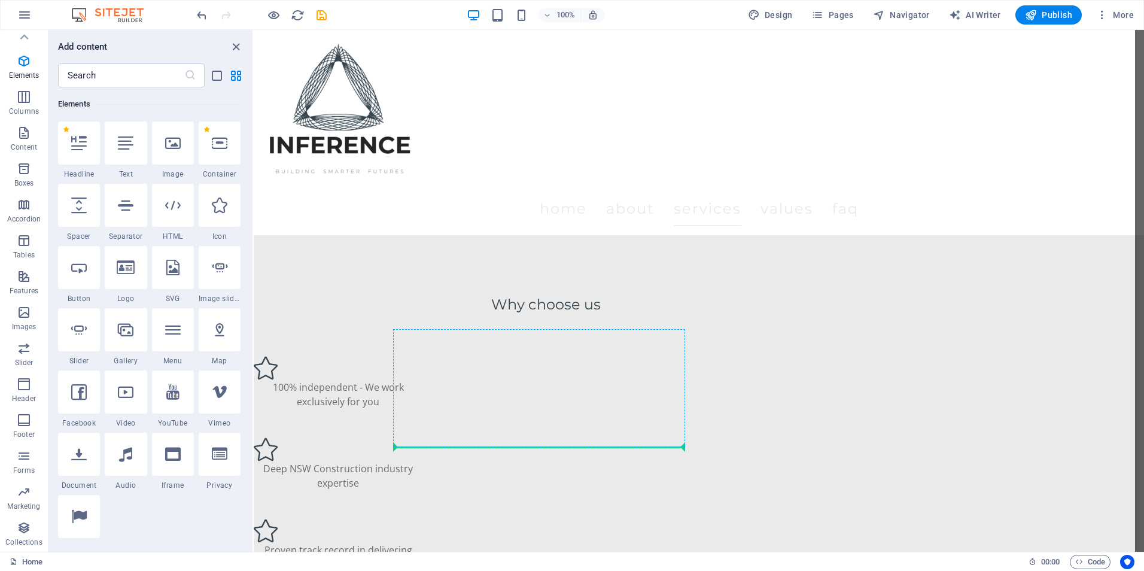
select select "px"
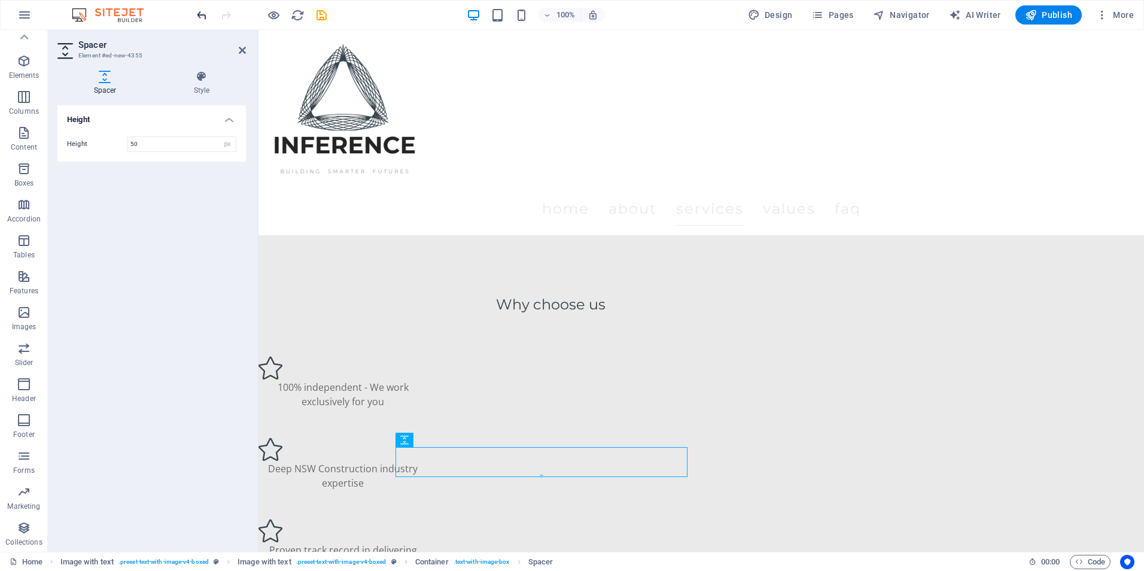
click at [207, 11] on icon "undo" at bounding box center [202, 15] width 14 height 14
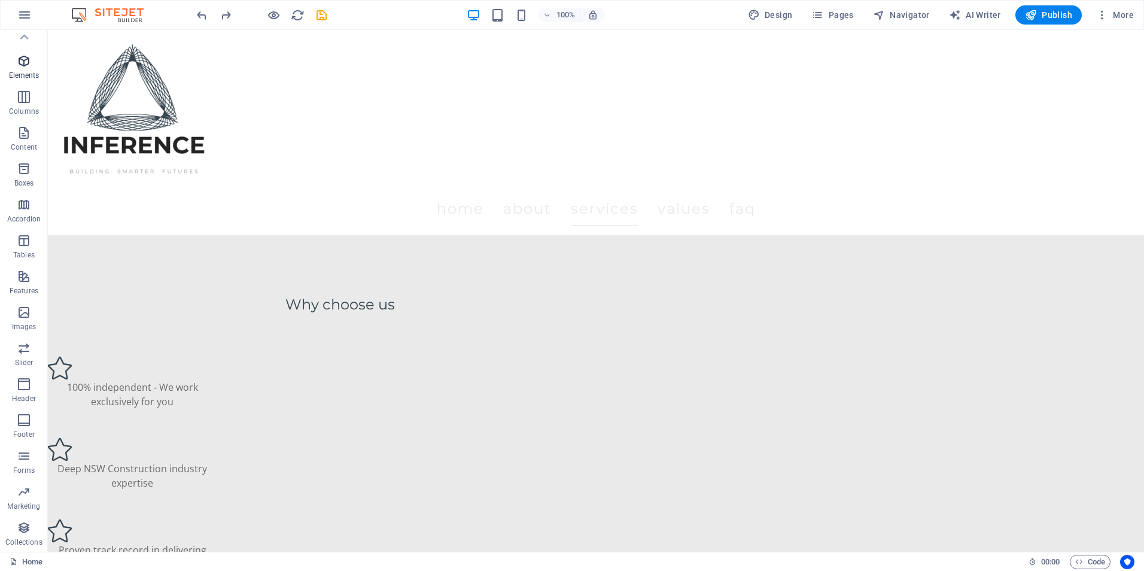
click at [17, 70] on span "Elements" at bounding box center [24, 68] width 48 height 29
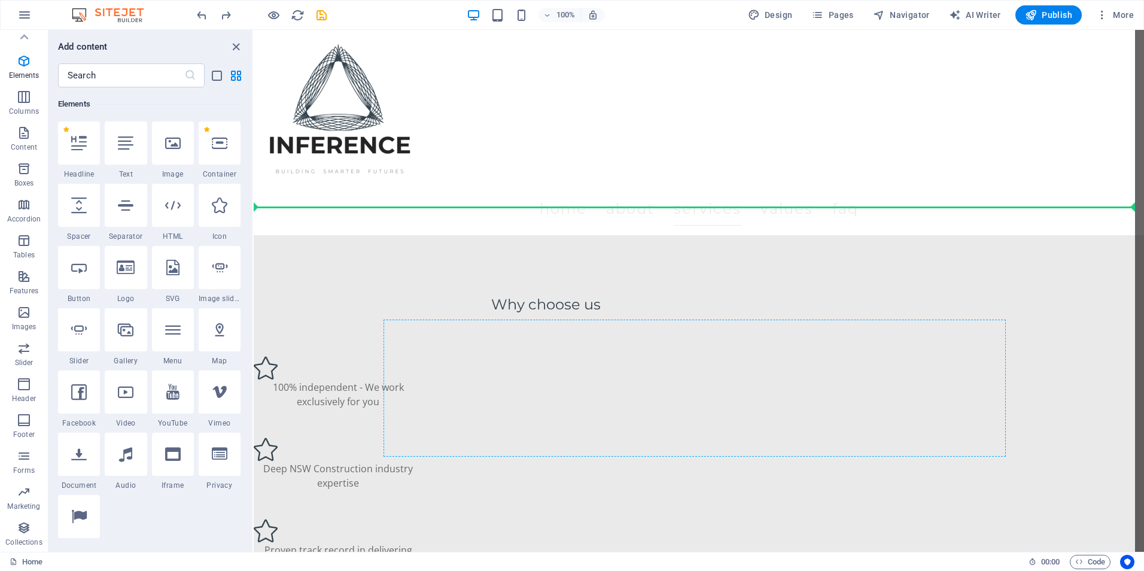
select select "px"
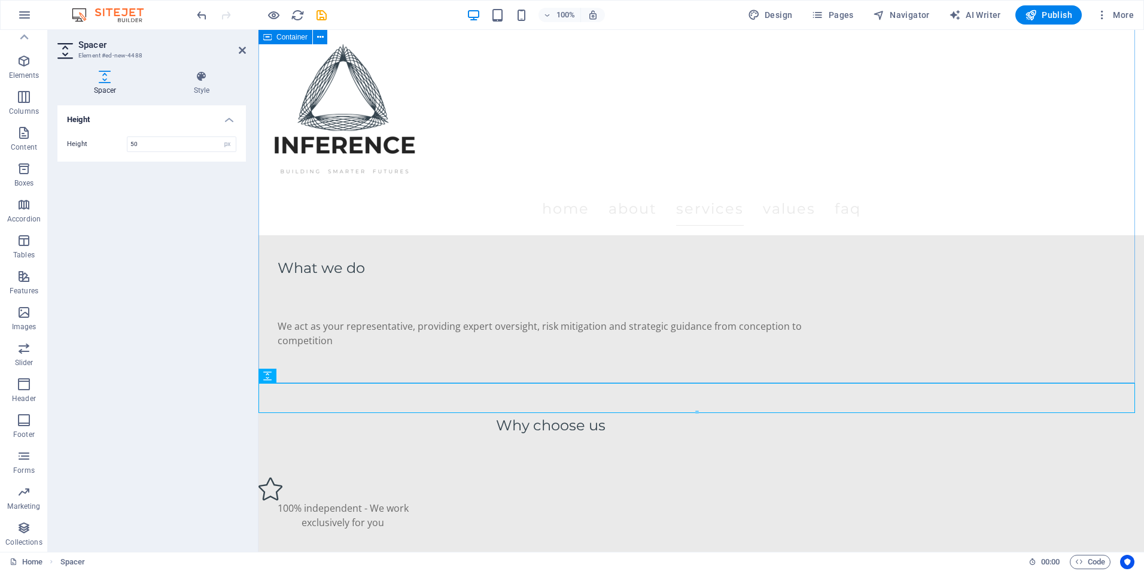
scroll to position [1436, 0]
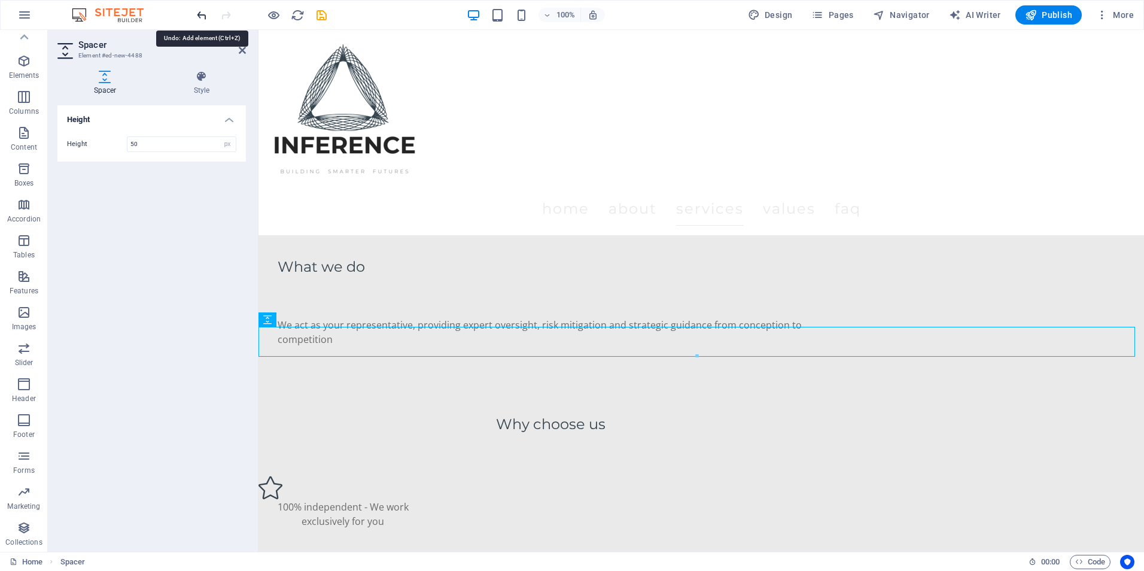
click at [202, 17] on icon "undo" at bounding box center [202, 15] width 14 height 14
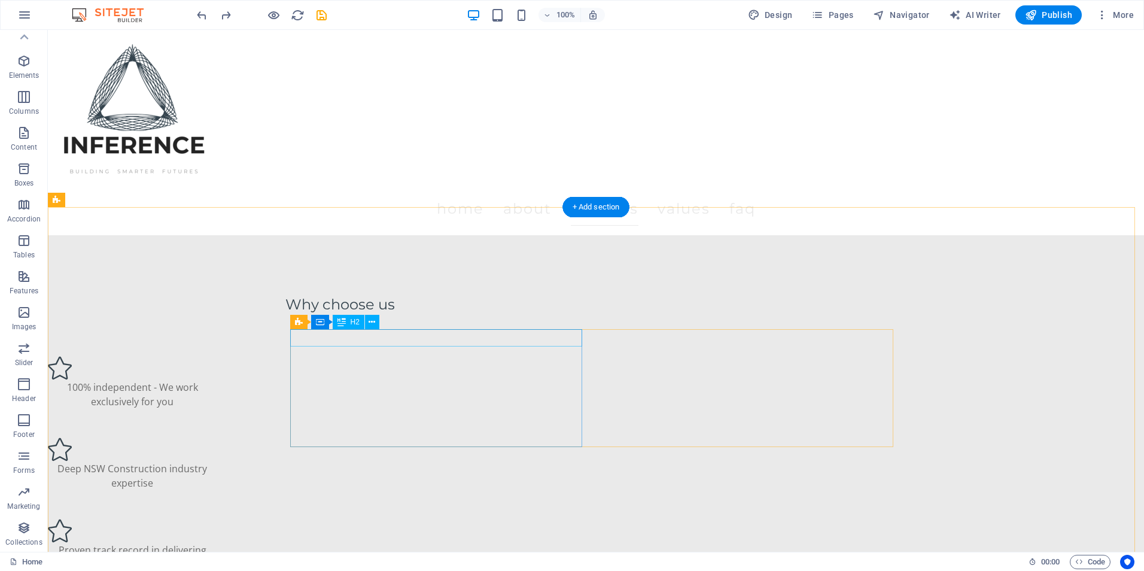
scroll to position [1615, 0]
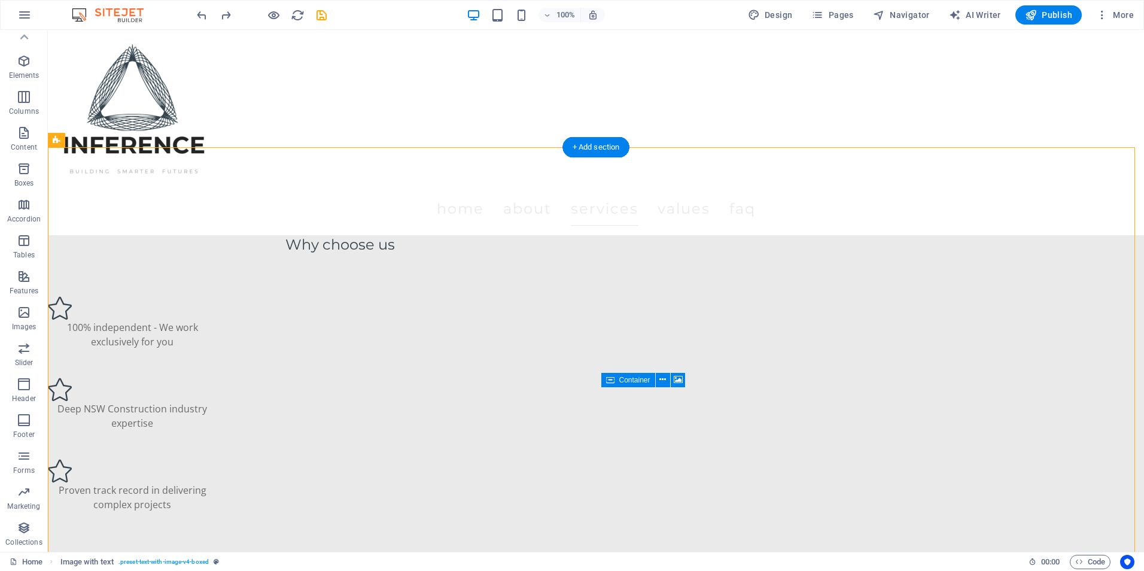
drag, startPoint x: 648, startPoint y: 410, endPoint x: 652, endPoint y: 440, distance: 30.2
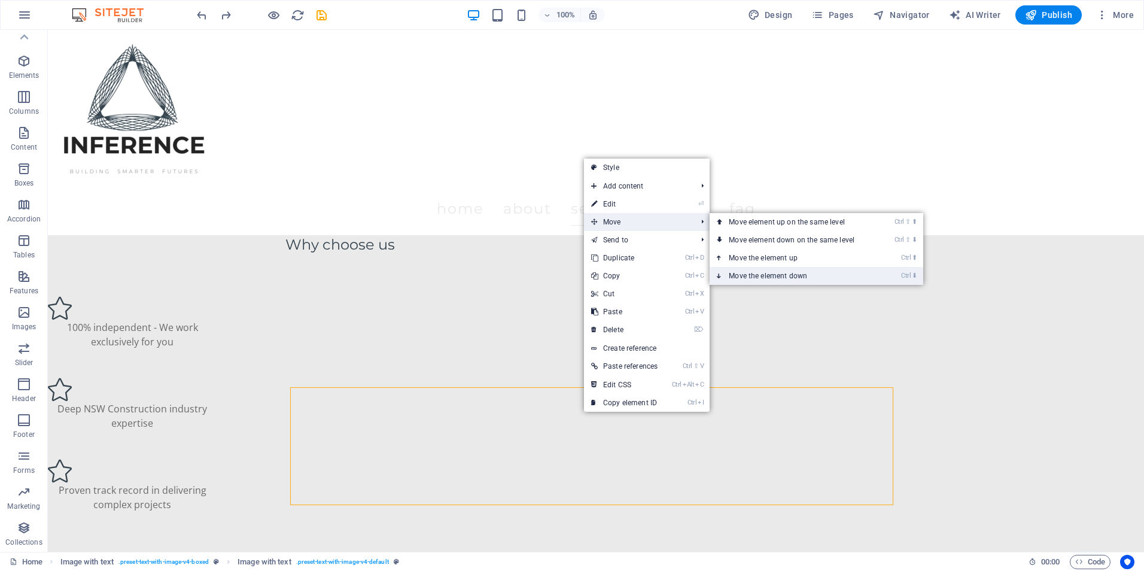
click at [776, 268] on link "Ctrl ⬇ Move the element down" at bounding box center [793, 276] width 169 height 18
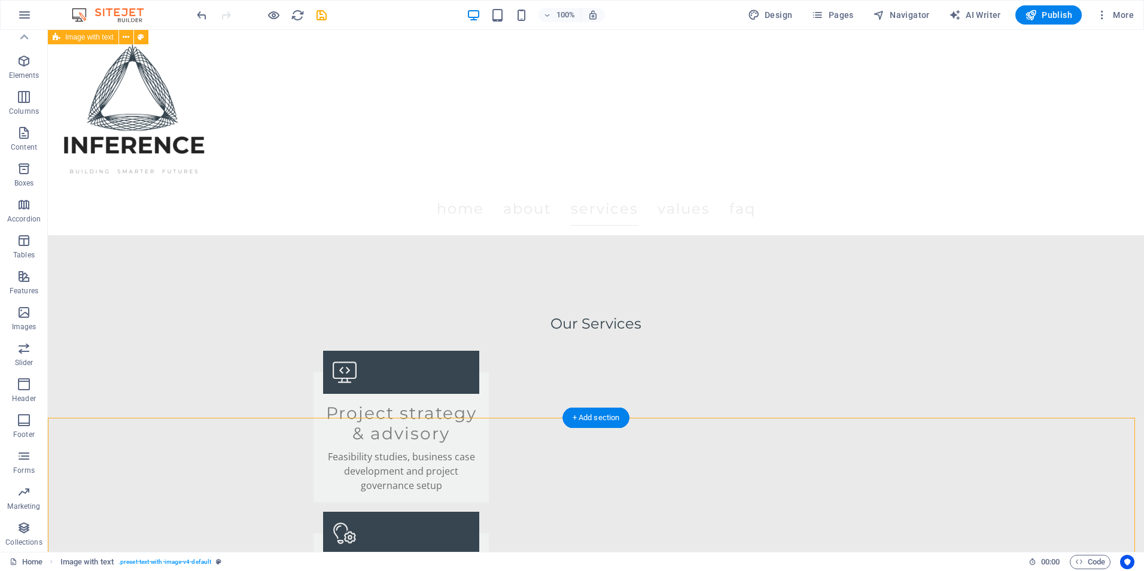
scroll to position [2055, 0]
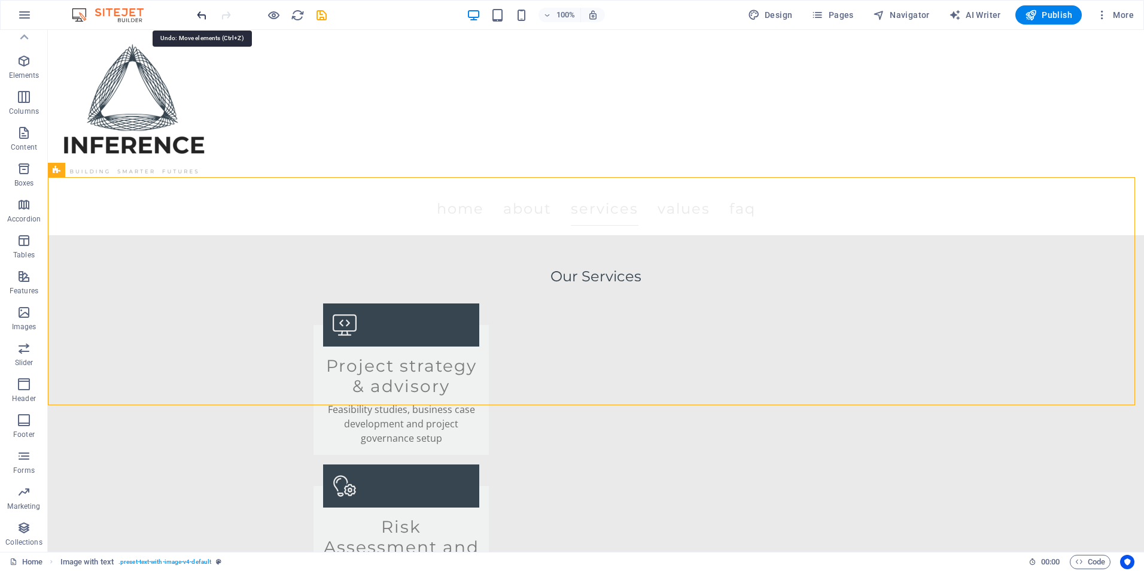
click at [200, 15] on icon "undo" at bounding box center [202, 15] width 14 height 14
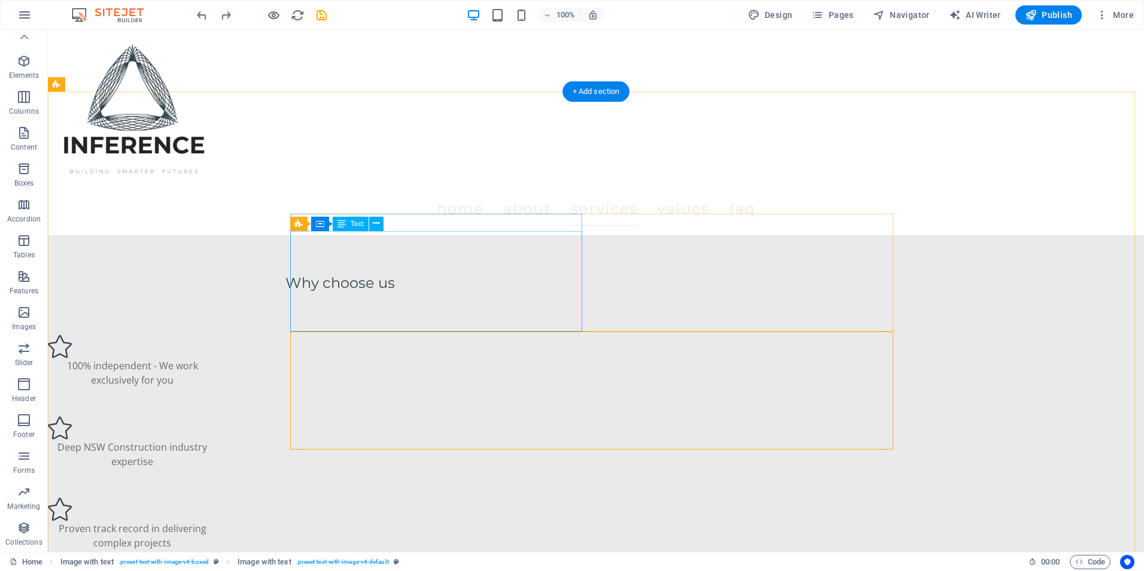
scroll to position [1576, 0]
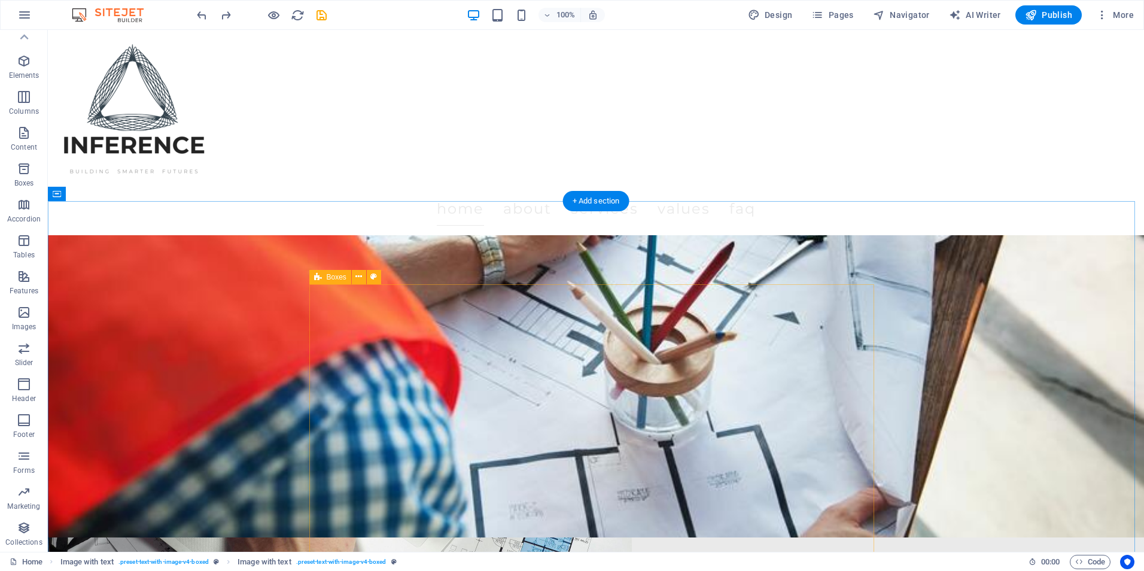
scroll to position [978, 0]
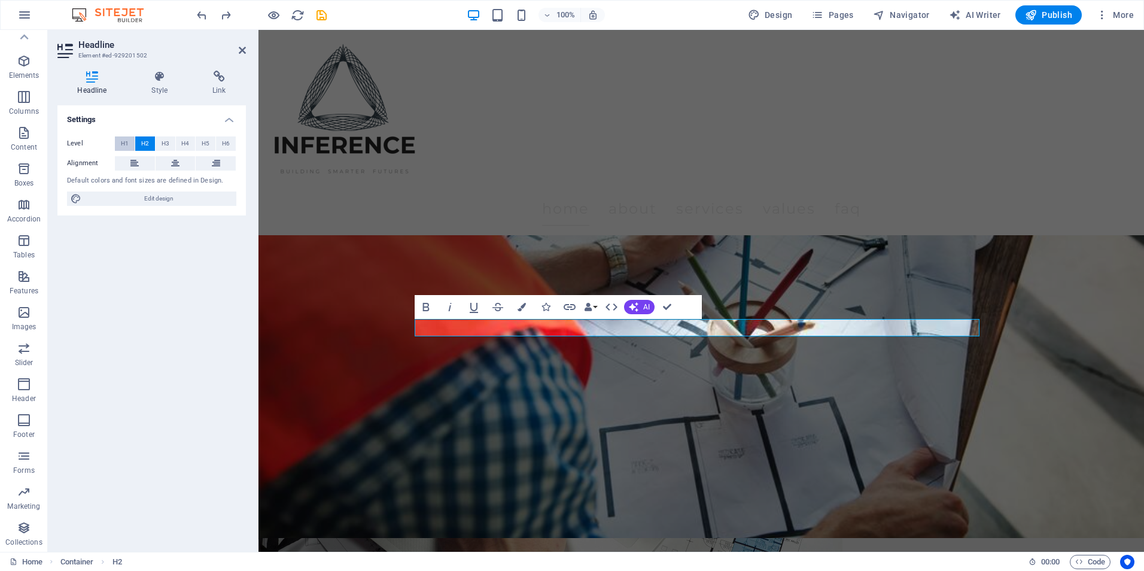
click at [129, 140] on button "H1" at bounding box center [125, 143] width 20 height 14
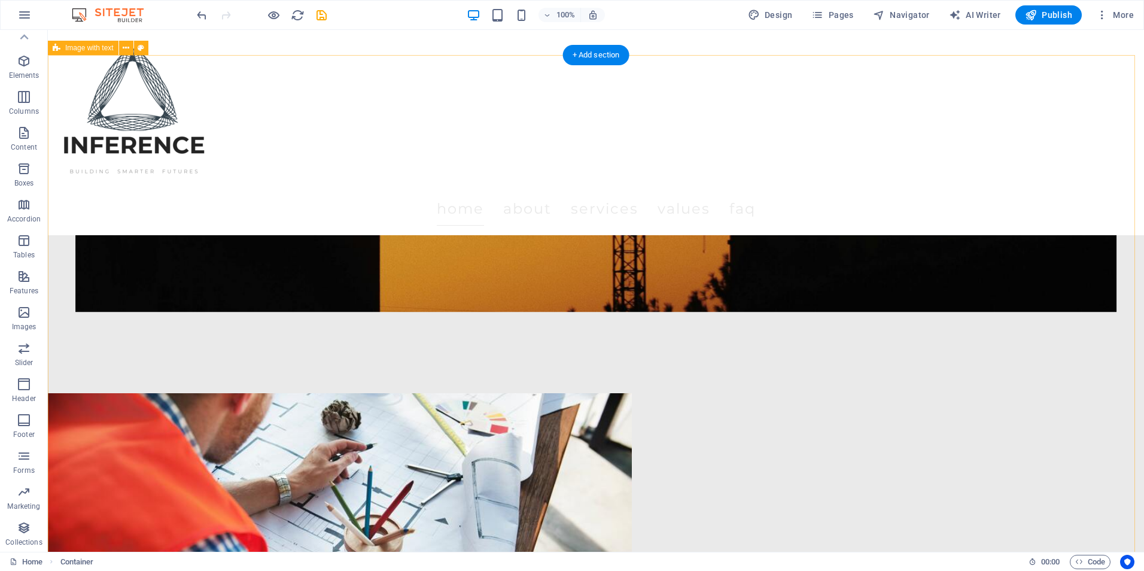
scroll to position [679, 0]
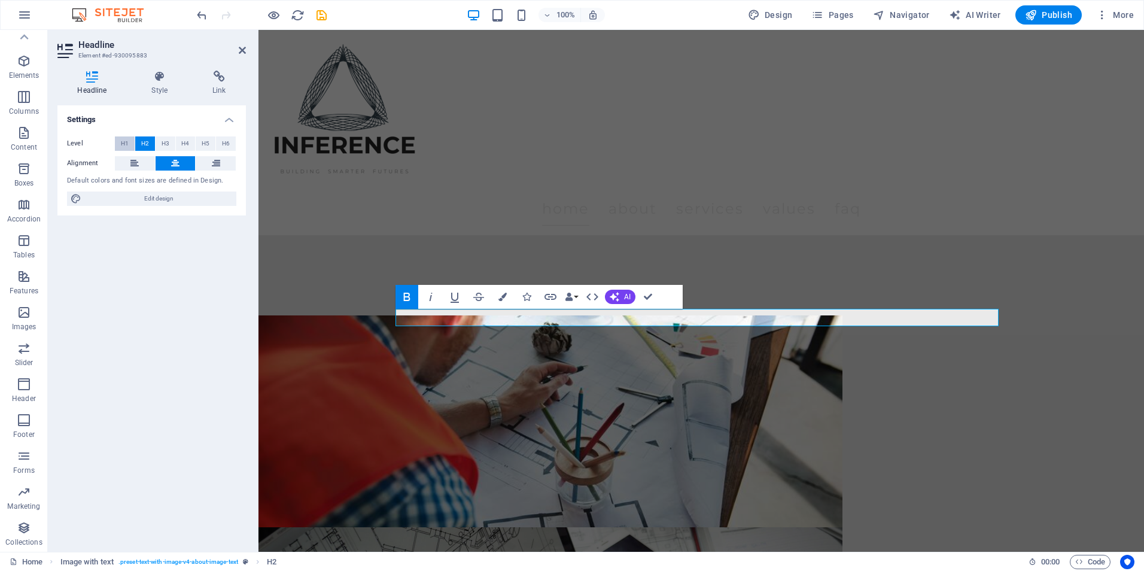
click at [115, 142] on button "H1" at bounding box center [125, 143] width 20 height 14
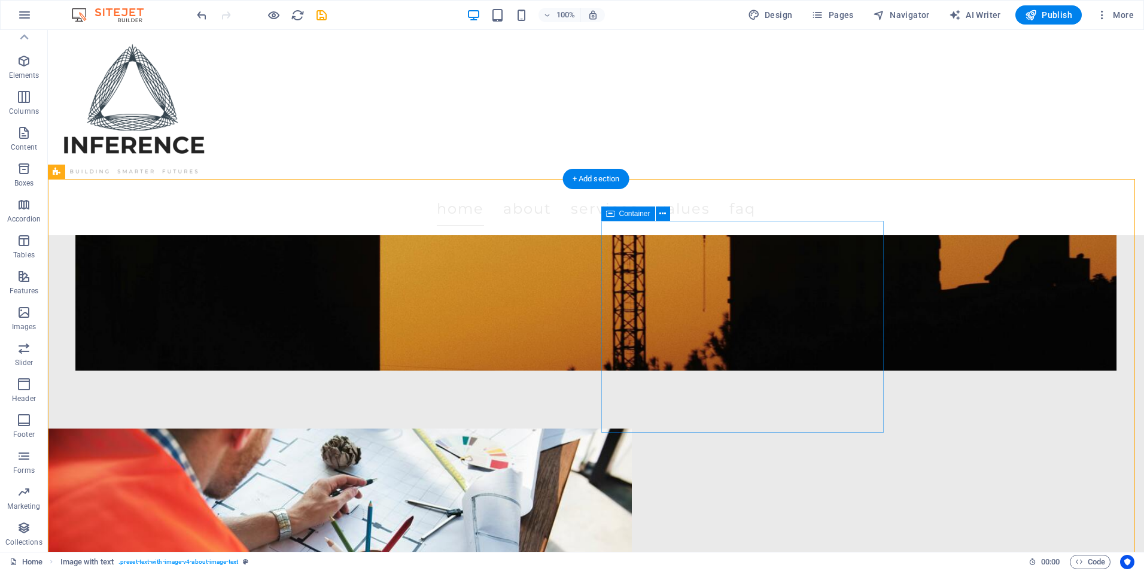
scroll to position [619, 0]
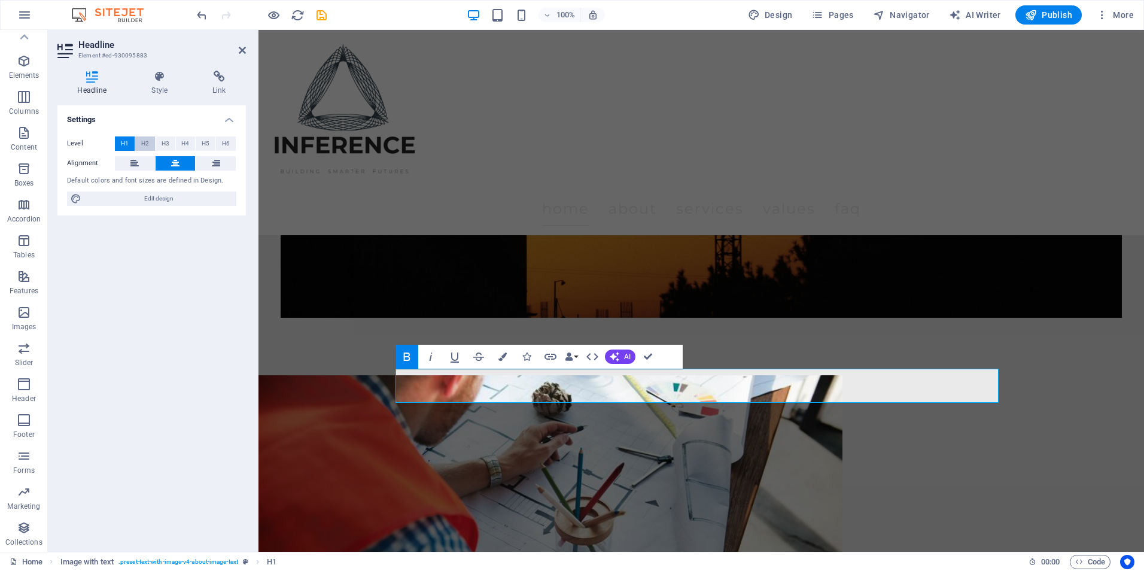
click at [148, 146] on span "H2" at bounding box center [145, 143] width 8 height 14
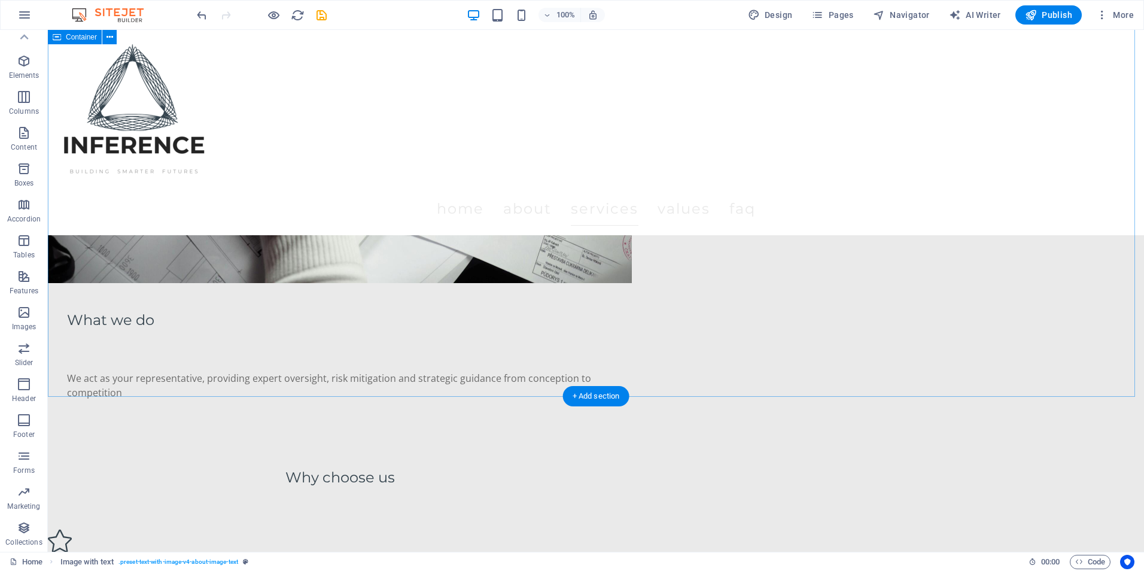
scroll to position [1516, 0]
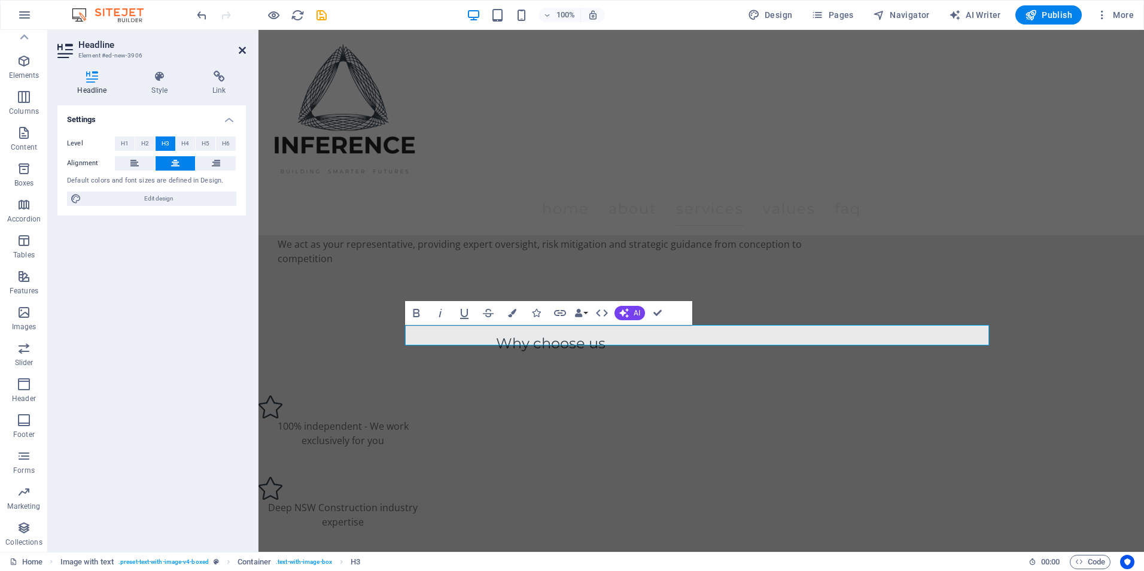
click at [239, 52] on icon at bounding box center [242, 50] width 7 height 10
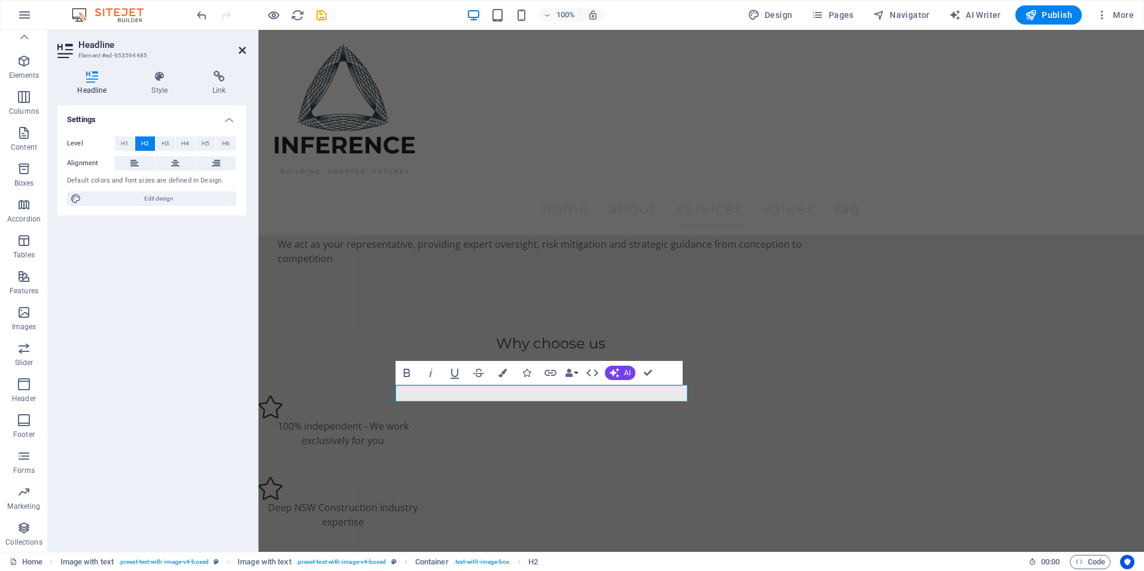
click at [245, 53] on icon at bounding box center [242, 50] width 7 height 10
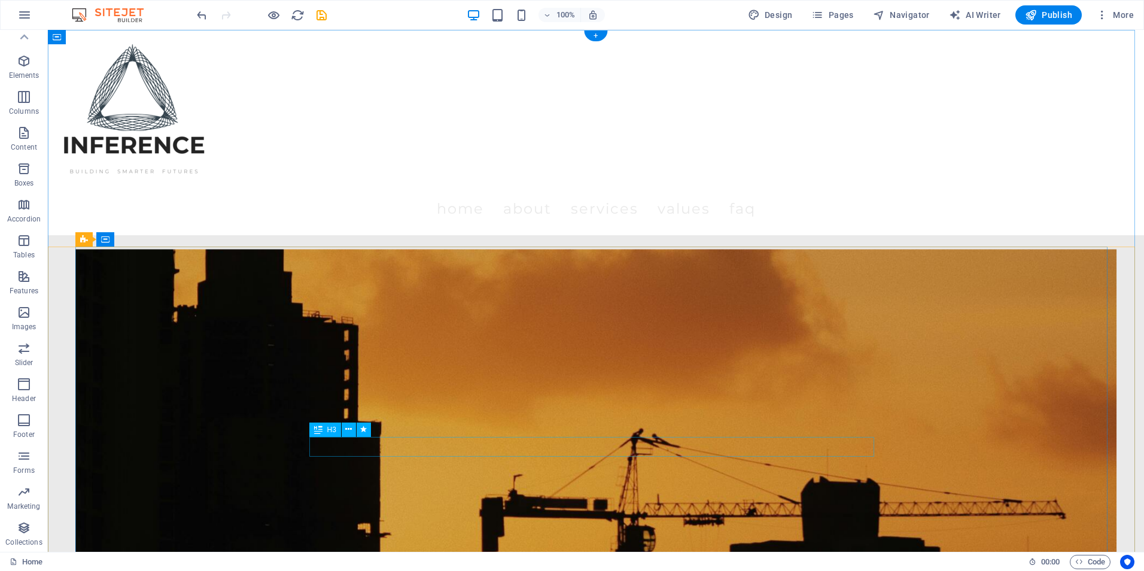
scroll to position [60, 0]
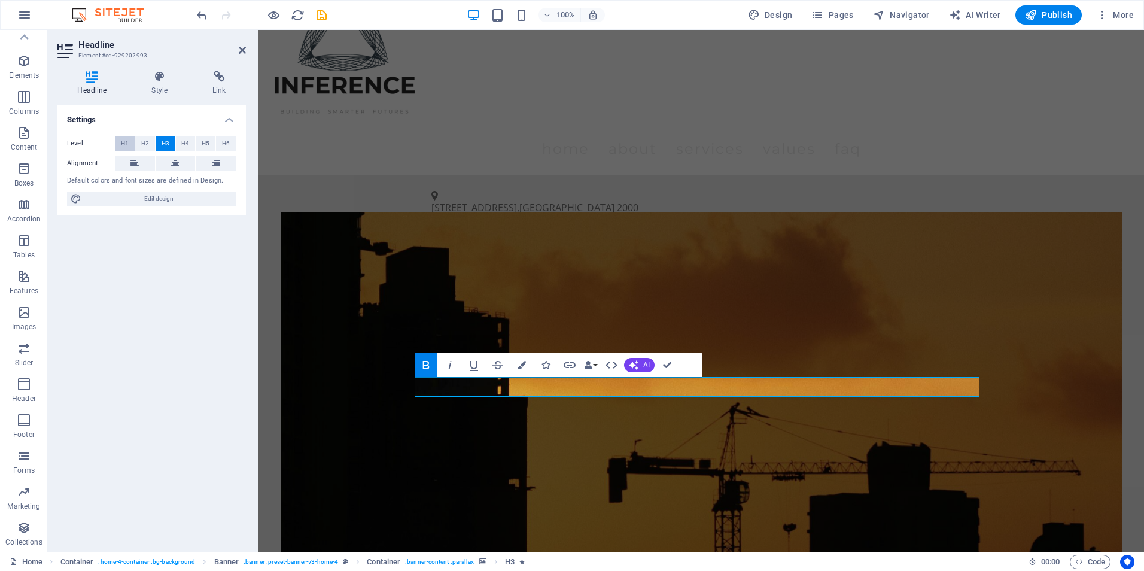
click at [118, 145] on button "H1" at bounding box center [125, 143] width 20 height 14
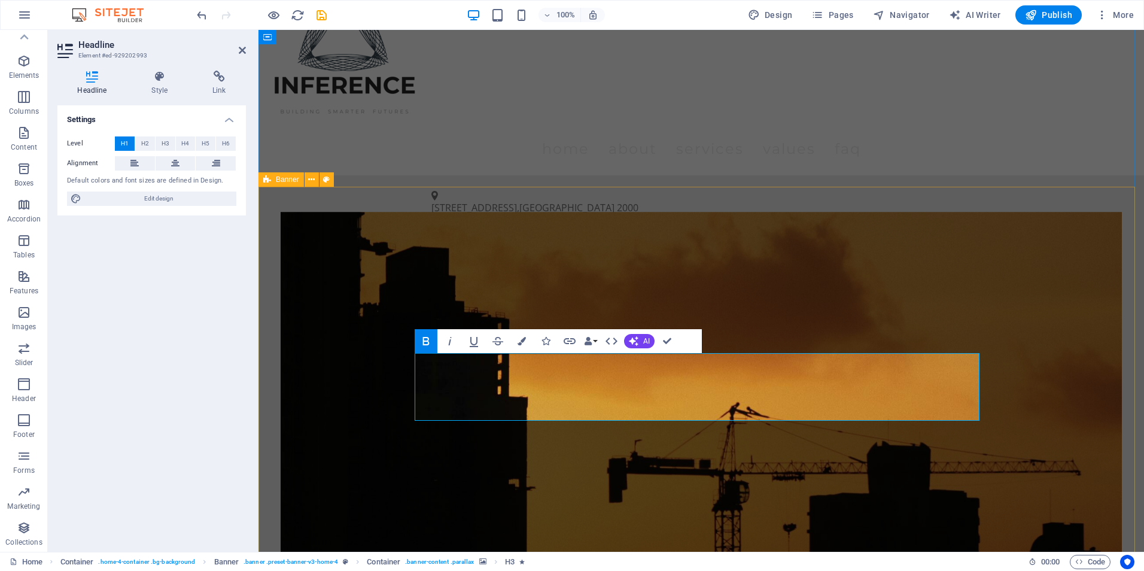
click at [361, 244] on figure at bounding box center [701, 449] width 841 height 475
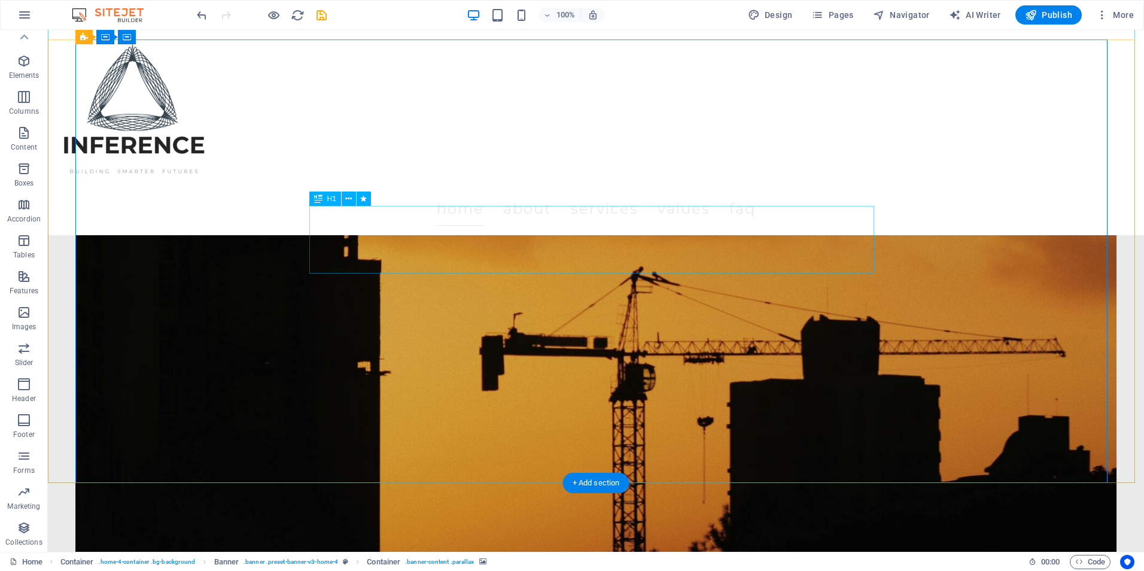
scroll to position [179, 0]
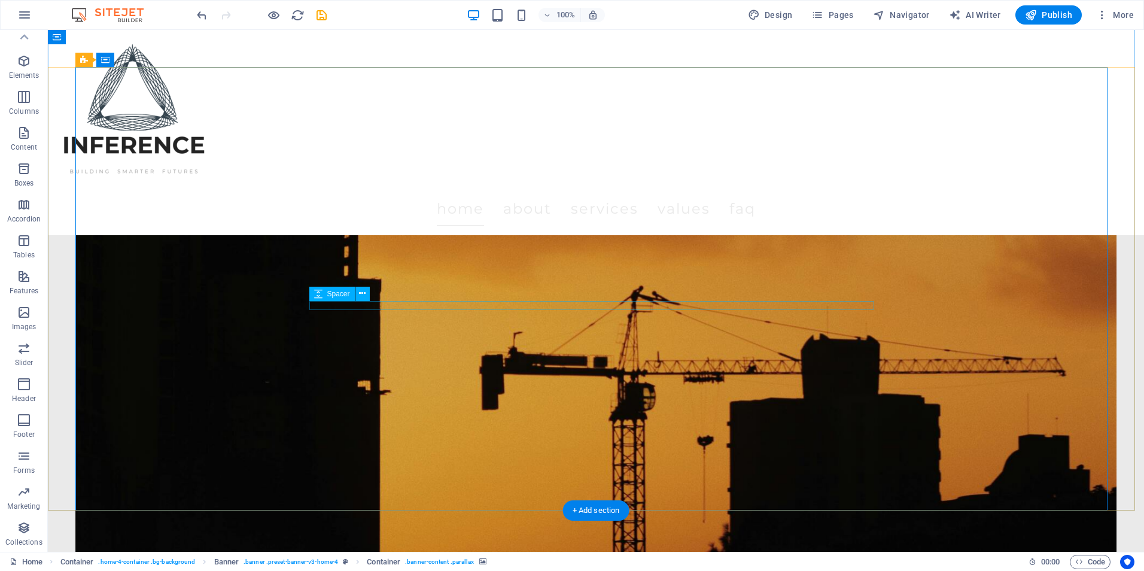
select select "px"
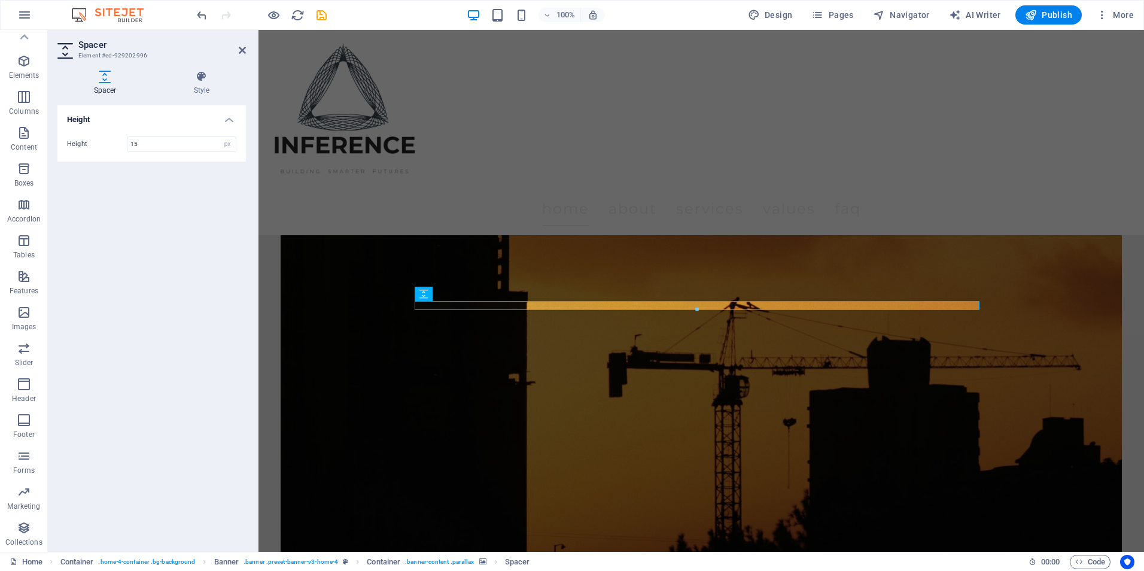
click at [248, 50] on aside "Spacer Element #ed-929202996 Spacer Style Height Height 15 px rem vh vw Banner …" at bounding box center [153, 291] width 211 height 522
click at [242, 51] on icon at bounding box center [242, 50] width 7 height 10
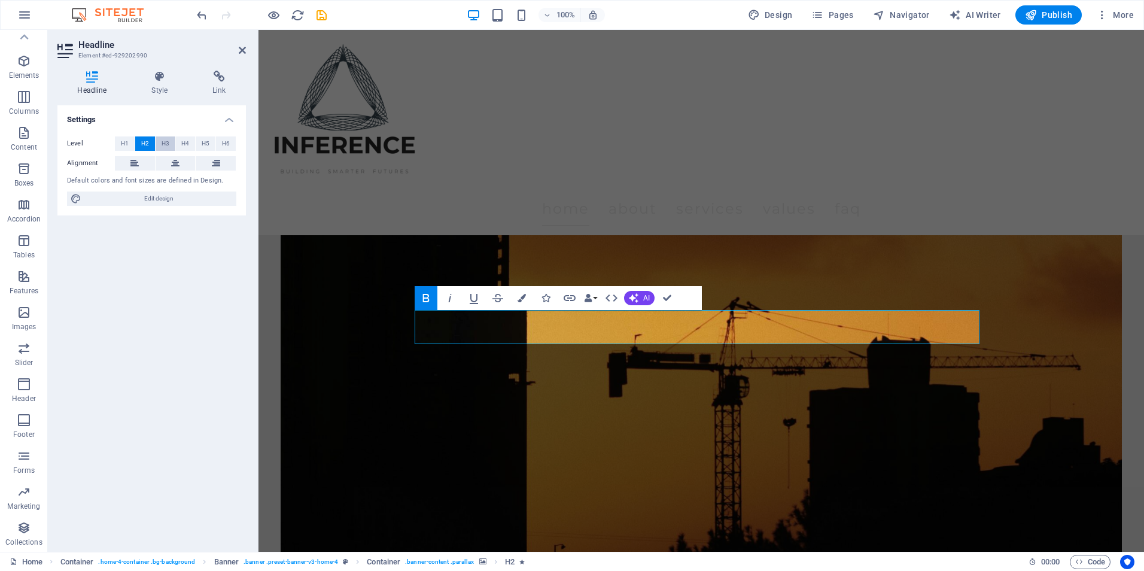
click at [162, 141] on span "H3" at bounding box center [166, 143] width 8 height 14
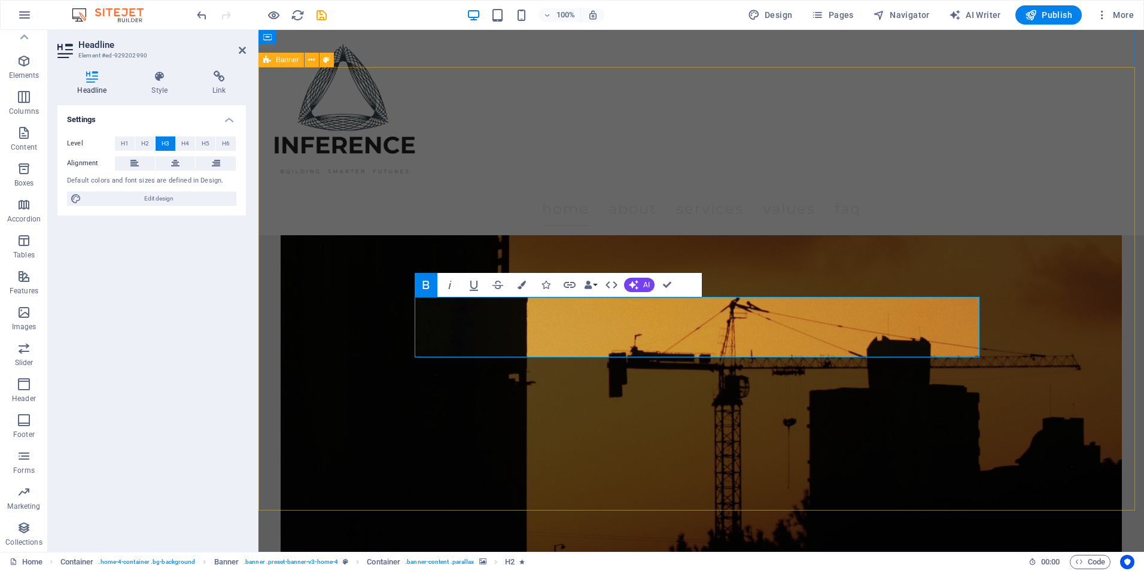
click at [318, 302] on figure at bounding box center [701, 343] width 841 height 475
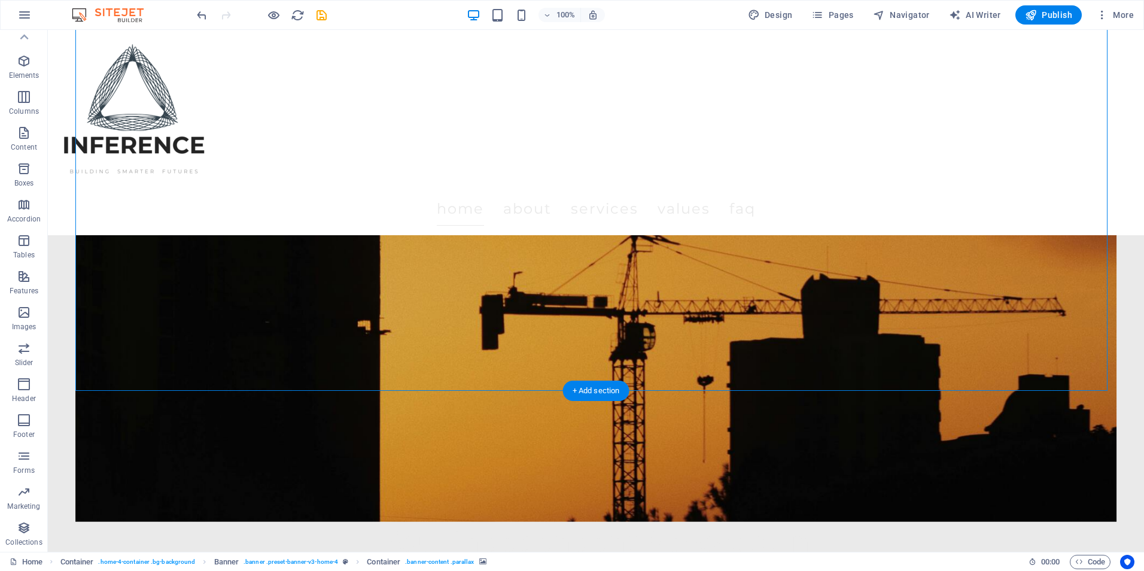
scroll to position [419, 0]
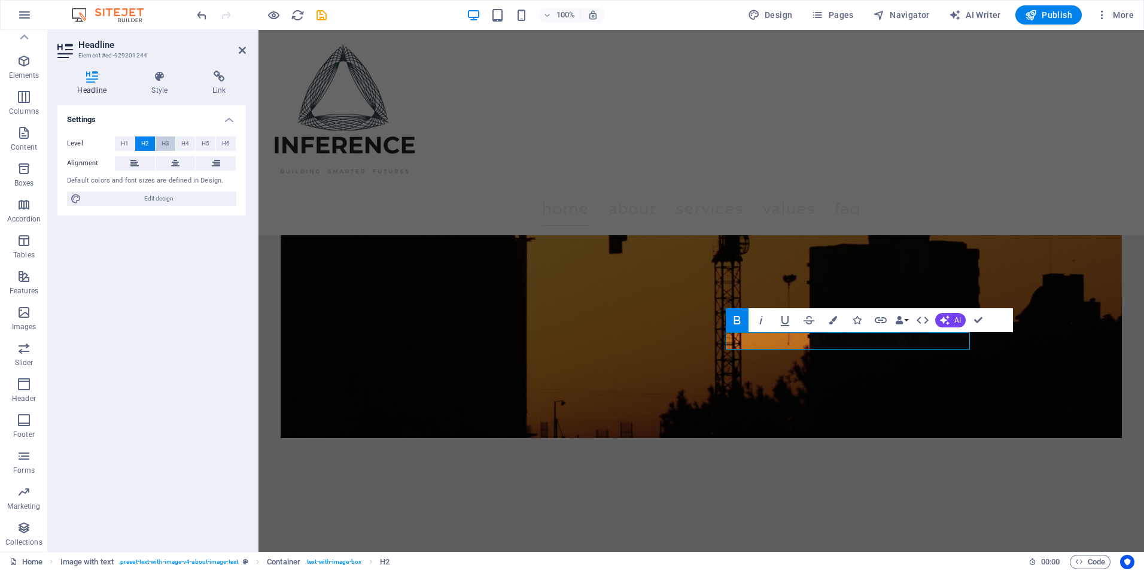
click at [168, 147] on span "H3" at bounding box center [166, 143] width 8 height 14
click at [239, 49] on icon at bounding box center [242, 50] width 7 height 10
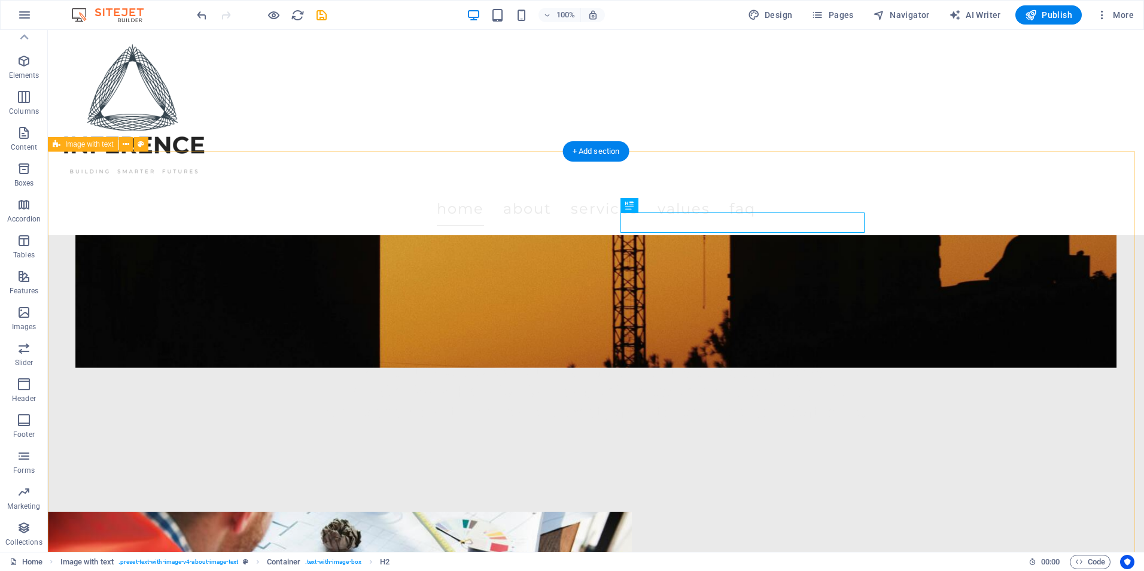
scroll to position [598, 0]
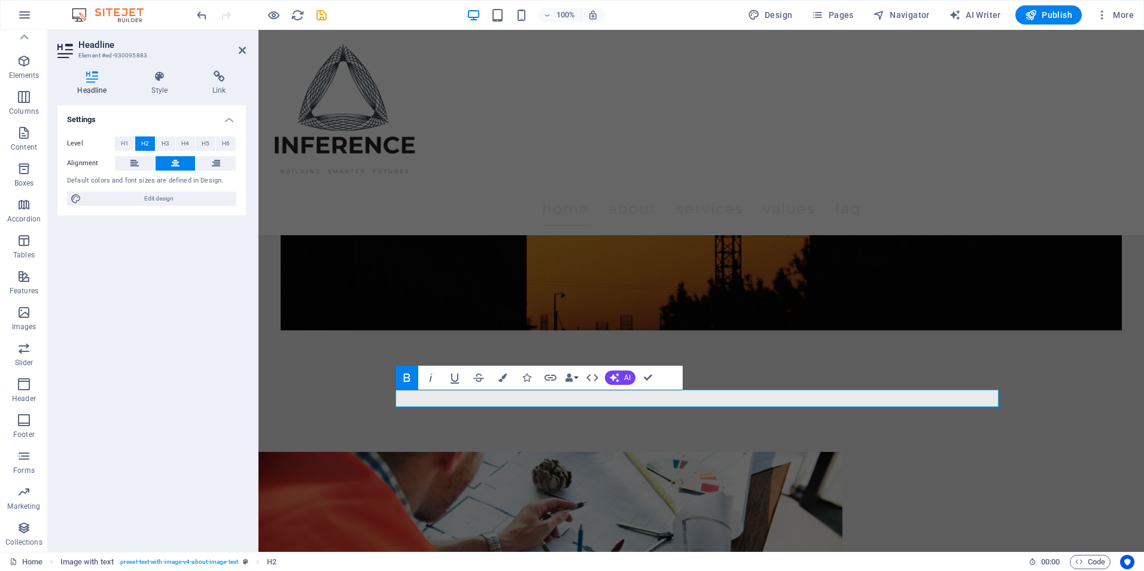
click at [163, 134] on div "Level H1 H2 H3 H4 H5 H6 Alignment Default colors and font sizes are defined in …" at bounding box center [151, 171] width 188 height 89
click at [164, 136] on span "H3" at bounding box center [166, 143] width 8 height 14
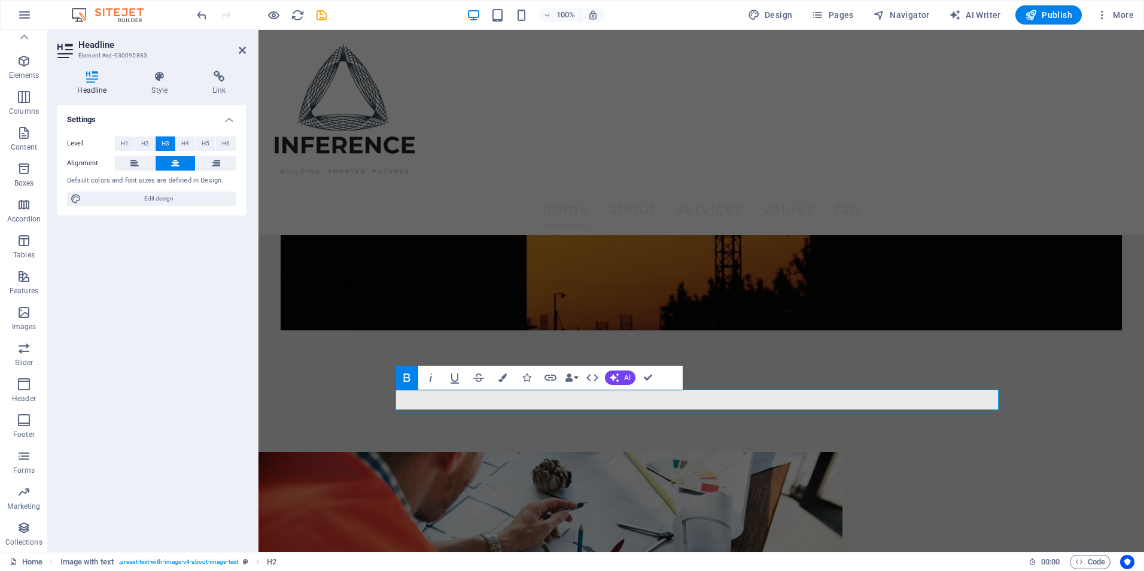
click at [241, 44] on h2 "Headline" at bounding box center [162, 44] width 168 height 11
click at [239, 50] on icon at bounding box center [242, 50] width 7 height 10
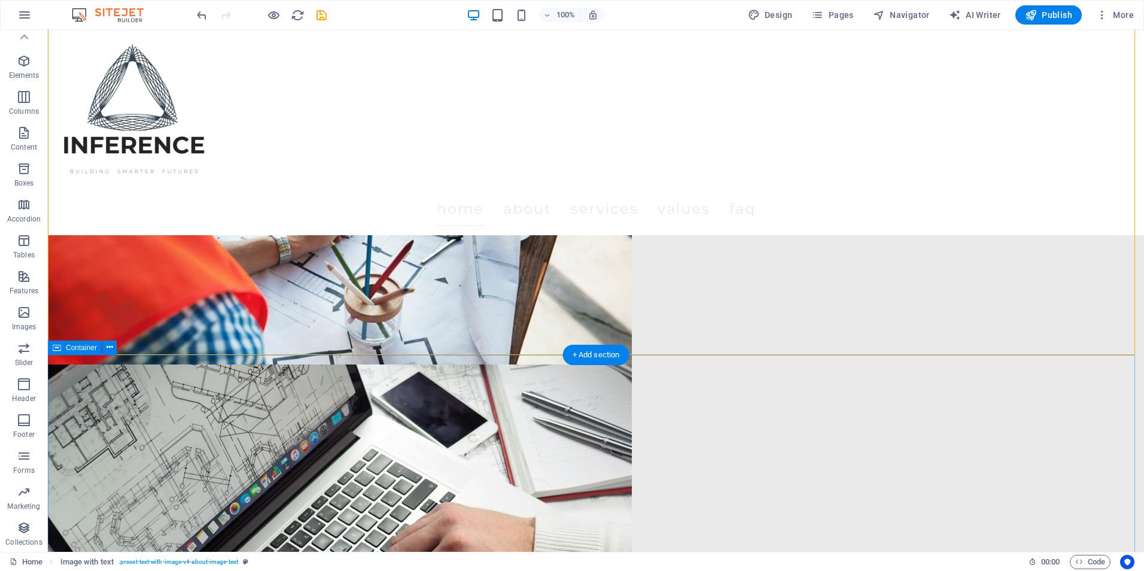
scroll to position [838, 0]
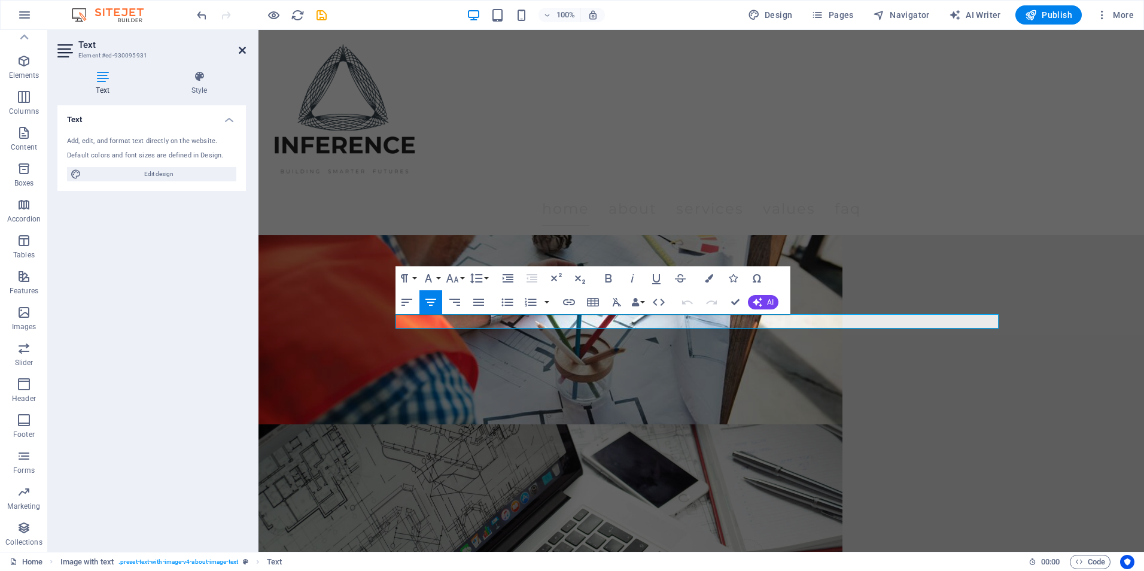
click at [239, 47] on icon at bounding box center [242, 50] width 7 height 10
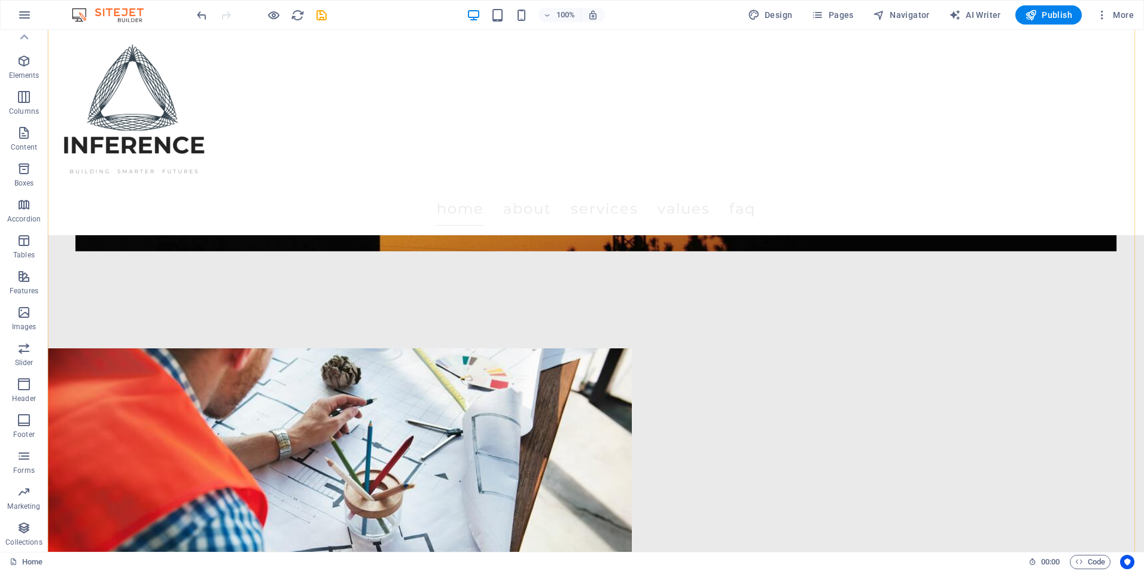
scroll to position [718, 0]
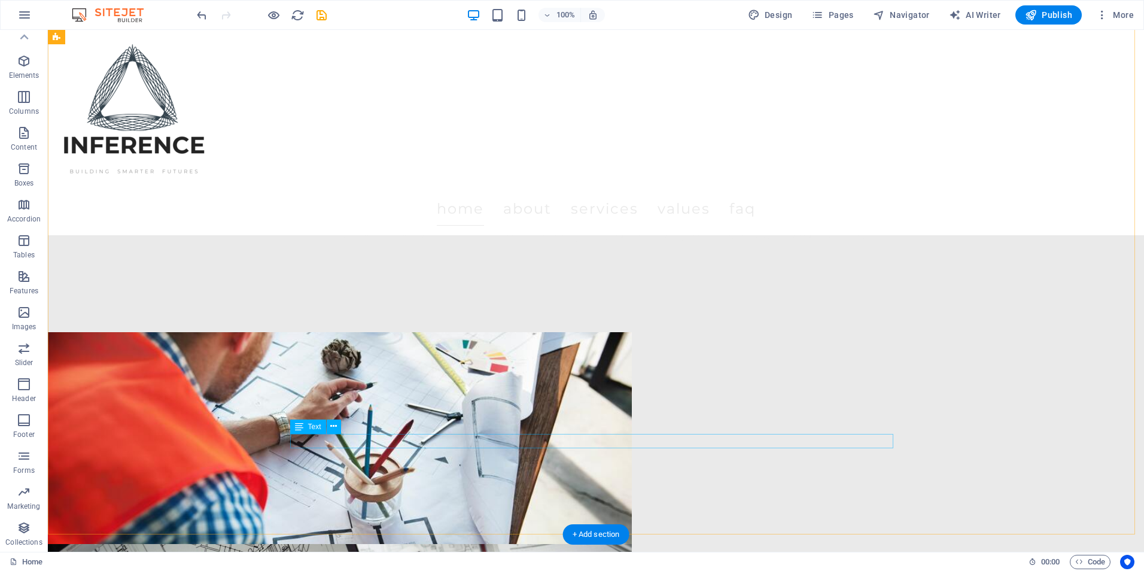
click at [12, 69] on span "Elements" at bounding box center [24, 68] width 48 height 29
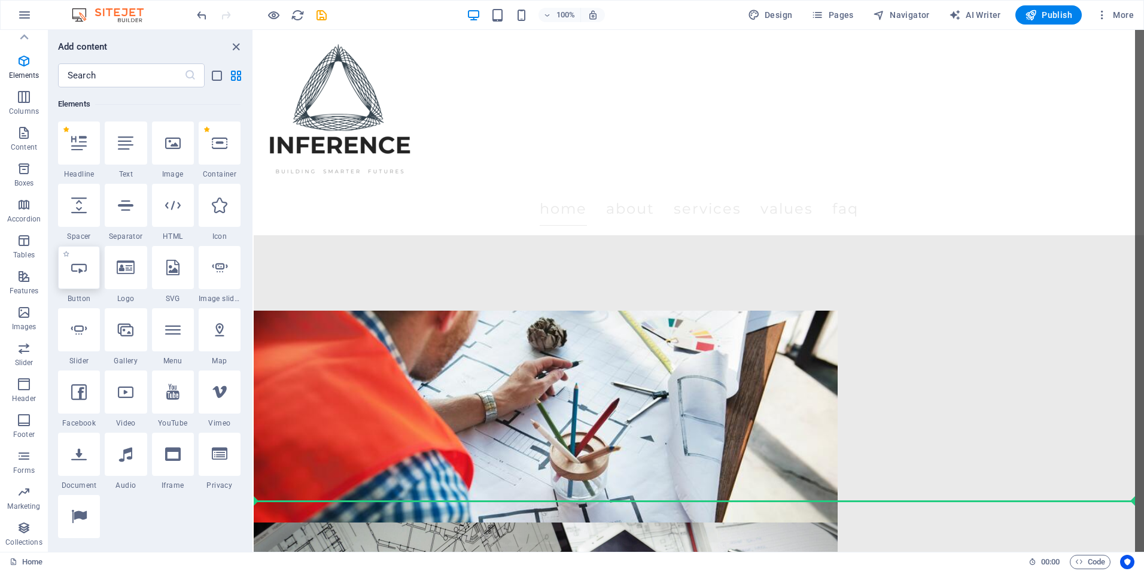
scroll to position [763, 0]
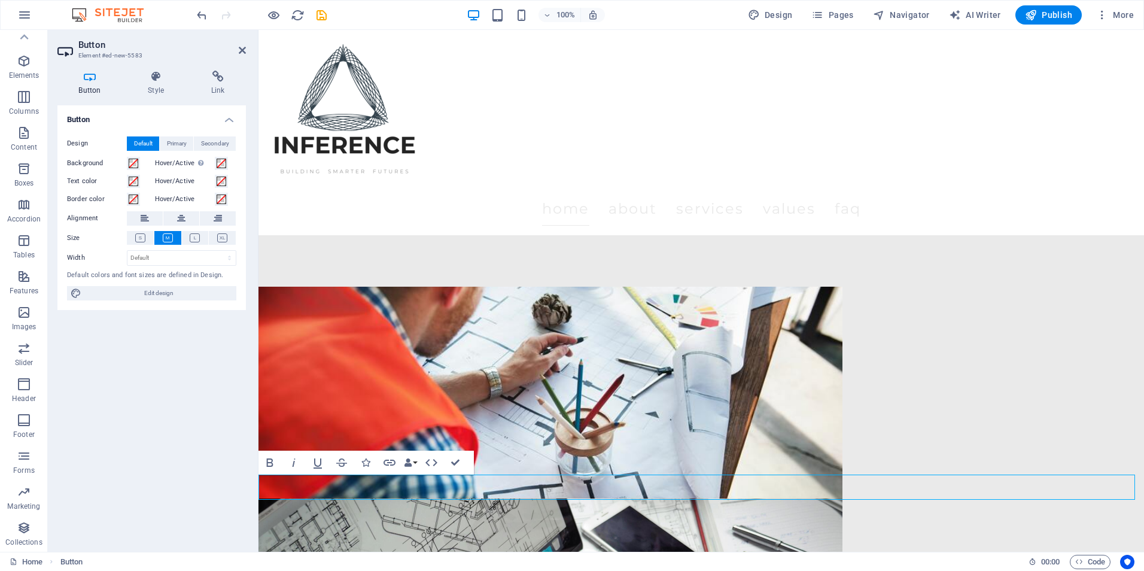
drag, startPoint x: 398, startPoint y: 486, endPoint x: 375, endPoint y: 403, distance: 86.8
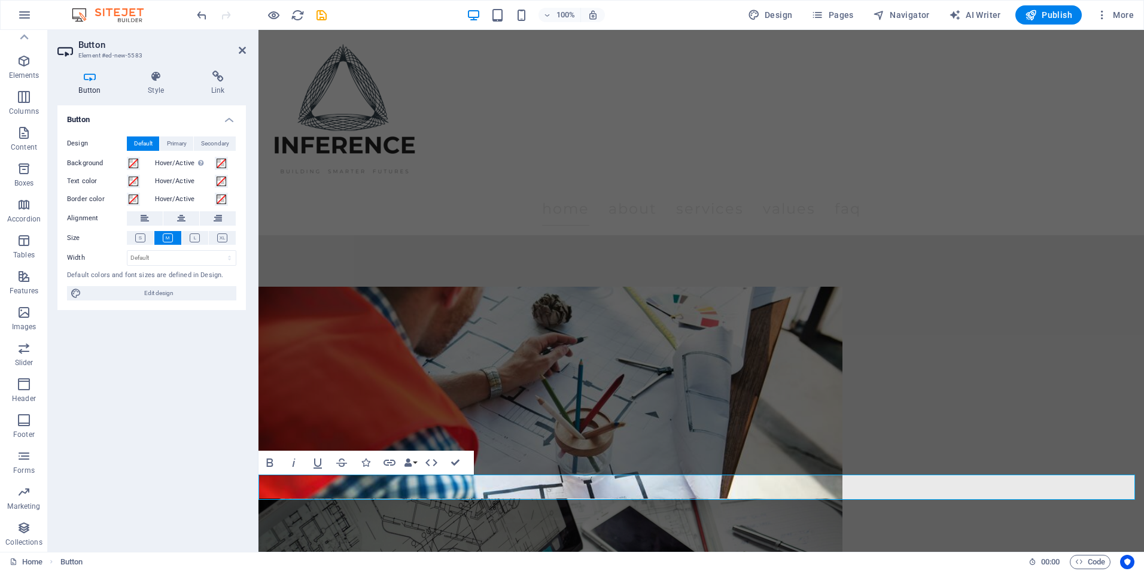
drag, startPoint x: 507, startPoint y: 492, endPoint x: 460, endPoint y: 393, distance: 109.4
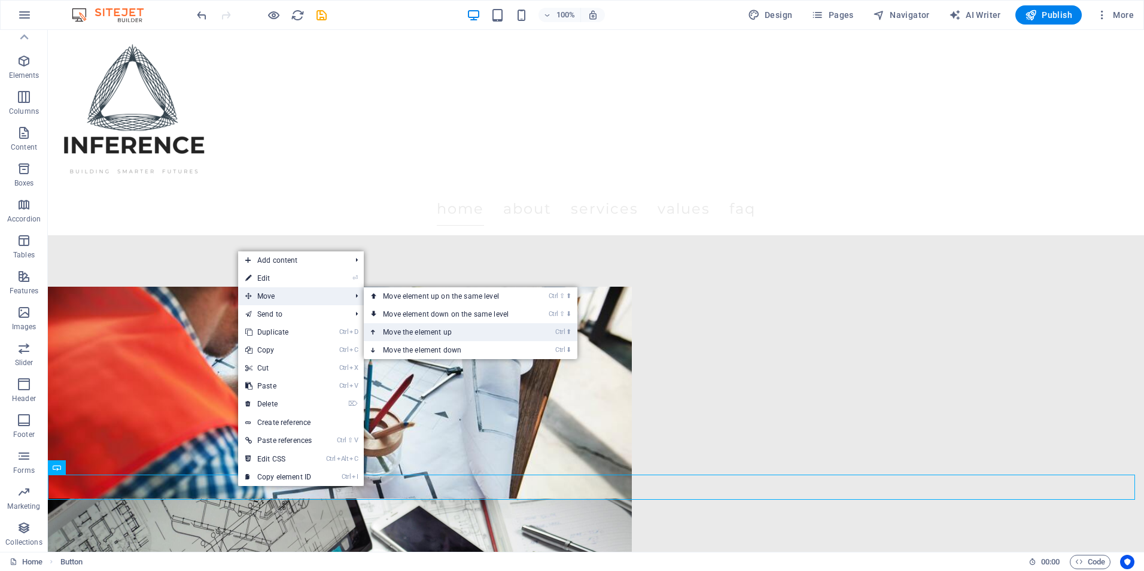
click at [420, 326] on link "Ctrl ⬆ Move the element up" at bounding box center [448, 332] width 169 height 18
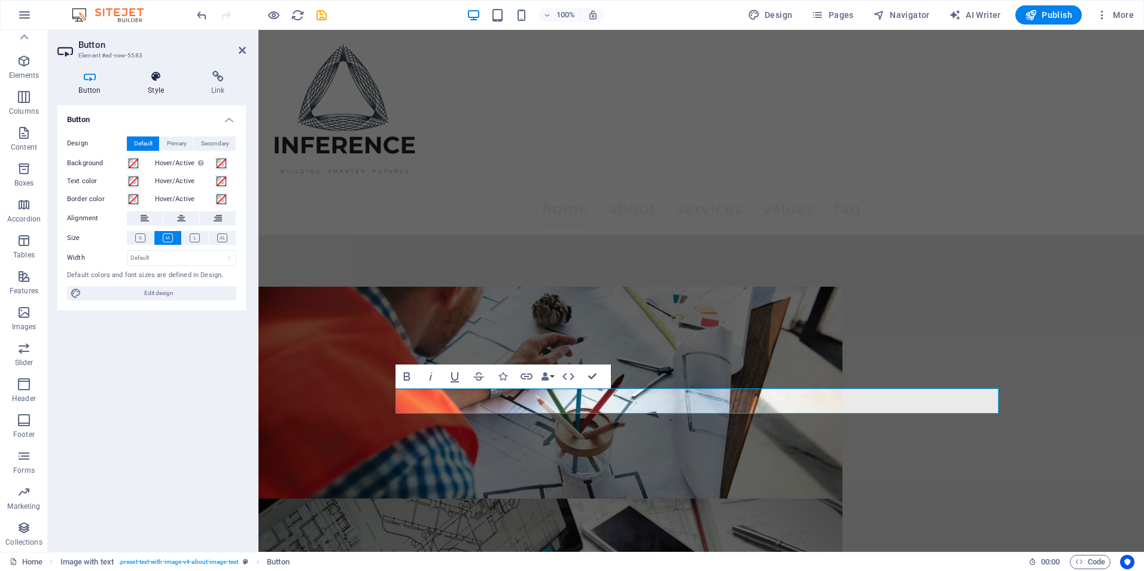
click at [138, 80] on icon at bounding box center [156, 77] width 59 height 12
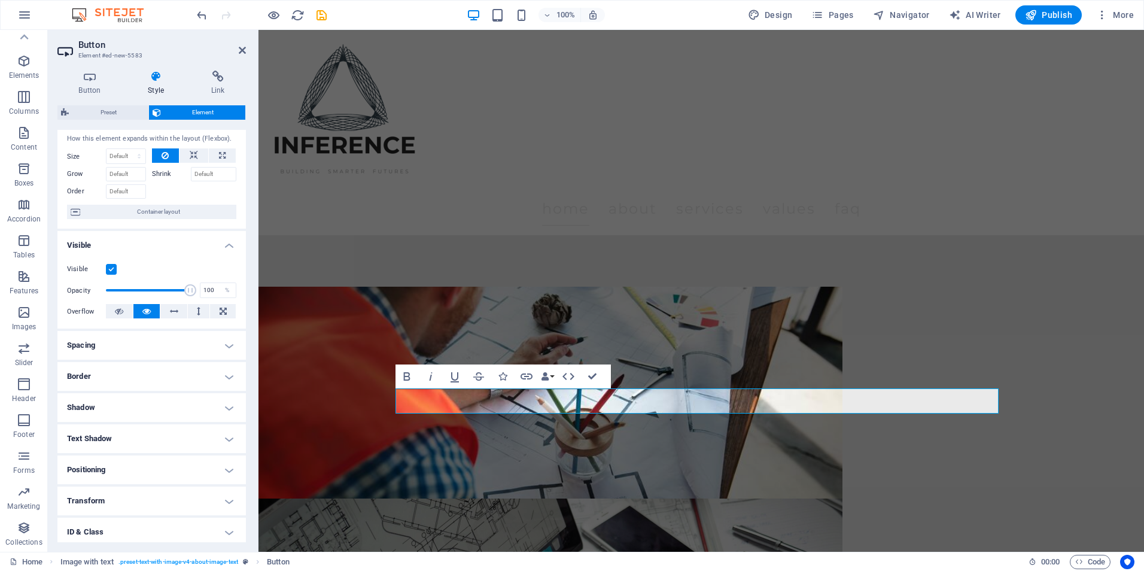
scroll to position [0, 0]
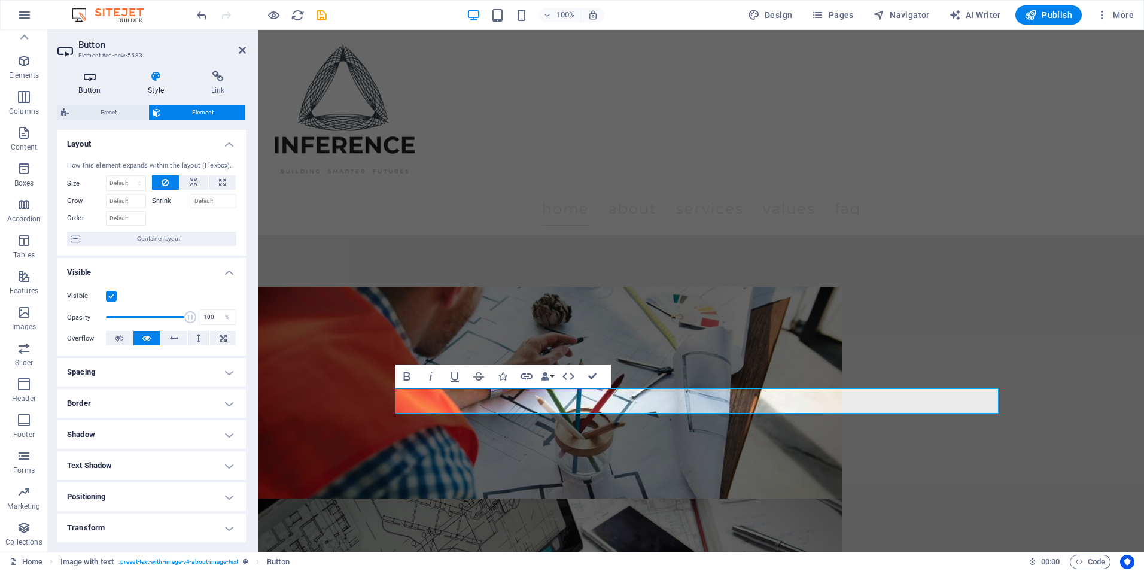
click at [98, 80] on icon at bounding box center [89, 77] width 65 height 12
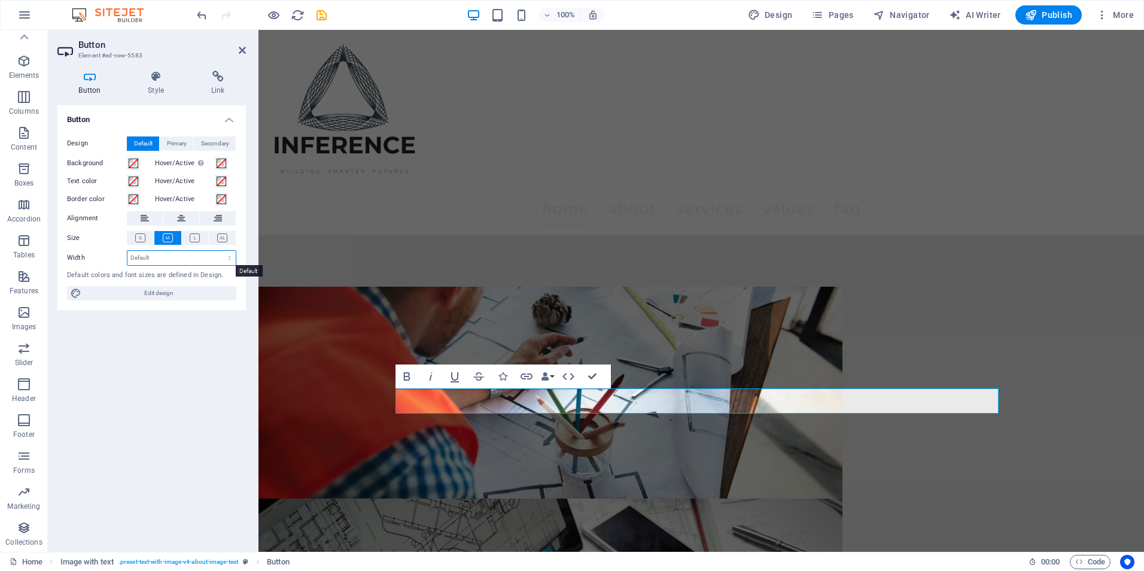
click at [160, 261] on select "Default px rem % em vh vw" at bounding box center [181, 258] width 108 height 14
click at [83, 343] on div "Button Design Default Primary Secondary Background Hover/Active Switch to previ…" at bounding box center [151, 323] width 188 height 437
click at [142, 288] on span "Edit design" at bounding box center [159, 293] width 148 height 14
select select "px"
select select "200"
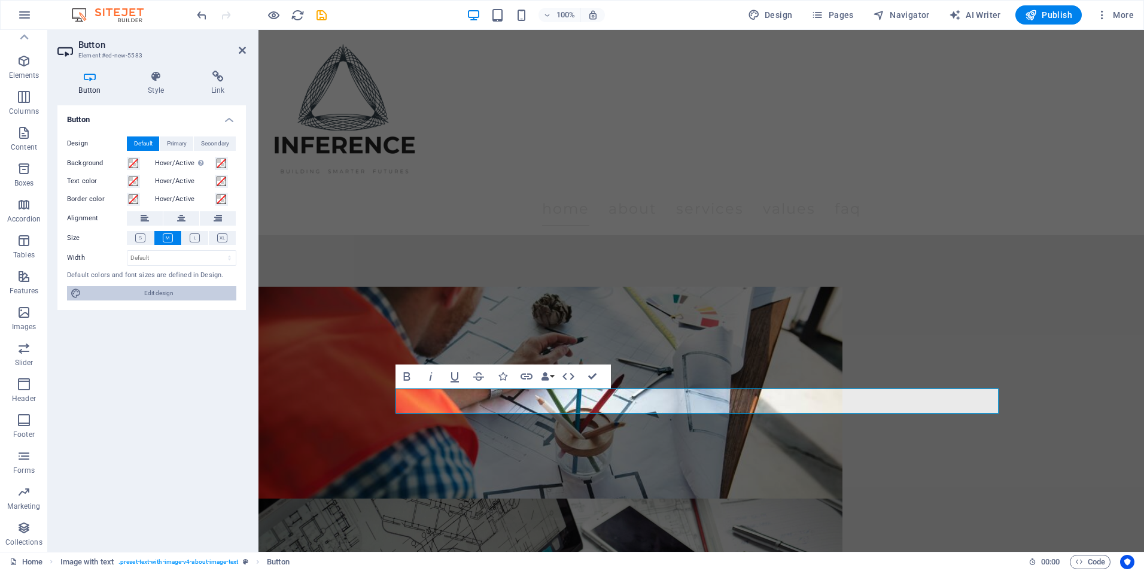
select select "px"
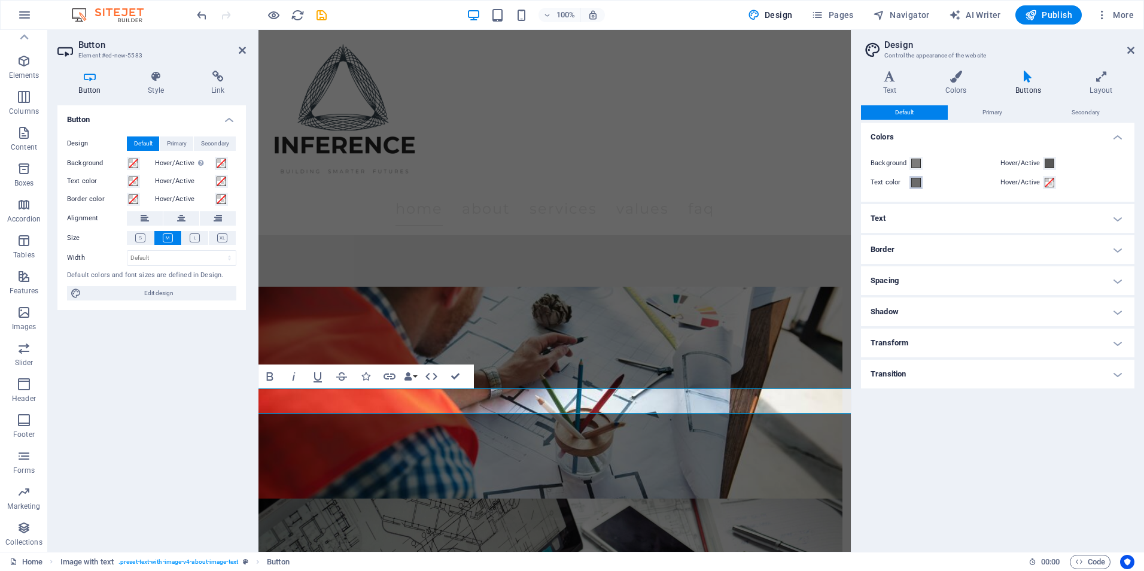
click at [913, 181] on span at bounding box center [916, 183] width 10 height 10
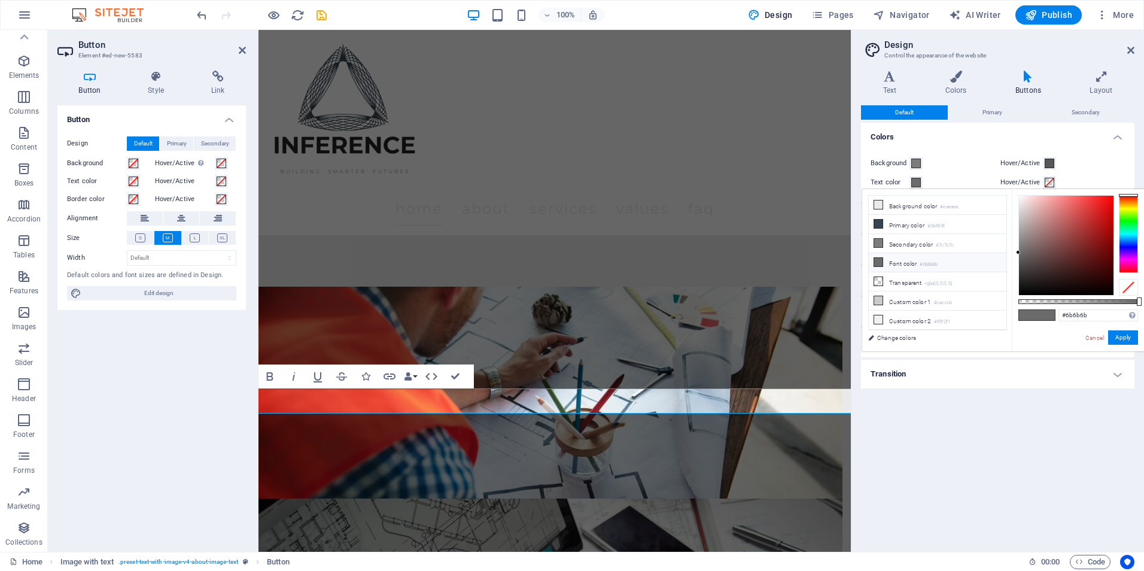
click at [913, 181] on span at bounding box center [916, 183] width 10 height 10
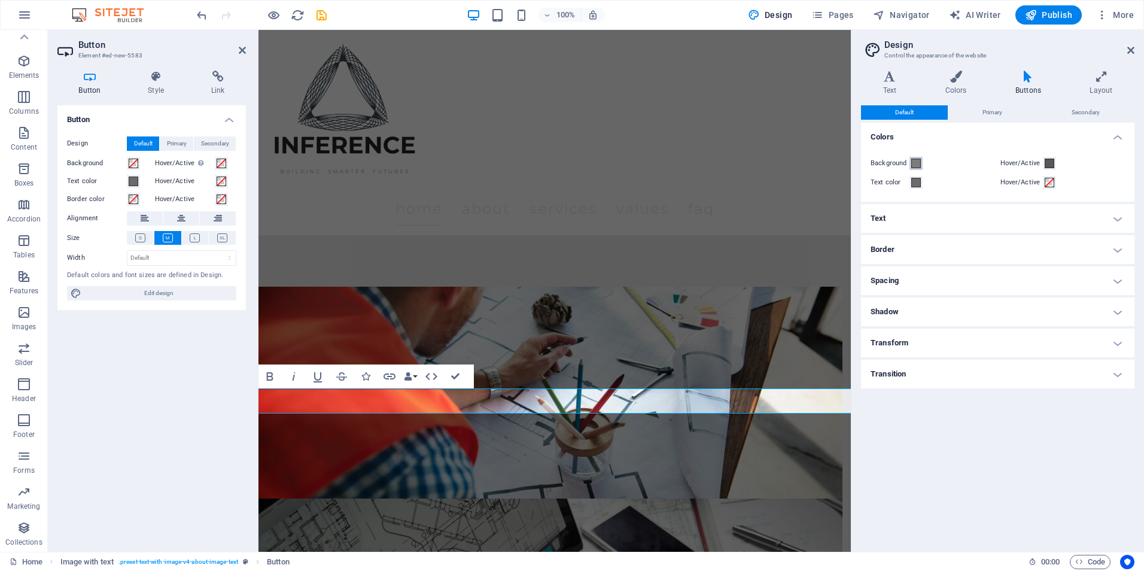
click at [913, 168] on button "Background" at bounding box center [915, 163] width 13 height 13
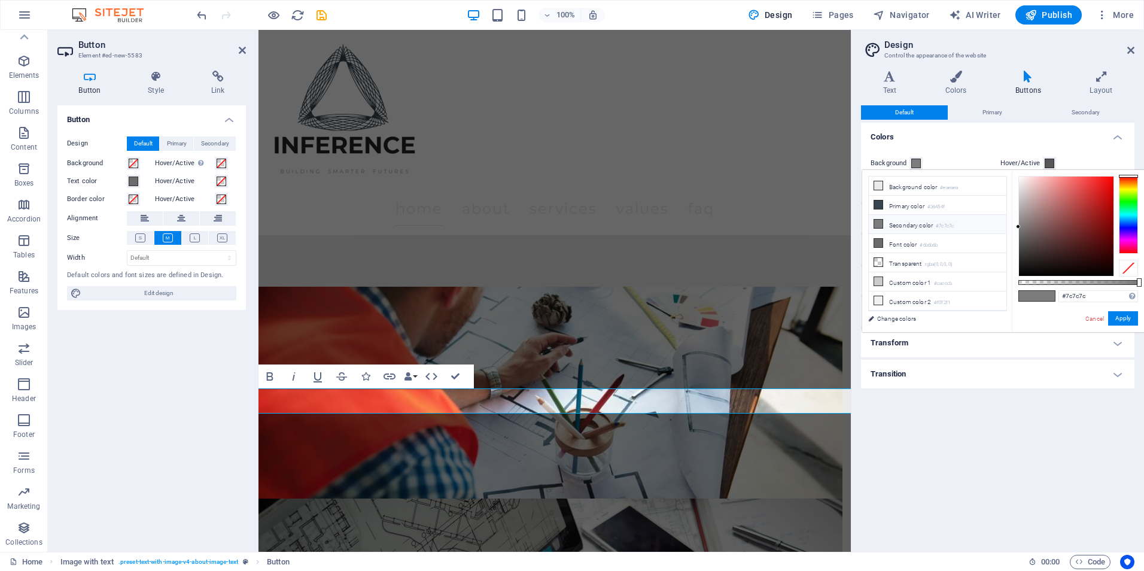
click at [913, 168] on button "Background" at bounding box center [915, 163] width 13 height 13
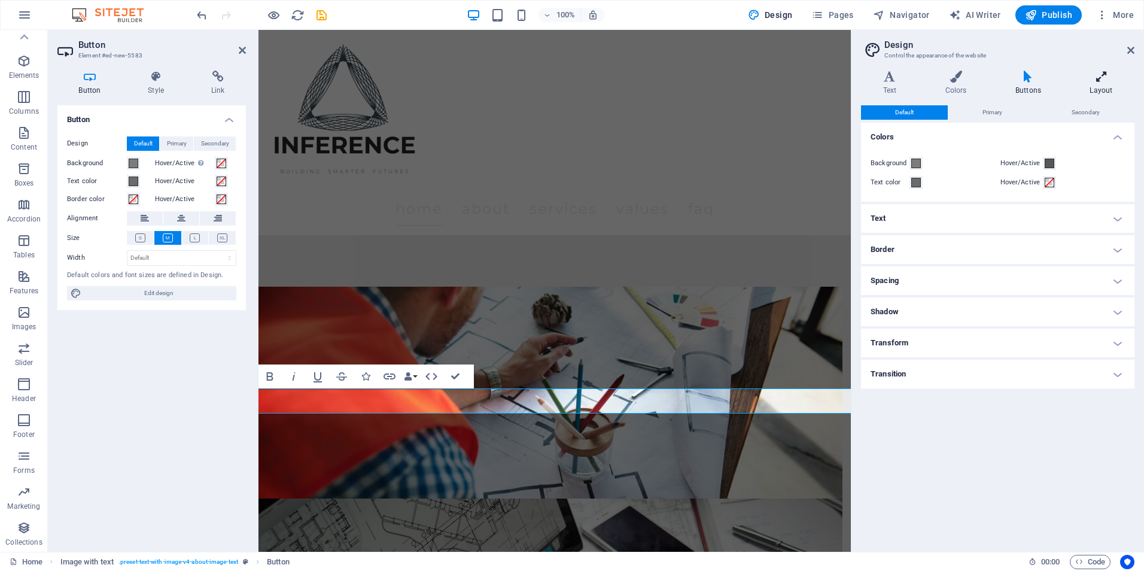
click at [1106, 84] on h4 "Layout" at bounding box center [1101, 83] width 66 height 25
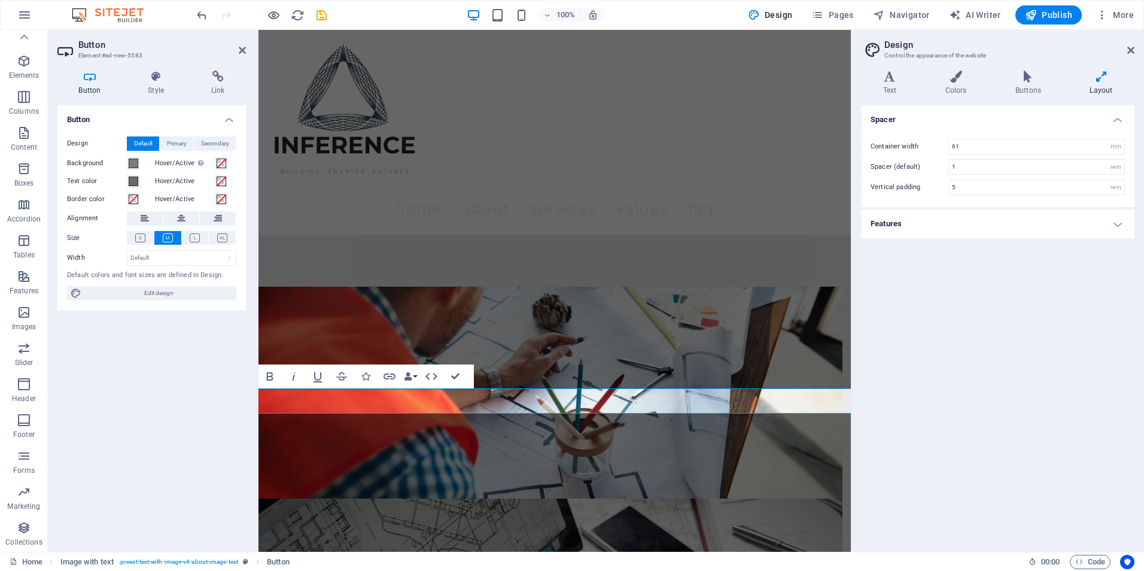
click at [1022, 214] on h4 "Features" at bounding box center [997, 223] width 273 height 29
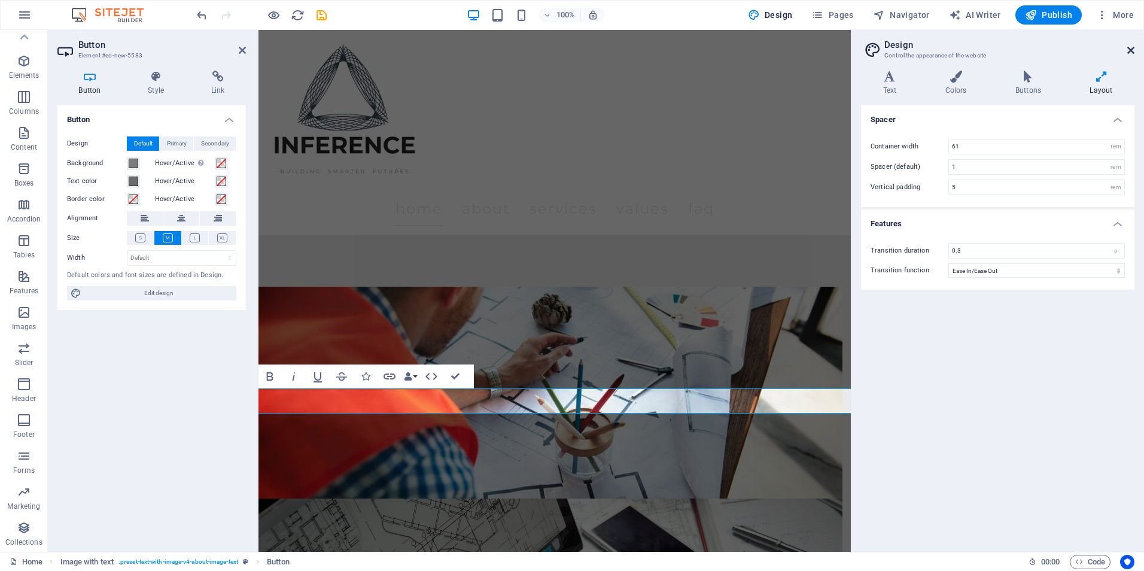
click at [1127, 48] on icon at bounding box center [1130, 50] width 7 height 10
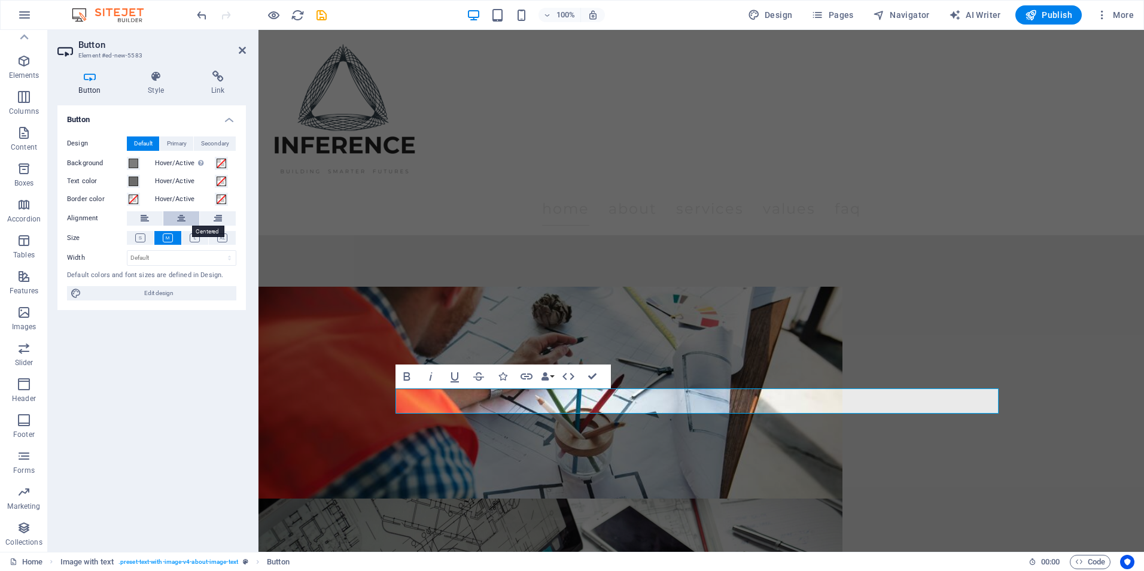
click at [186, 213] on button at bounding box center [181, 218] width 36 height 14
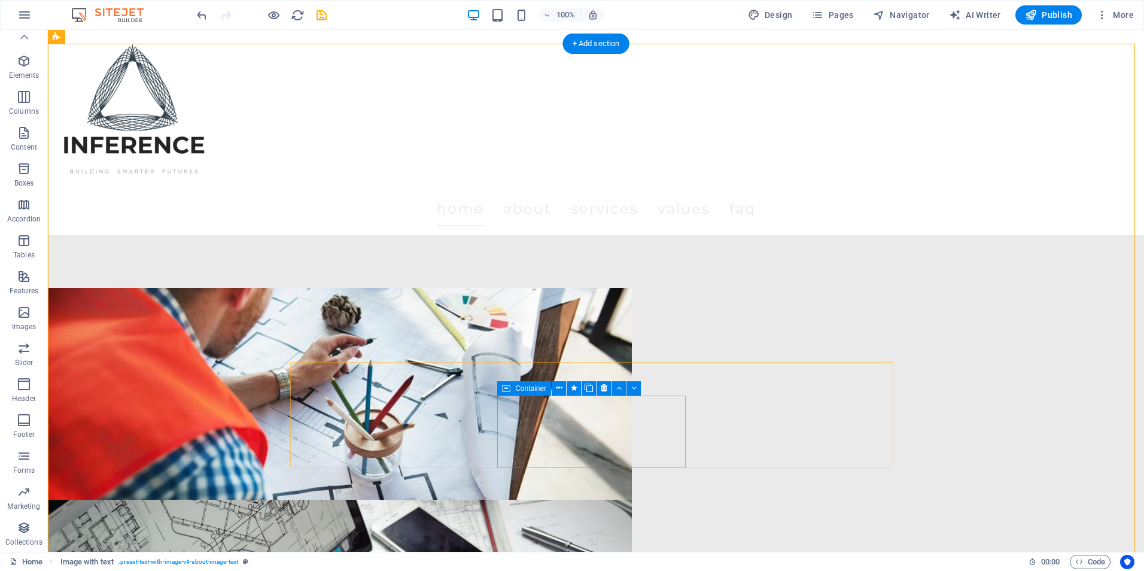
scroll to position [763, 0]
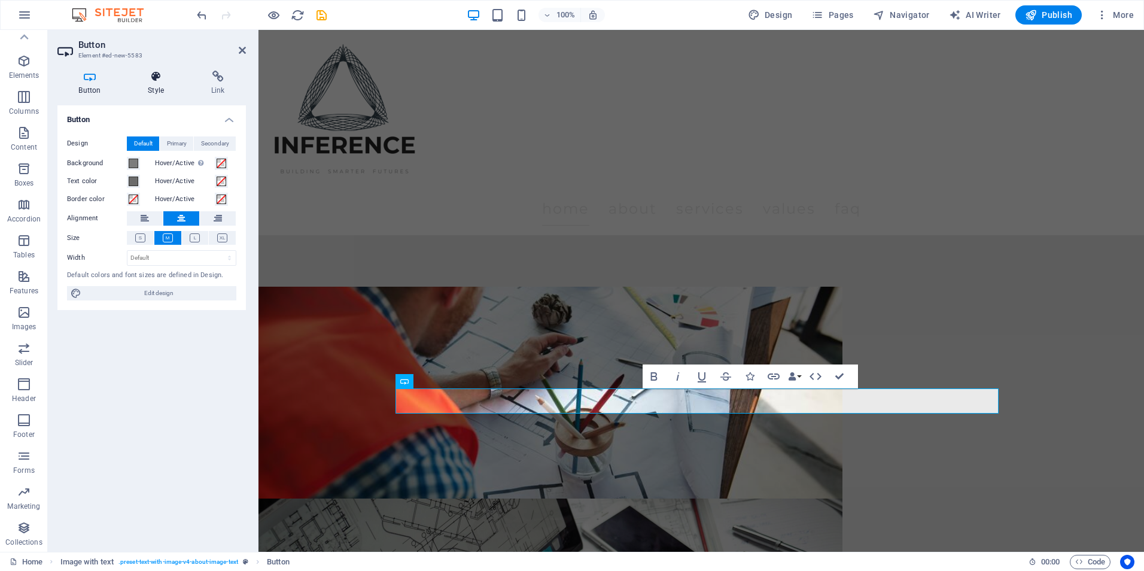
click at [164, 84] on h4 "Style" at bounding box center [158, 83] width 63 height 25
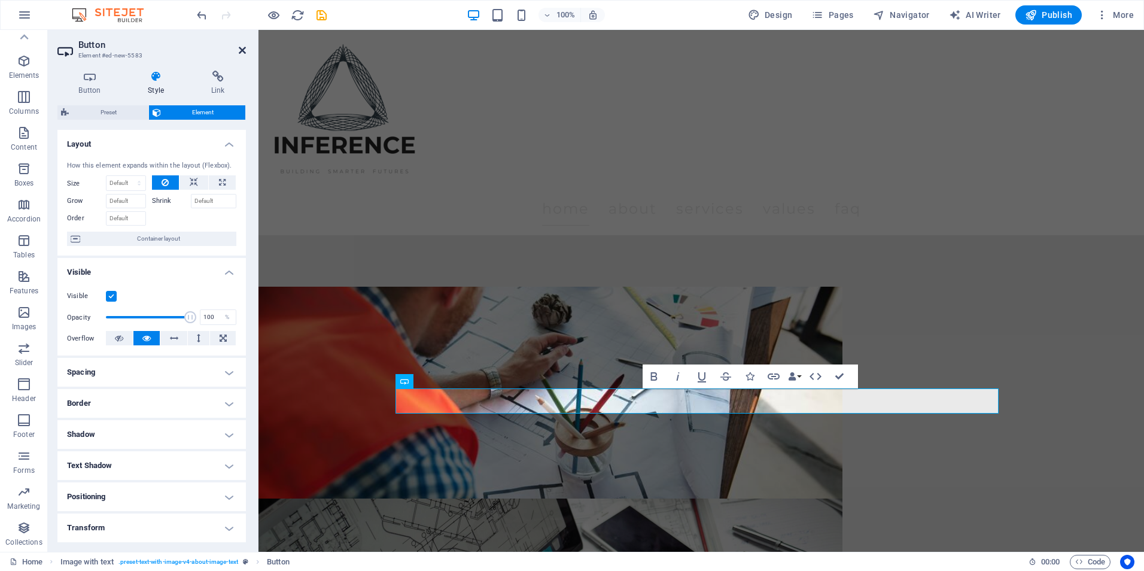
click at [239, 50] on icon at bounding box center [242, 50] width 7 height 10
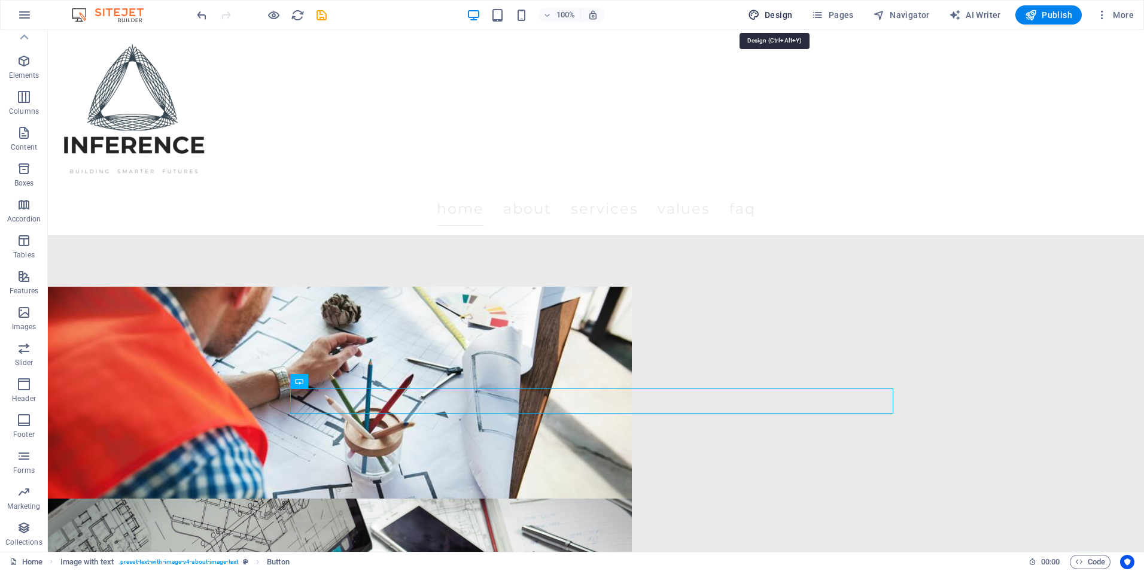
click at [769, 14] on span "Design" at bounding box center [770, 15] width 45 height 12
select select "rem"
select select "ease-in-out"
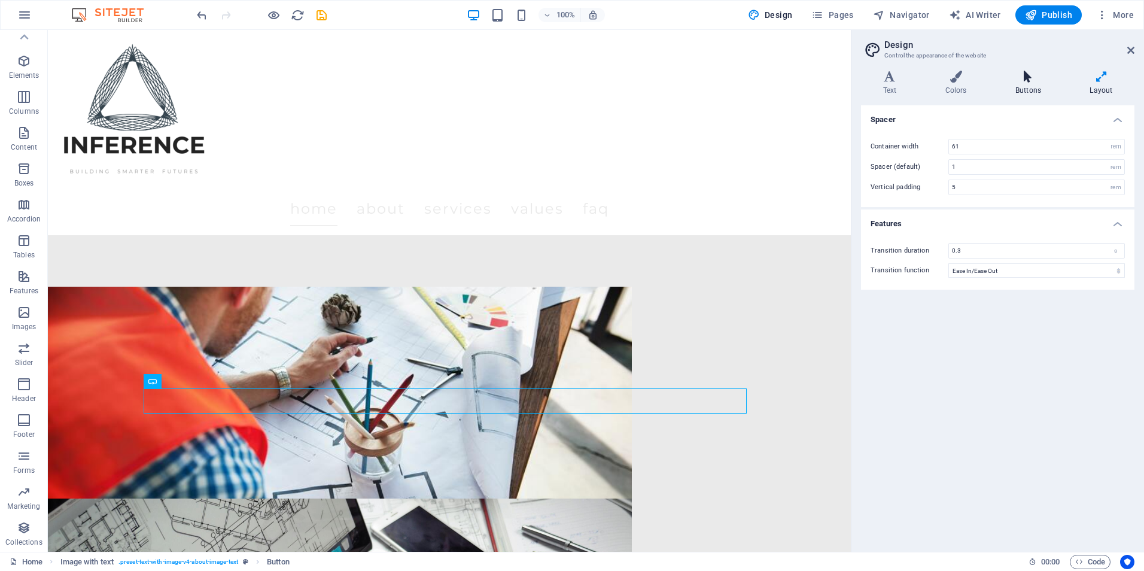
click at [1010, 81] on icon at bounding box center [1027, 77] width 69 height 12
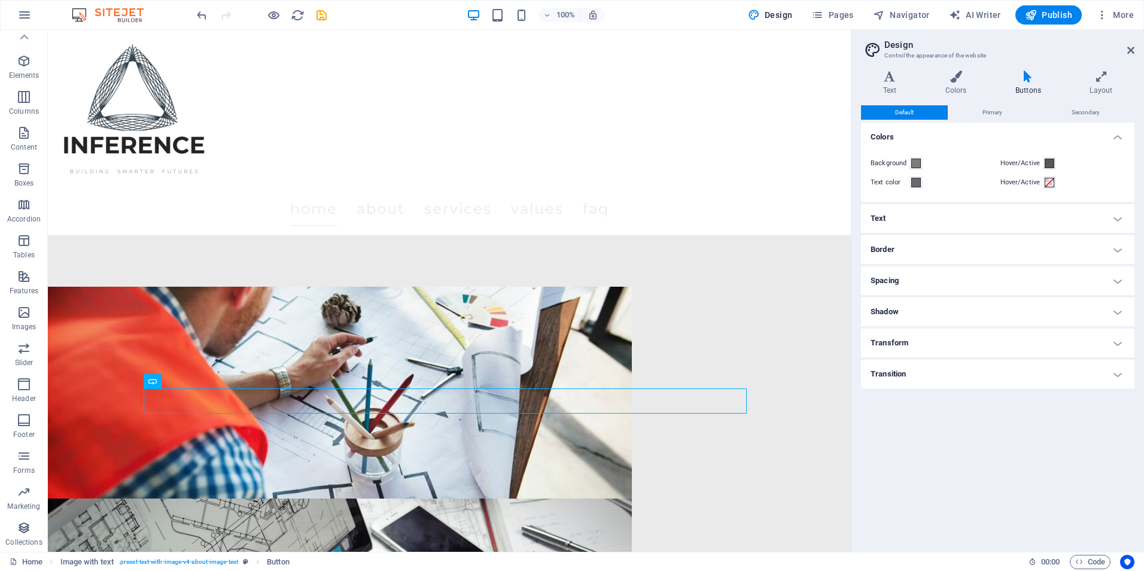
click at [922, 164] on div "Background" at bounding box center [932, 163] width 125 height 14
click at [913, 164] on span at bounding box center [916, 164] width 10 height 10
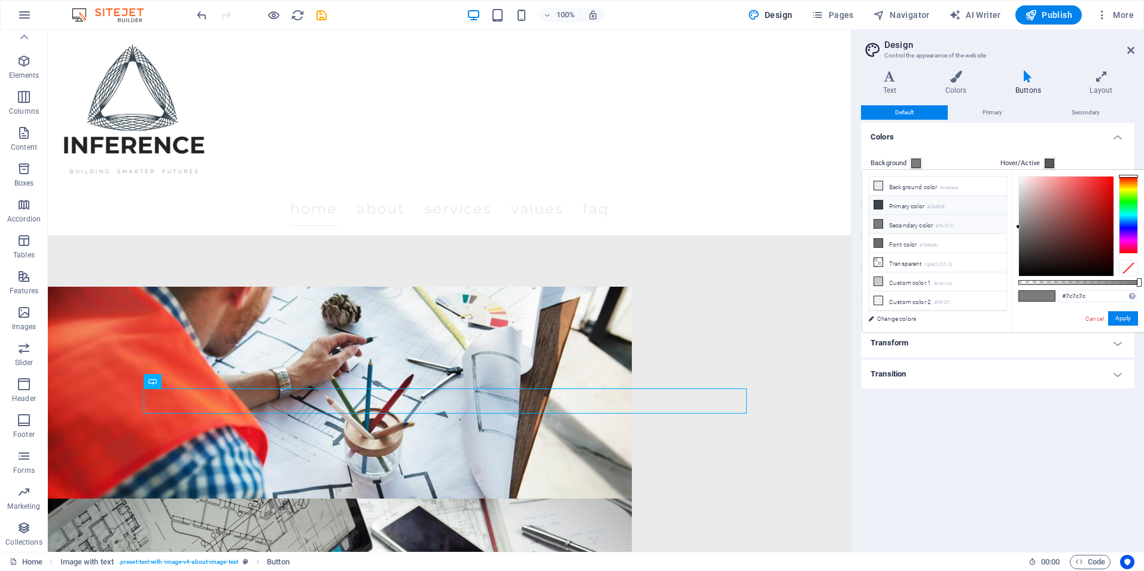
click at [906, 211] on li "Primary color #36454f" at bounding box center [938, 205] width 138 height 19
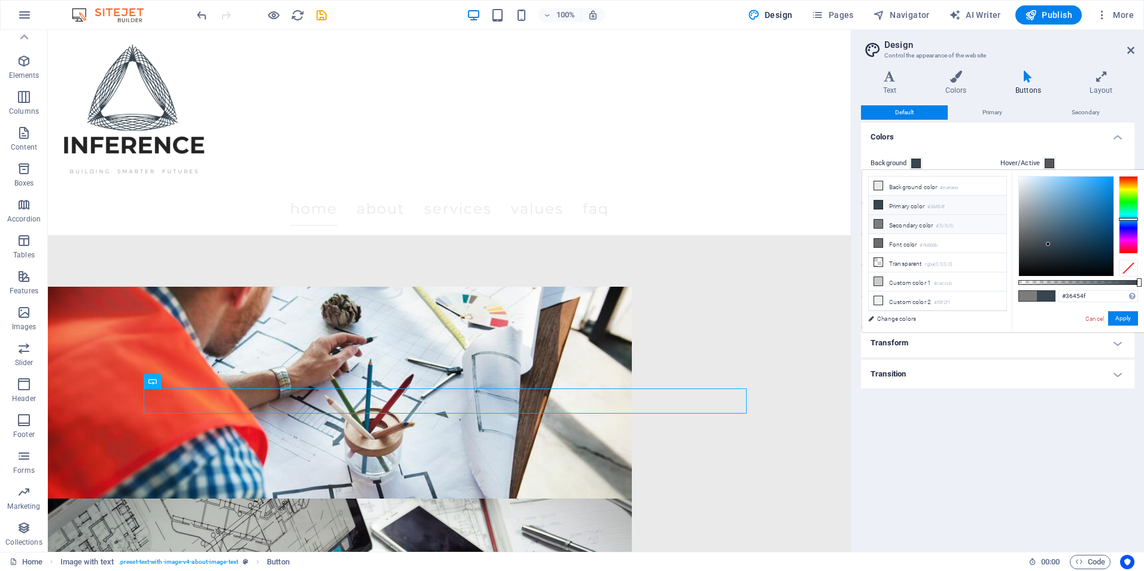
click at [900, 228] on li "Secondary color #7c7c7c" at bounding box center [938, 224] width 138 height 19
type input "#7c7c7c"
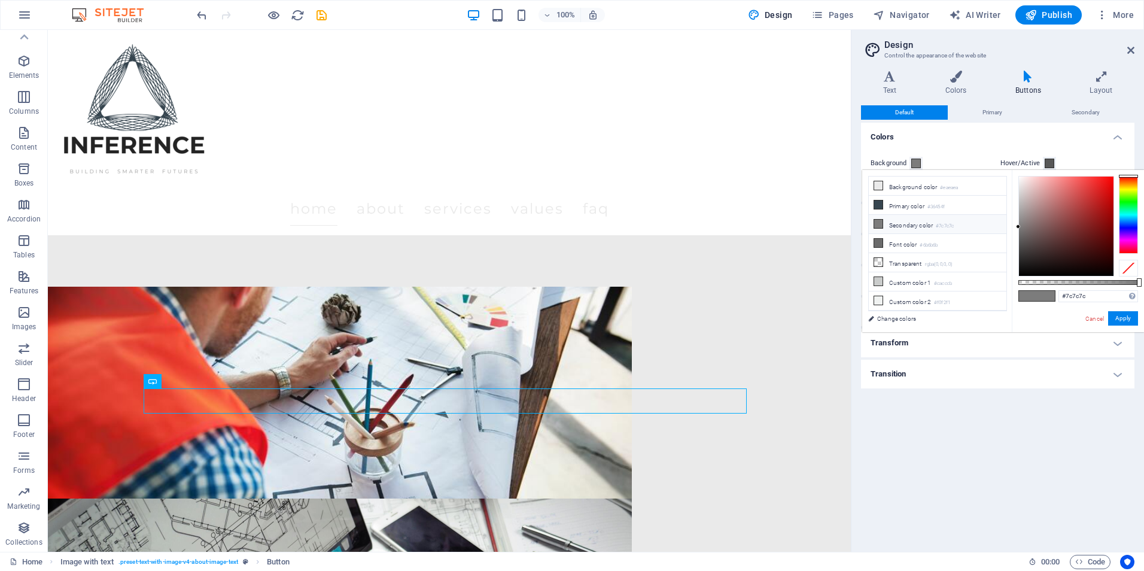
click at [1010, 144] on div "Background Hover/Active Text color Hover/Active" at bounding box center [997, 172] width 278 height 57
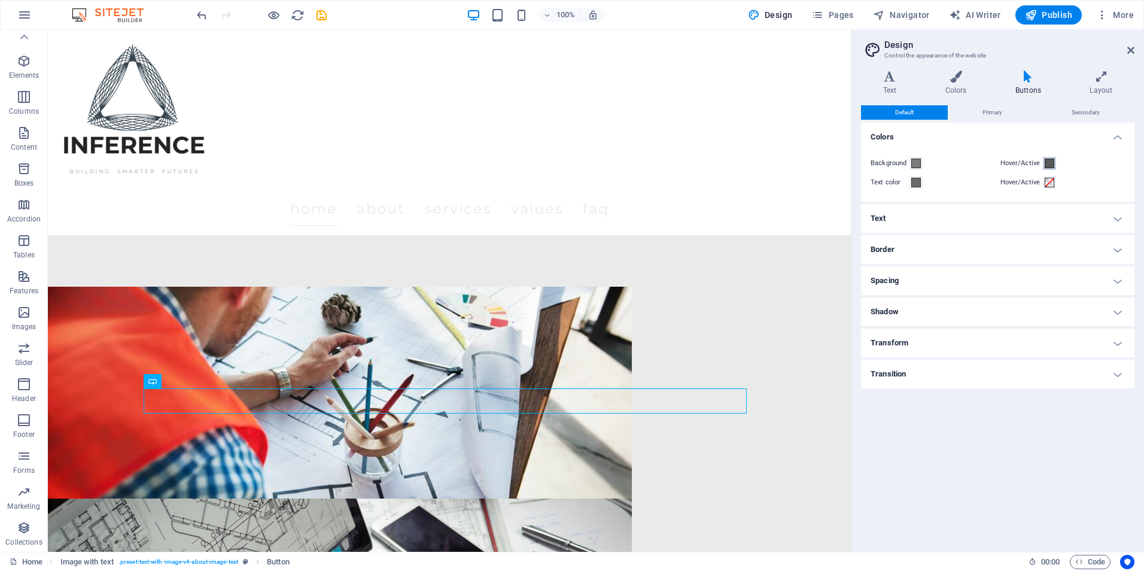
click at [1052, 162] on span at bounding box center [1049, 164] width 10 height 10
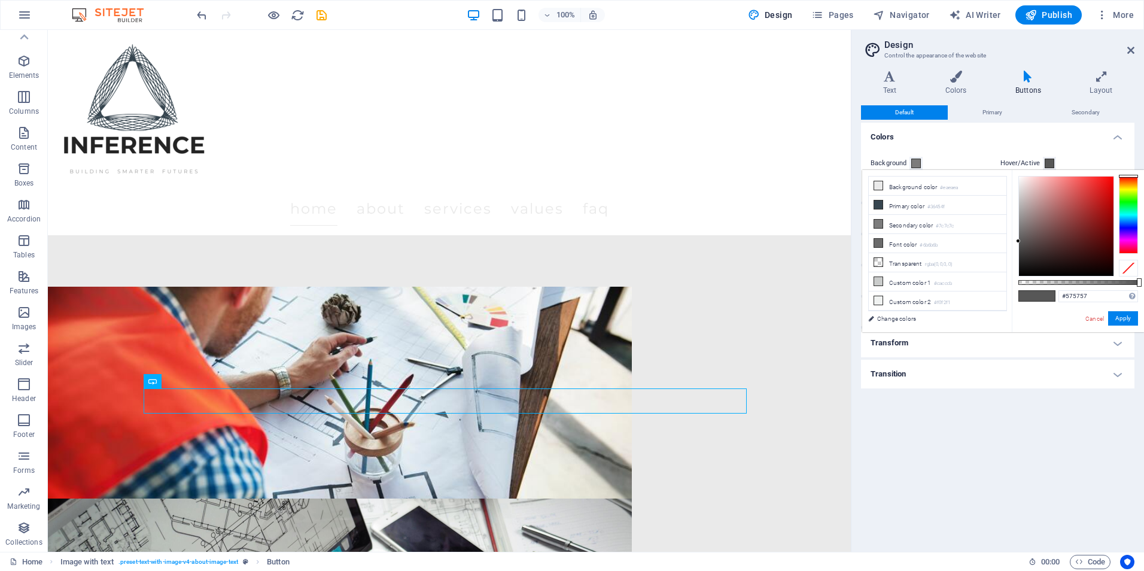
click at [957, 154] on div "Background Hover/Active Text color Hover/Active" at bounding box center [997, 172] width 278 height 57
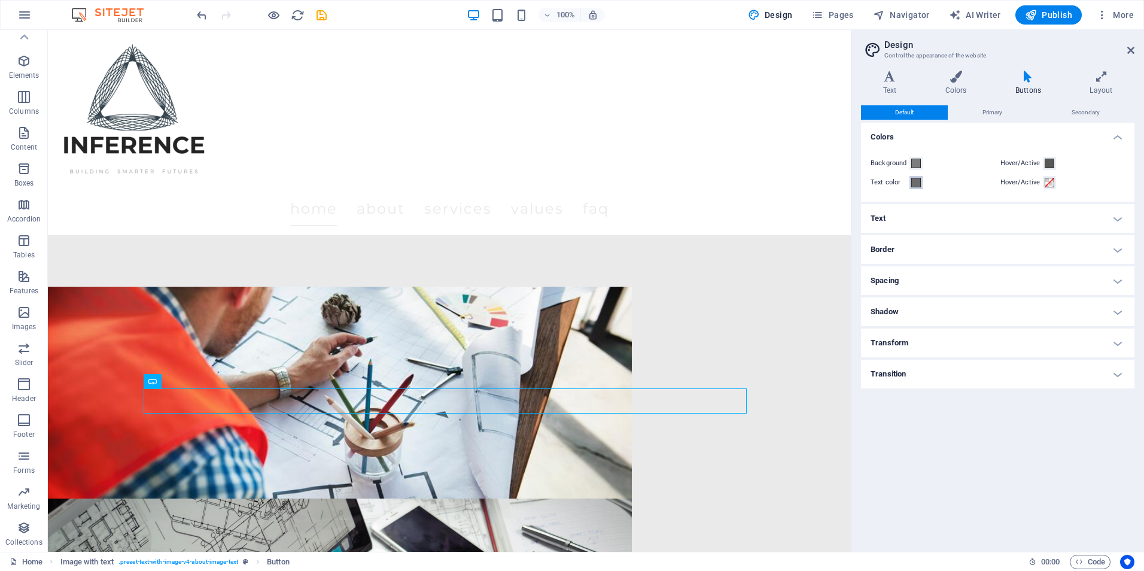
click at [912, 182] on span at bounding box center [916, 183] width 10 height 10
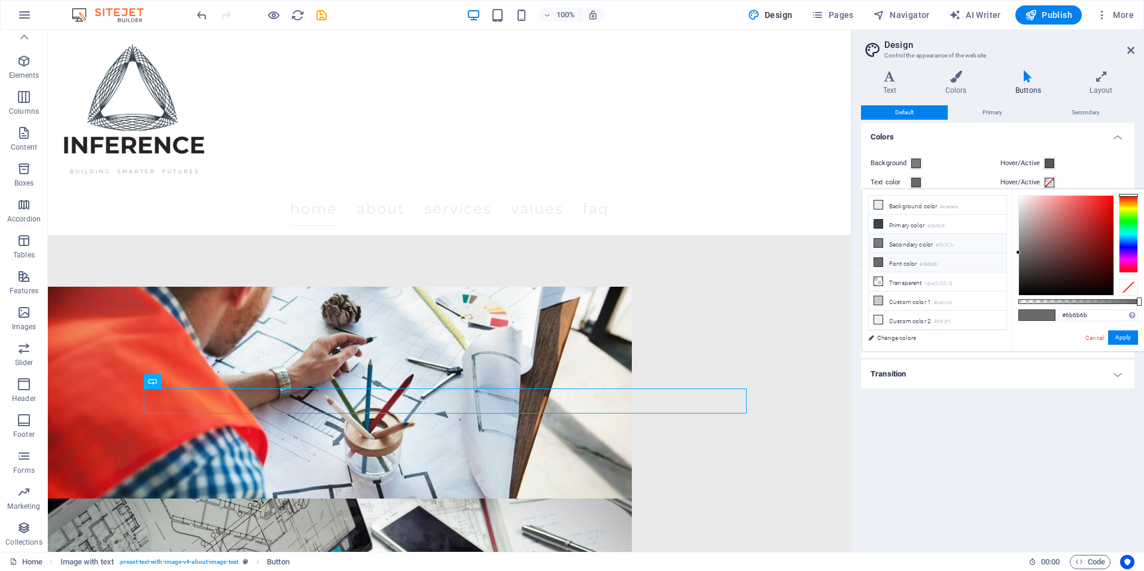
click at [901, 243] on li "Secondary color #7c7c7c" at bounding box center [938, 243] width 138 height 19
type input "#7c7c7c"
click at [902, 229] on li "Primary color #36454f" at bounding box center [938, 224] width 138 height 19
type input "#36454f"
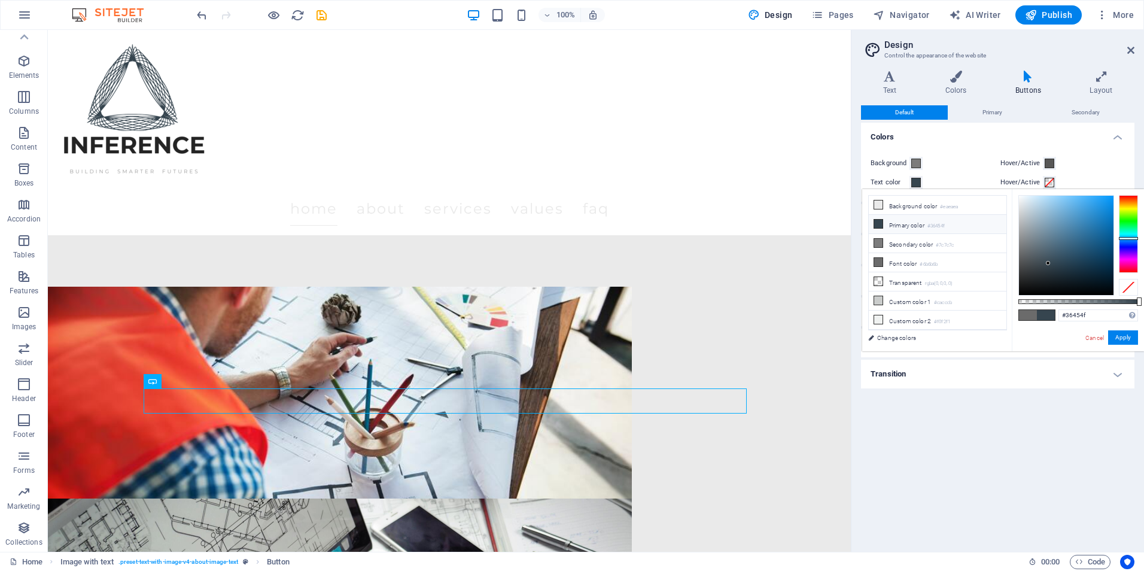
click at [925, 158] on div "Background" at bounding box center [932, 163] width 125 height 14
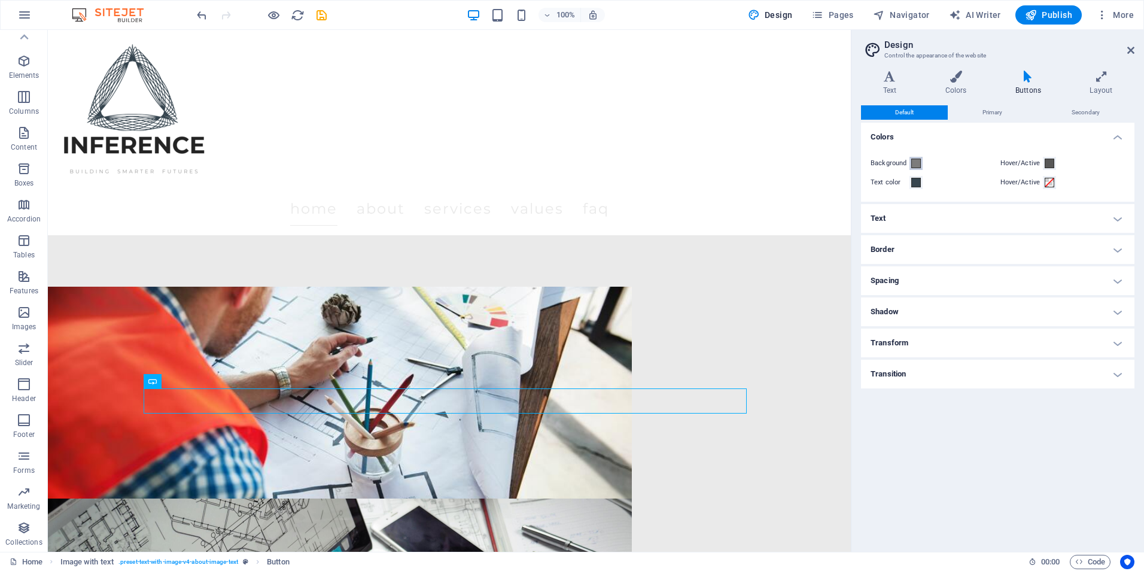
click at [920, 165] on span at bounding box center [916, 164] width 10 height 10
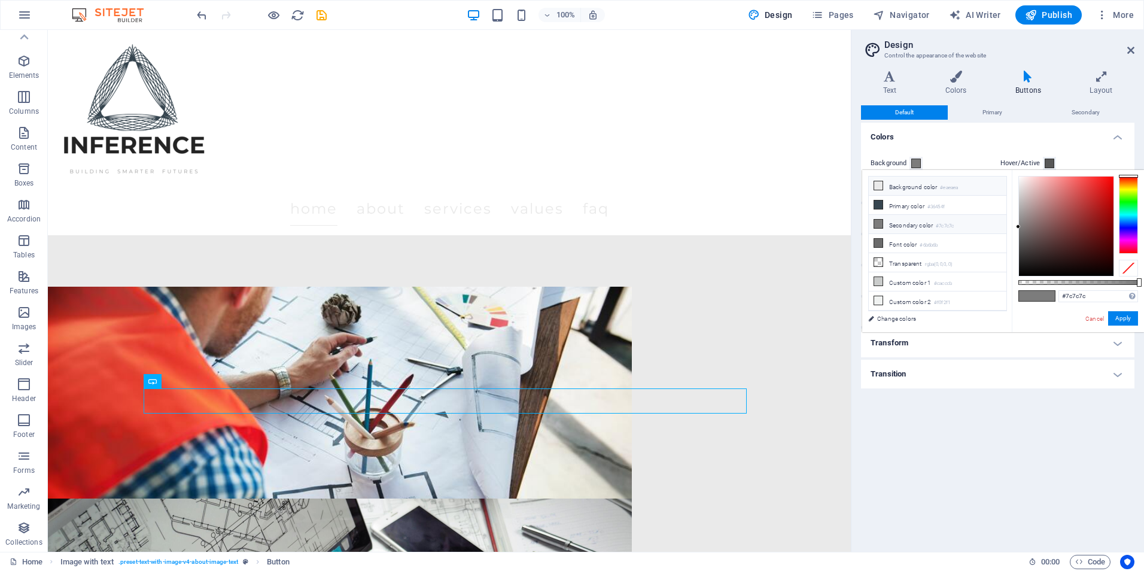
click at [902, 192] on li "Background color #eaeaea" at bounding box center [938, 185] width 138 height 19
type input "#eaeaea"
click at [941, 154] on div "Background Hover/Active Text color Hover/Active" at bounding box center [997, 172] width 278 height 57
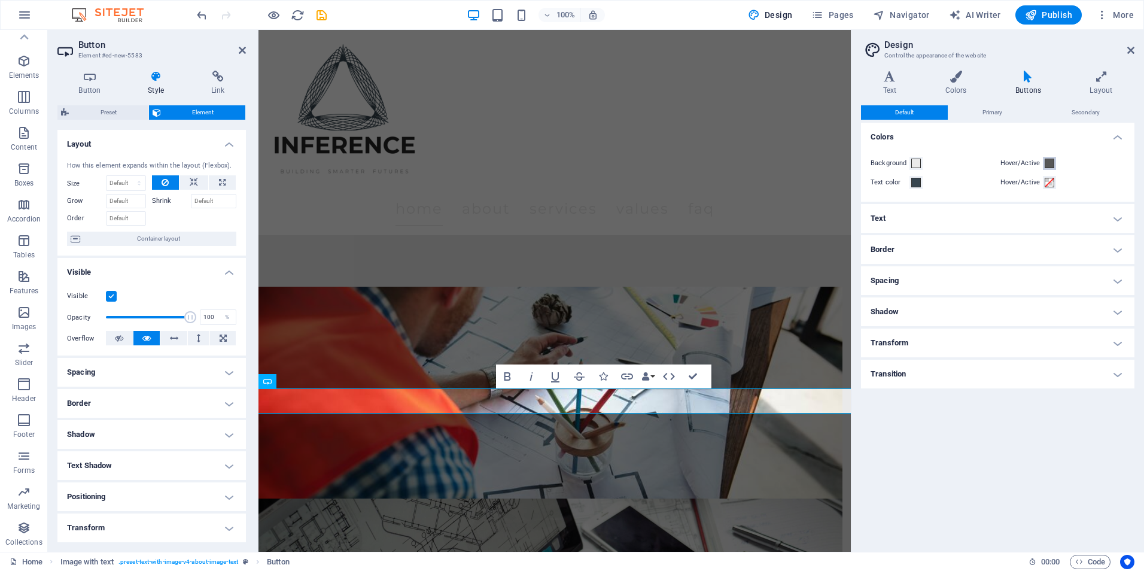
click at [1048, 163] on span at bounding box center [1049, 164] width 10 height 10
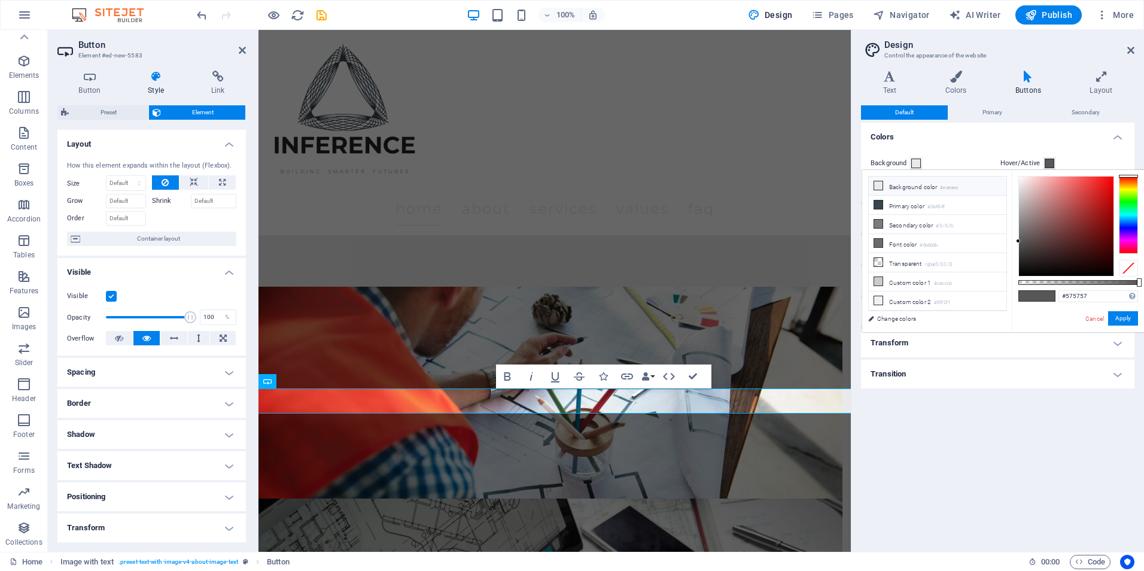
click at [894, 184] on li "Background color #eaeaea" at bounding box center [938, 185] width 138 height 19
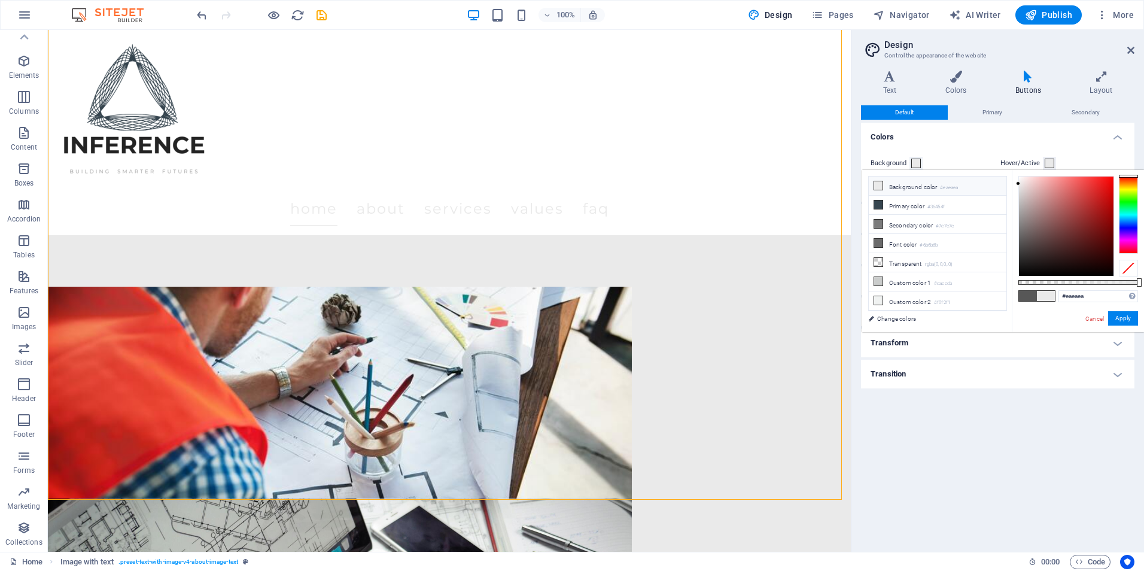
click at [1046, 160] on span at bounding box center [1049, 164] width 10 height 10
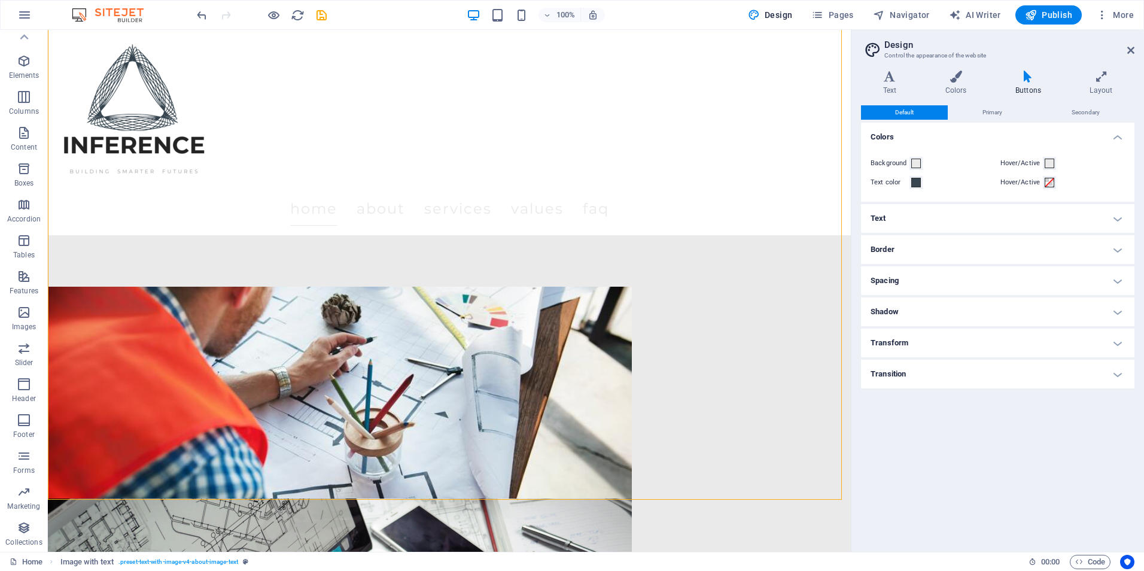
click at [1052, 154] on div "Background Hover/Active Text color Hover/Active" at bounding box center [997, 172] width 278 height 57
click at [1043, 163] on button "Hover/Active" at bounding box center [1049, 163] width 13 height 13
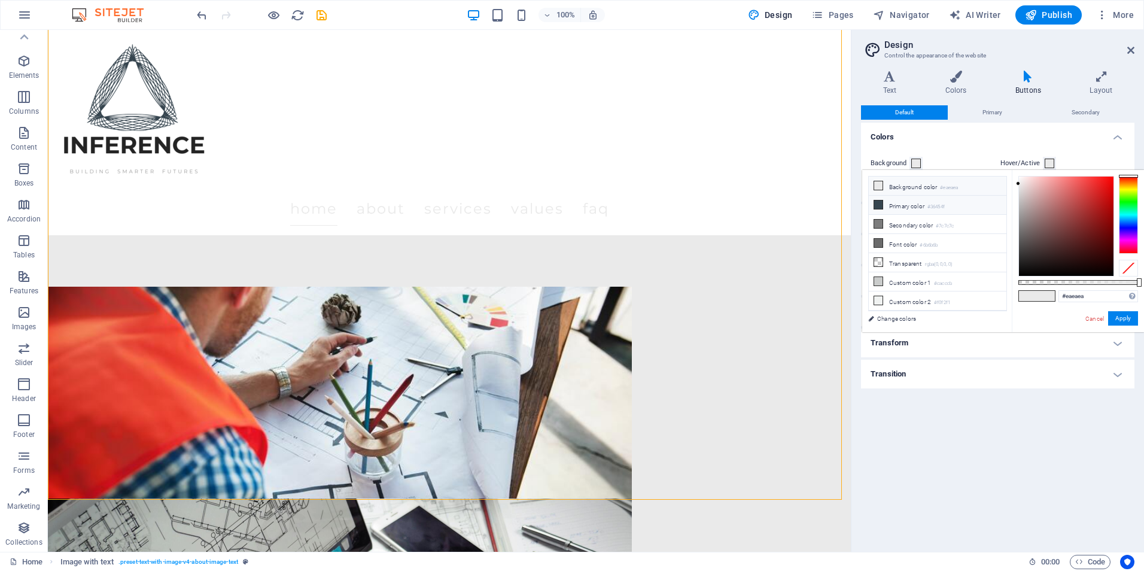
click at [902, 208] on li "Primary color #36454f" at bounding box center [938, 205] width 138 height 19
type input "#36454f"
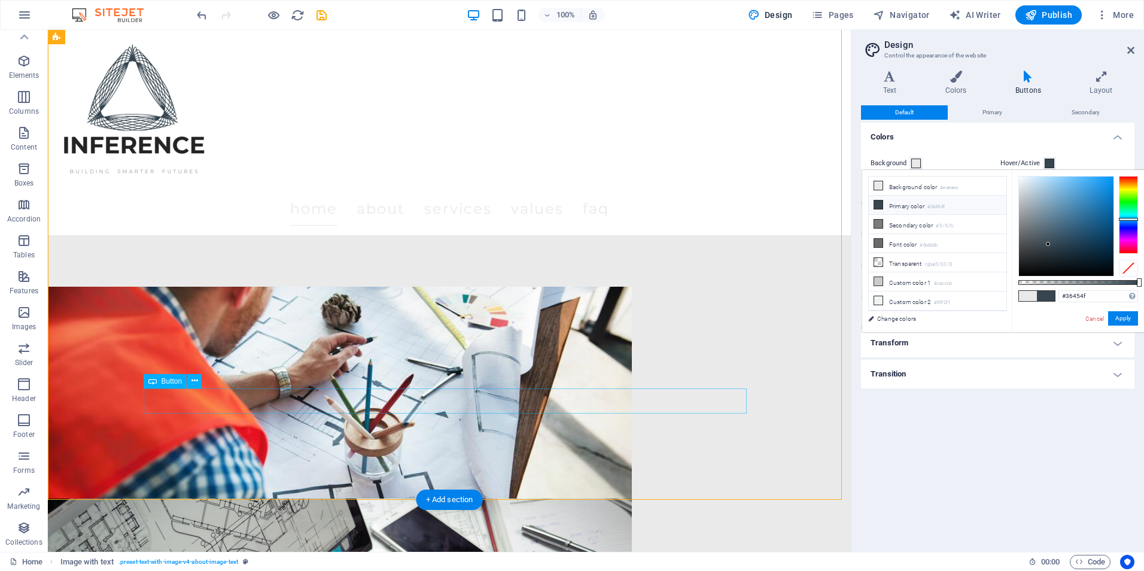
drag, startPoint x: 467, startPoint y: 406, endPoint x: 256, endPoint y: 405, distance: 211.2
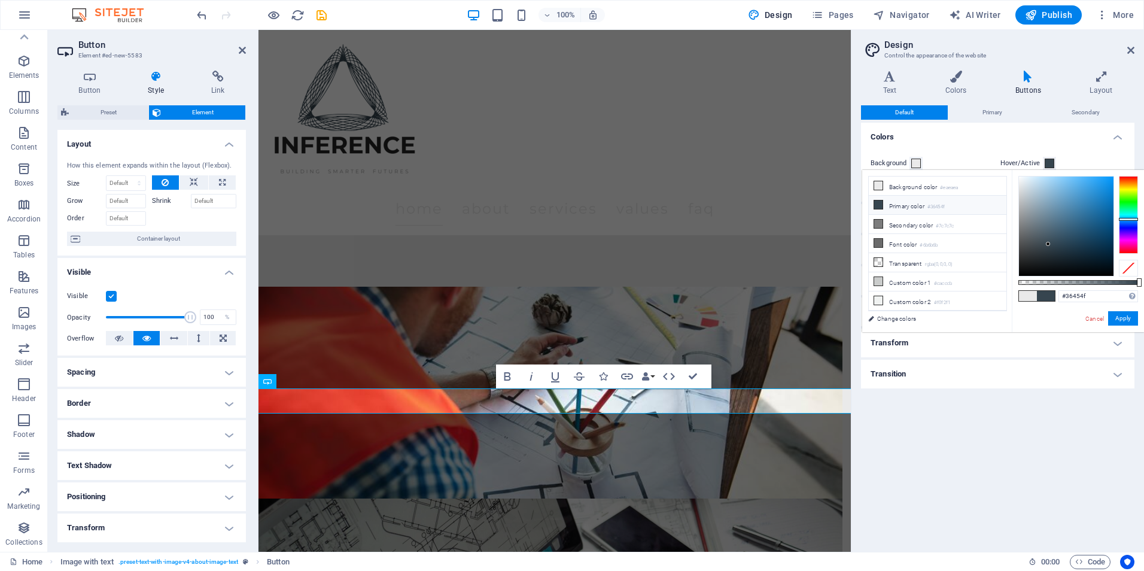
click at [910, 156] on div "Background" at bounding box center [932, 163] width 125 height 14
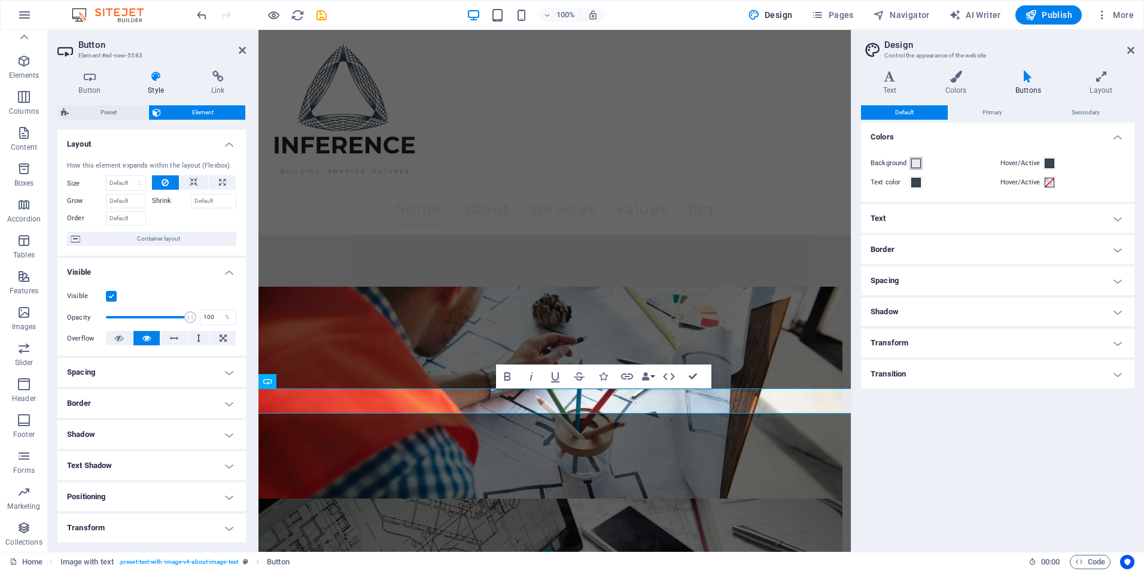
click at [915, 157] on button "Background" at bounding box center [915, 163] width 13 height 13
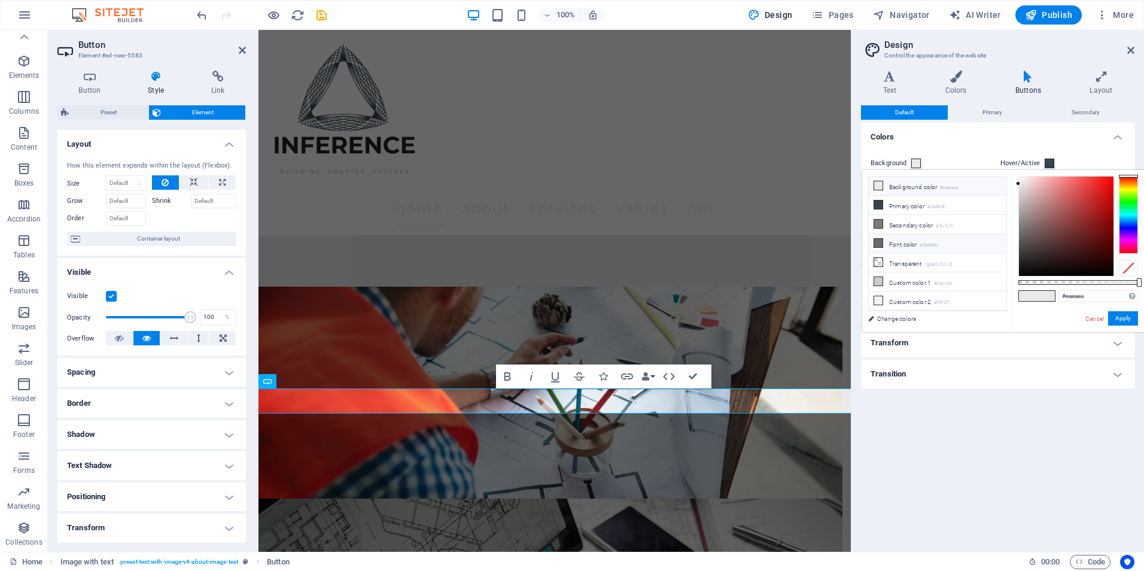
click at [877, 242] on icon at bounding box center [878, 243] width 8 height 8
type input "#6b6b6b"
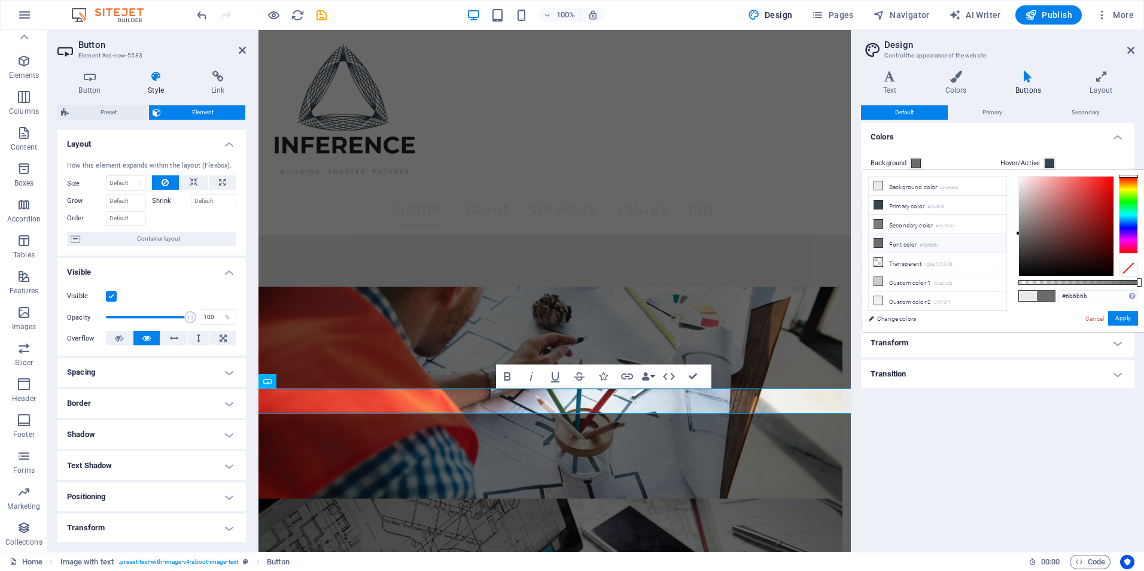
click at [962, 148] on div "Background Hover/Active Text color Hover/Active" at bounding box center [997, 172] width 278 height 57
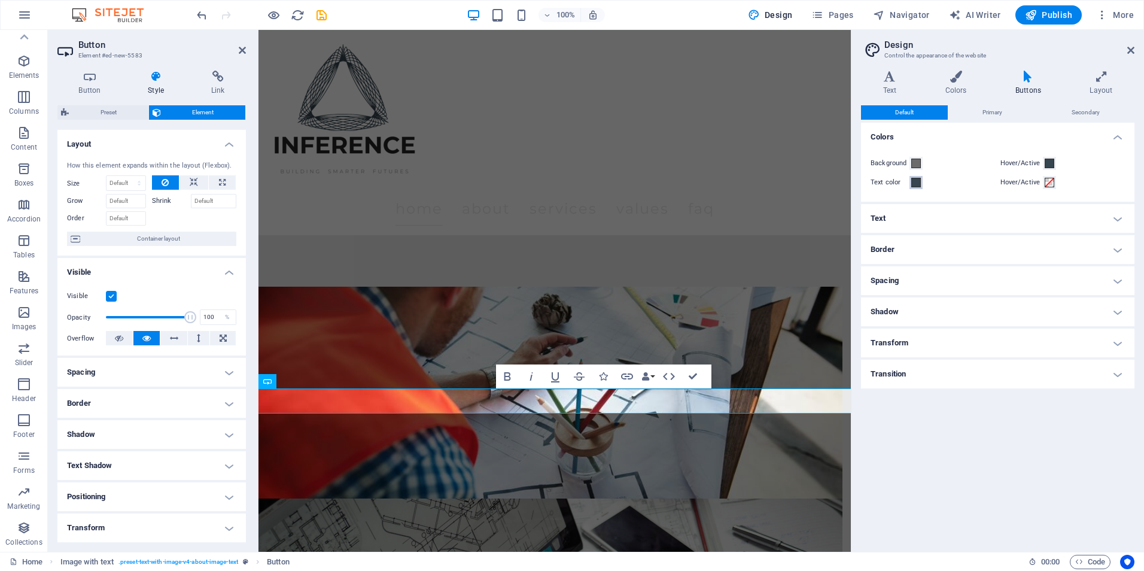
click at [913, 186] on span at bounding box center [916, 183] width 10 height 10
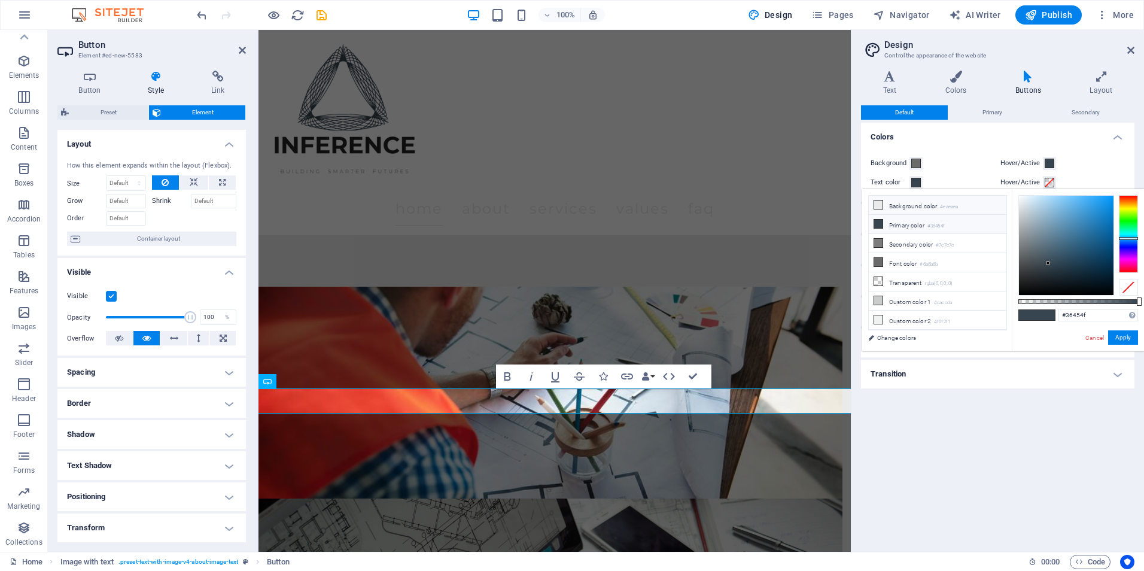
click at [896, 203] on li "Background color #eaeaea" at bounding box center [938, 205] width 138 height 19
type input "#eaeaea"
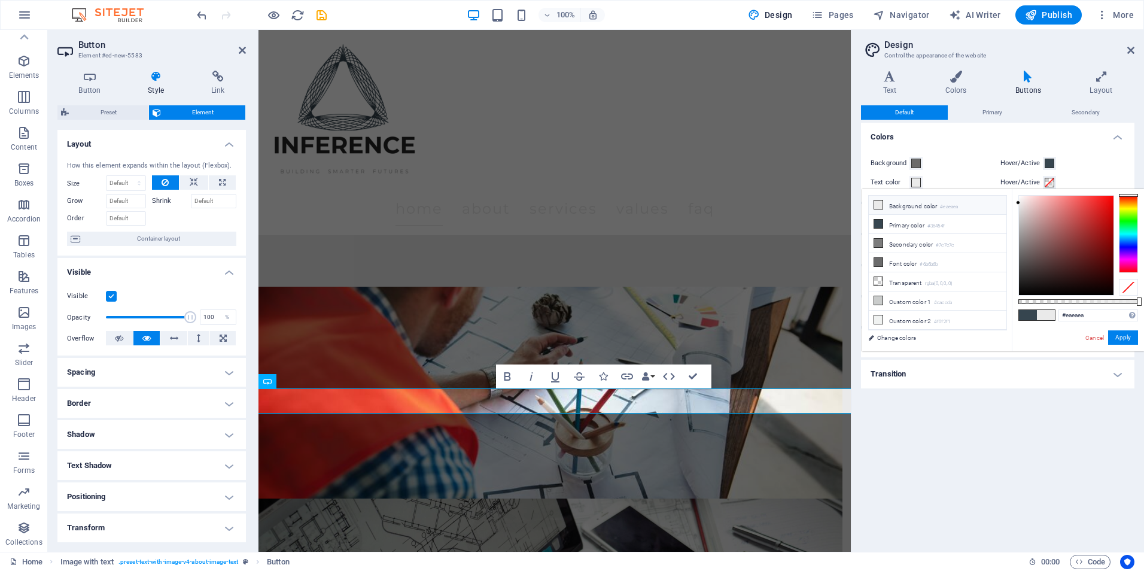
click at [916, 179] on span at bounding box center [916, 183] width 10 height 10
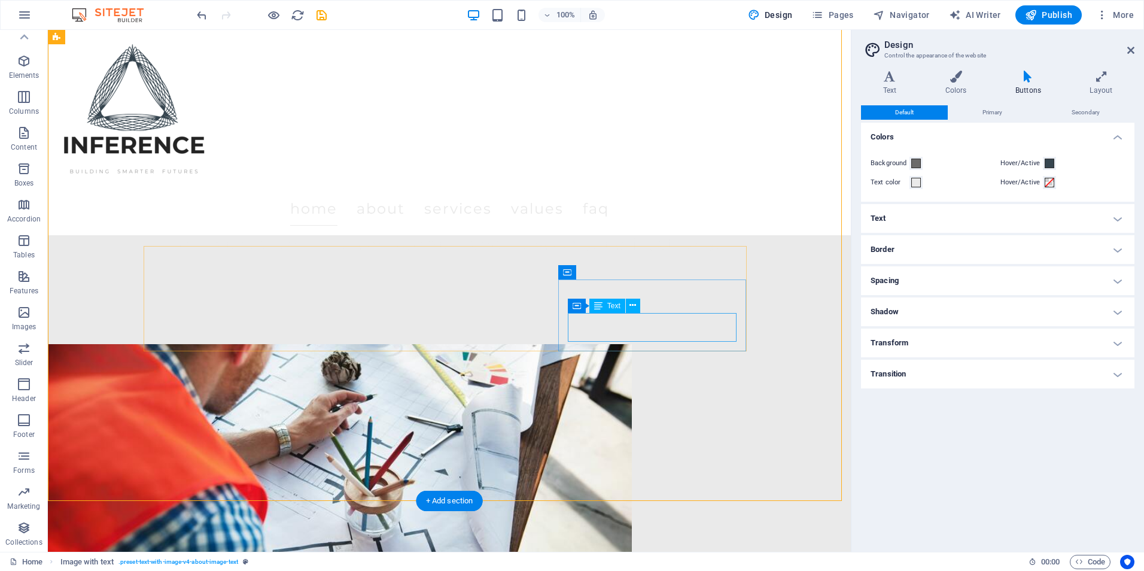
scroll to position [763, 0]
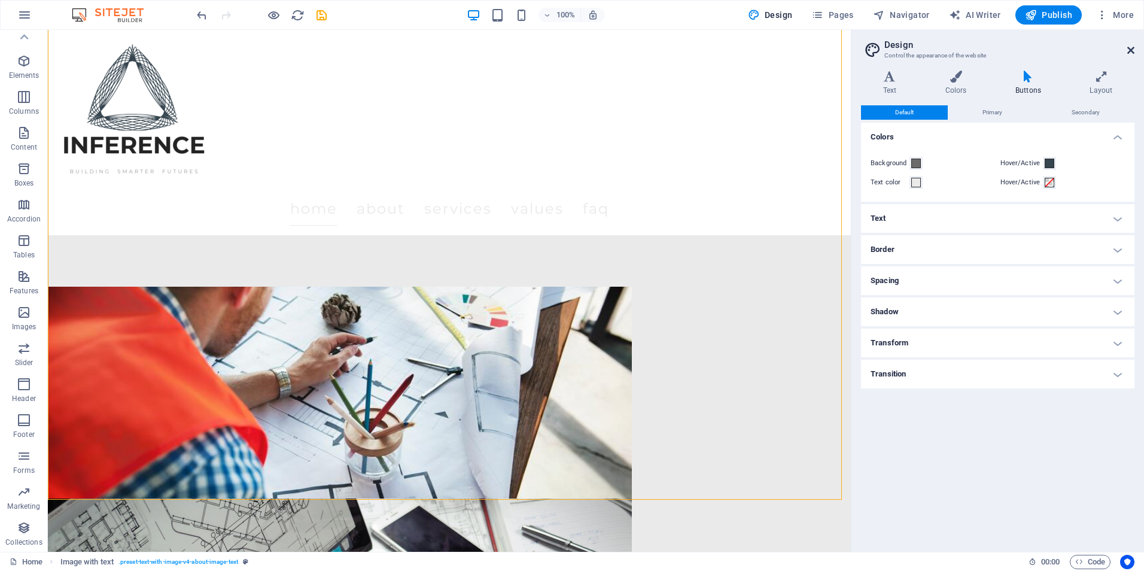
drag, startPoint x: 1132, startPoint y: 53, endPoint x: 1025, endPoint y: 66, distance: 107.3
click at [1132, 53] on icon at bounding box center [1130, 50] width 7 height 10
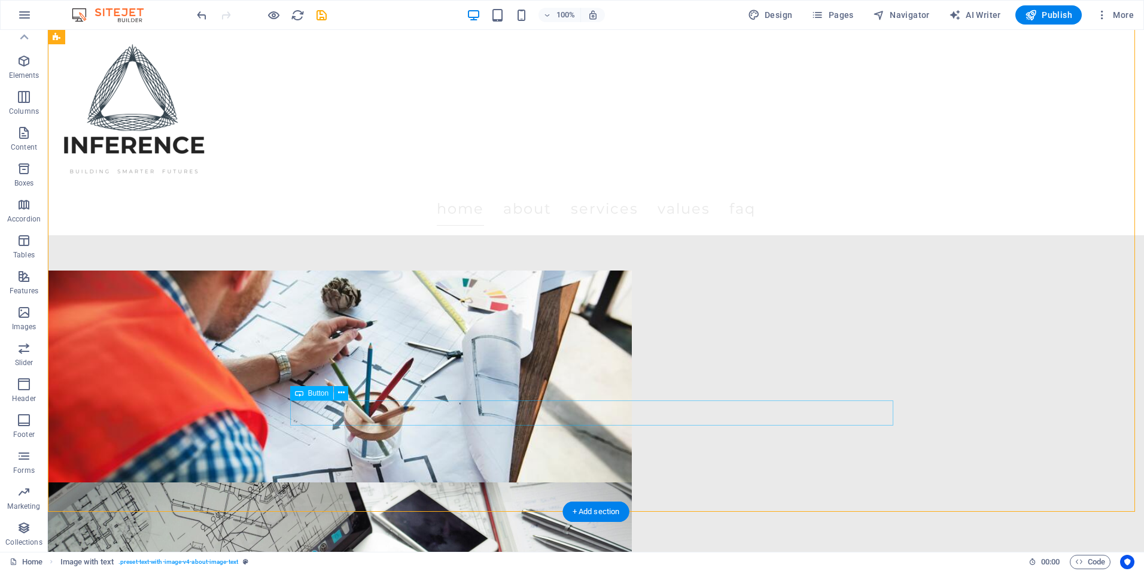
scroll to position [704, 0]
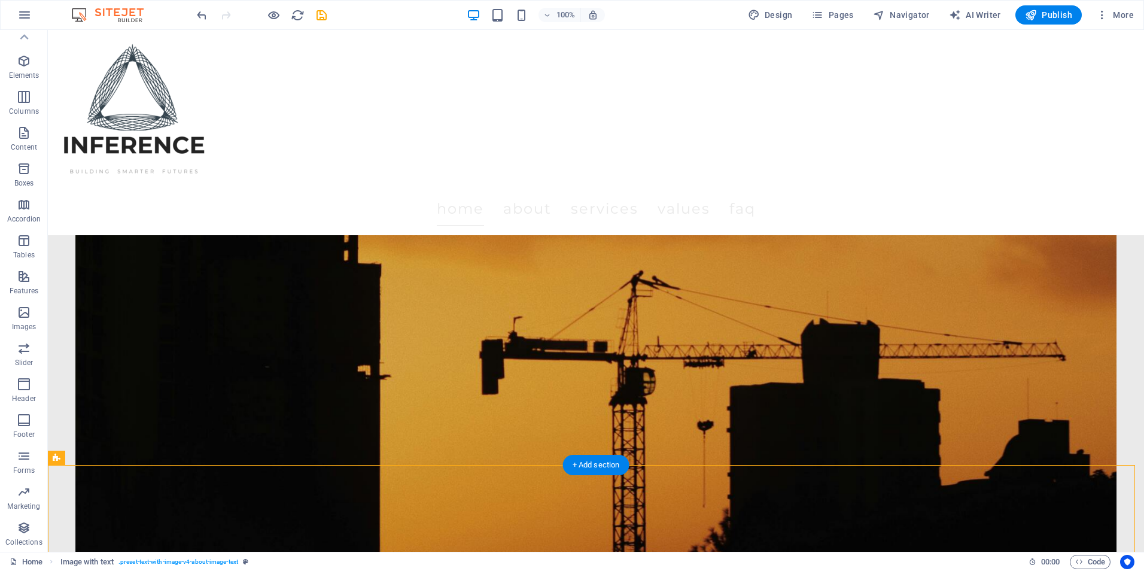
scroll to position [0, 0]
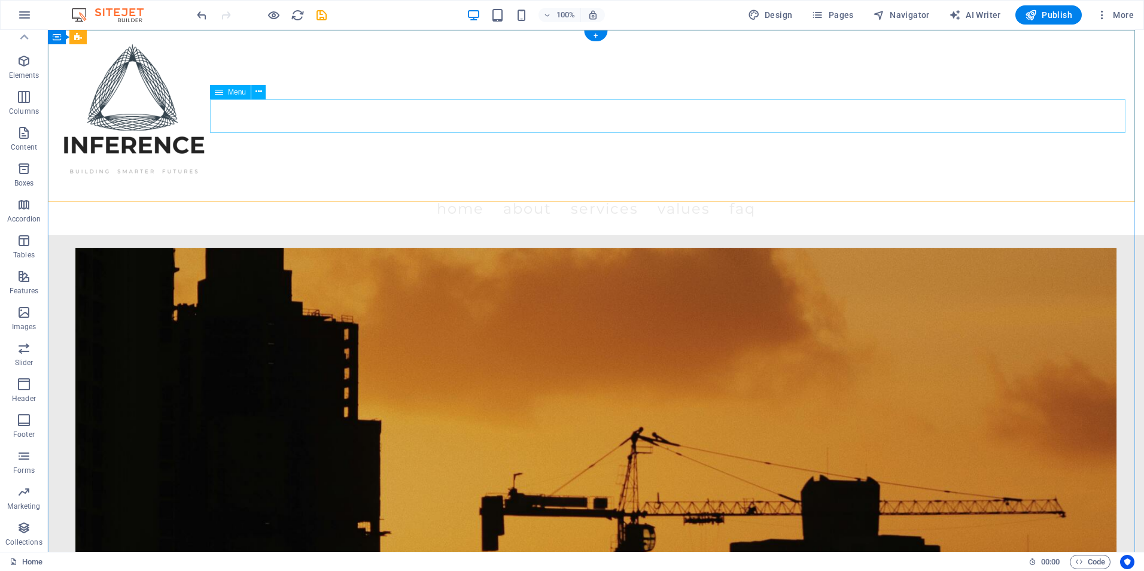
click at [526, 192] on nav "Home About Services Values FAQ" at bounding box center [595, 209] width 1077 height 34
select select
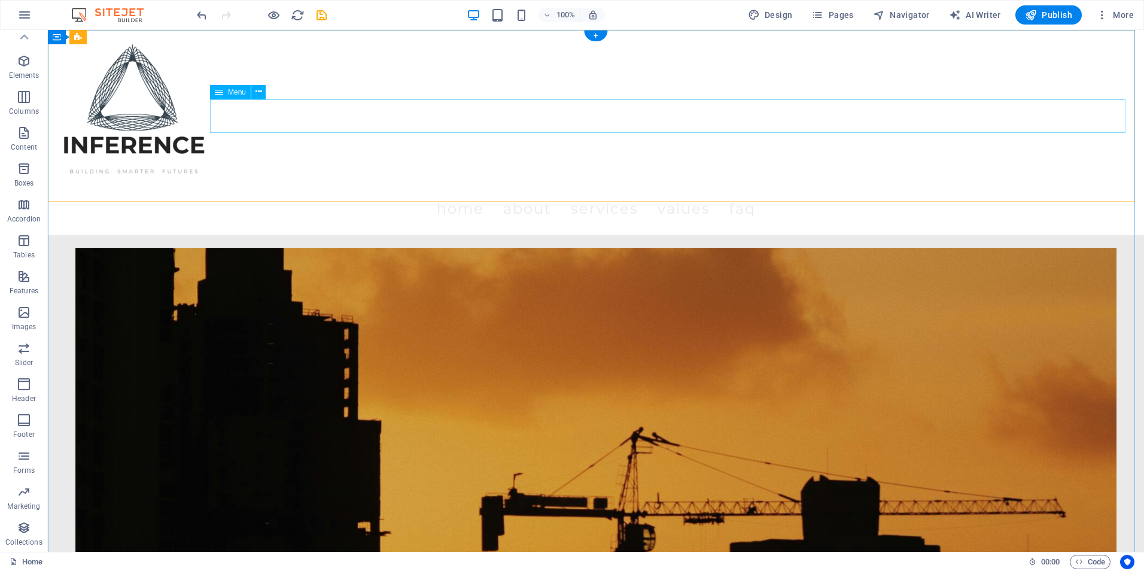
select select
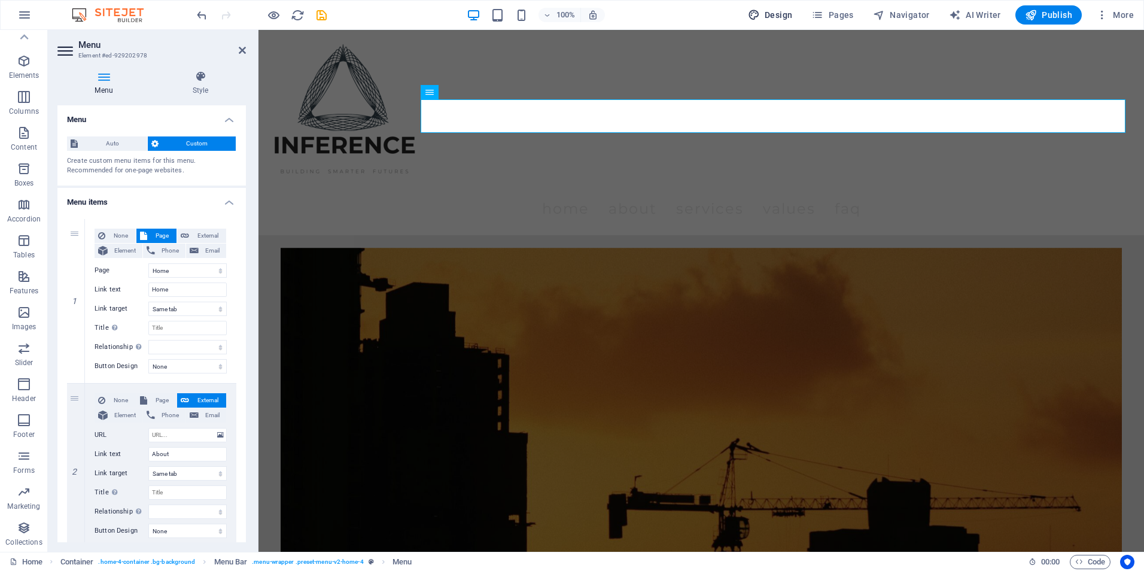
click at [787, 10] on span "Design" at bounding box center [770, 15] width 45 height 12
select select "px"
select select "200"
select select "px"
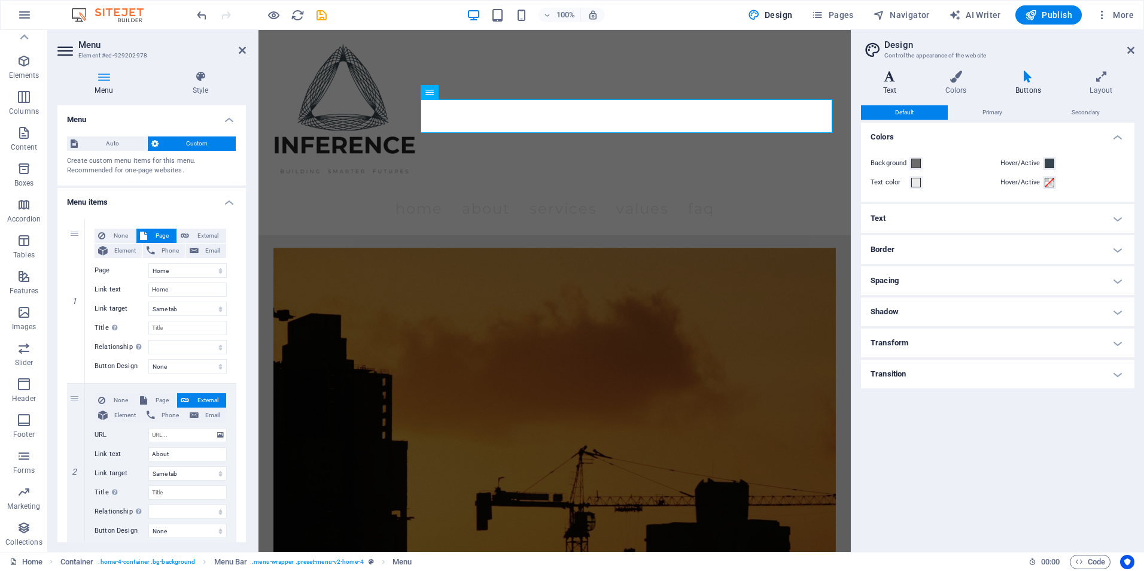
click at [899, 77] on icon at bounding box center [889, 77] width 57 height 12
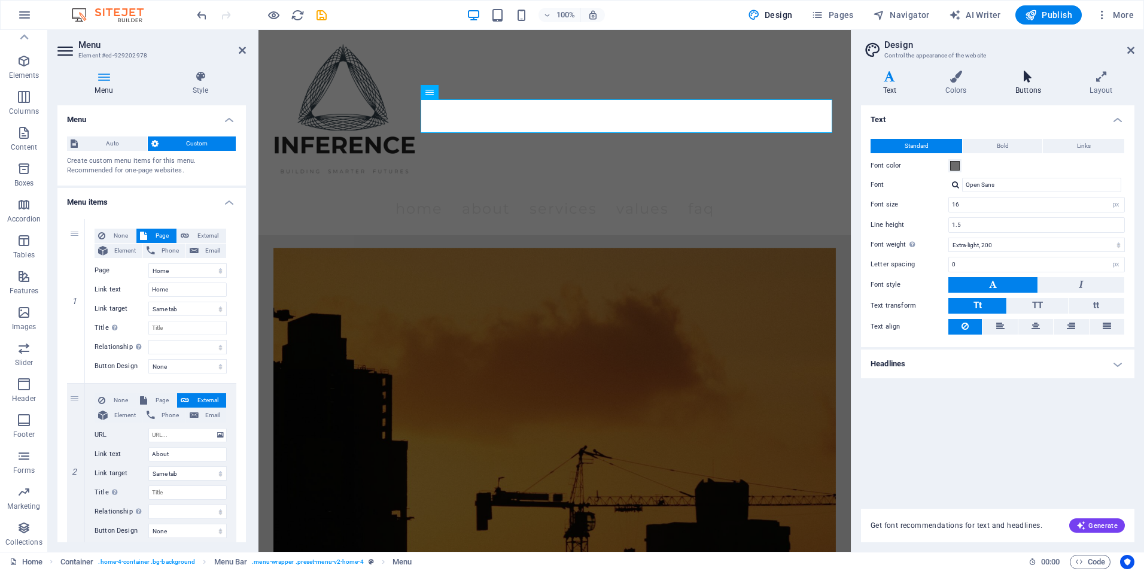
click at [1034, 90] on h4 "Buttons" at bounding box center [1030, 83] width 74 height 25
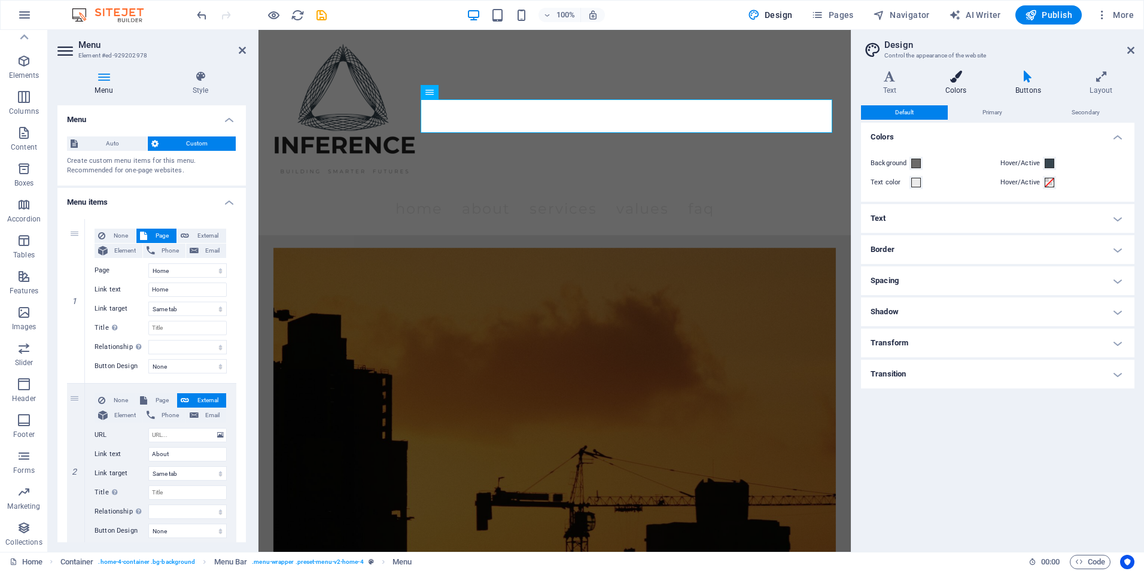
click at [974, 81] on icon at bounding box center [955, 77] width 65 height 12
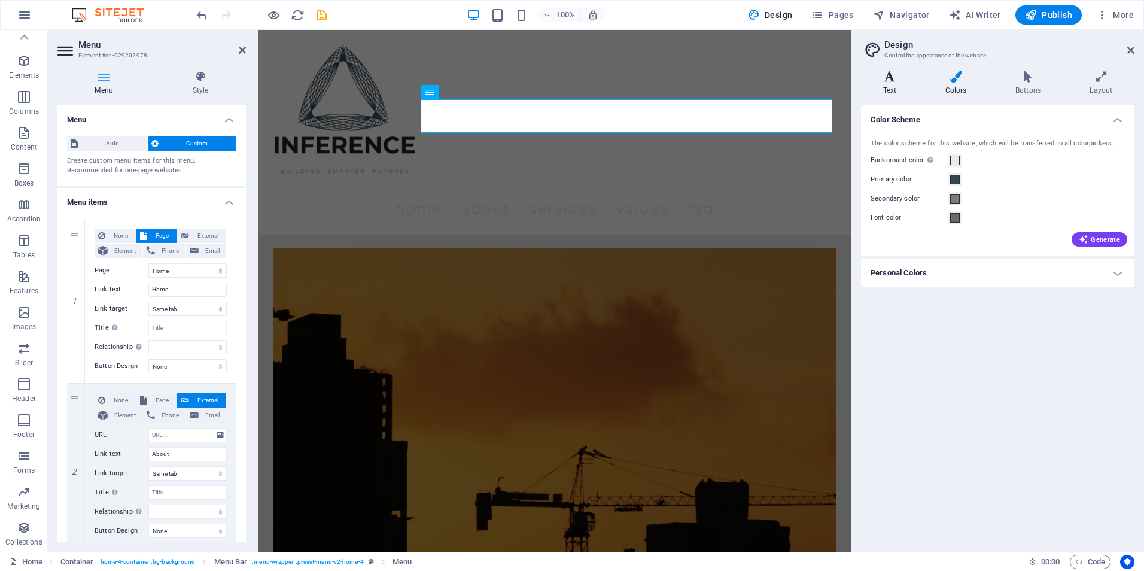
click at [892, 89] on h4 "Text" at bounding box center [892, 83] width 62 height 25
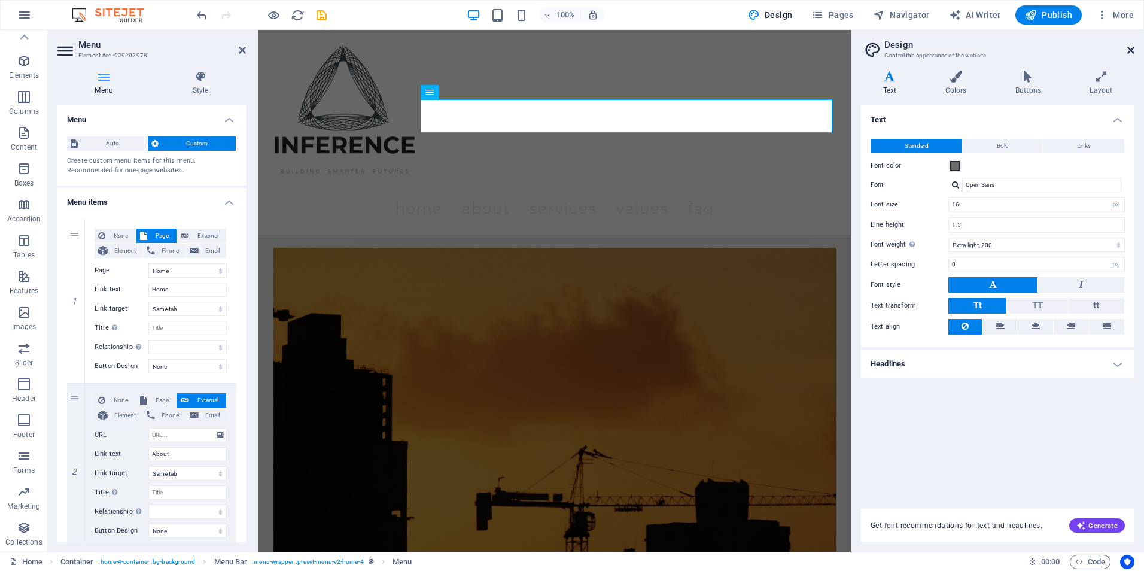
click at [1127, 48] on icon at bounding box center [1130, 50] width 7 height 10
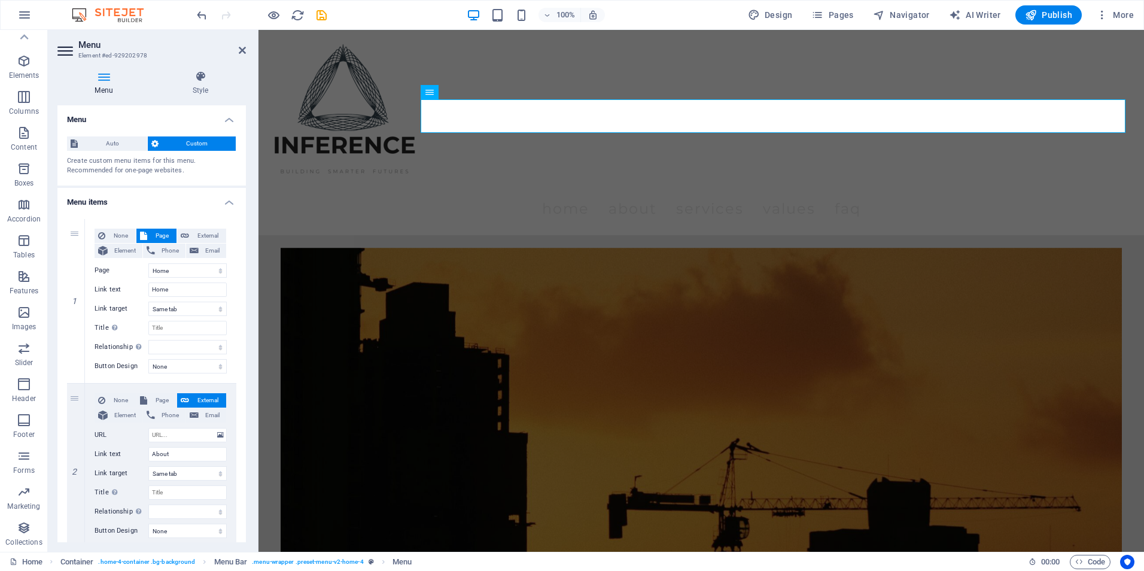
click at [823, 307] on figure at bounding box center [701, 485] width 841 height 475
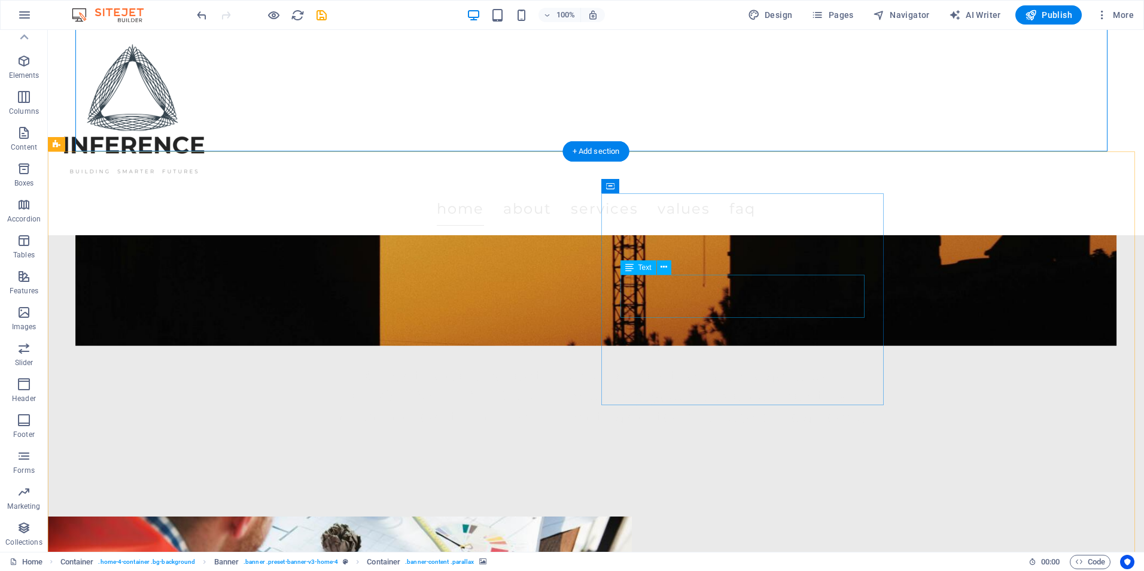
scroll to position [538, 0]
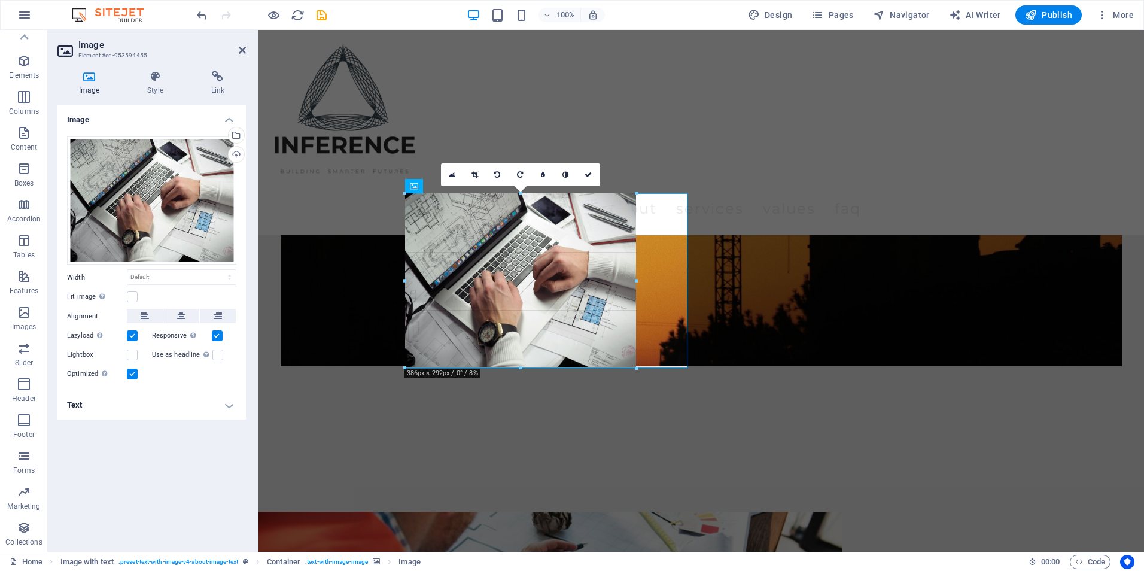
drag, startPoint x: 689, startPoint y: 407, endPoint x: 637, endPoint y: 328, distance: 93.7
type input "386"
select select "px"
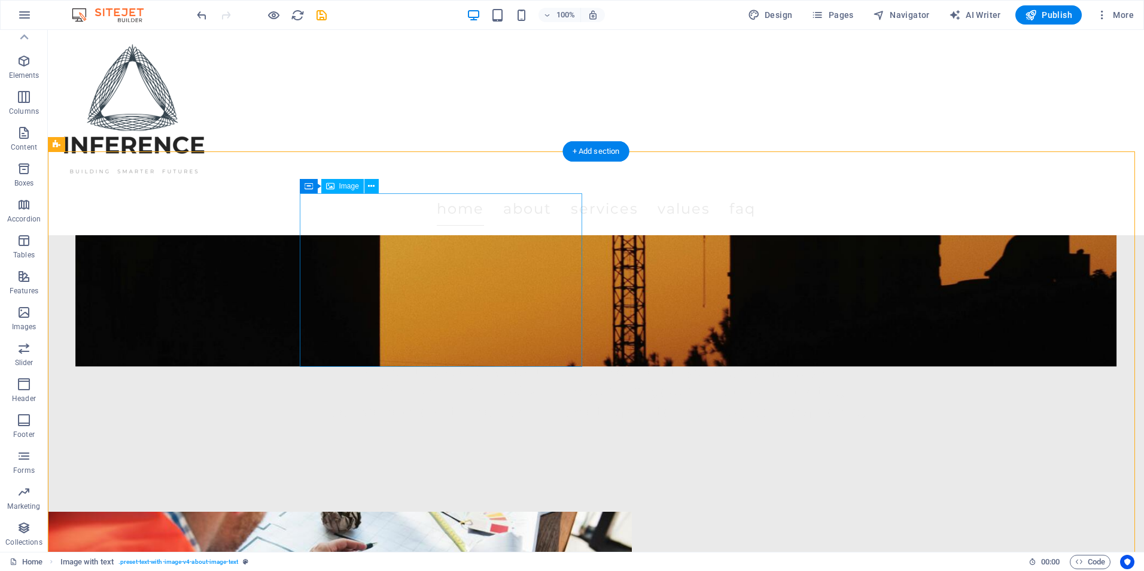
select select "px"
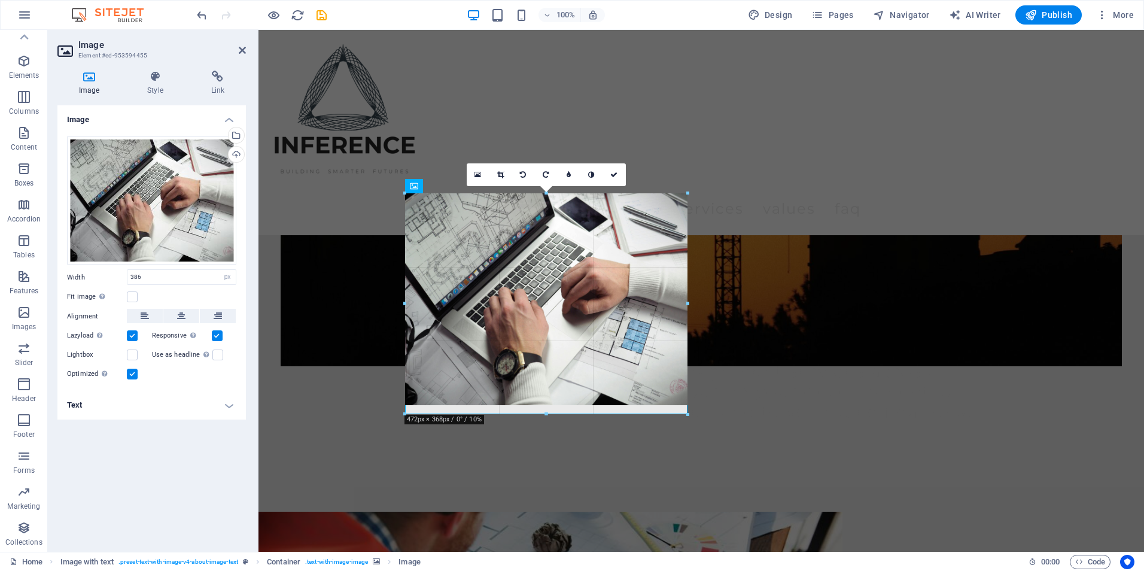
drag, startPoint x: 381, startPoint y: 333, endPoint x: 691, endPoint y: 381, distance: 313.6
type input "472"
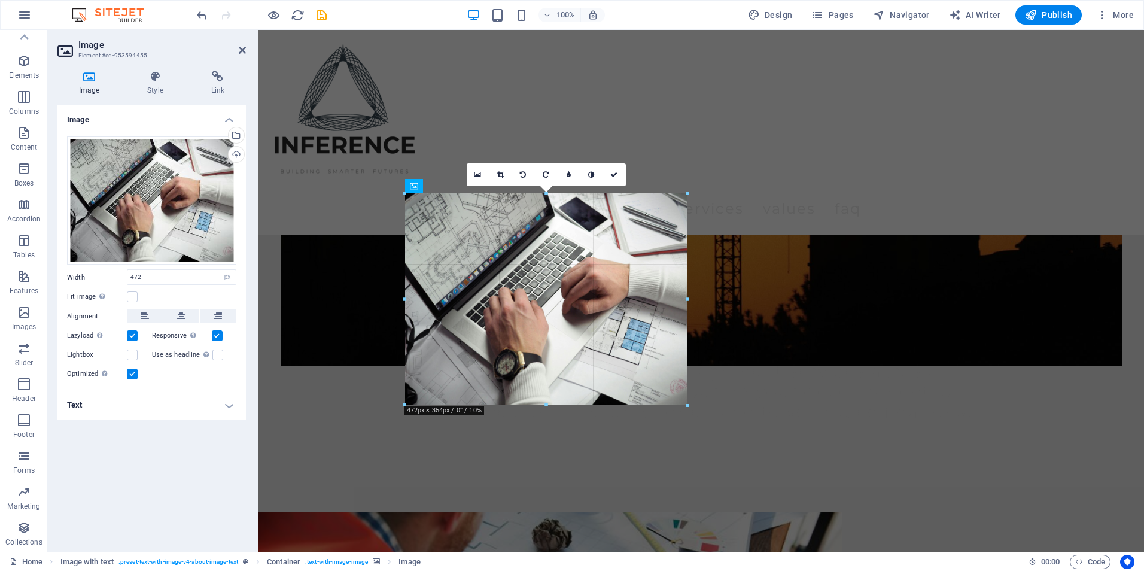
drag, startPoint x: 686, startPoint y: 405, endPoint x: 686, endPoint y: 387, distance: 18.0
click at [686, 387] on div "180 170 160 150 140 130 120 110 100 90 80 70 60 50 40 30 20 10 0 -10 -20 -30 -4…" at bounding box center [546, 299] width 282 height 212
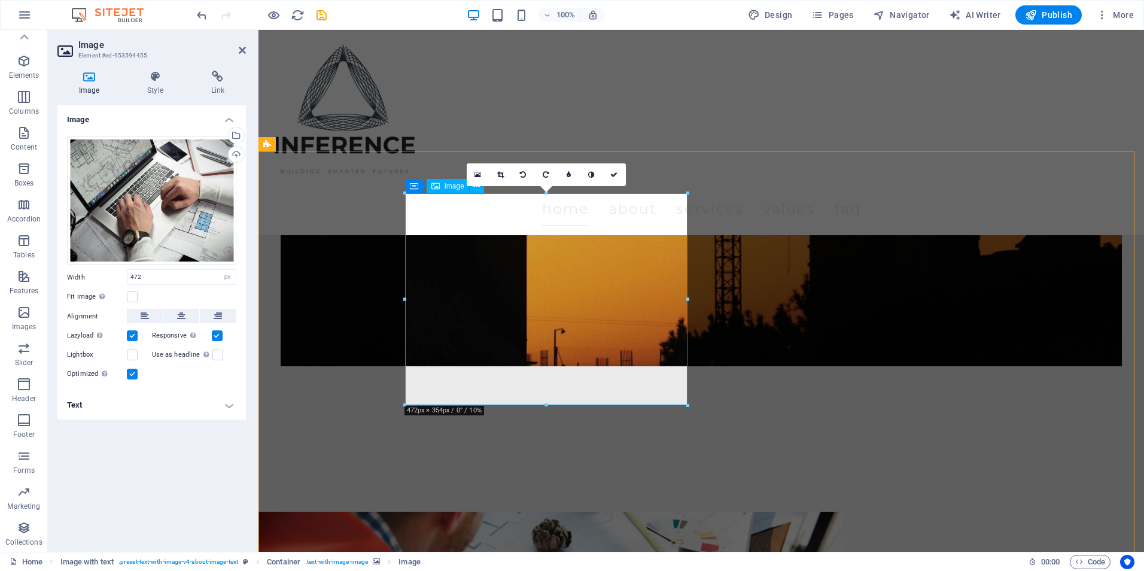
drag, startPoint x: 804, startPoint y: 434, endPoint x: 551, endPoint y: 298, distance: 287.2
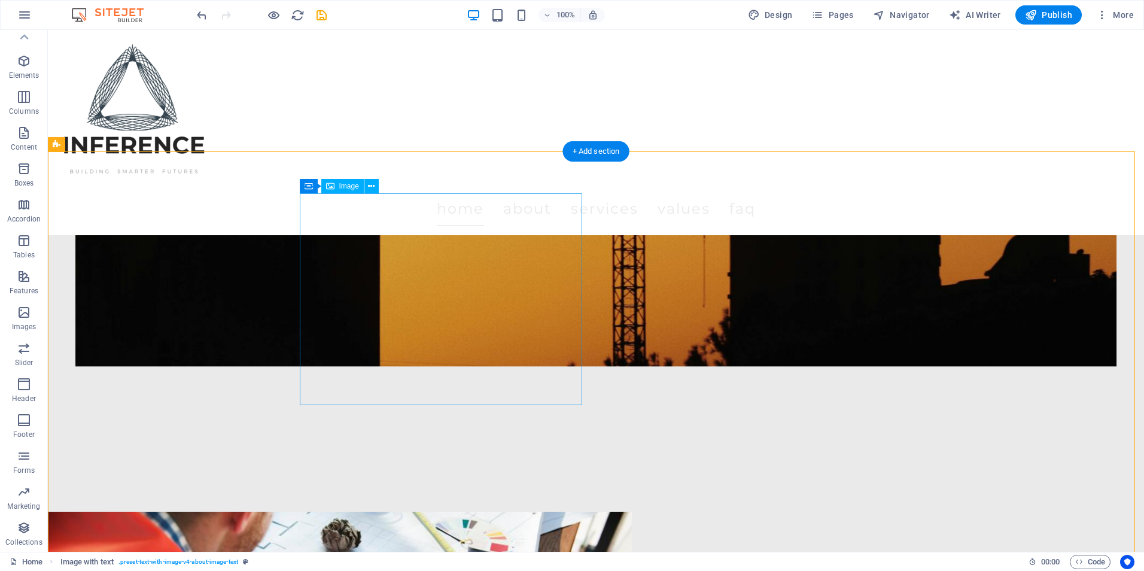
select select "px"
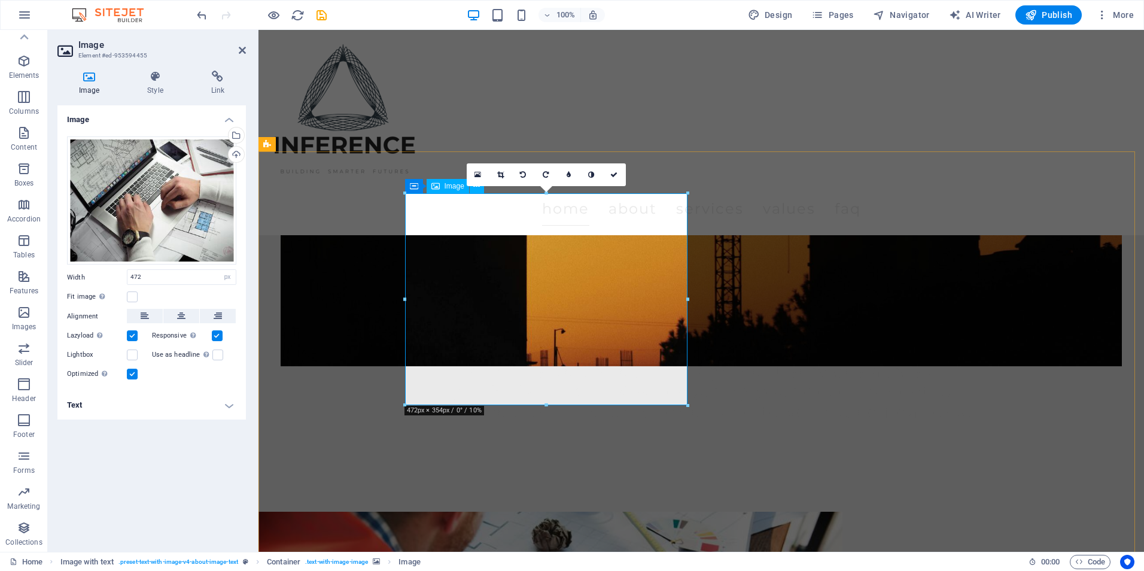
drag, startPoint x: 665, startPoint y: 432, endPoint x: 537, endPoint y: 275, distance: 203.2
drag, startPoint x: 805, startPoint y: 435, endPoint x: 543, endPoint y: 357, distance: 272.7
drag, startPoint x: 948, startPoint y: 434, endPoint x: 589, endPoint y: 383, distance: 362.0
drag, startPoint x: 943, startPoint y: 435, endPoint x: 666, endPoint y: 396, distance: 279.7
drag, startPoint x: 688, startPoint y: 404, endPoint x: 689, endPoint y: 379, distance: 25.1
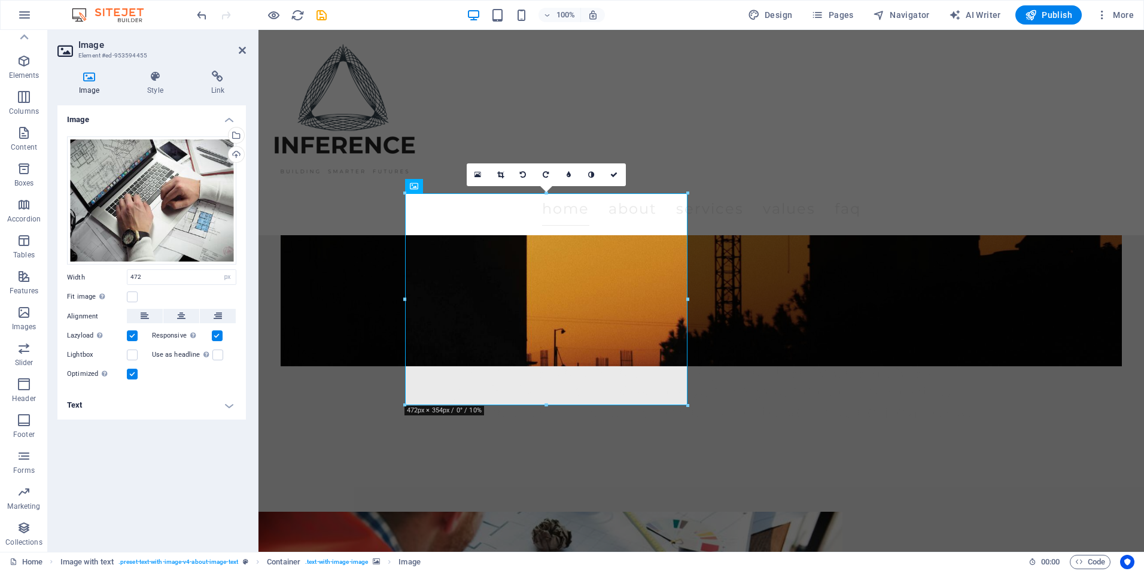
click at [687, 379] on div "180 170 160 150 140 130 120 110 100 90 80 70 60 50 40 30 20 10 0 -10 -20 -30 -4…" at bounding box center [546, 299] width 282 height 212
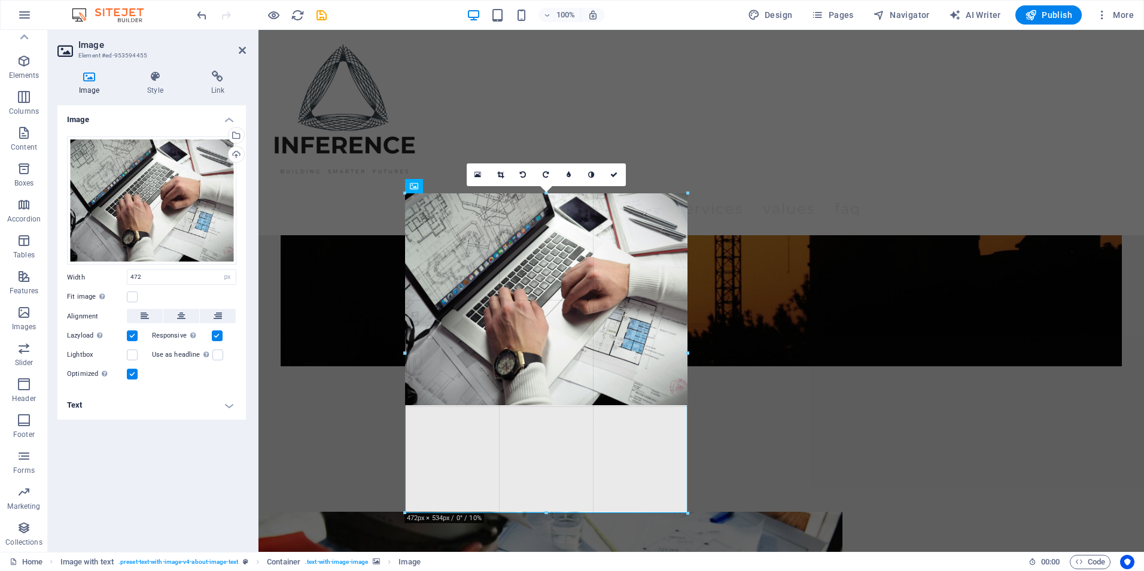
drag, startPoint x: 686, startPoint y: 405, endPoint x: 686, endPoint y: 357, distance: 48.5
click at [686, 357] on div "180 170 160 150 140 130 120 110 100 90 80 70 60 50 40 30 20 10 0 -10 -20 -30 -4…" at bounding box center [546, 352] width 282 height 319
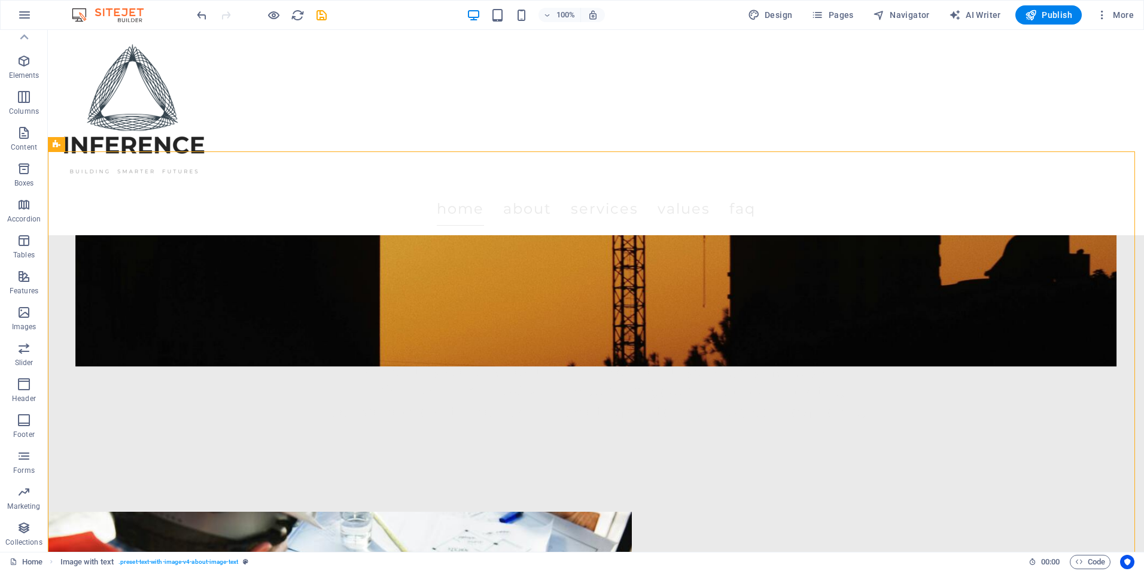
click at [209, 20] on div at bounding box center [261, 14] width 134 height 19
click at [206, 19] on icon "undo" at bounding box center [202, 15] width 14 height 14
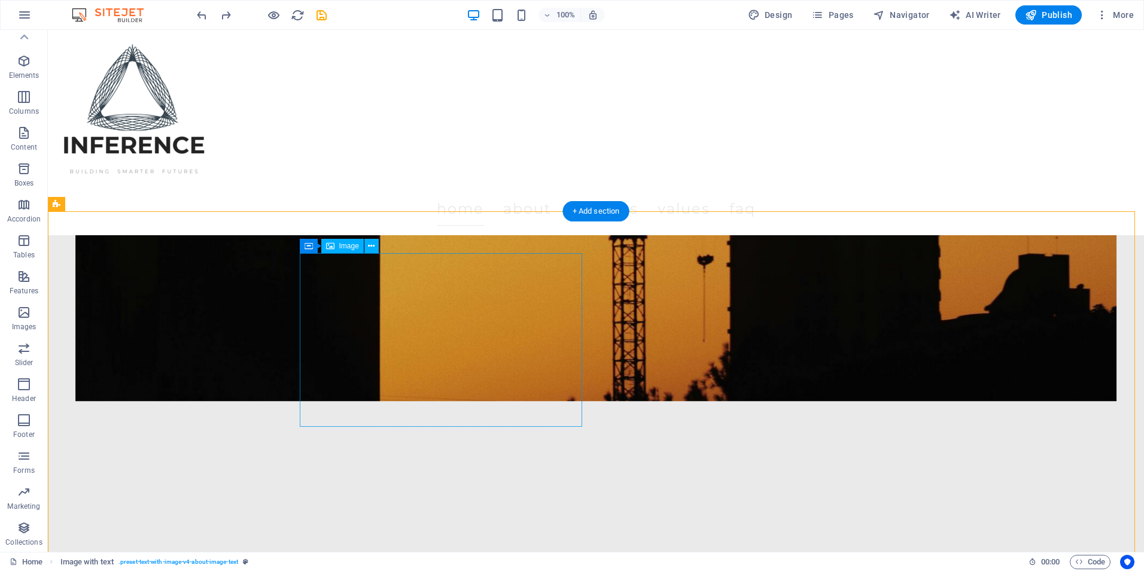
scroll to position [479, 0]
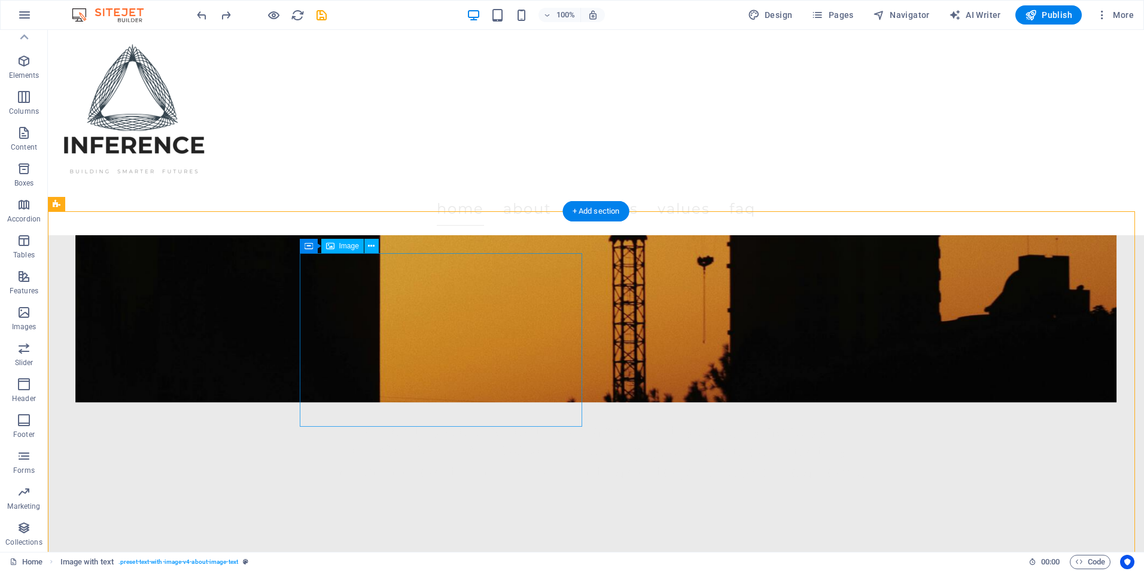
select select "px"
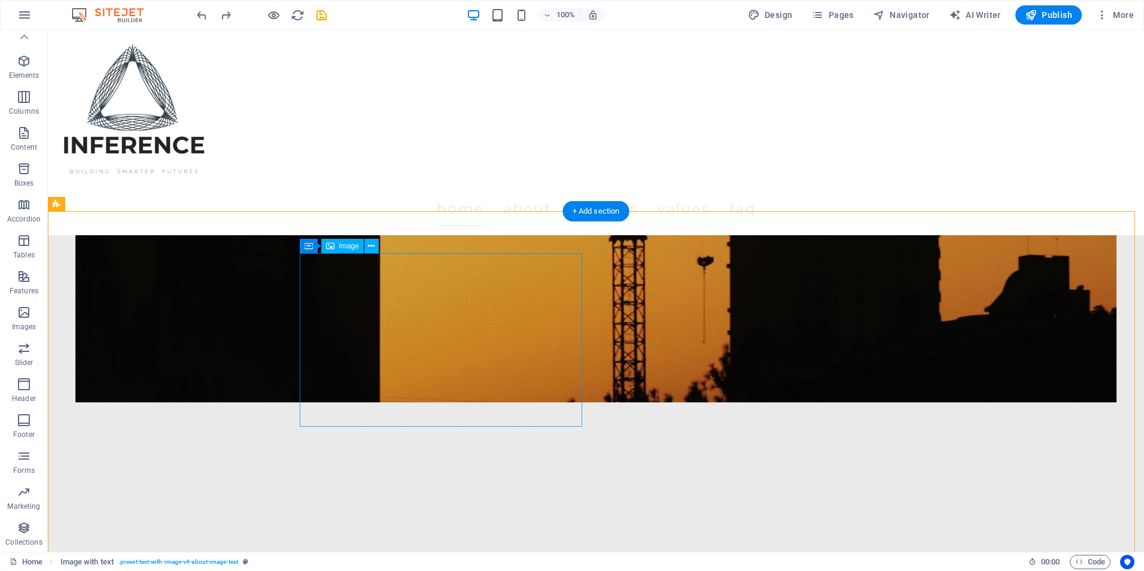
select select "px"
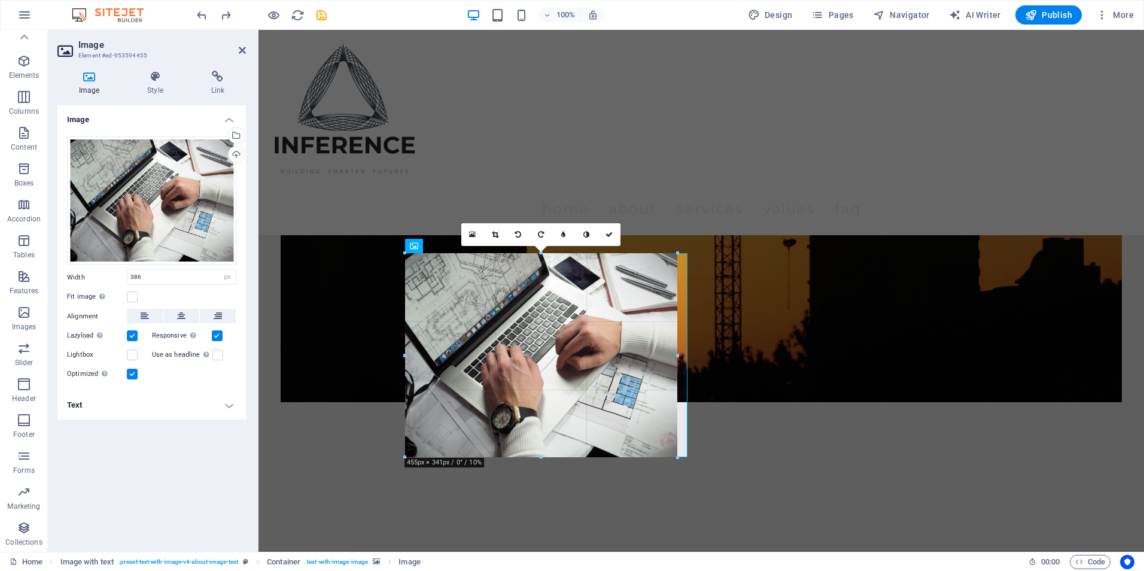
drag, startPoint x: 633, startPoint y: 428, endPoint x: 683, endPoint y: 421, distance: 50.2
type input "472"
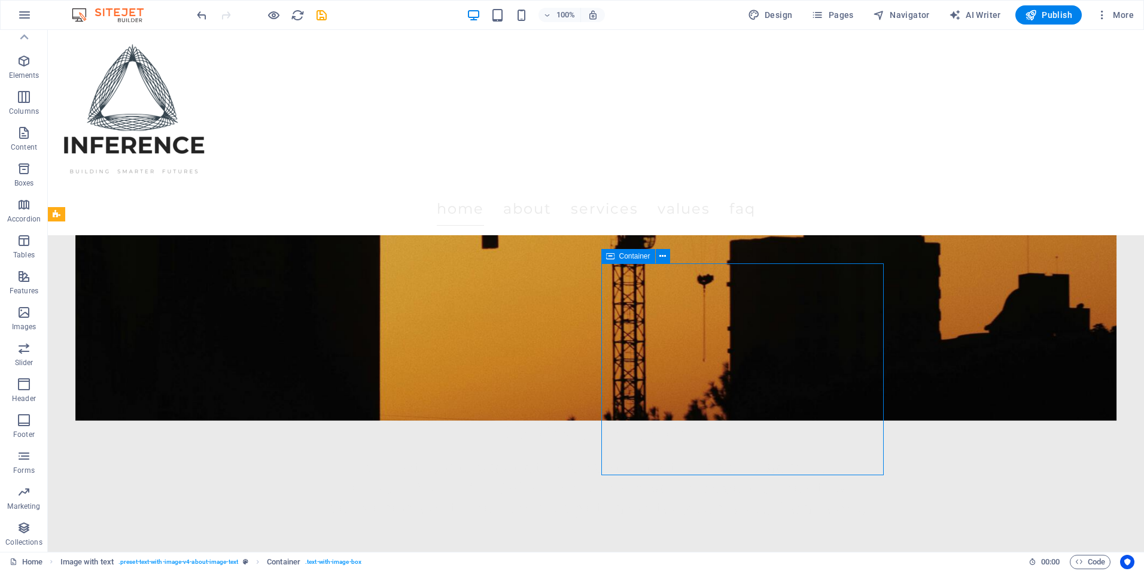
scroll to position [419, 0]
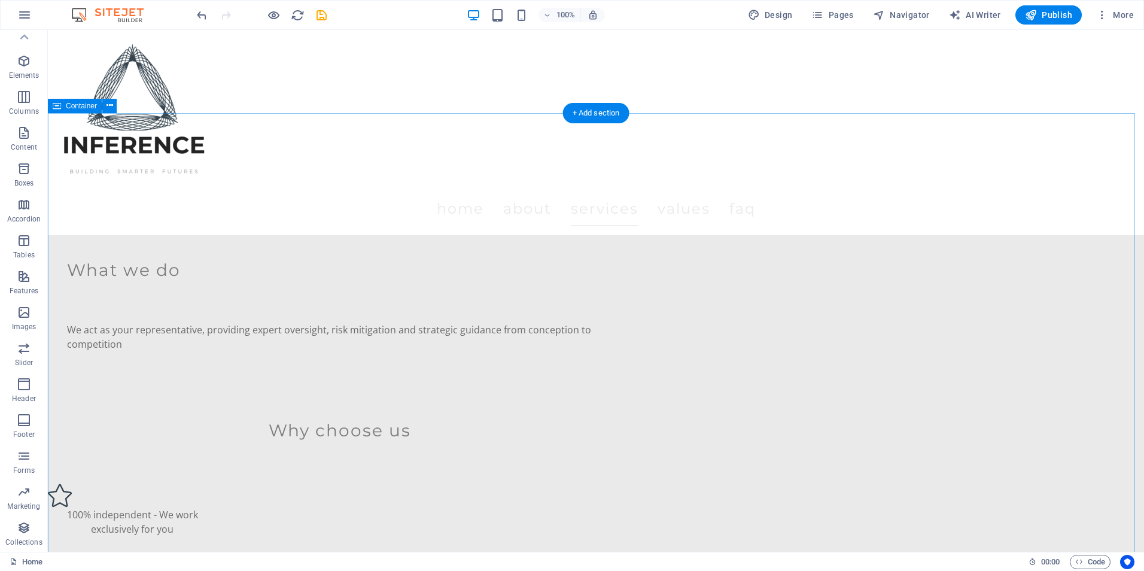
scroll to position [1376, 0]
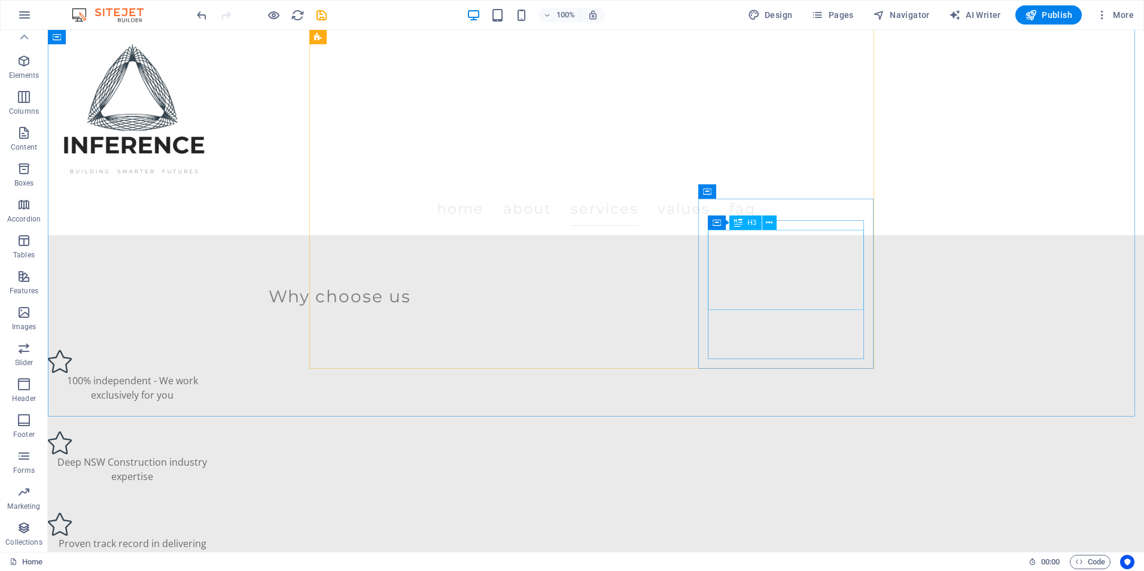
click at [747, 225] on div "H3" at bounding box center [745, 222] width 32 height 14
click at [751, 223] on span "H3" at bounding box center [751, 222] width 9 height 7
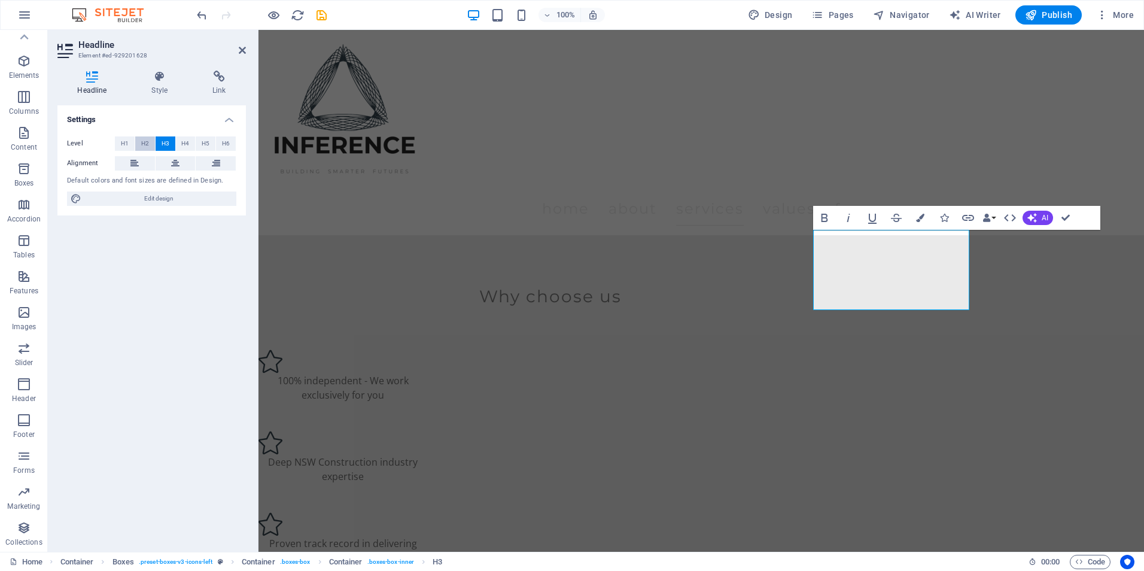
click at [144, 142] on span "H2" at bounding box center [145, 143] width 8 height 14
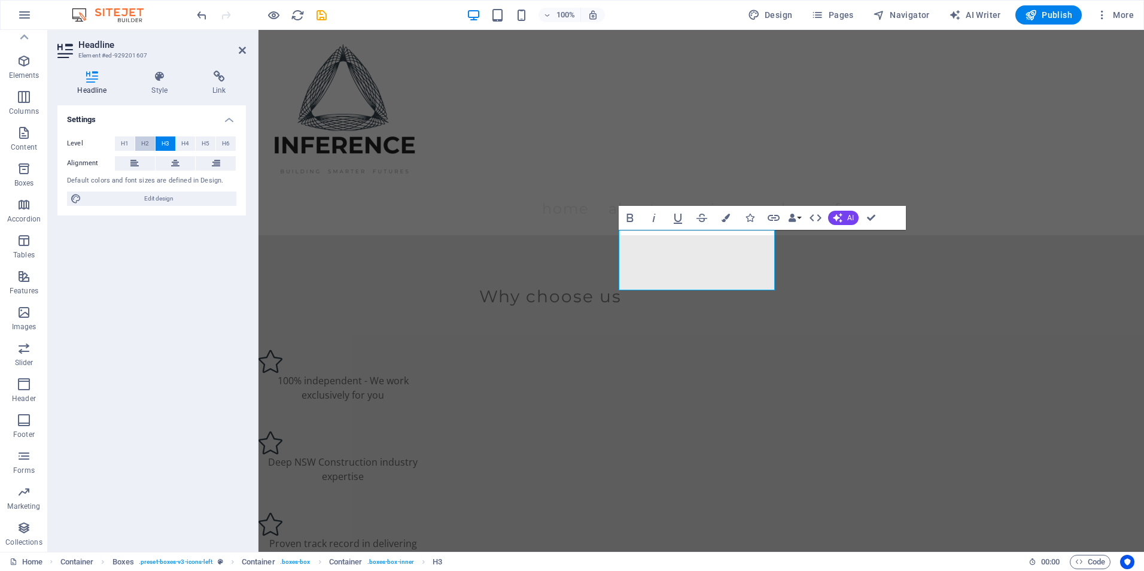
click at [143, 141] on span "H2" at bounding box center [145, 143] width 8 height 14
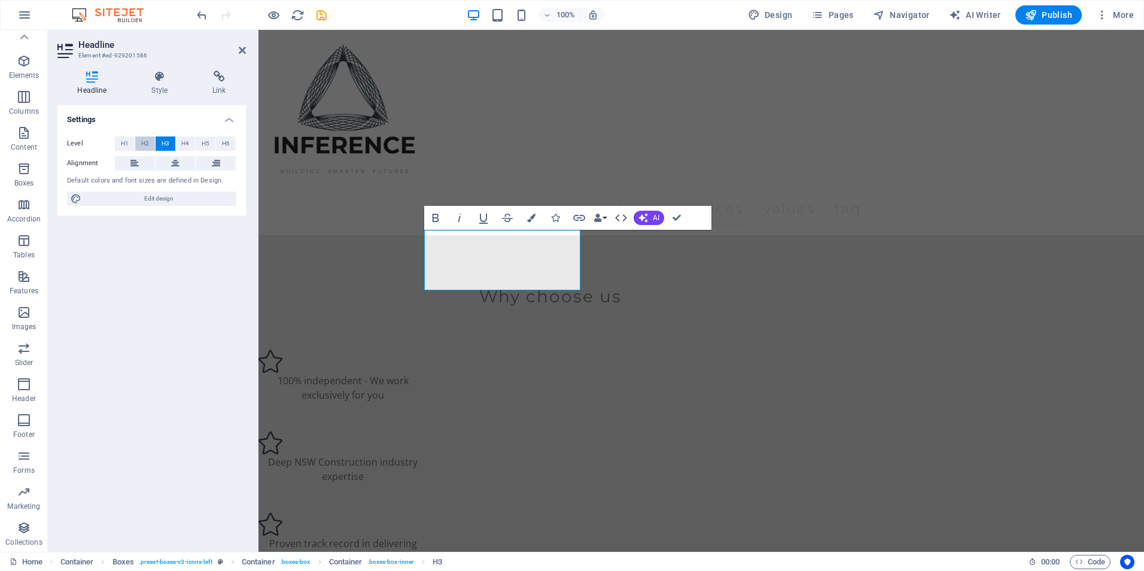
click at [147, 145] on span "H2" at bounding box center [145, 143] width 8 height 14
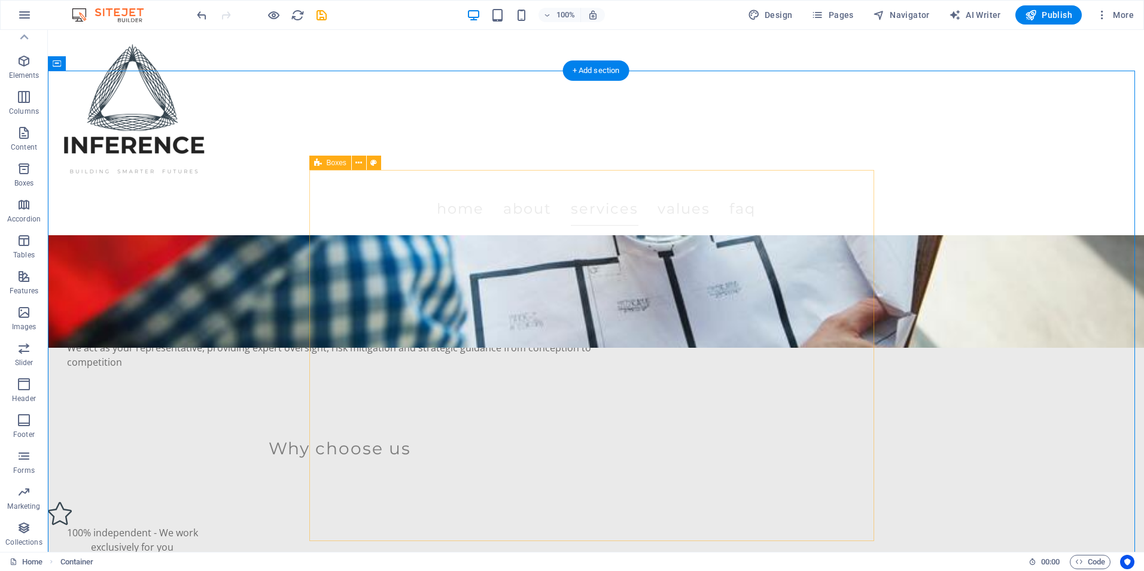
scroll to position [1137, 0]
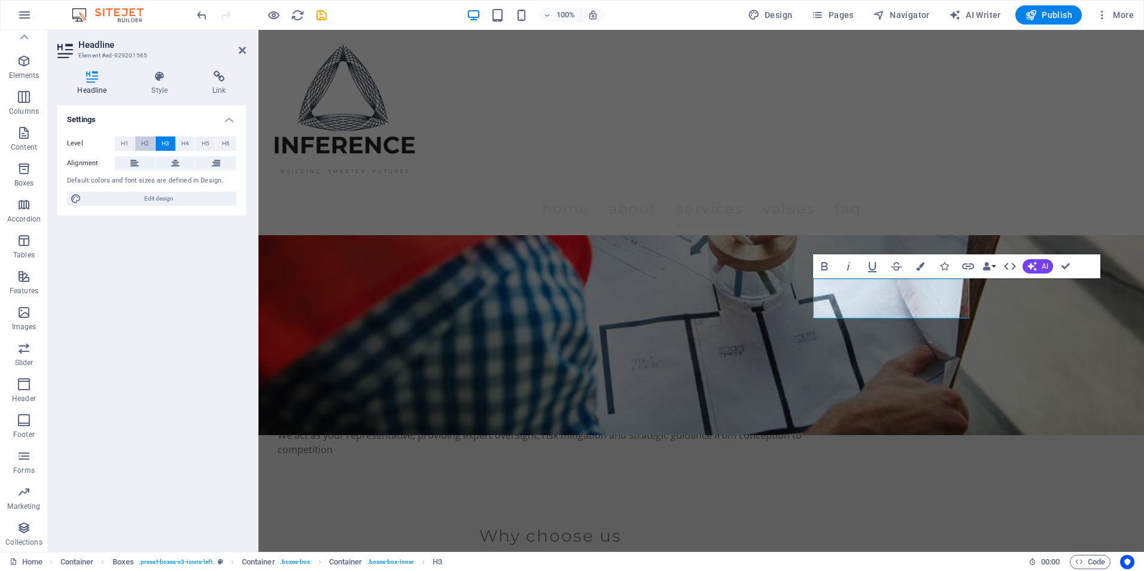
click at [138, 140] on button "H2" at bounding box center [145, 143] width 20 height 14
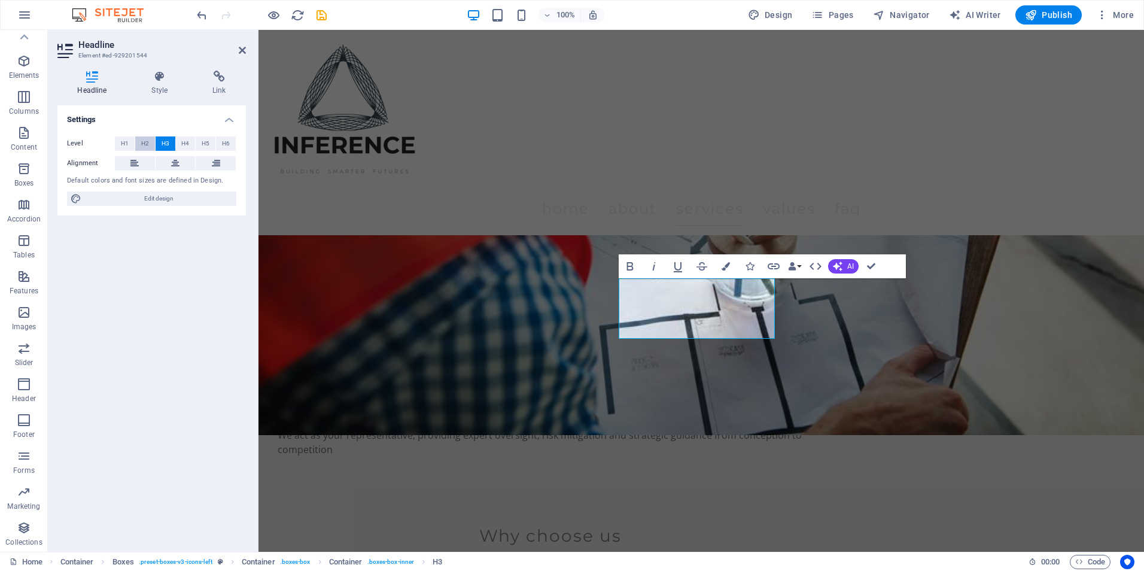
click at [141, 137] on button "H2" at bounding box center [145, 143] width 20 height 14
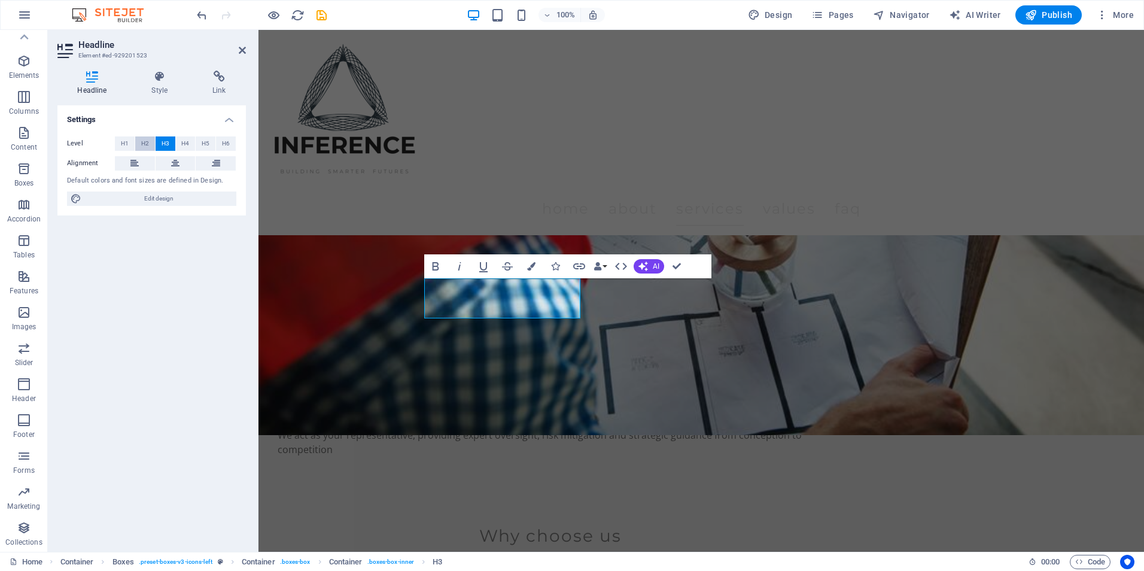
click at [142, 141] on button "H2" at bounding box center [145, 143] width 20 height 14
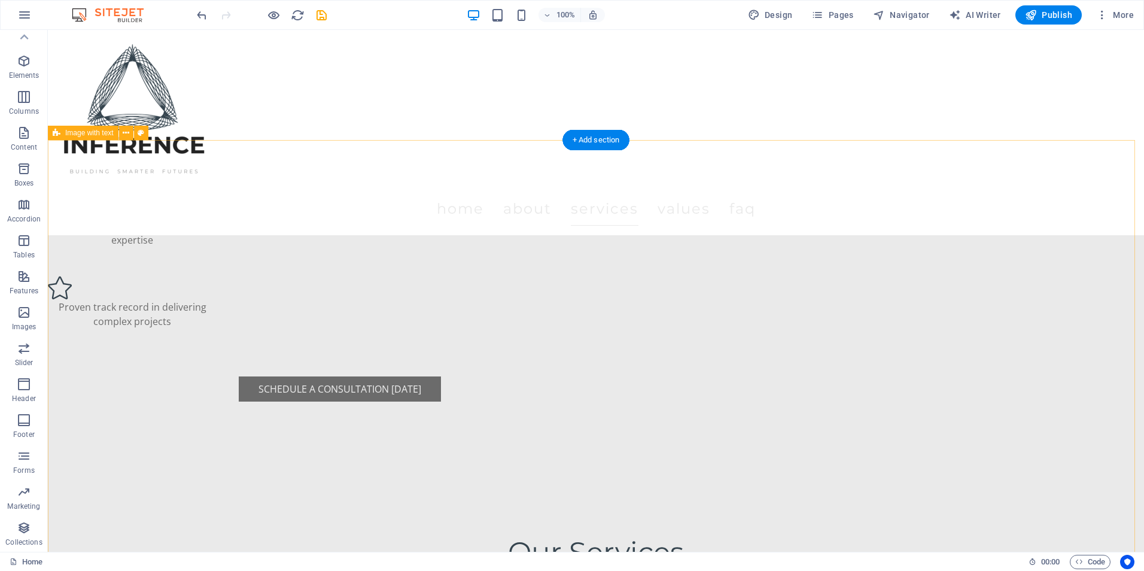
scroll to position [1615, 0]
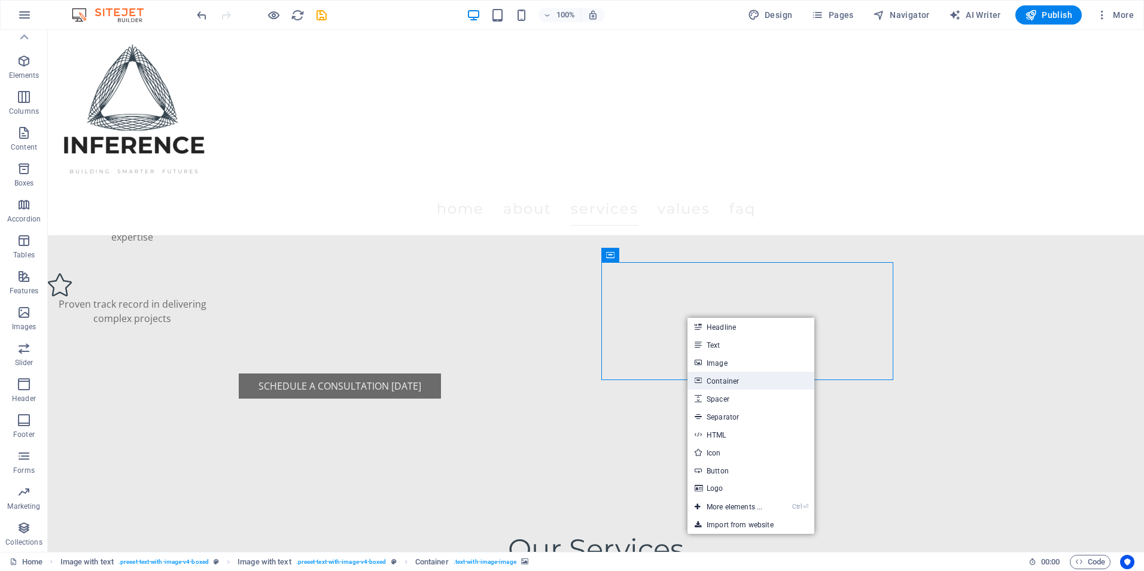
click at [711, 378] on link "Container" at bounding box center [750, 380] width 127 height 18
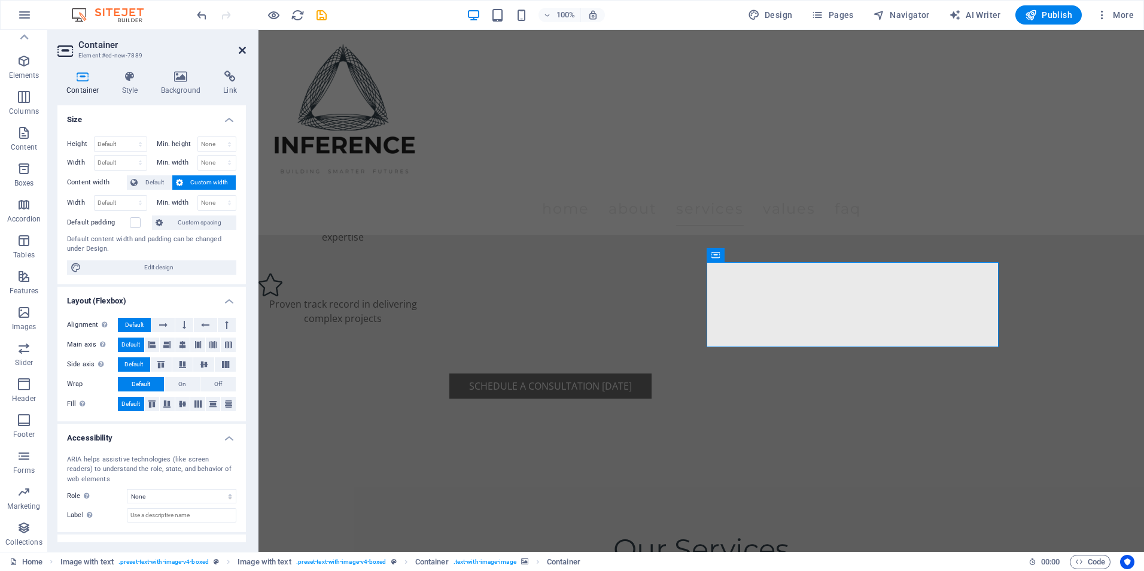
click at [243, 48] on icon at bounding box center [242, 50] width 7 height 10
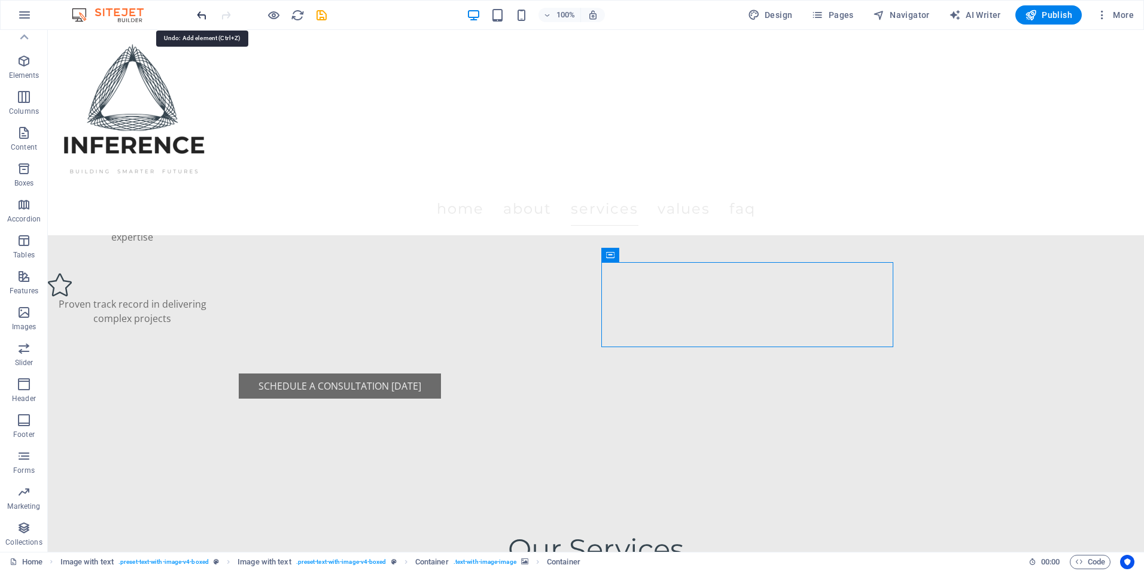
click at [197, 12] on icon "undo" at bounding box center [202, 15] width 14 height 14
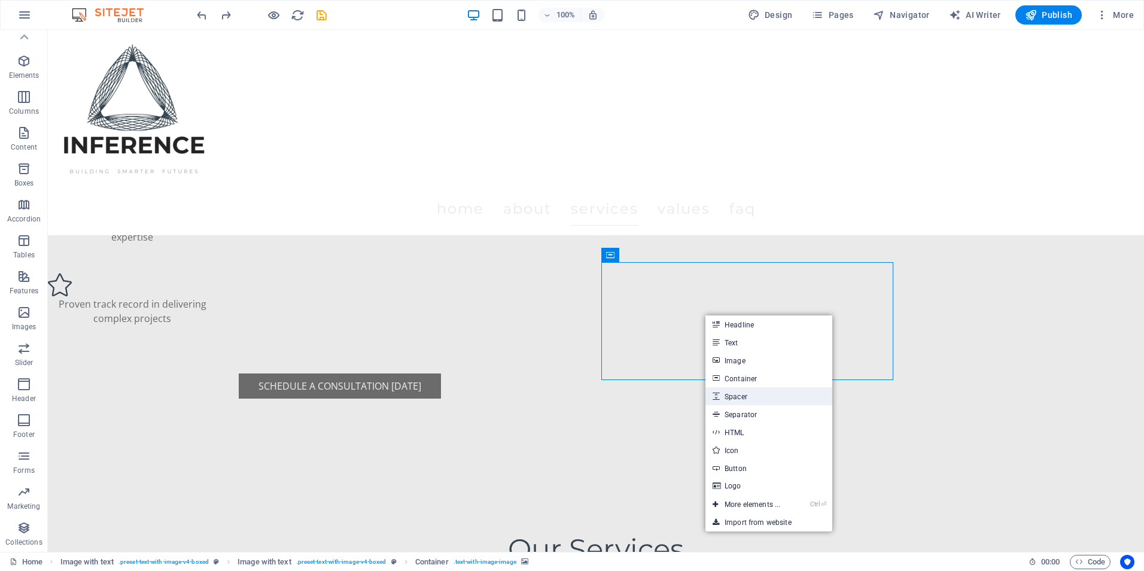
click at [756, 399] on link "Spacer" at bounding box center [768, 396] width 127 height 18
select select "px"
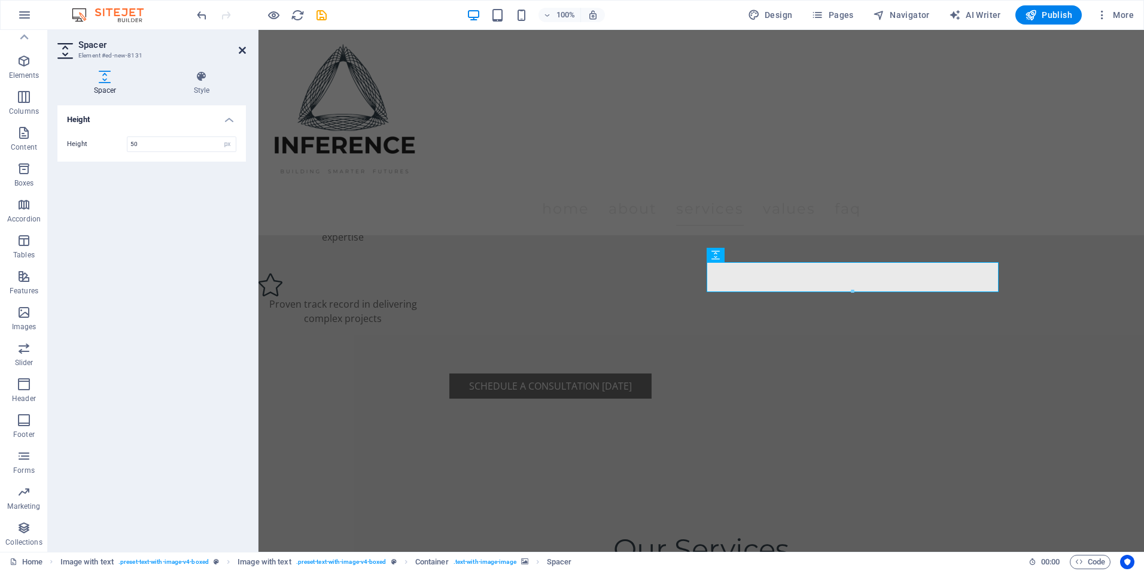
click at [239, 48] on icon at bounding box center [242, 50] width 7 height 10
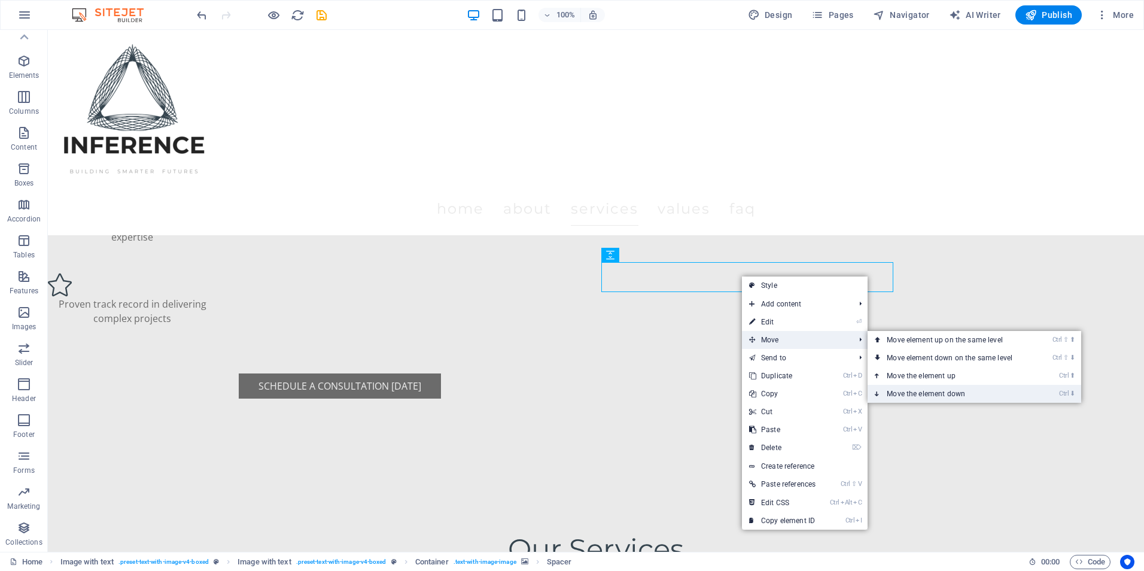
click at [952, 385] on link "Ctrl ⬇ Move the element down" at bounding box center [951, 394] width 169 height 18
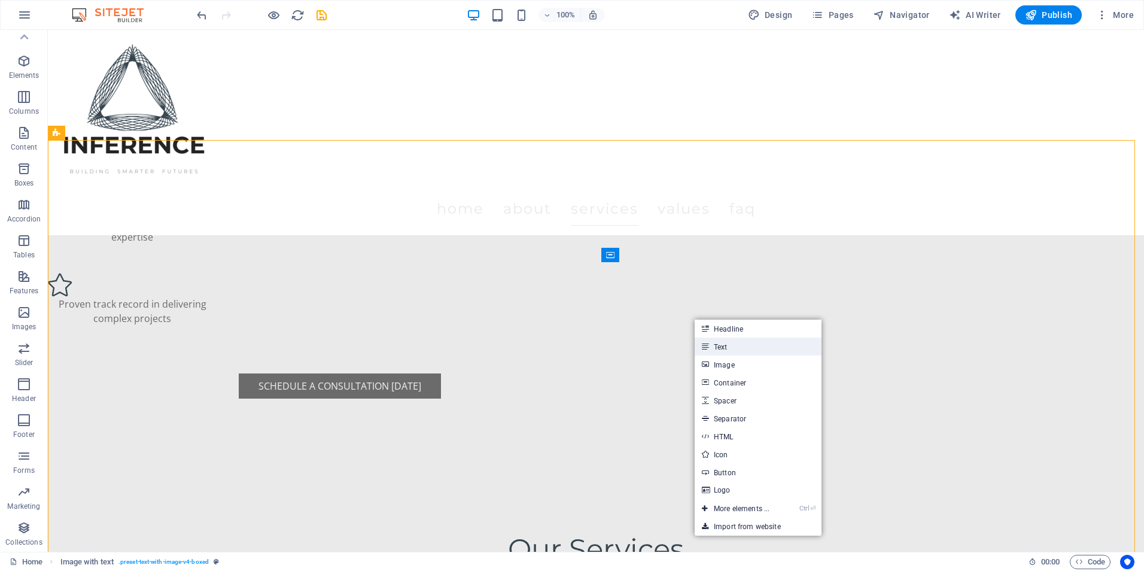
click at [733, 349] on link "Text" at bounding box center [758, 346] width 127 height 18
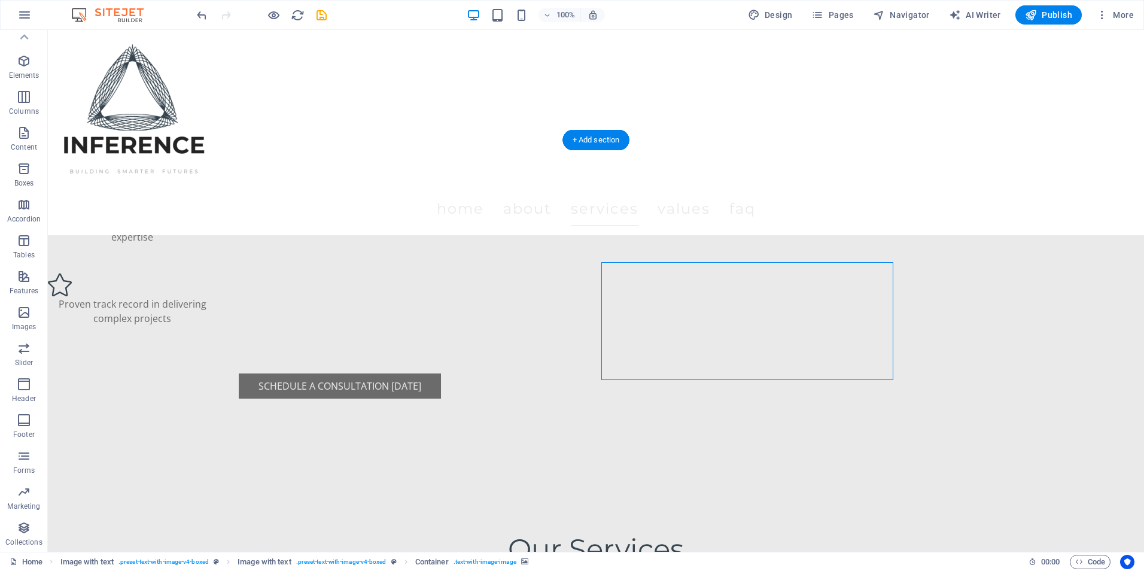
drag, startPoint x: 676, startPoint y: 326, endPoint x: 616, endPoint y: 280, distance: 75.5
click at [203, 17] on icon "undo" at bounding box center [202, 15] width 14 height 14
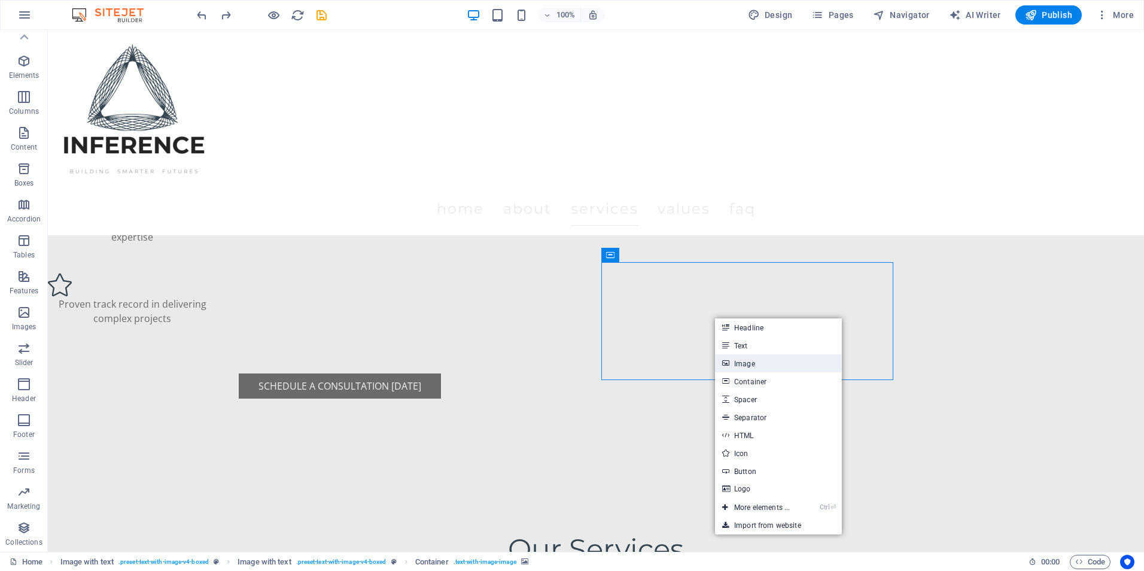
click at [762, 367] on link "Image" at bounding box center [778, 363] width 127 height 18
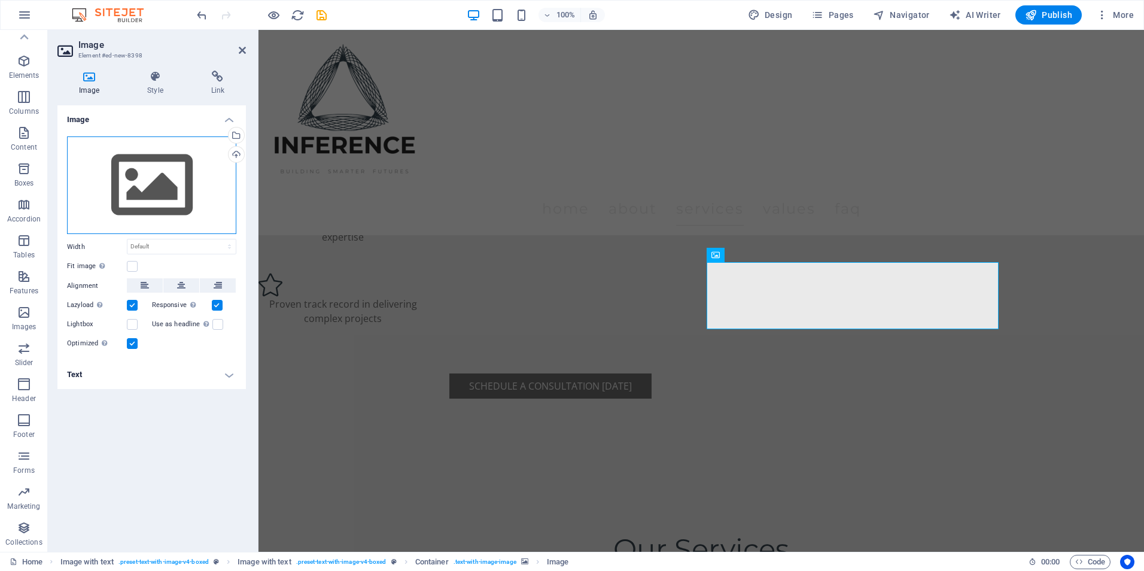
click at [153, 216] on div "Drag files here, click to choose files or select files from Files or our free s…" at bounding box center [151, 185] width 169 height 98
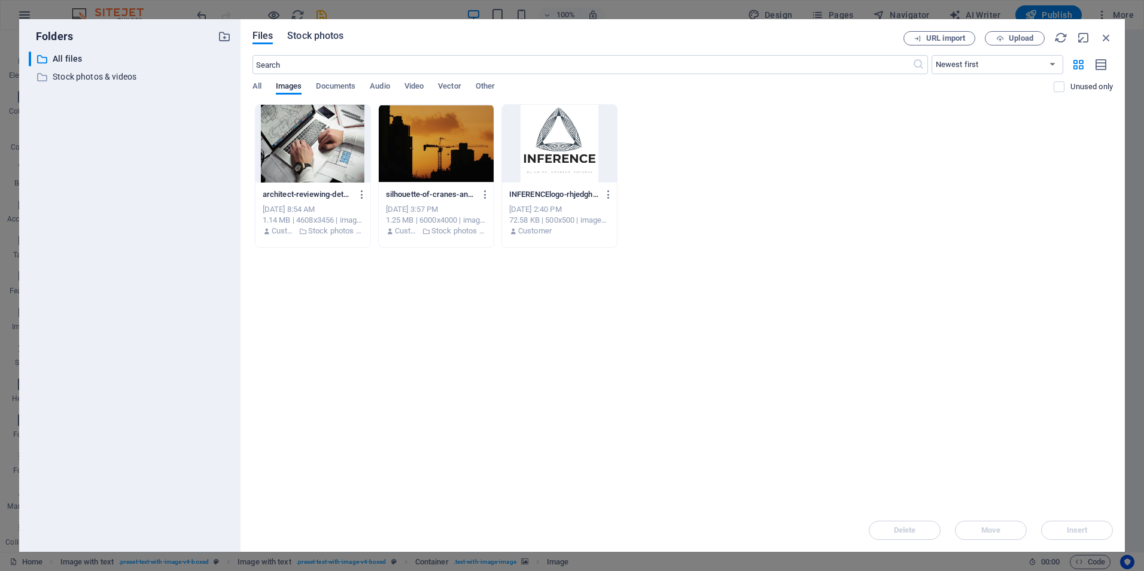
click at [312, 39] on span "Stock photos" at bounding box center [315, 36] width 56 height 14
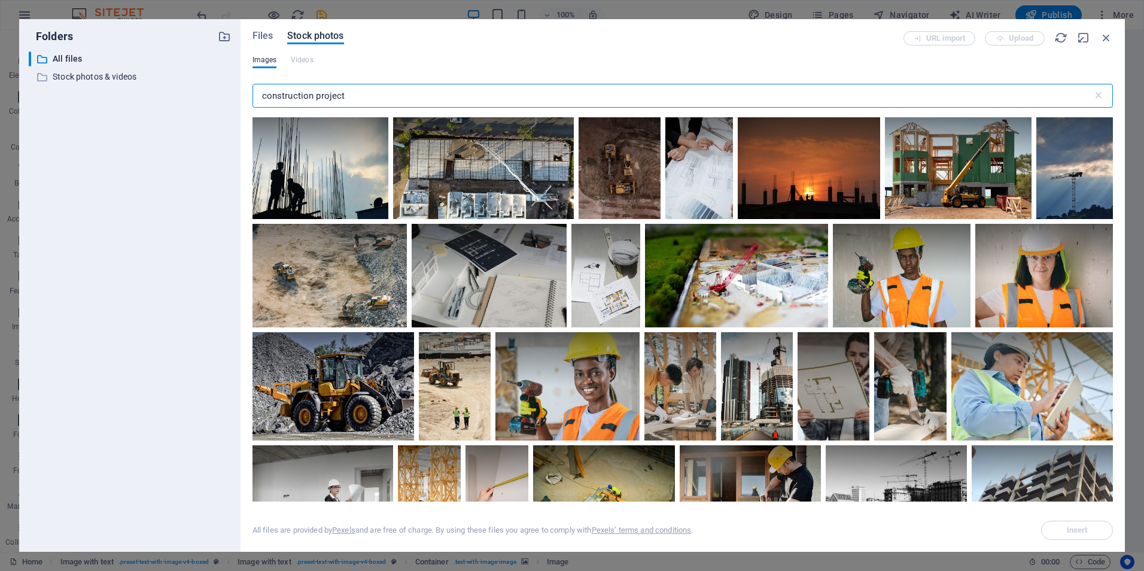
drag, startPoint x: 386, startPoint y: 102, endPoint x: 270, endPoint y: 105, distance: 116.7
click at [270, 105] on input "construction project" at bounding box center [672, 96] width 840 height 24
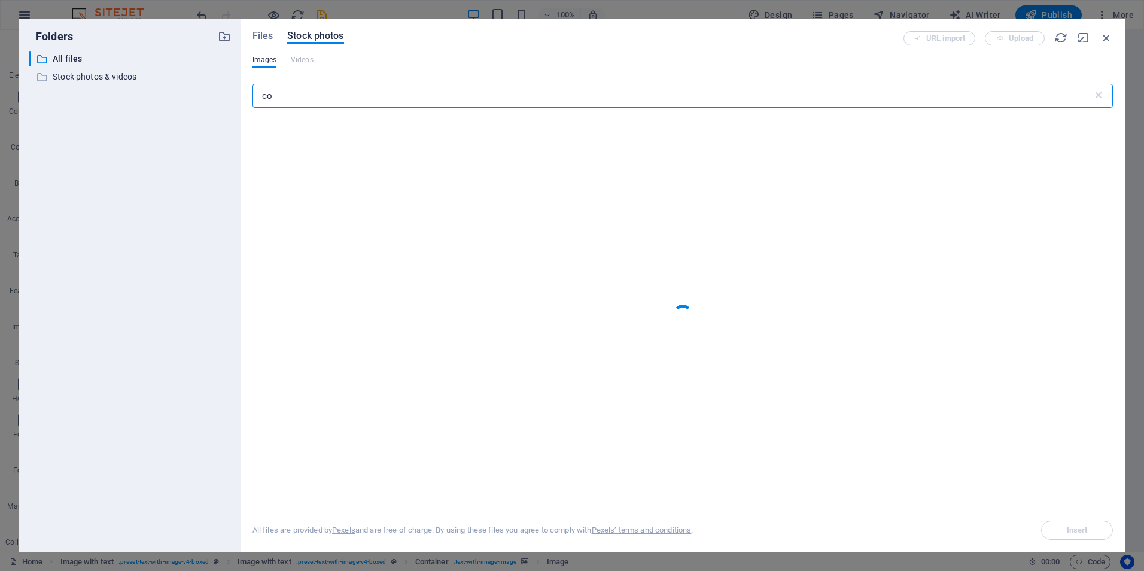
type input "c"
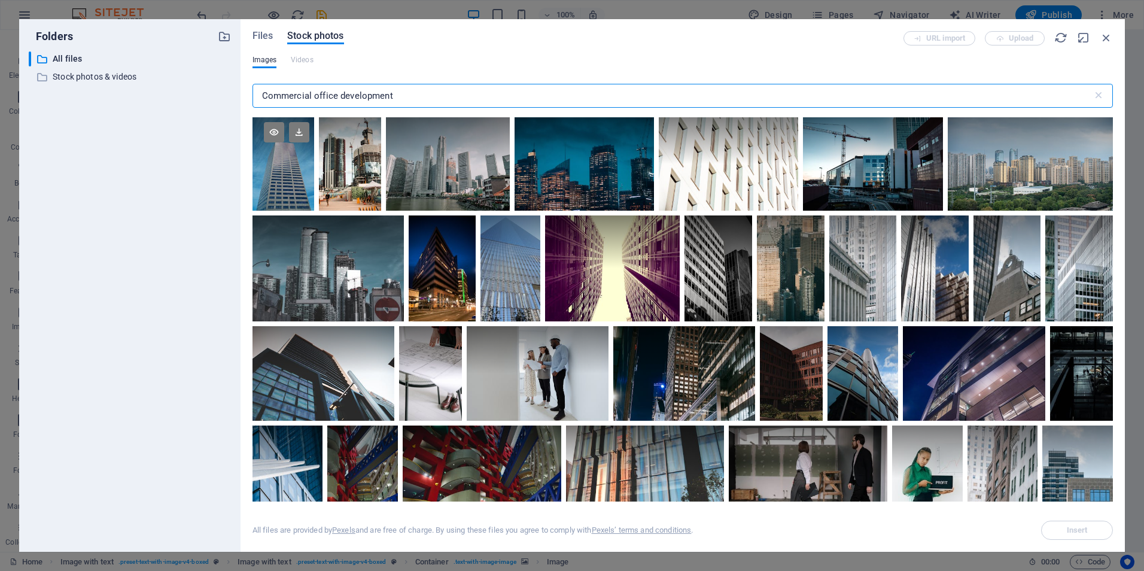
type input "Commercial office development"
click at [273, 162] on div at bounding box center [283, 140] width 62 height 47
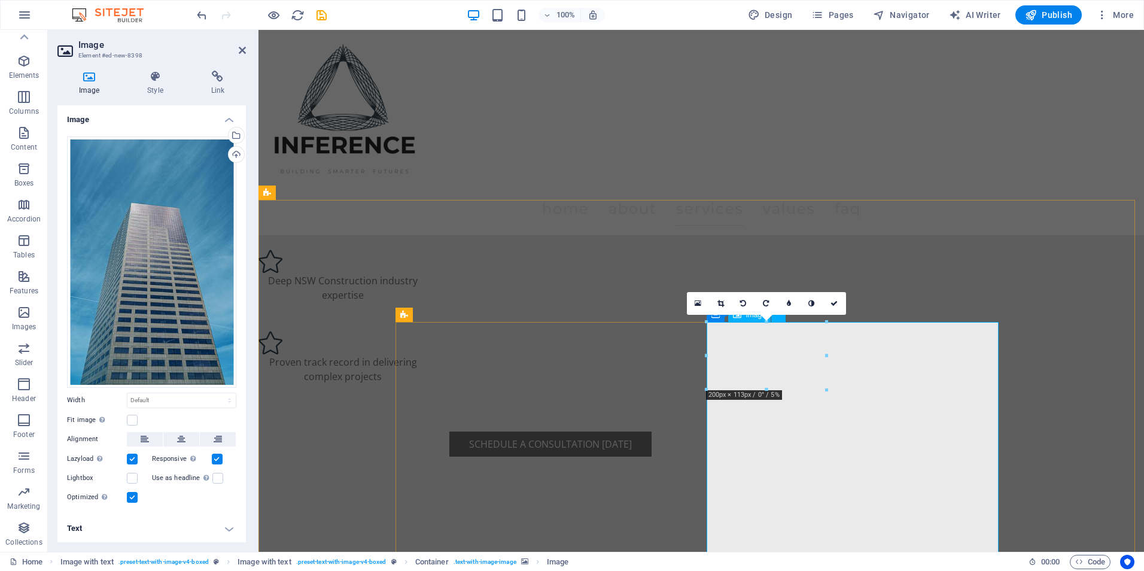
scroll to position [1555, 0]
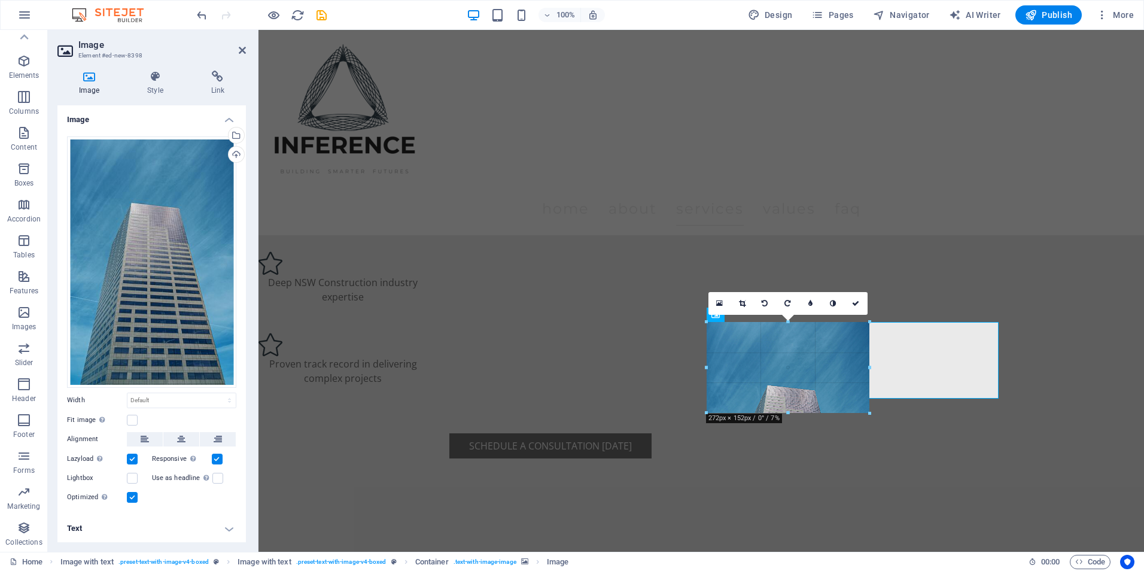
drag, startPoint x: 705, startPoint y: 353, endPoint x: 660, endPoint y: 355, distance: 45.5
type input "272"
select select "px"
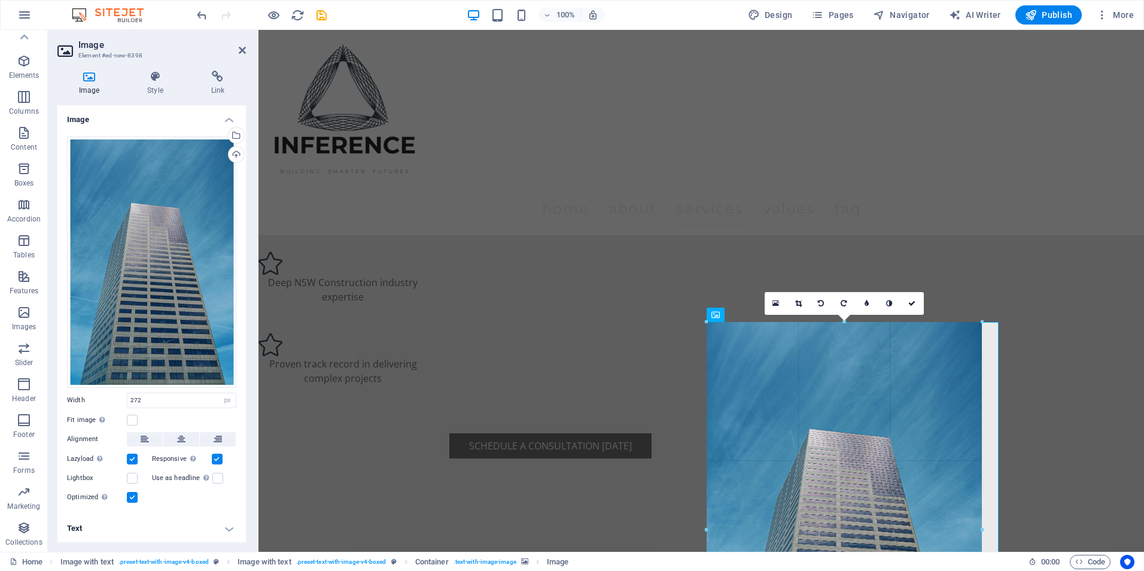
drag, startPoint x: 869, startPoint y: 410, endPoint x: 984, endPoint y: 398, distance: 116.1
type input "460"
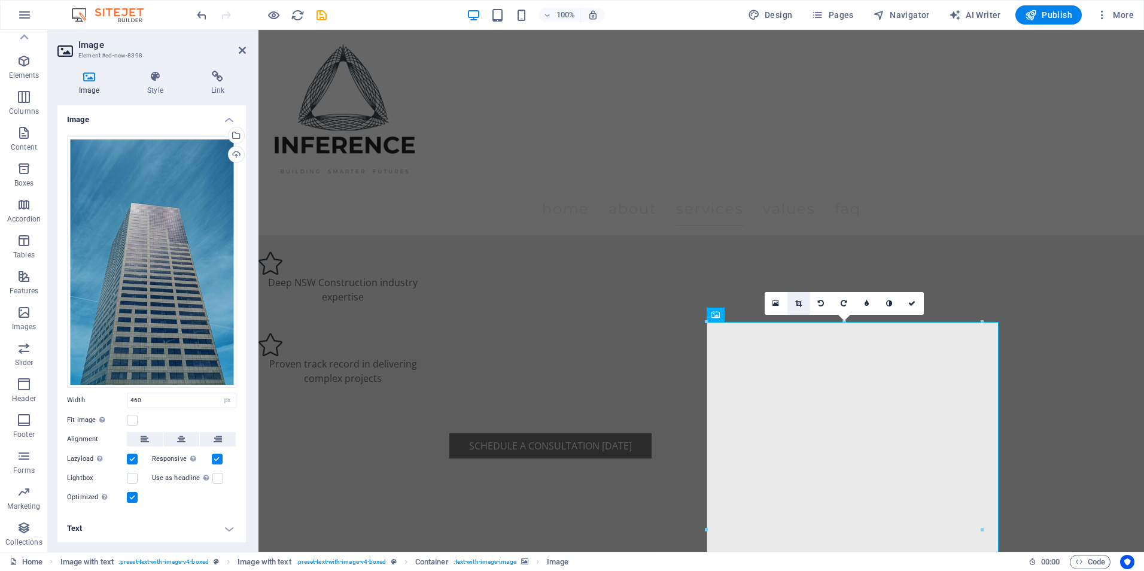
click at [801, 303] on icon at bounding box center [798, 303] width 7 height 7
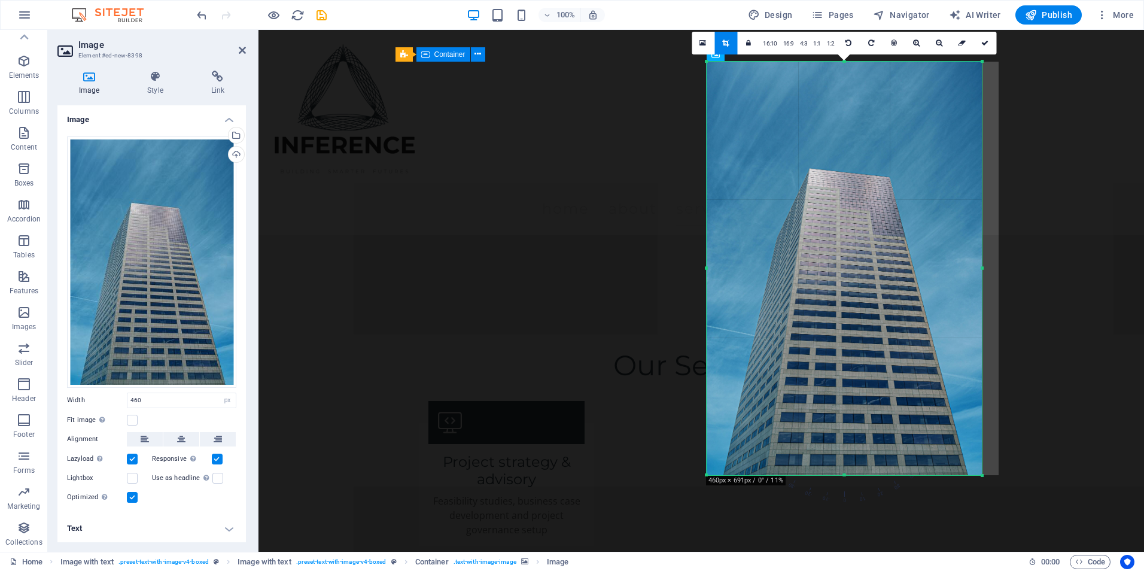
scroll to position [1914, 0]
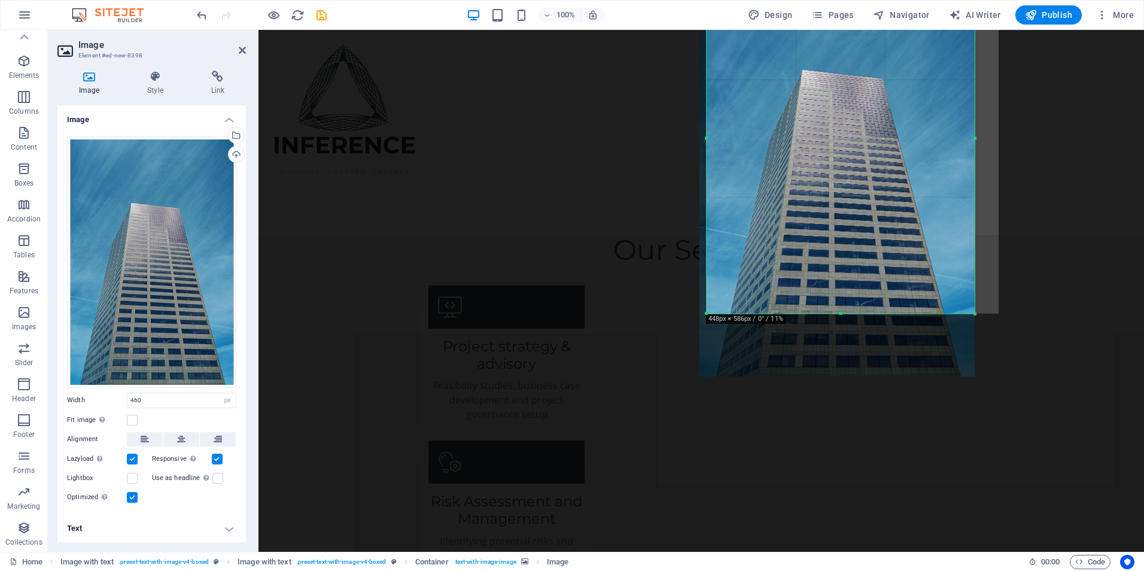
drag, startPoint x: 706, startPoint y: 377, endPoint x: 714, endPoint y: 313, distance: 64.4
click at [714, 313] on div "180 170 160 150 140 130 120 110 100 90 80 70 60 50 40 30 20 10 0 -10 -20 -30 -4…" at bounding box center [840, 138] width 268 height 351
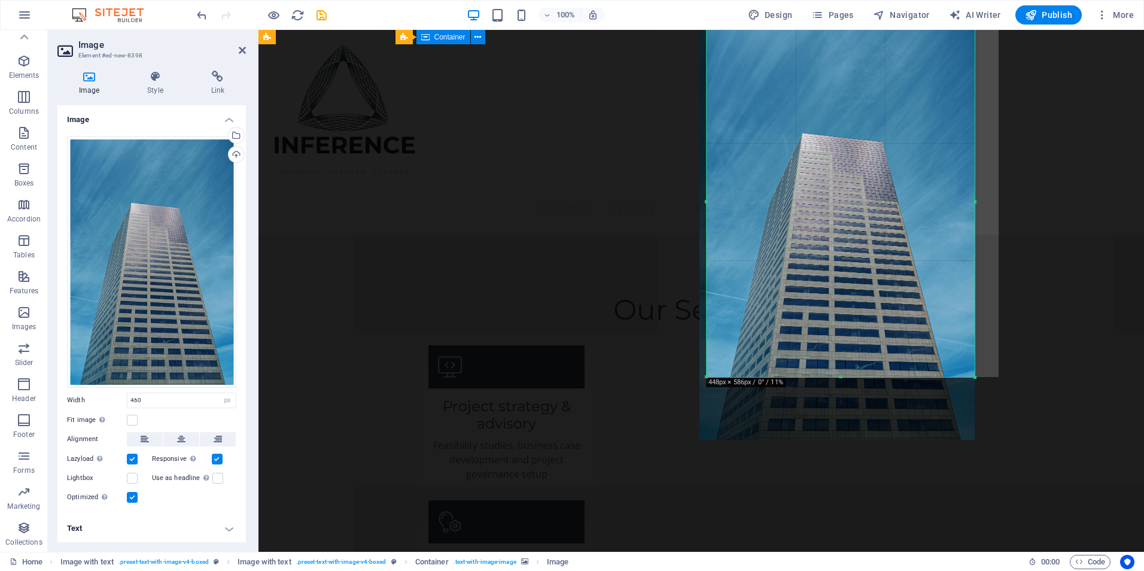
scroll to position [1615, 0]
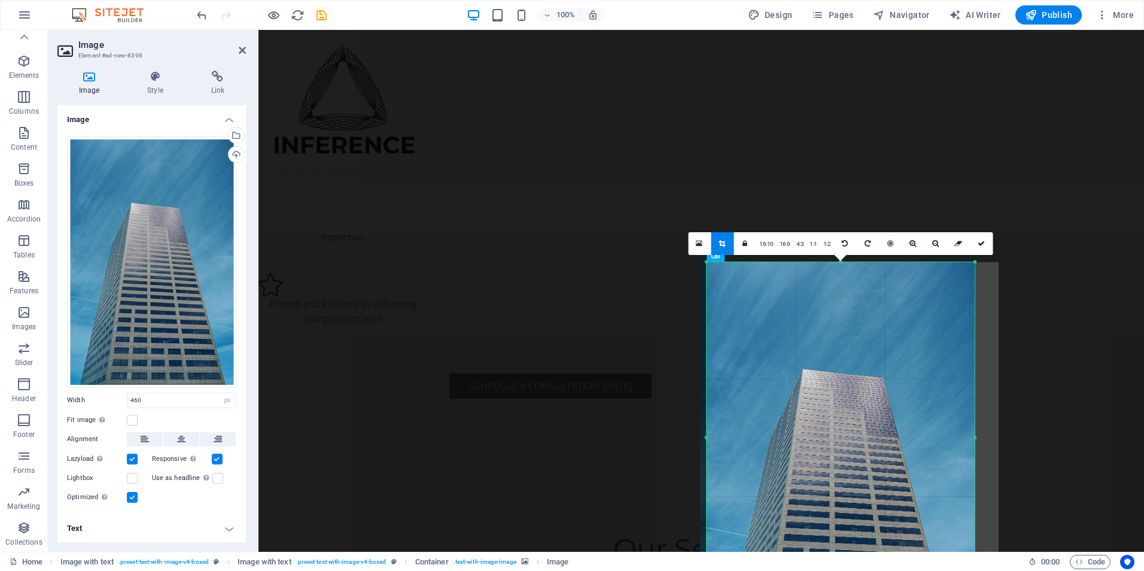
drag, startPoint x: 705, startPoint y: 264, endPoint x: 701, endPoint y: 336, distance: 72.5
click at [706, 336] on div "180 170 160 150 140 130 120 110 100 90 80 70 60 50 40 30 20 10 0 -10 -20 -30 -4…" at bounding box center [840, 437] width 268 height 351
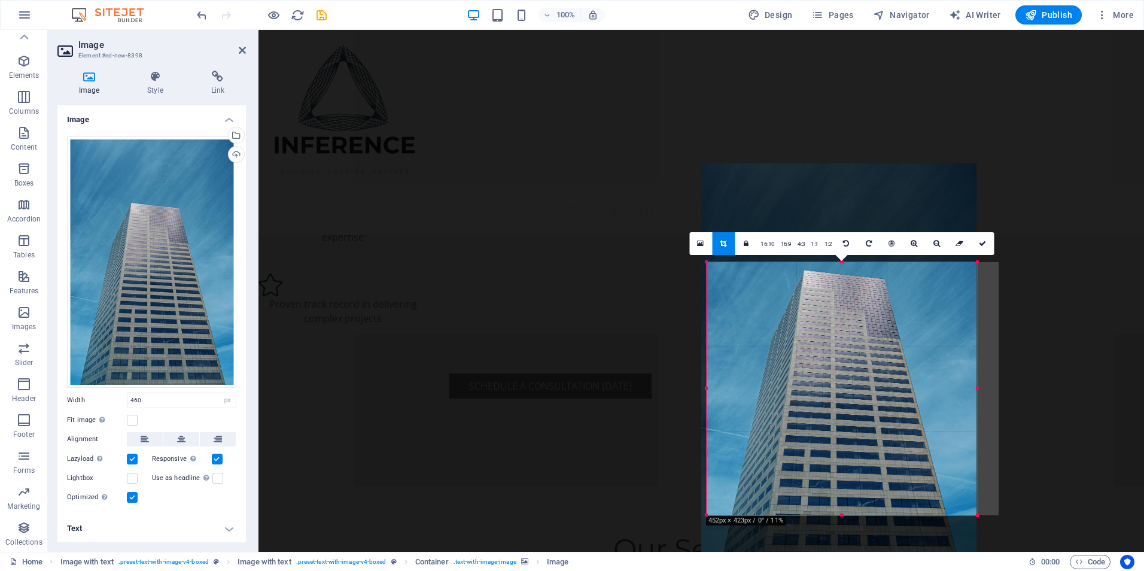
drag, startPoint x: 704, startPoint y: 263, endPoint x: 706, endPoint y: 362, distance: 98.7
click at [706, 362] on div "180 170 160 150 140 130 120 110 100 90 80 70 60 50 40 30 20 10 0 -10 -20 -30 -4…" at bounding box center [841, 388] width 270 height 253
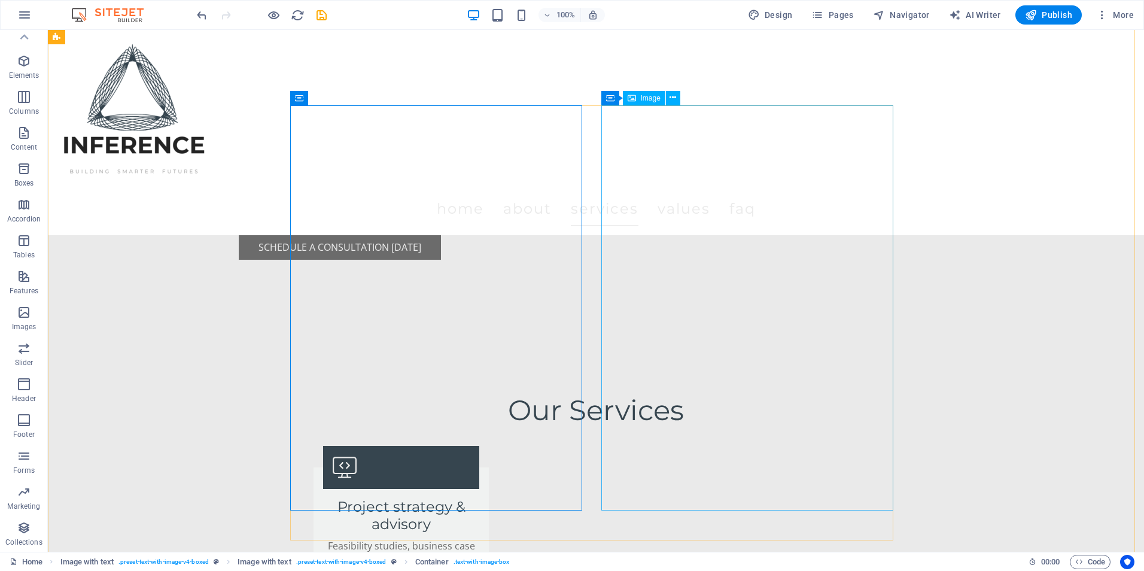
scroll to position [1735, 0]
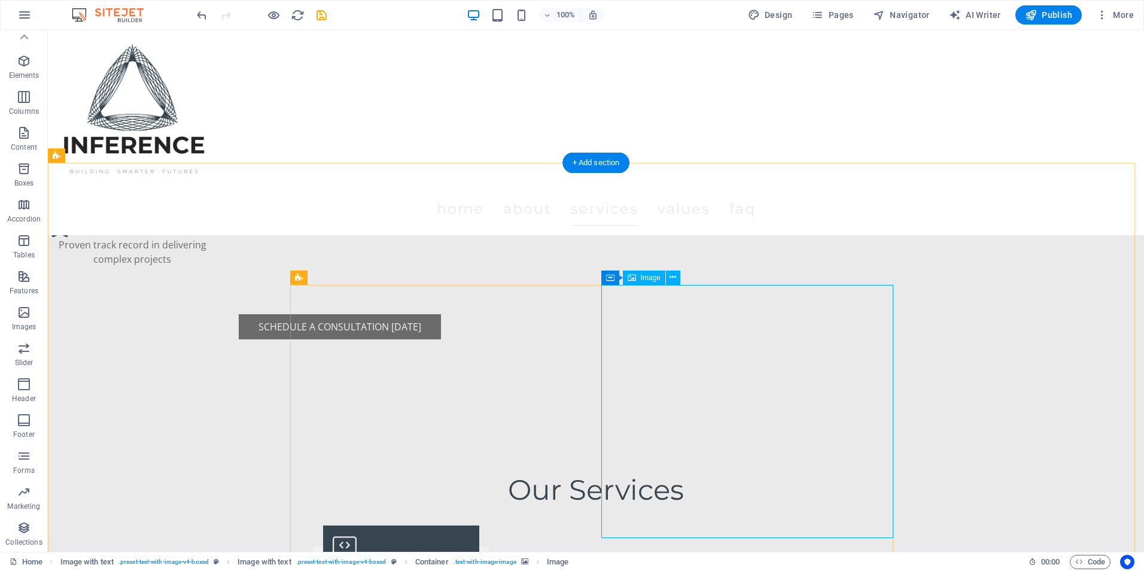
scroll to position [1675, 0]
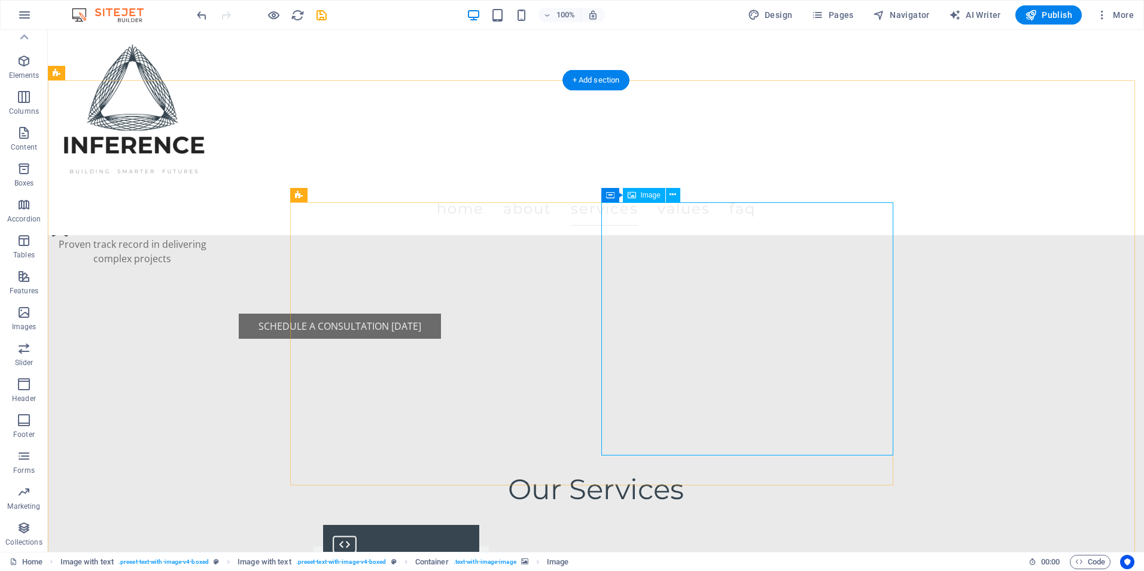
select select "px"
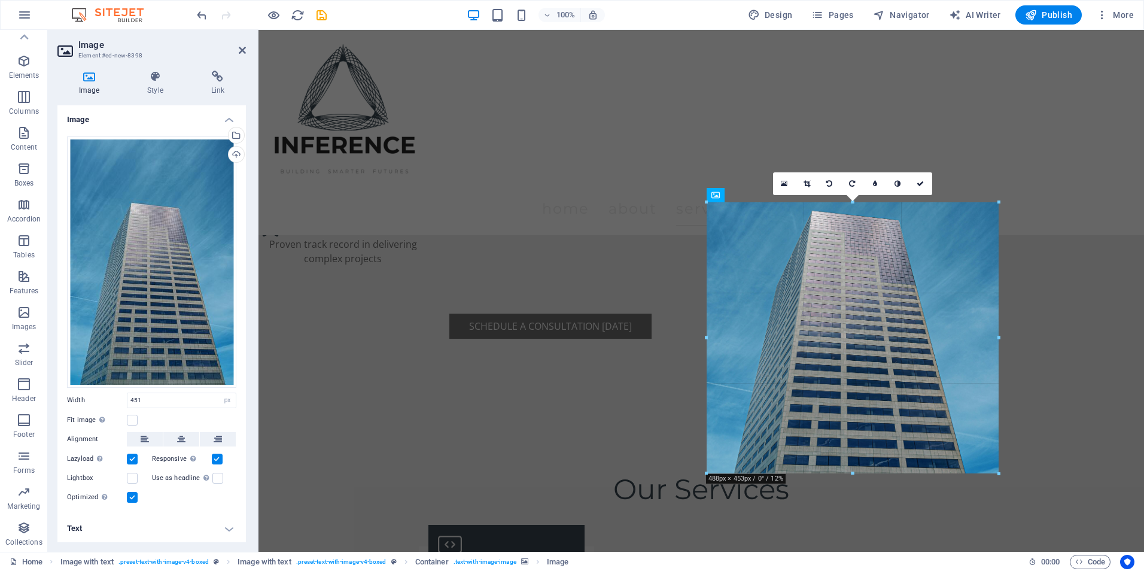
drag, startPoint x: 975, startPoint y: 455, endPoint x: 663, endPoint y: 351, distance: 328.2
type input "488"
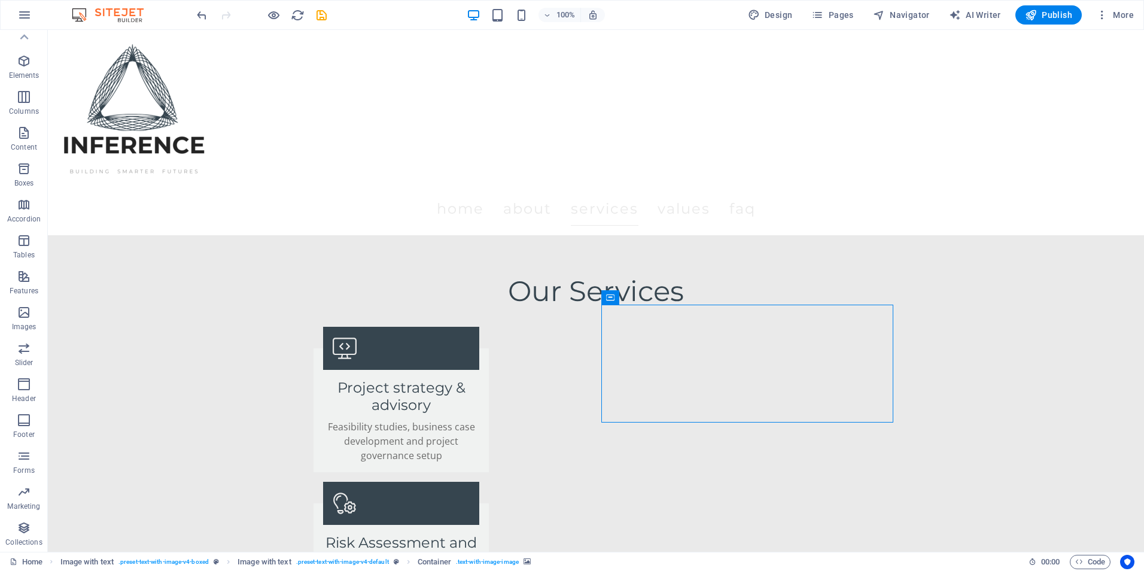
scroll to position [1880, 0]
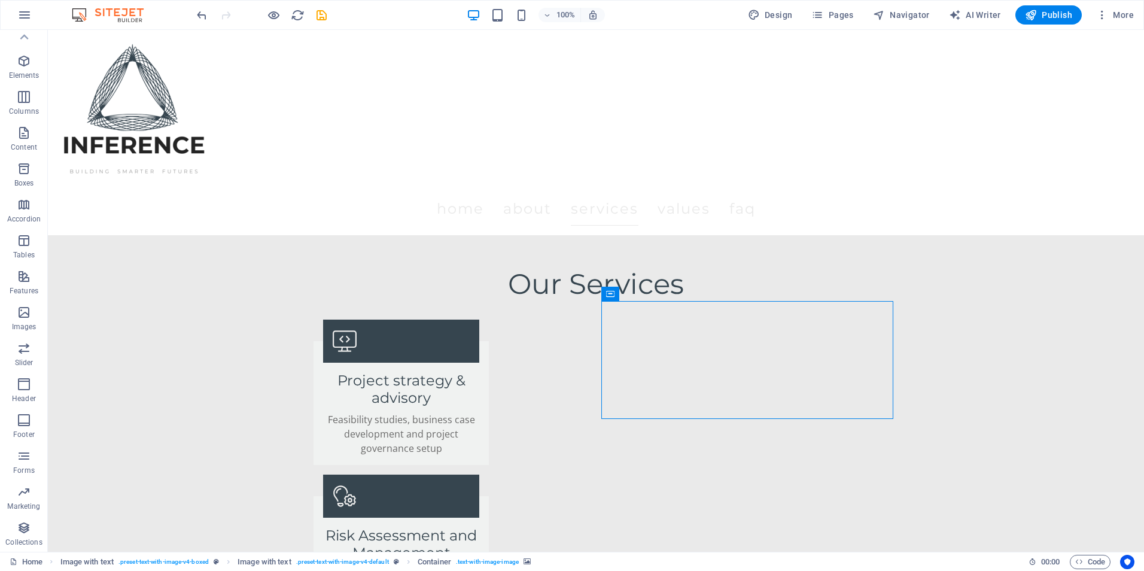
drag, startPoint x: 662, startPoint y: 535, endPoint x: 669, endPoint y: 367, distance: 168.3
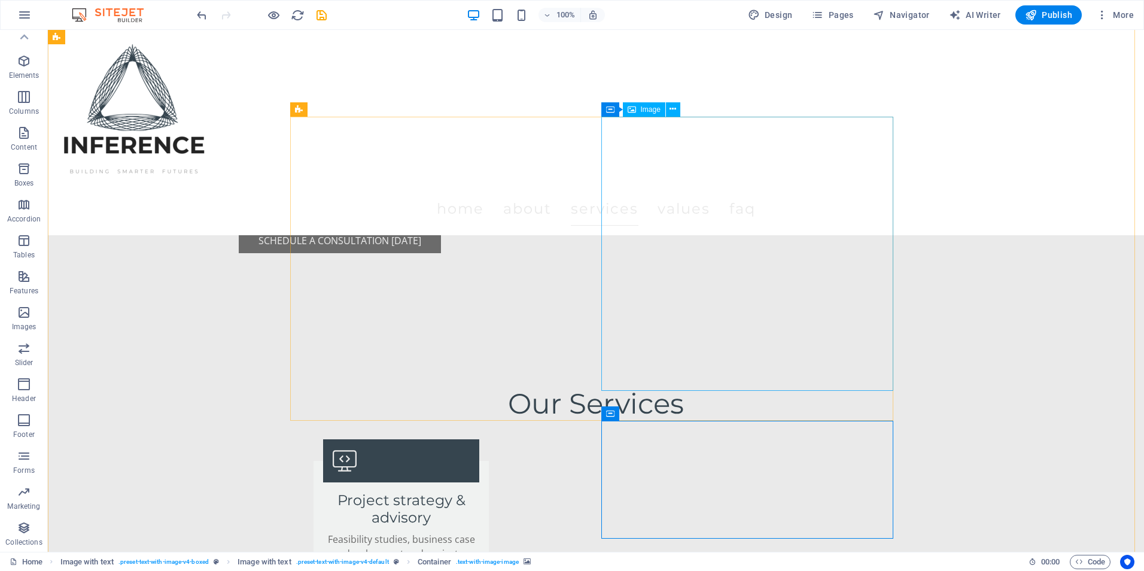
scroll to position [1641, 0]
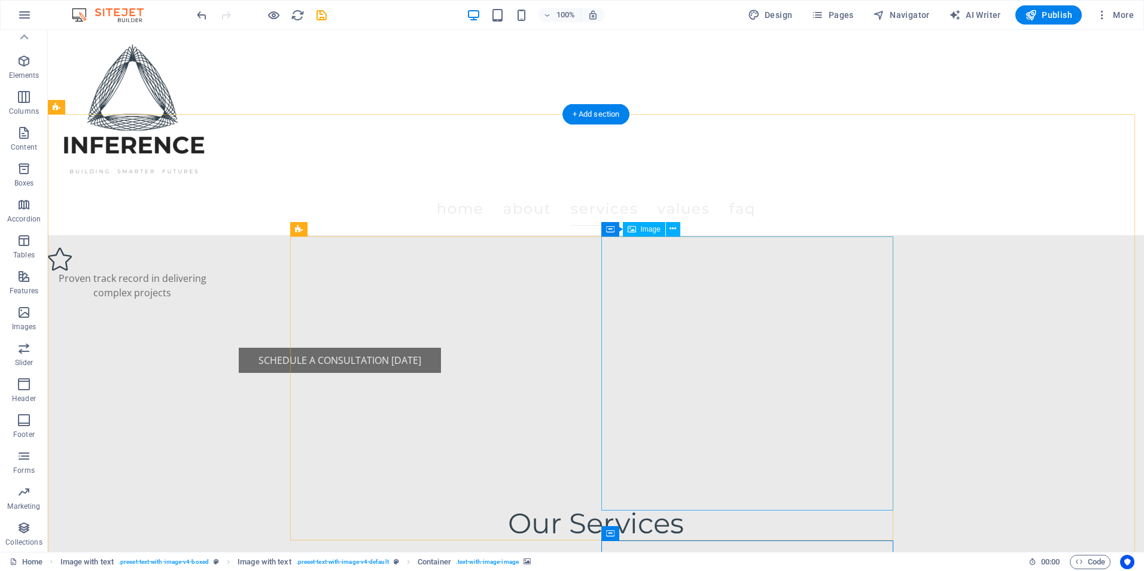
select select "px"
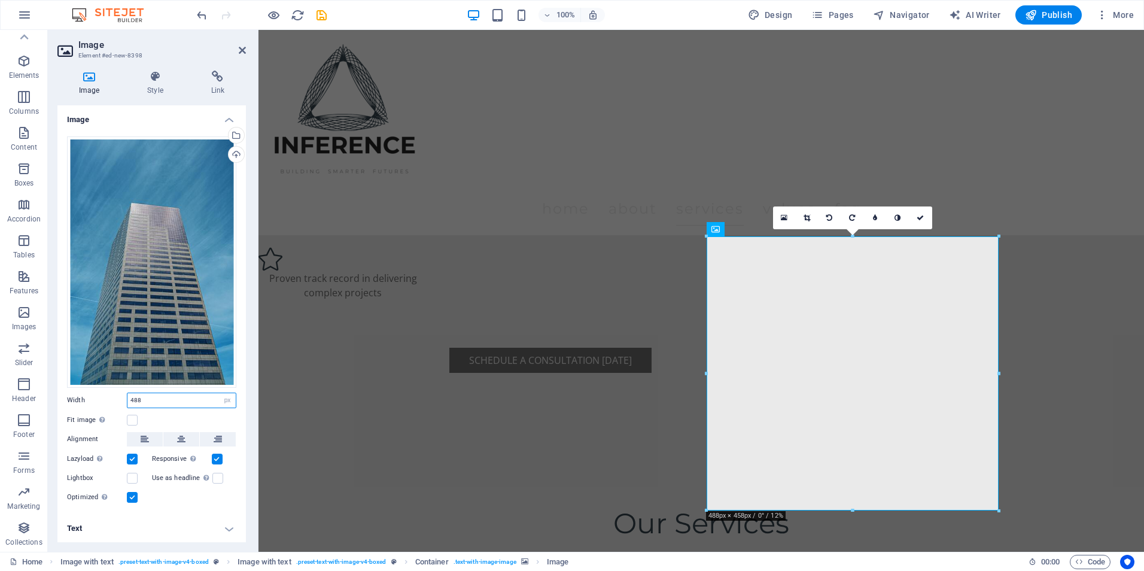
click at [149, 401] on input "488" at bounding box center [181, 400] width 108 height 14
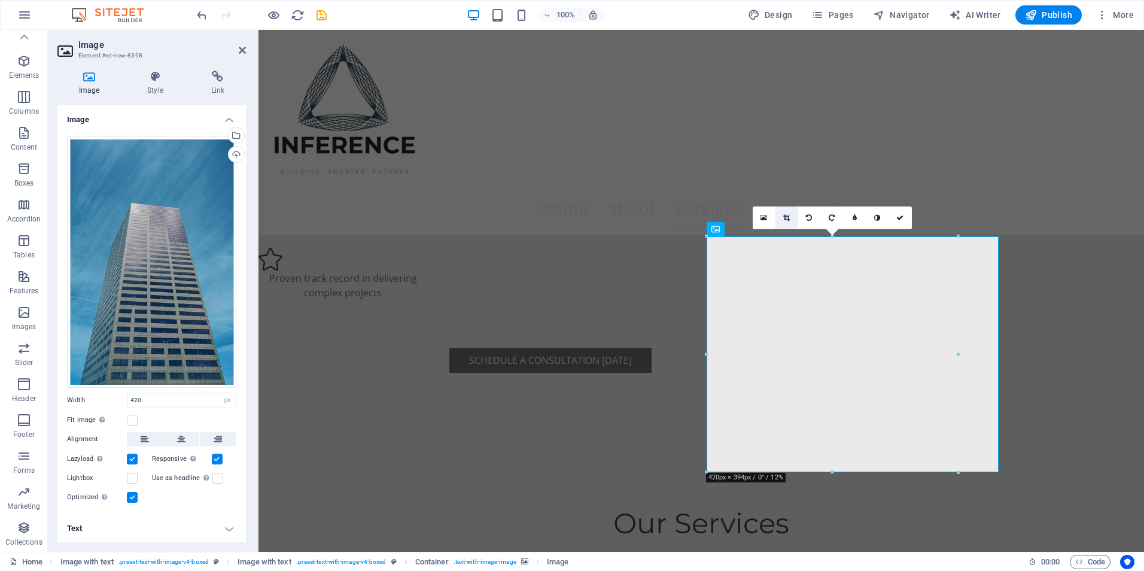
click at [791, 219] on link at bounding box center [786, 217] width 23 height 23
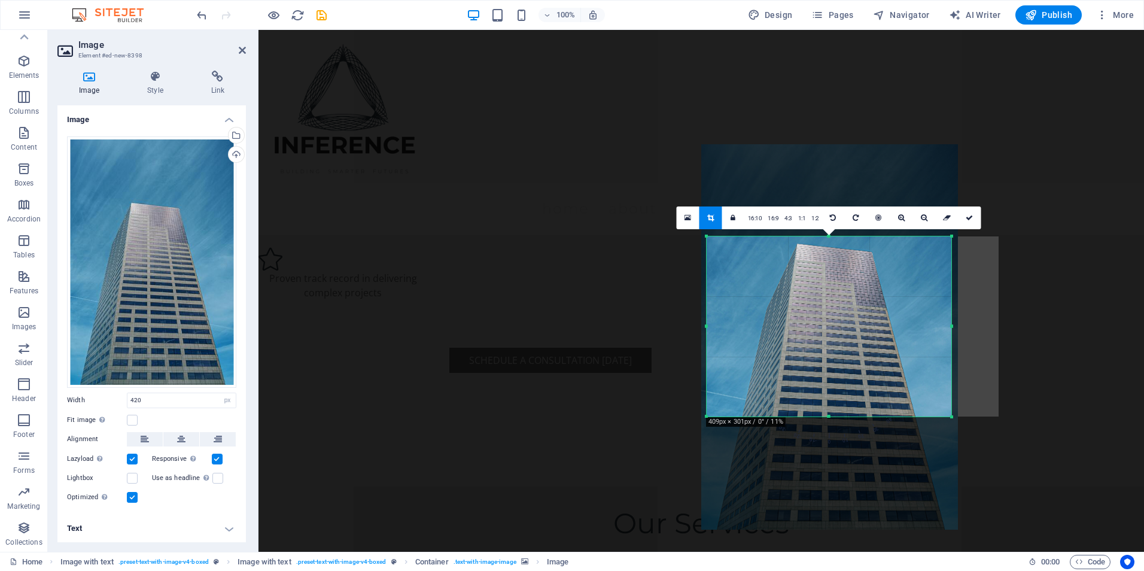
drag, startPoint x: 957, startPoint y: 476, endPoint x: 951, endPoint y: 419, distance: 57.2
click at [951, 419] on div at bounding box center [951, 416] width 7 height 7
type input "409"
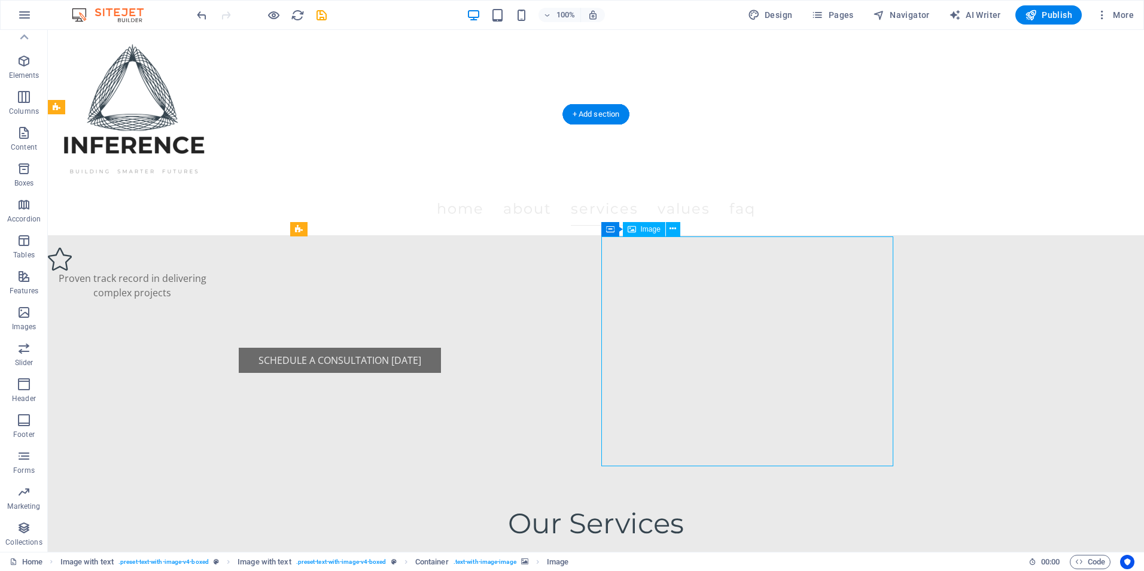
select select "px"
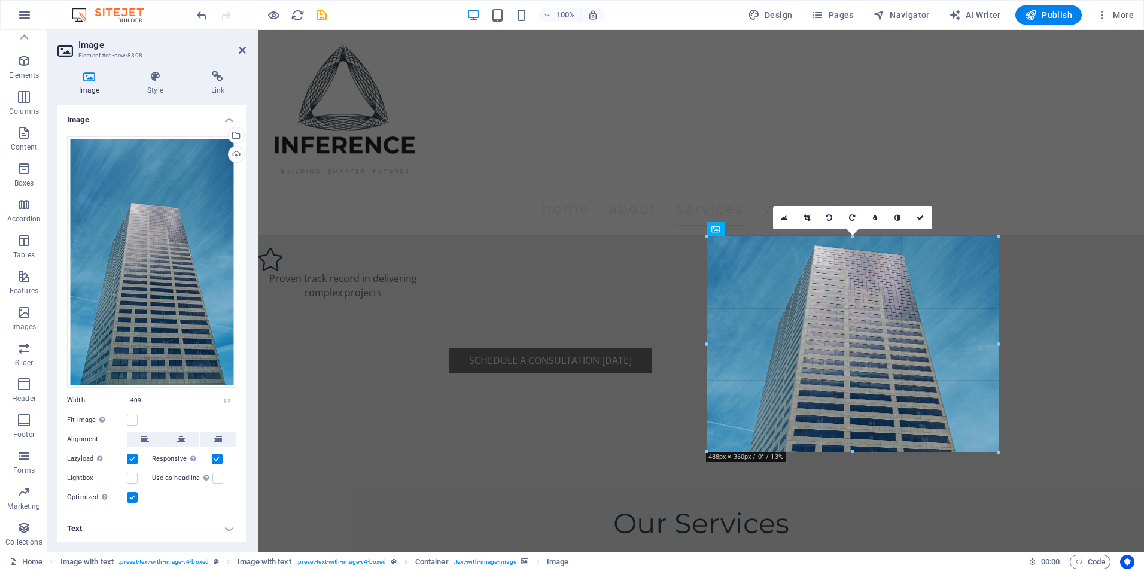
drag, startPoint x: 951, startPoint y: 323, endPoint x: 997, endPoint y: 309, distance: 48.1
type input "488"
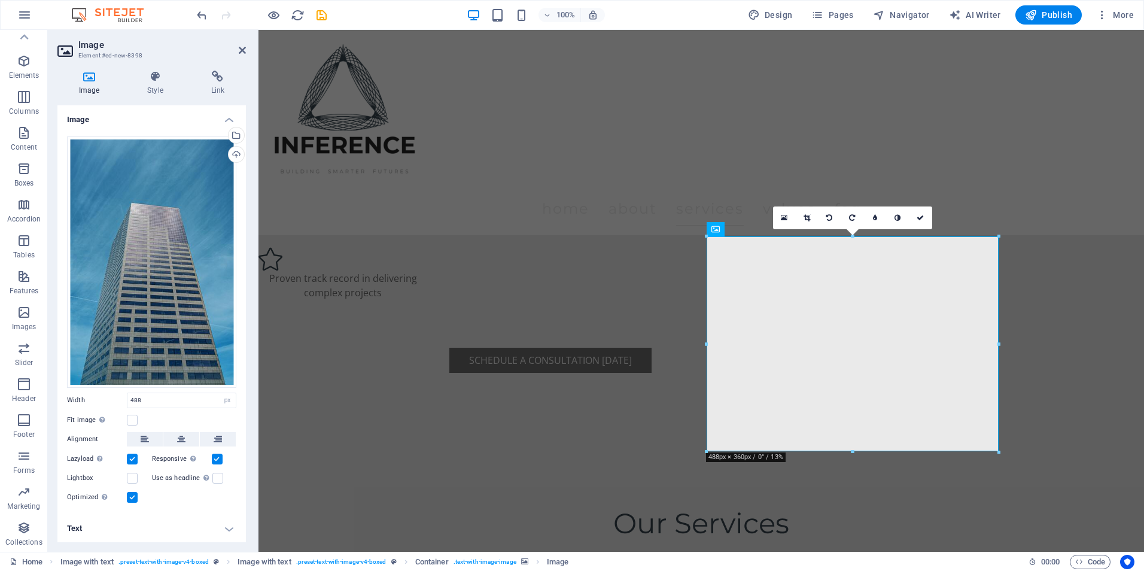
click at [799, 220] on link at bounding box center [807, 217] width 23 height 23
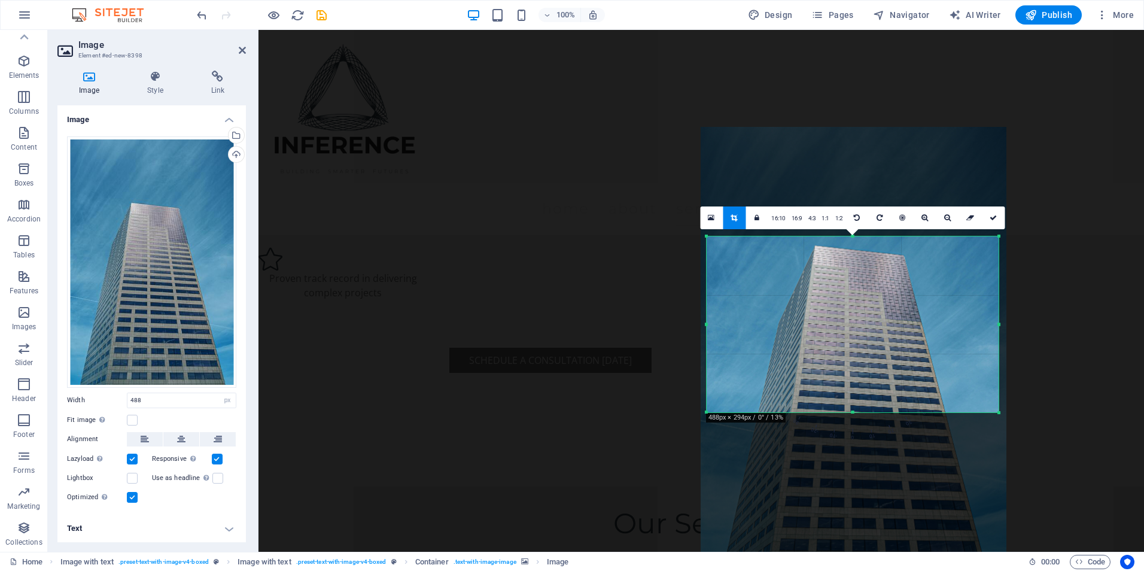
drag, startPoint x: 999, startPoint y: 452, endPoint x: 1000, endPoint y: 414, distance: 37.7
click at [1000, 414] on div at bounding box center [998, 412] width 7 height 7
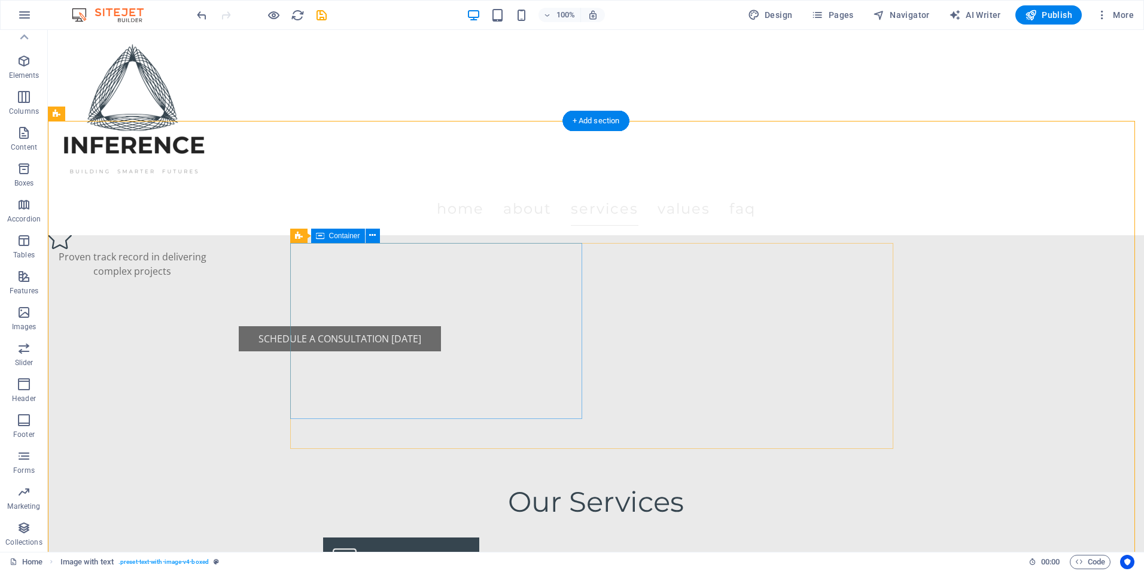
scroll to position [1581, 0]
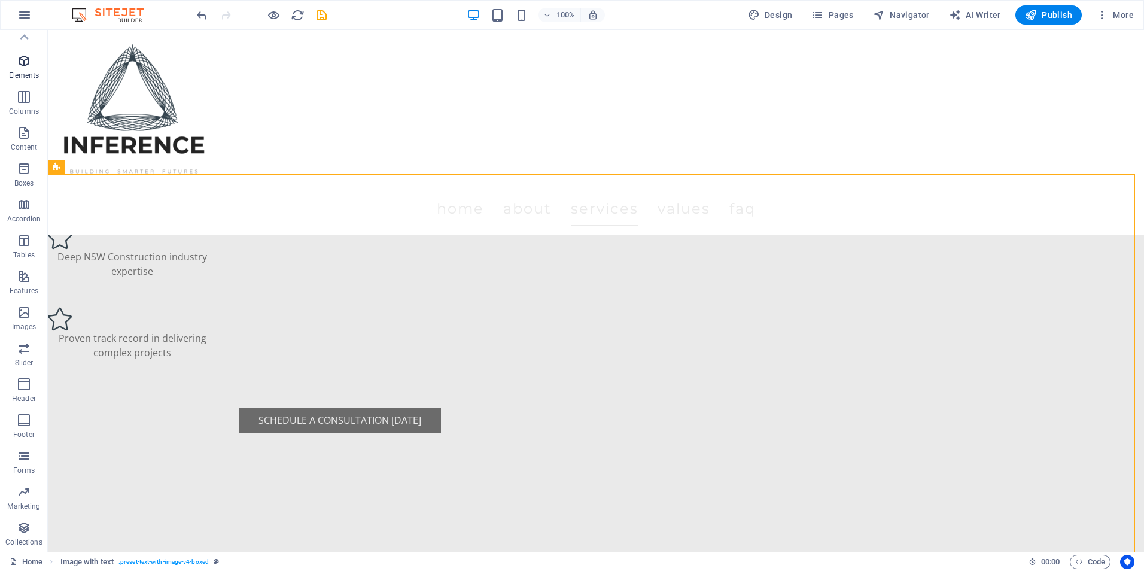
drag, startPoint x: 15, startPoint y: 66, endPoint x: 36, endPoint y: 55, distance: 24.1
click at [12, 62] on span "Elements" at bounding box center [24, 68] width 48 height 29
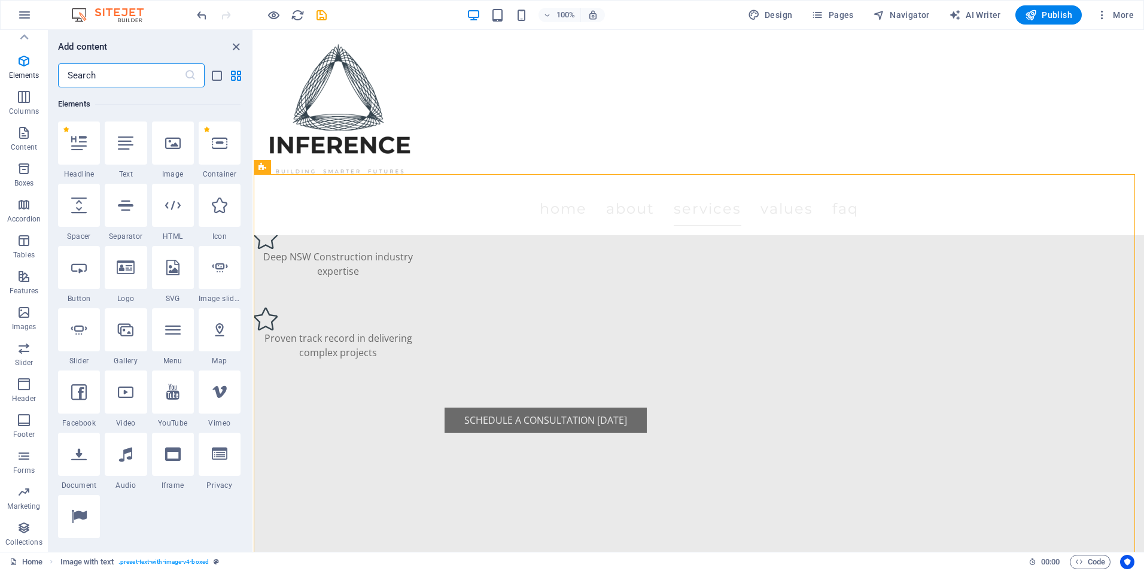
scroll to position [127, 0]
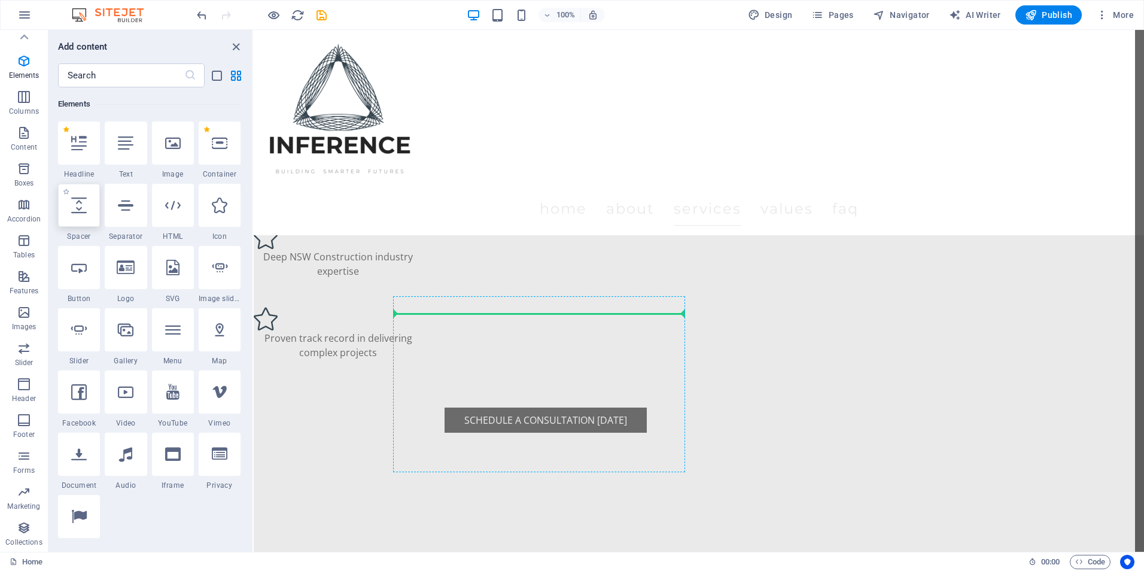
select select "px"
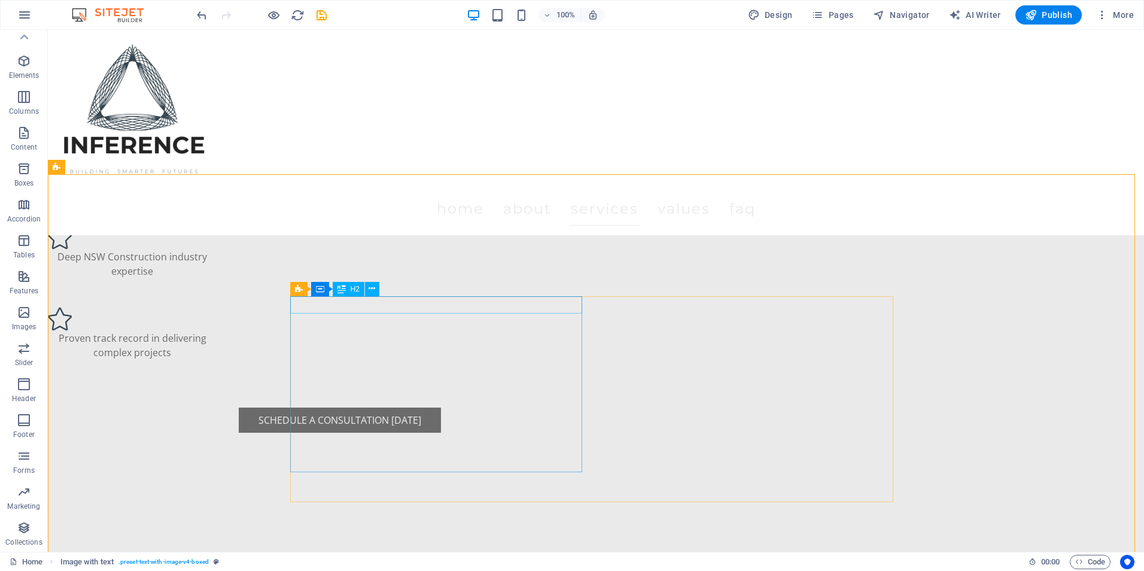
click at [357, 292] on span "H2" at bounding box center [355, 288] width 9 height 7
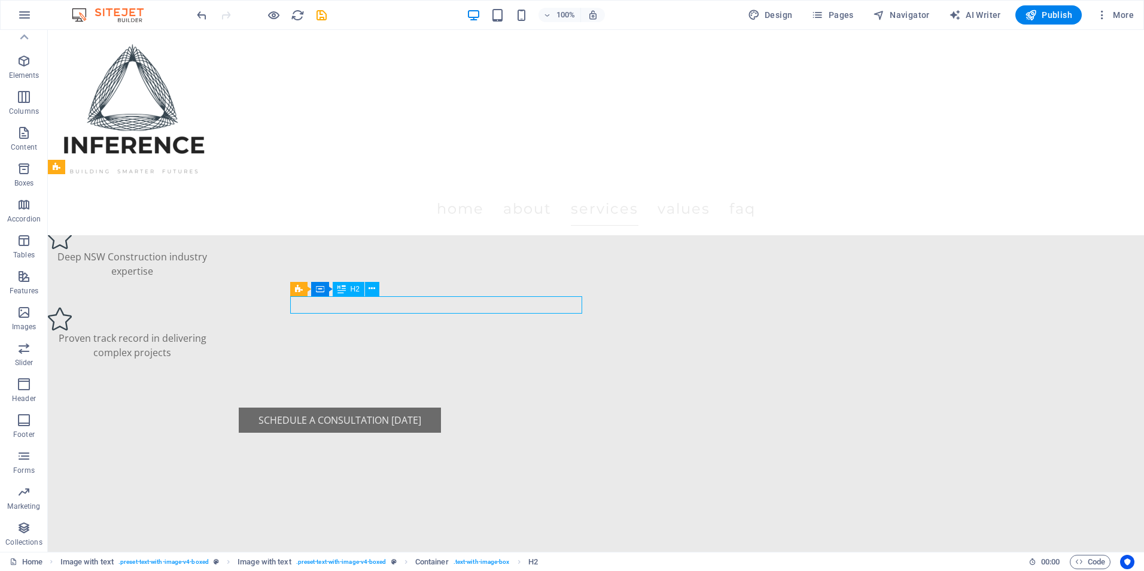
click at [354, 289] on span "H2" at bounding box center [355, 288] width 9 height 7
drag, startPoint x: 397, startPoint y: 301, endPoint x: 187, endPoint y: 301, distance: 210.0
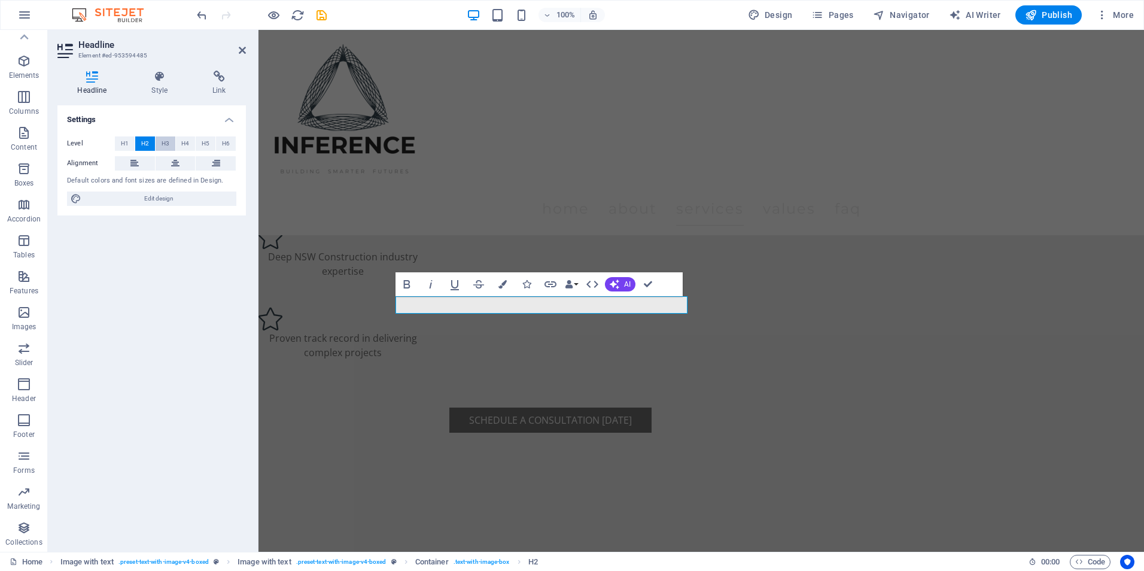
click at [165, 141] on span "H3" at bounding box center [166, 143] width 8 height 14
click at [151, 141] on button "H2" at bounding box center [145, 143] width 20 height 14
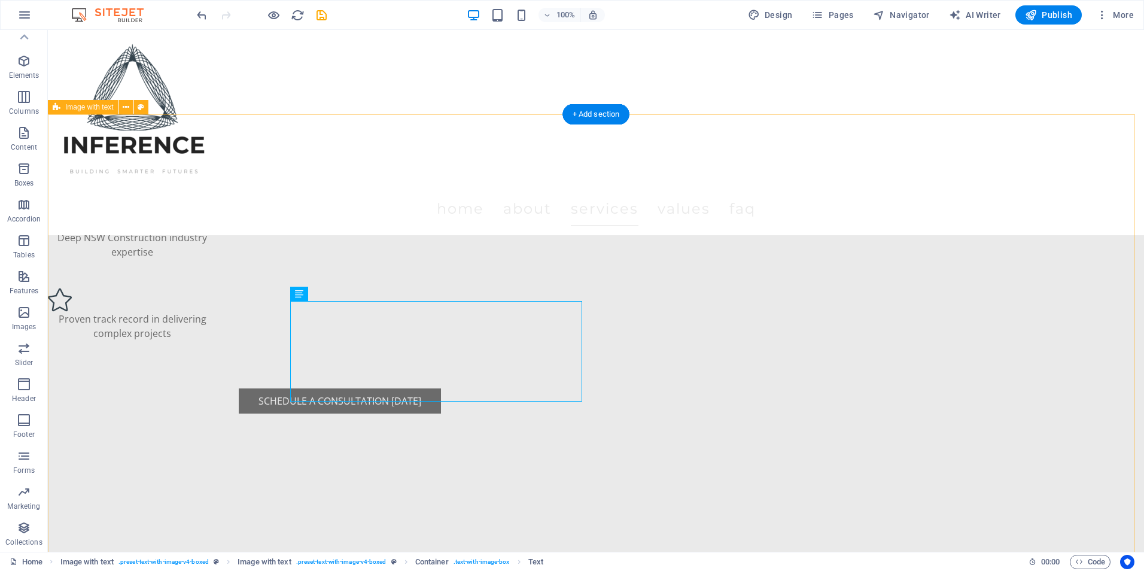
scroll to position [1641, 0]
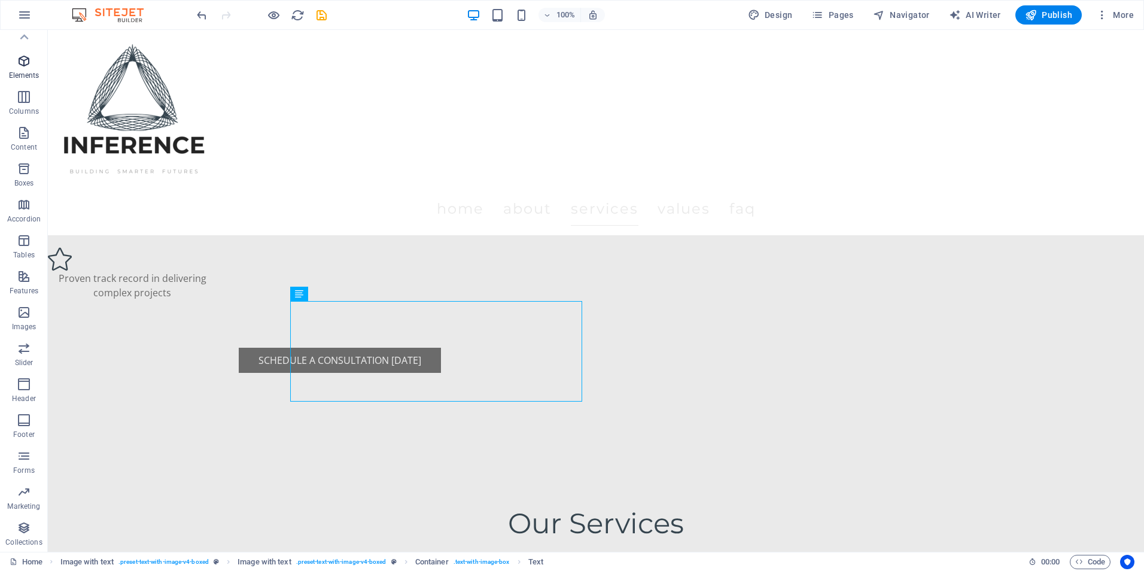
click at [13, 60] on span "Elements" at bounding box center [24, 68] width 48 height 29
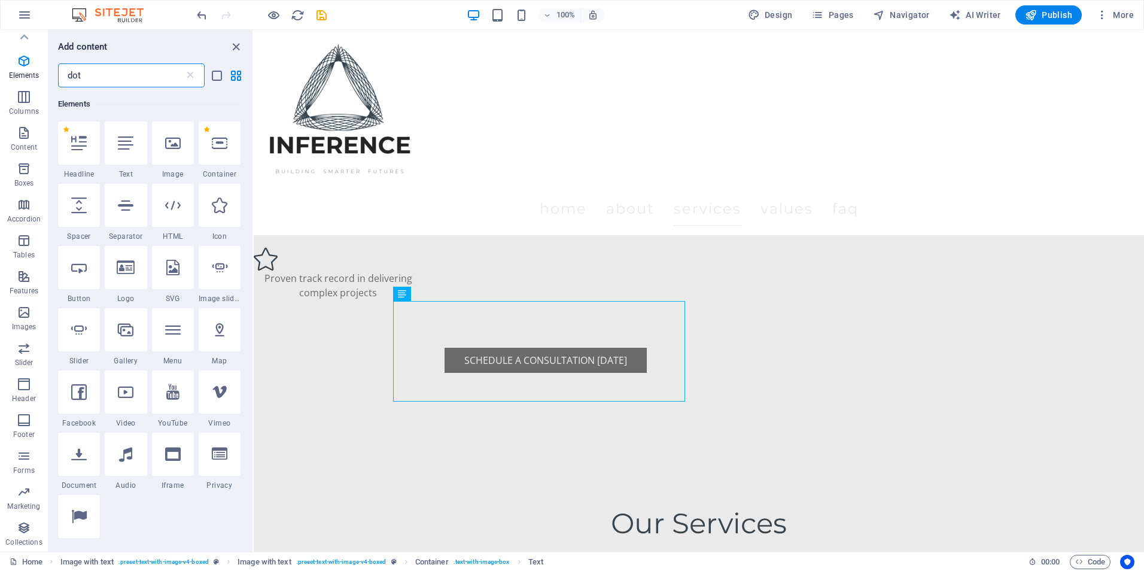
scroll to position [0, 0]
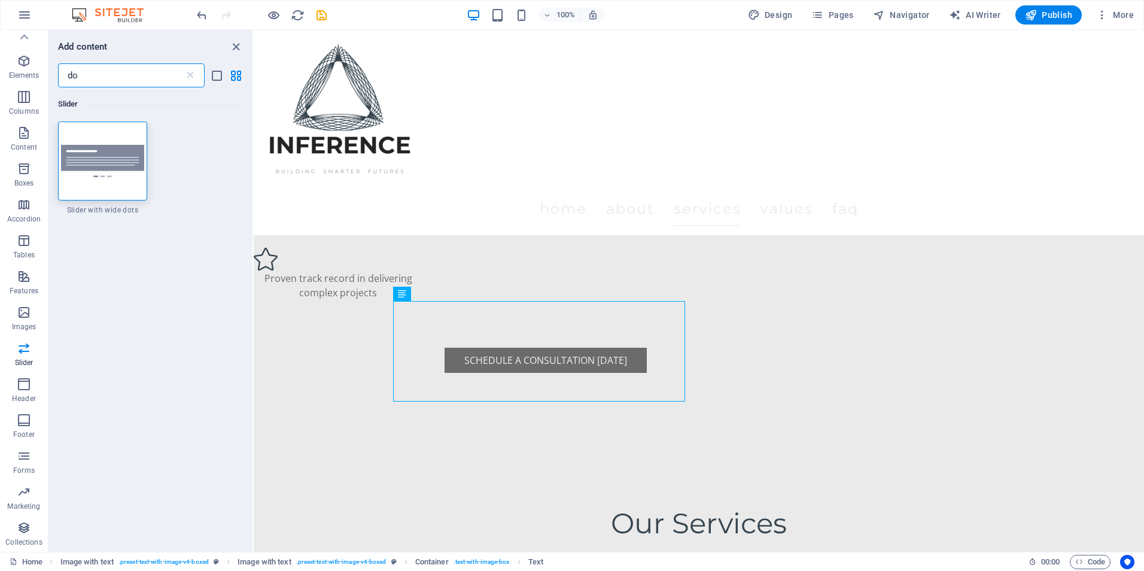
type input "d"
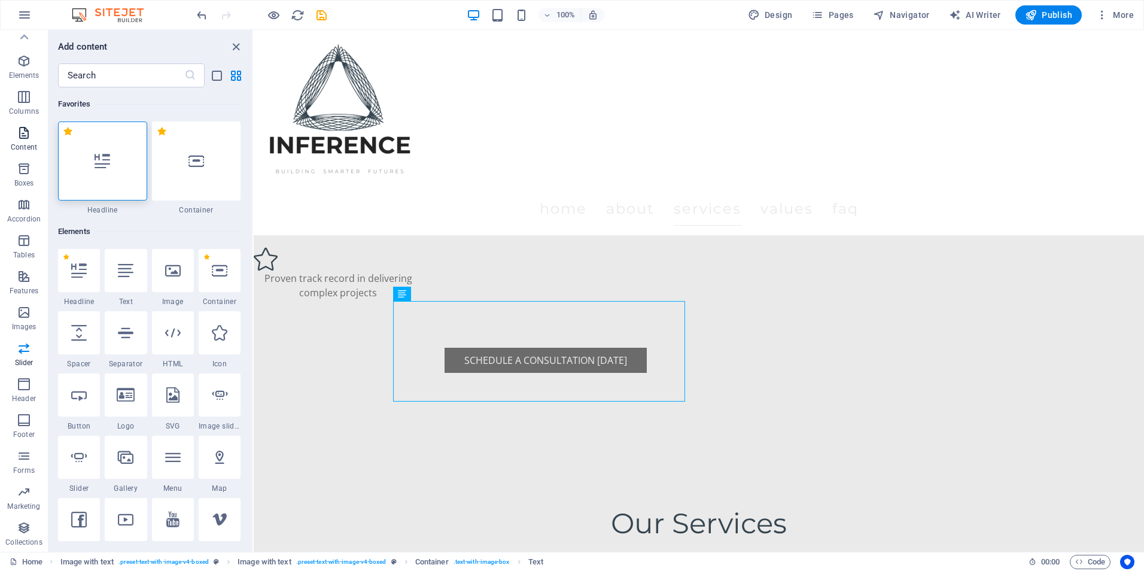
click at [17, 139] on span "Content" at bounding box center [24, 140] width 48 height 29
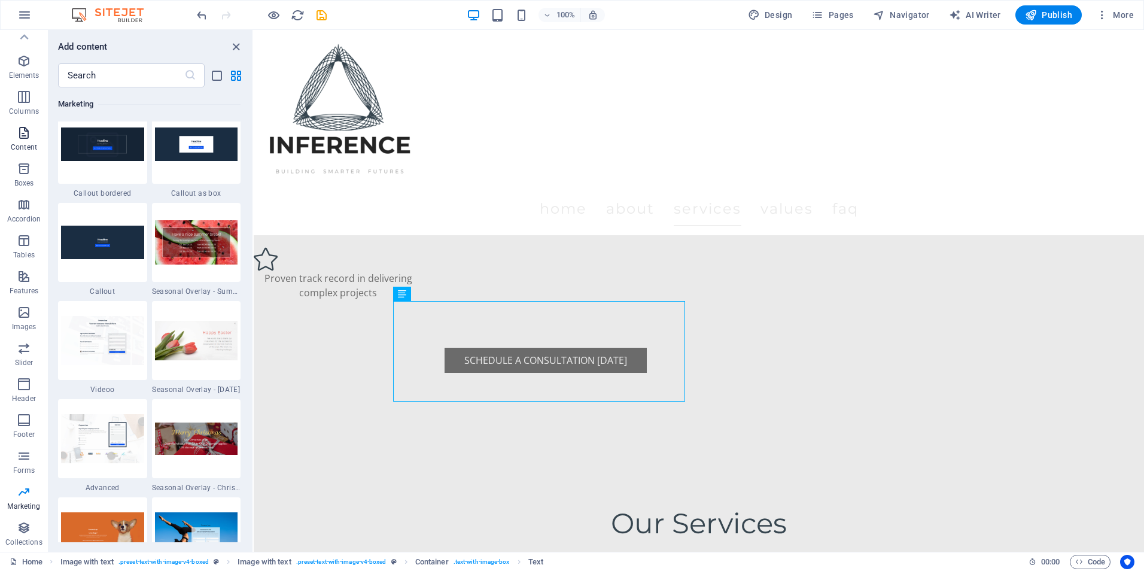
scroll to position [9870, 0]
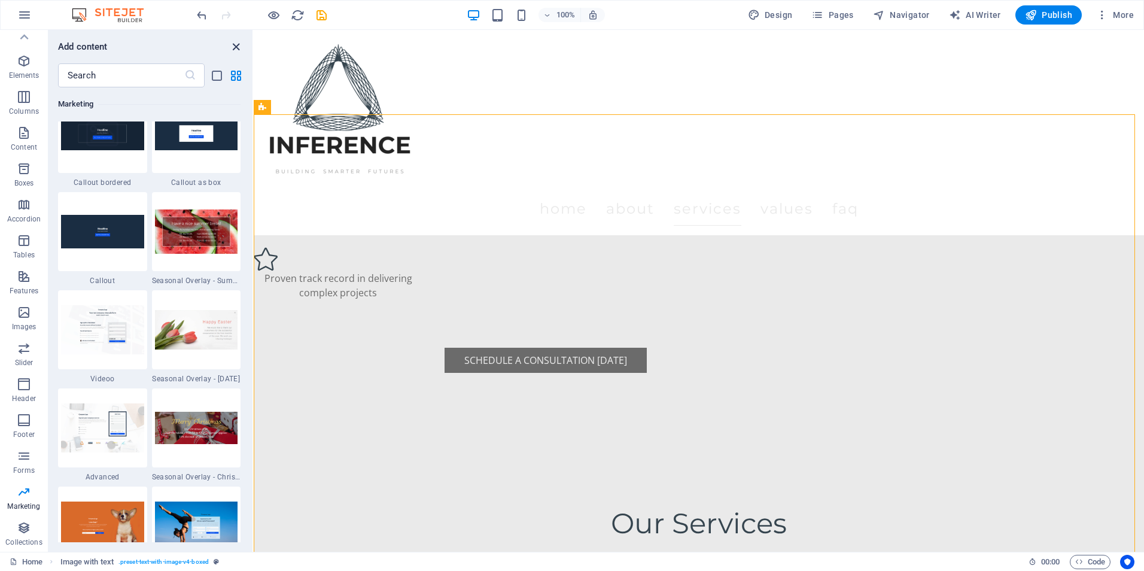
click at [236, 47] on icon "close panel" at bounding box center [236, 47] width 14 height 14
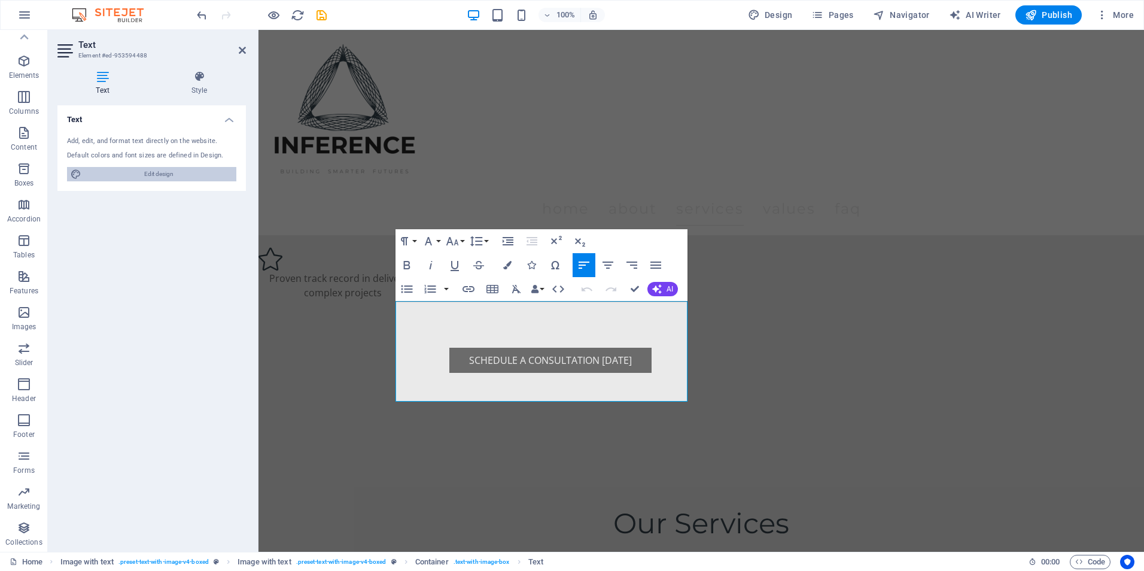
click at [190, 168] on span "Edit design" at bounding box center [159, 174] width 148 height 14
select select "px"
select select "200"
select select "px"
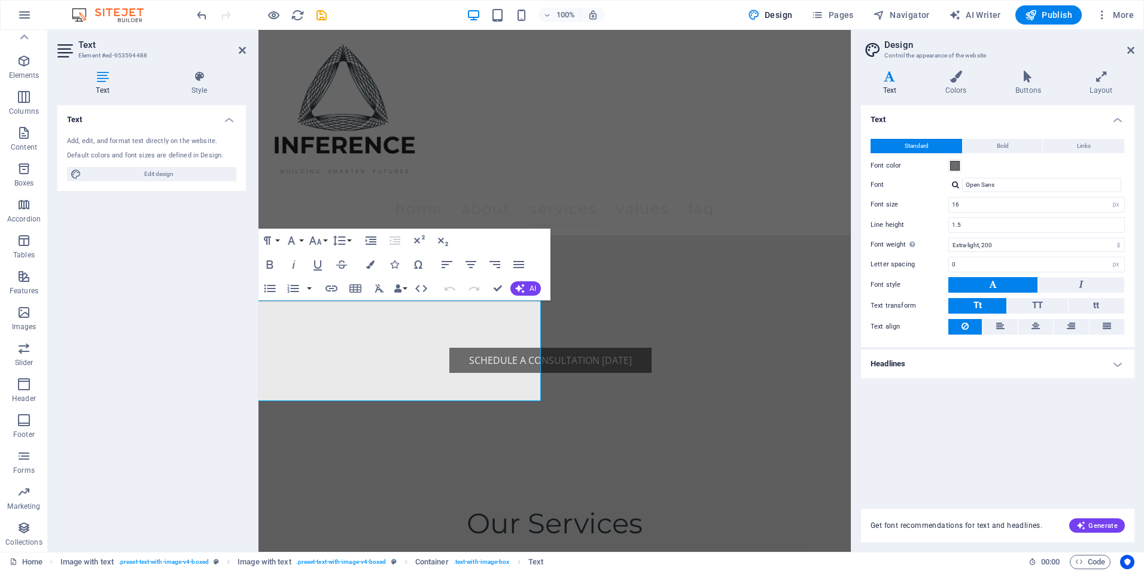
click at [235, 49] on h2 "Text" at bounding box center [162, 44] width 168 height 11
click at [243, 50] on icon at bounding box center [242, 50] width 7 height 10
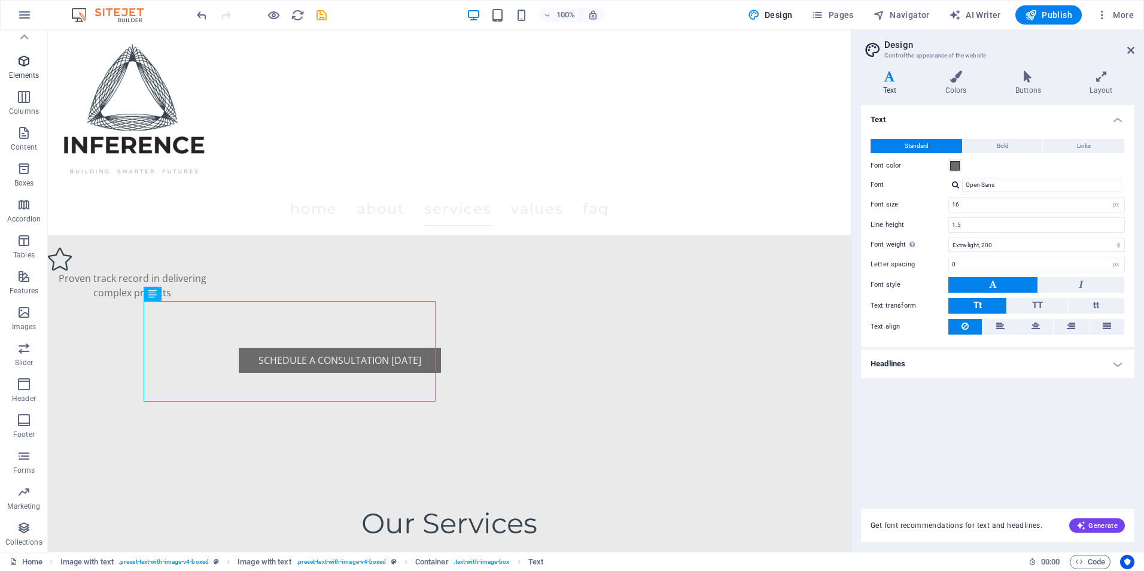
click at [29, 70] on span "Elements" at bounding box center [24, 68] width 48 height 29
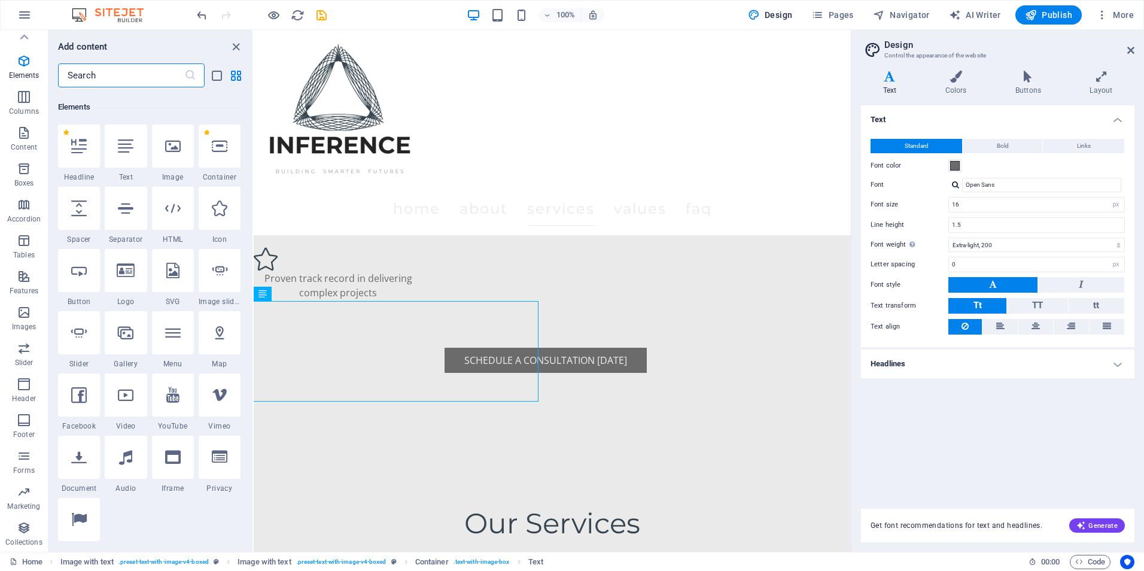
scroll to position [127, 0]
click at [17, 112] on p "Columns" at bounding box center [24, 111] width 30 height 10
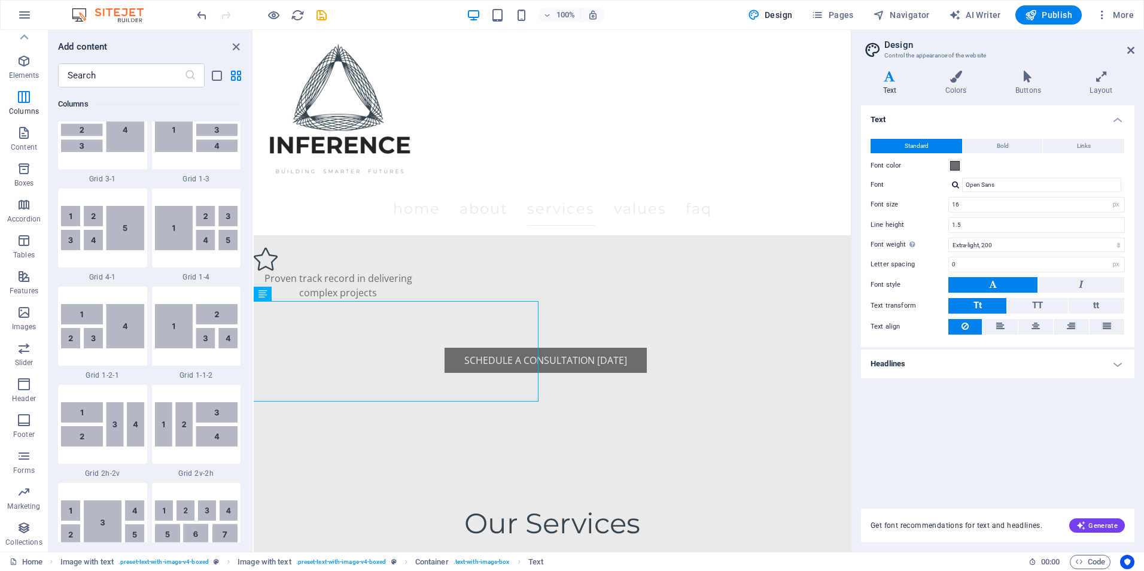
scroll to position [1609, 0]
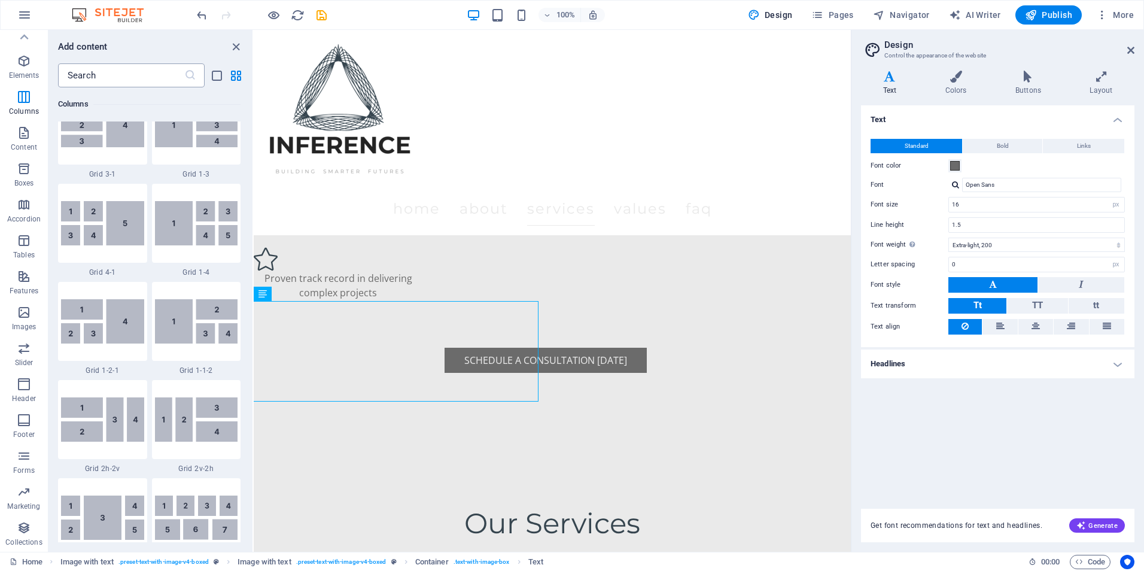
click at [143, 84] on input "text" at bounding box center [121, 75] width 126 height 24
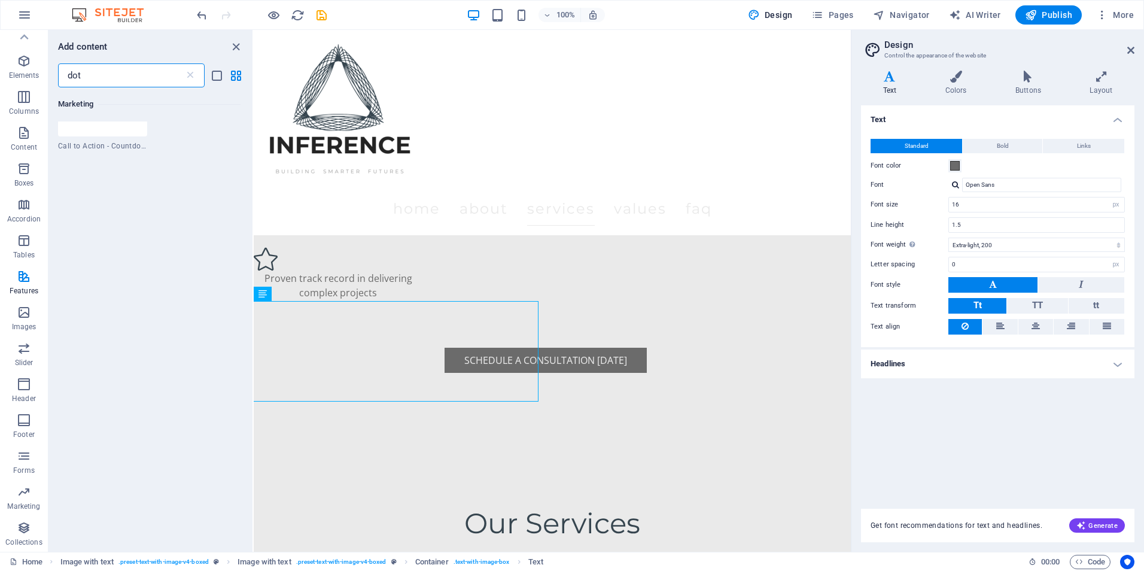
scroll to position [0, 0]
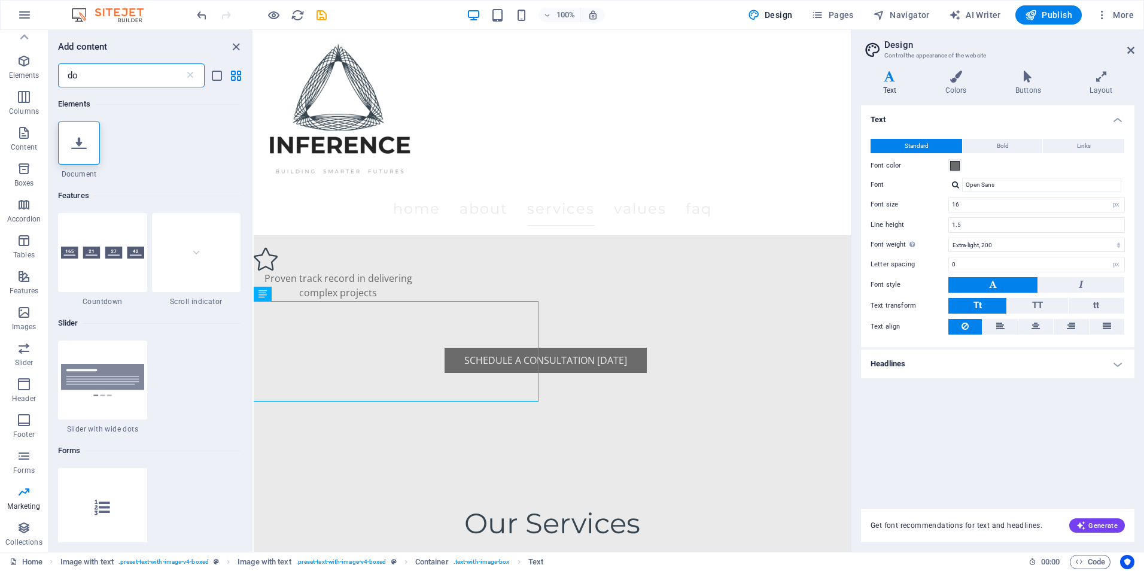
type input "d"
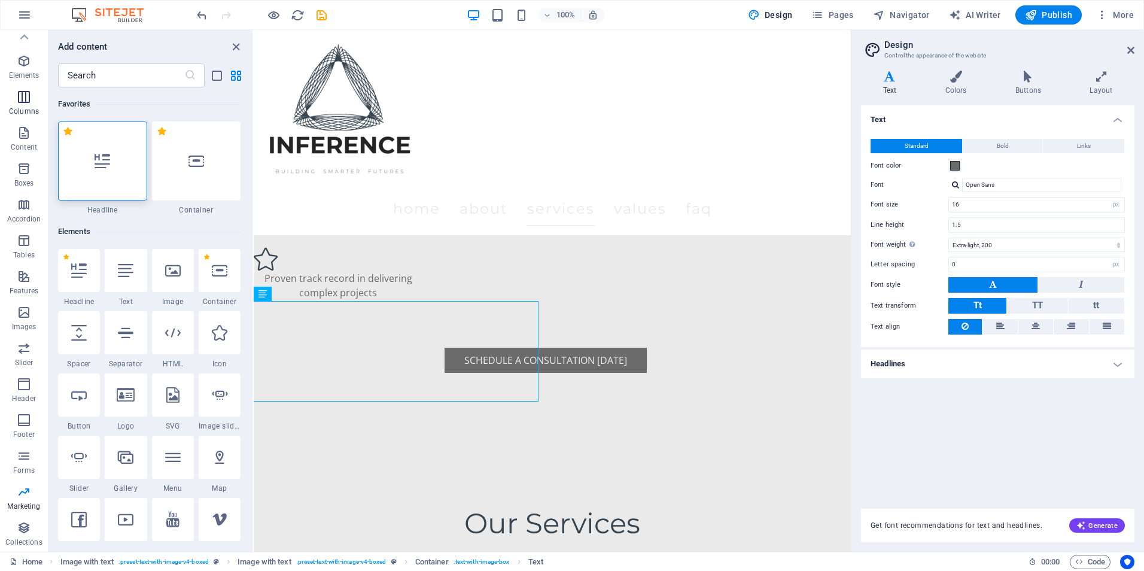
click at [26, 104] on span "Columns" at bounding box center [24, 104] width 48 height 29
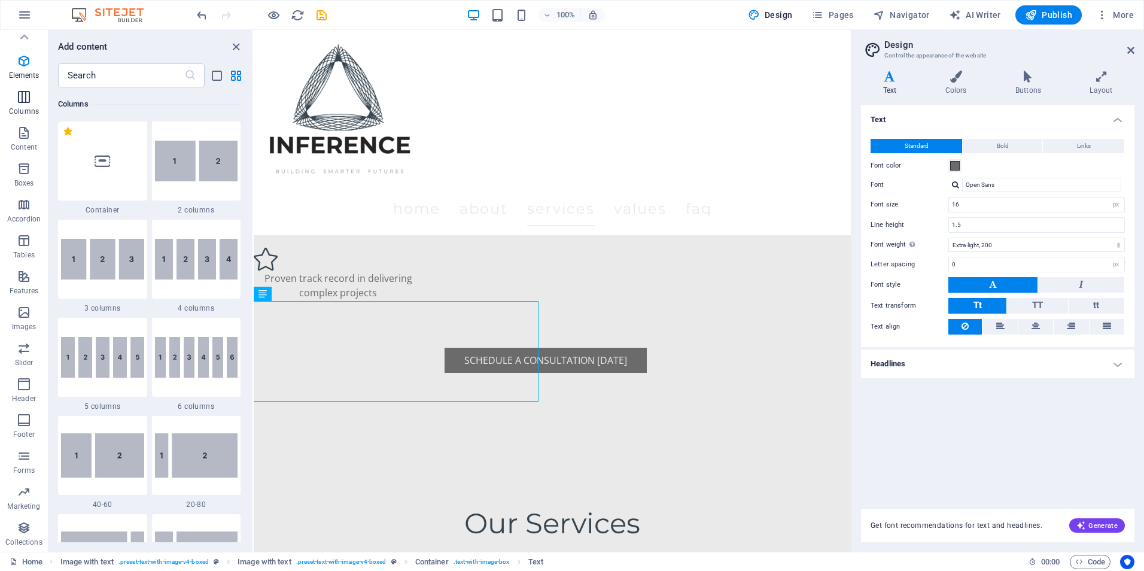
click at [23, 117] on span "Columns" at bounding box center [24, 104] width 48 height 29
click at [23, 121] on button "Content" at bounding box center [24, 139] width 48 height 36
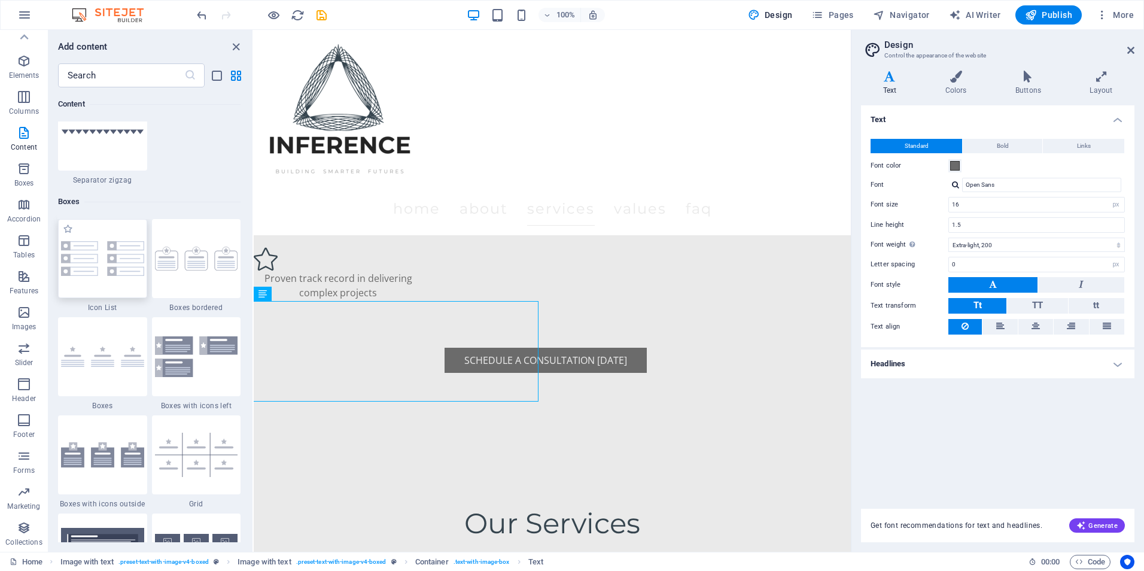
scroll to position [3230, 0]
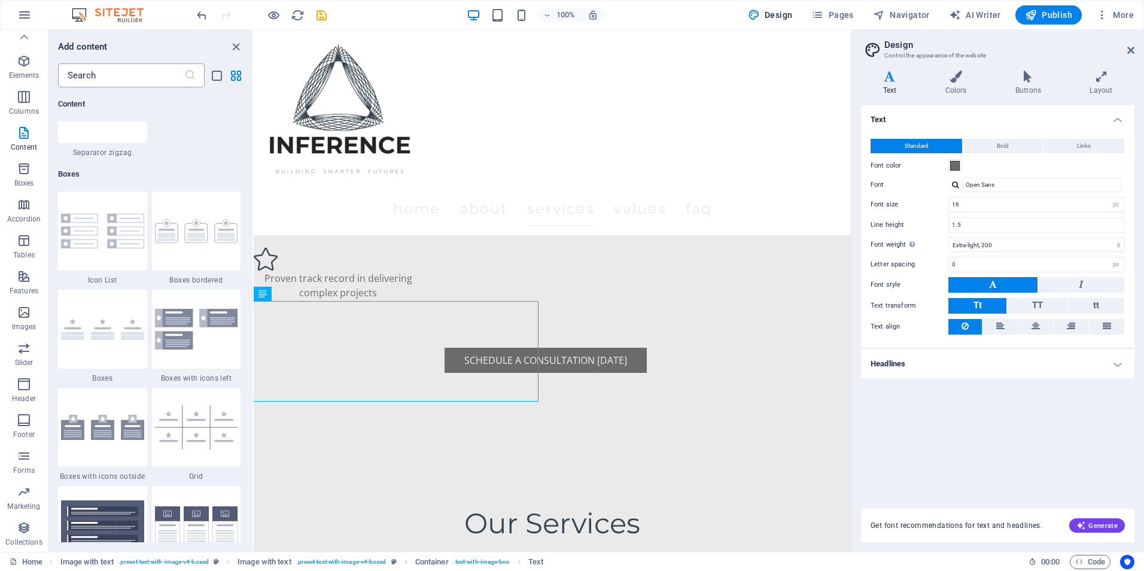
click at [109, 75] on input "text" at bounding box center [121, 75] width 126 height 24
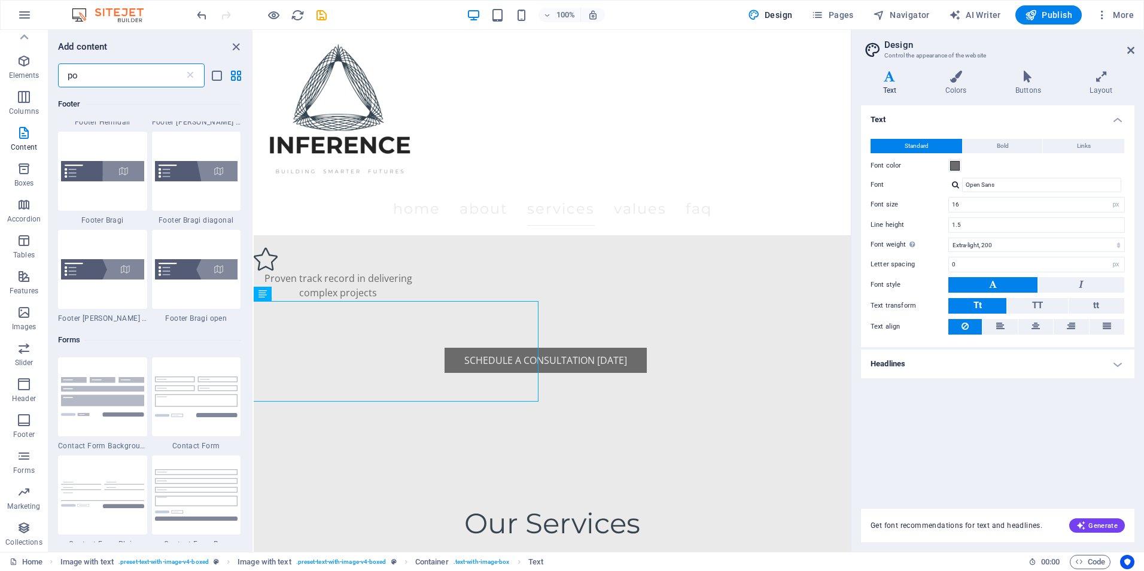
scroll to position [0, 0]
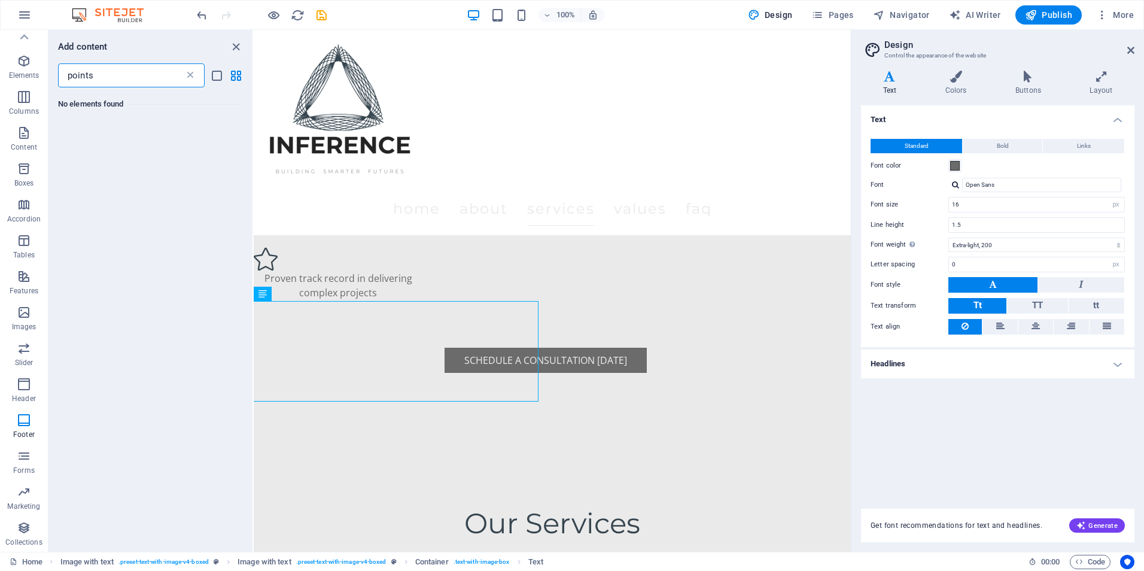
type input "points"
click at [192, 80] on icon at bounding box center [190, 75] width 12 height 12
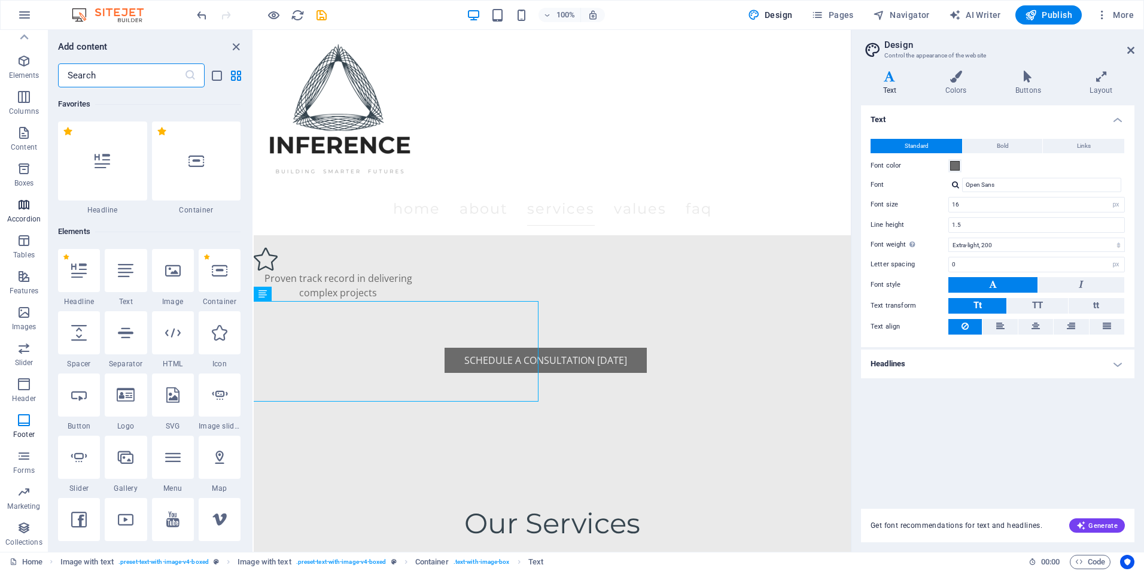
click at [38, 196] on button "Accordion" at bounding box center [24, 211] width 48 height 36
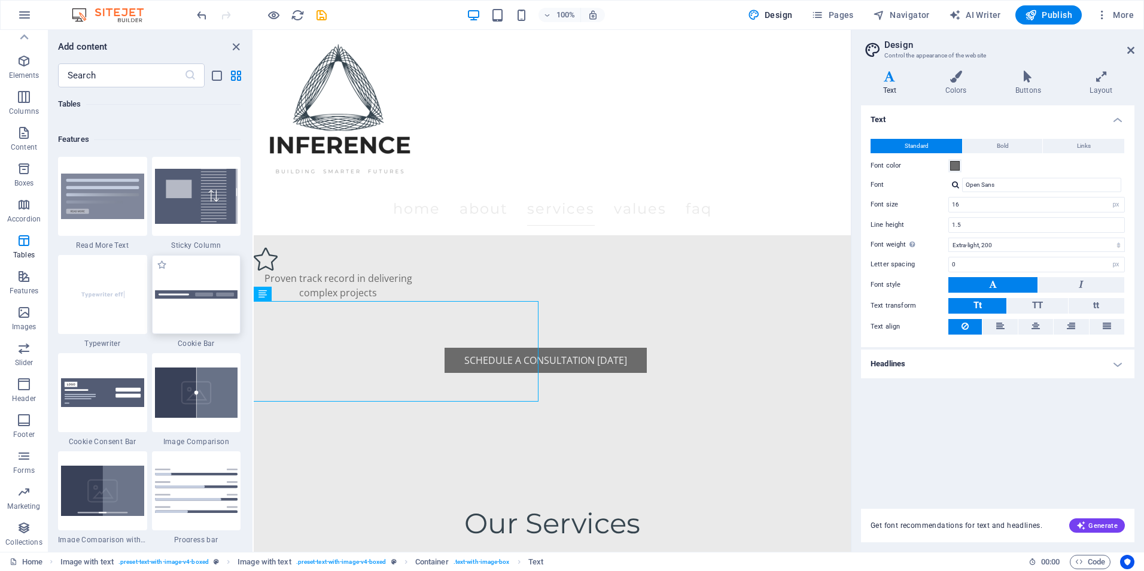
scroll to position [4657, 0]
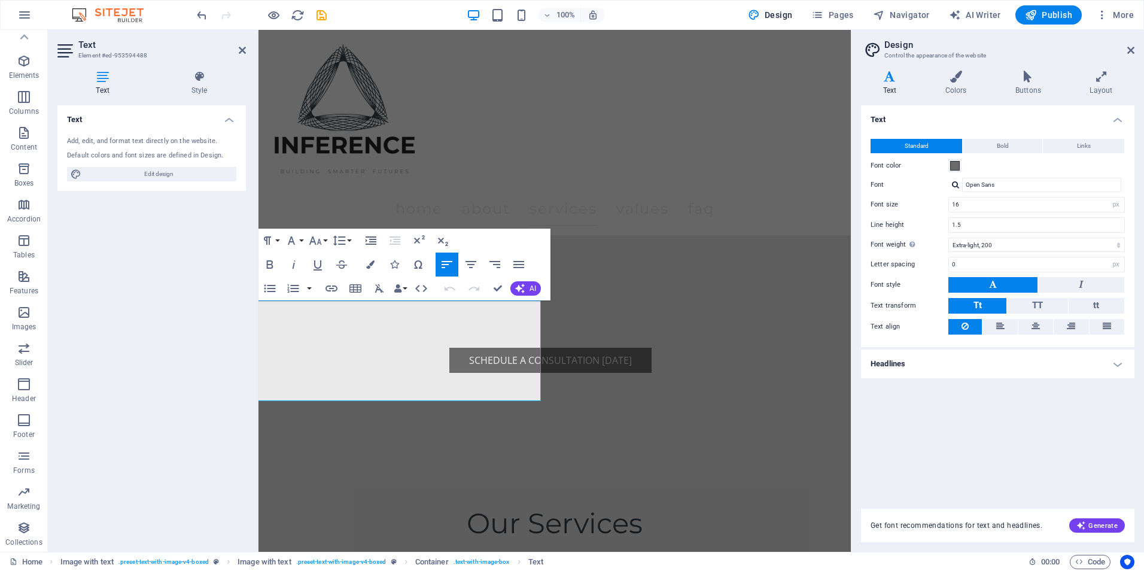
click at [237, 54] on header "Text Element #ed-953594488" at bounding box center [151, 45] width 188 height 31
click at [239, 48] on icon at bounding box center [242, 50] width 7 height 10
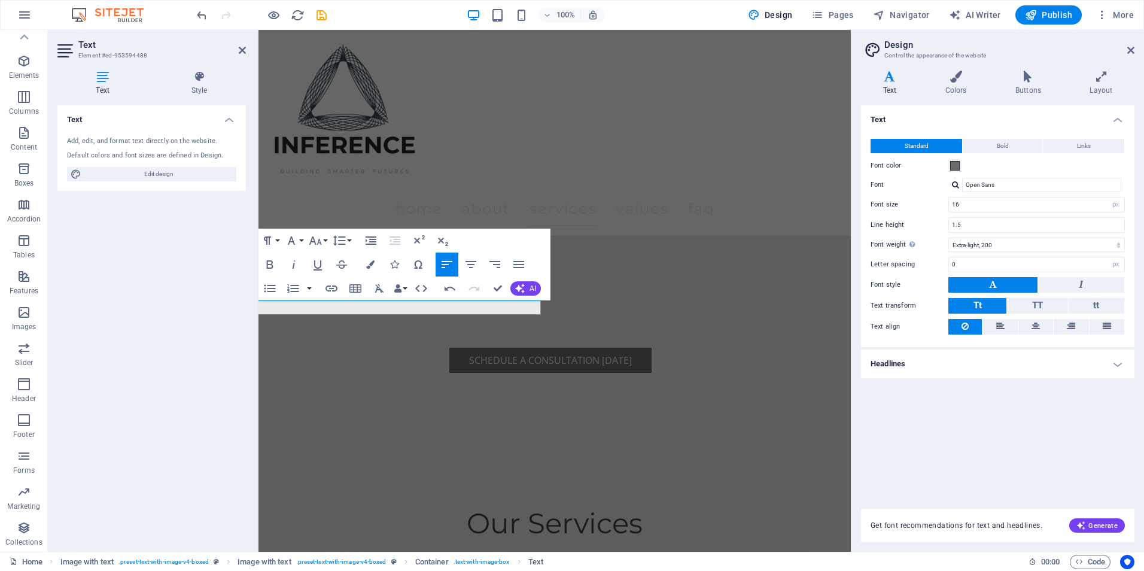
click at [252, 51] on aside "Text Element #ed-953594488 Text Style Text Add, edit, and format text directly …" at bounding box center [153, 291] width 211 height 522
click at [246, 49] on aside "Text Element #ed-953594488 Text Style Text Add, edit, and format text directly …" at bounding box center [153, 291] width 211 height 522
click at [244, 48] on icon at bounding box center [242, 50] width 7 height 10
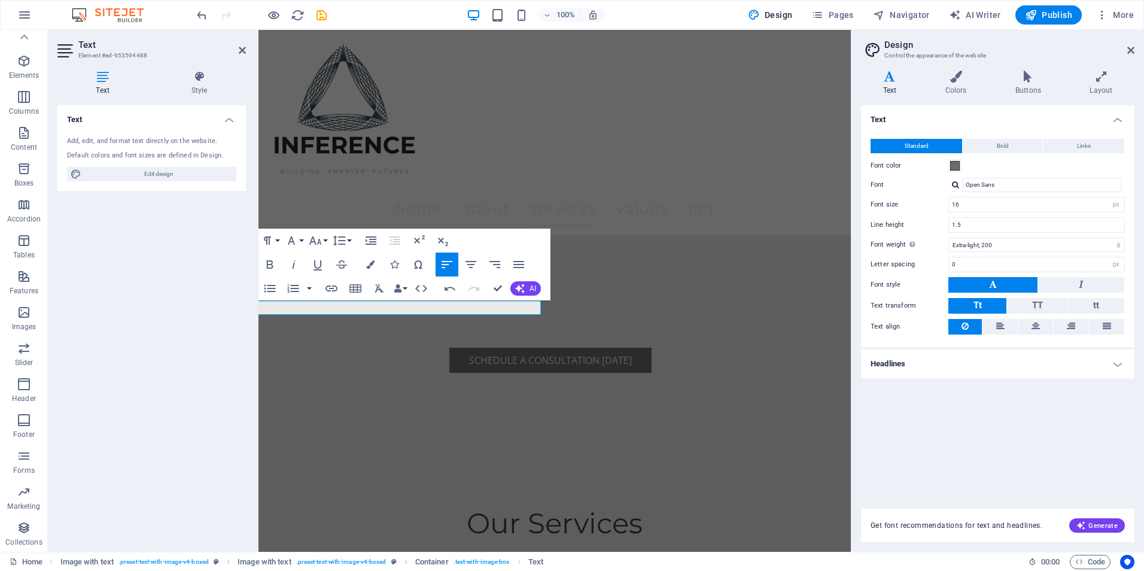
click at [236, 48] on h2 "Text" at bounding box center [162, 44] width 168 height 11
click at [243, 50] on icon at bounding box center [242, 50] width 7 height 10
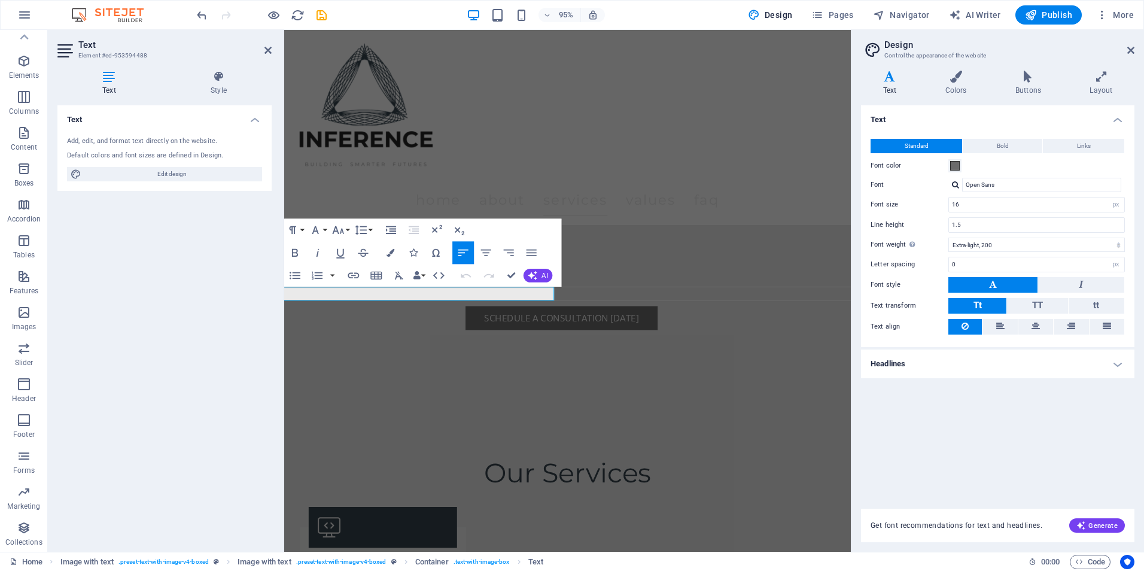
scroll to position [1639, 0]
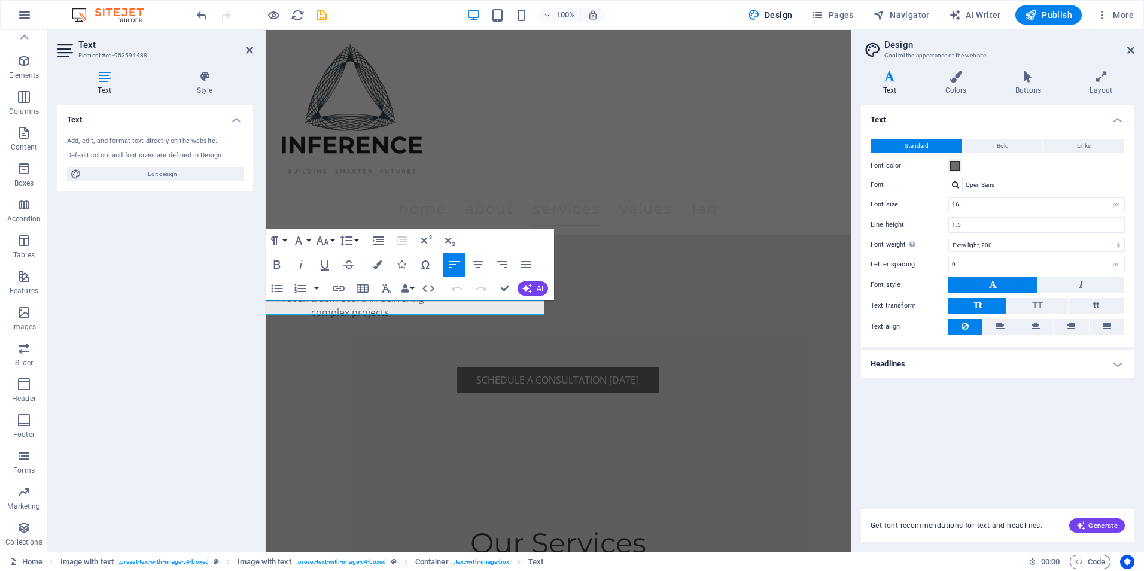
drag, startPoint x: 255, startPoint y: 220, endPoint x: 196, endPoint y: 225, distance: 60.0
click at [196, 225] on aside "Text Element #ed-953594488 Text Style Text Add, edit, and format text directly …" at bounding box center [157, 291] width 218 height 522
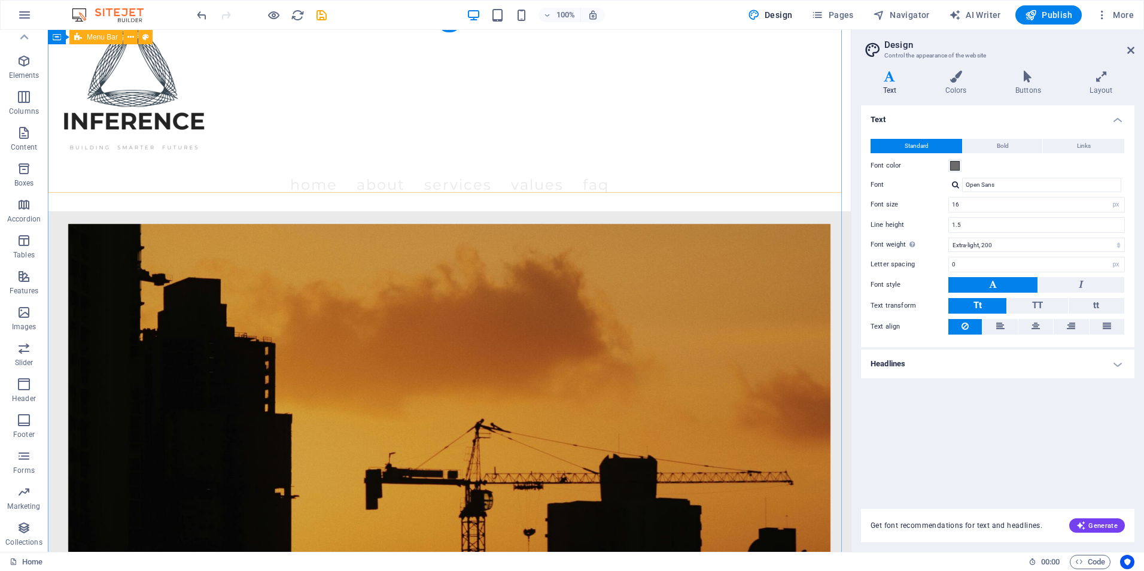
scroll to position [0, 0]
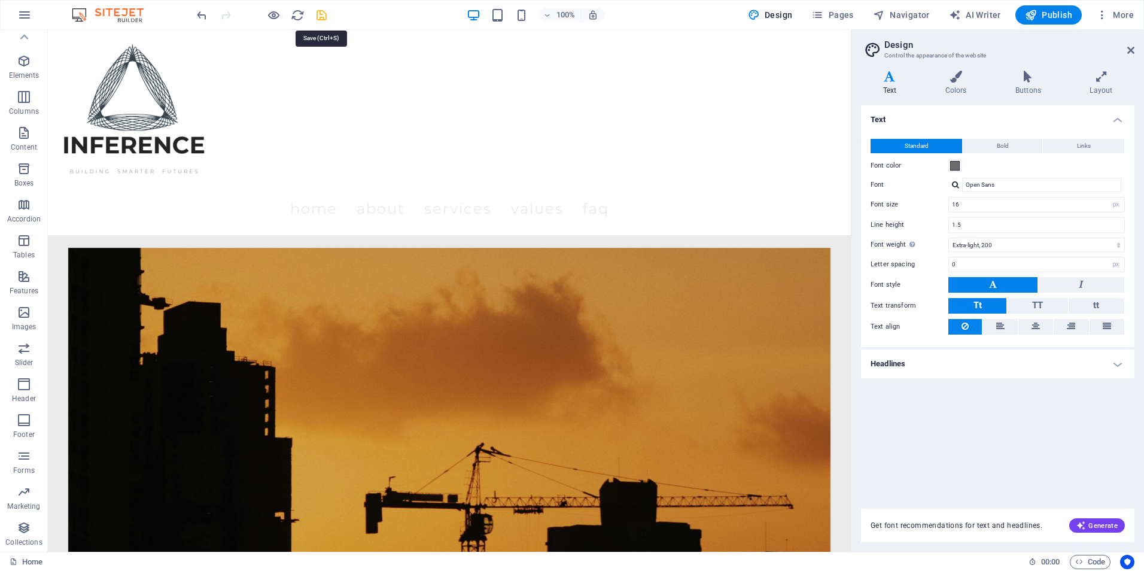
click at [321, 21] on icon "save" at bounding box center [322, 15] width 14 height 14
